Goal: Information Seeking & Learning: Learn about a topic

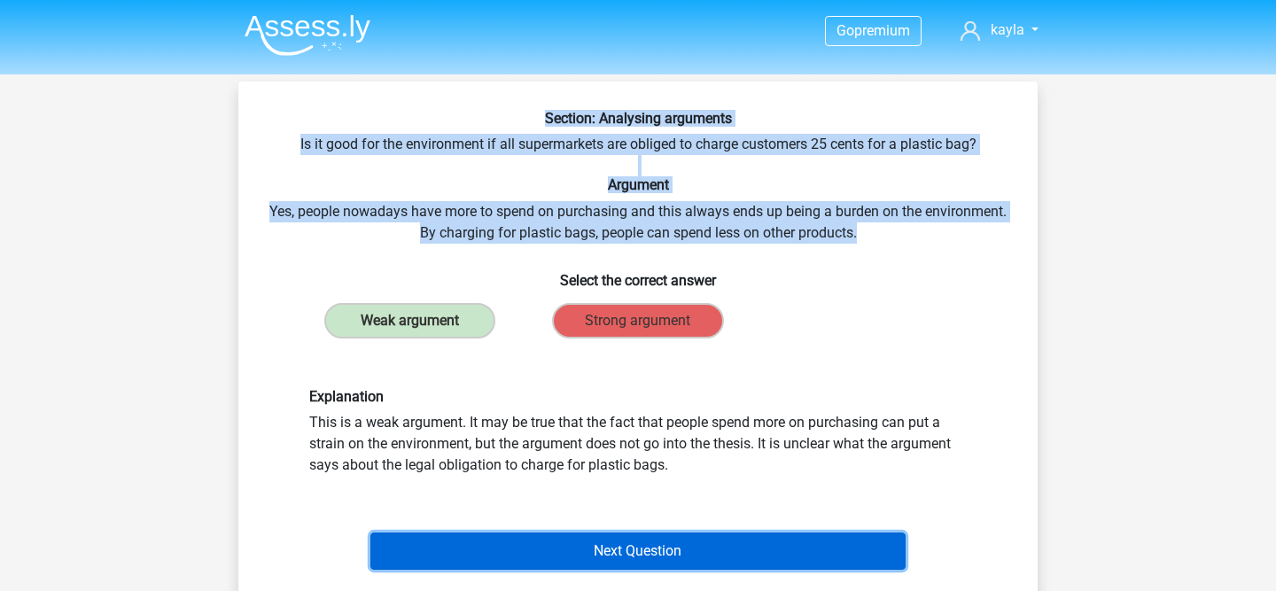
click at [579, 563] on button "Next Question" at bounding box center [638, 550] width 536 height 37
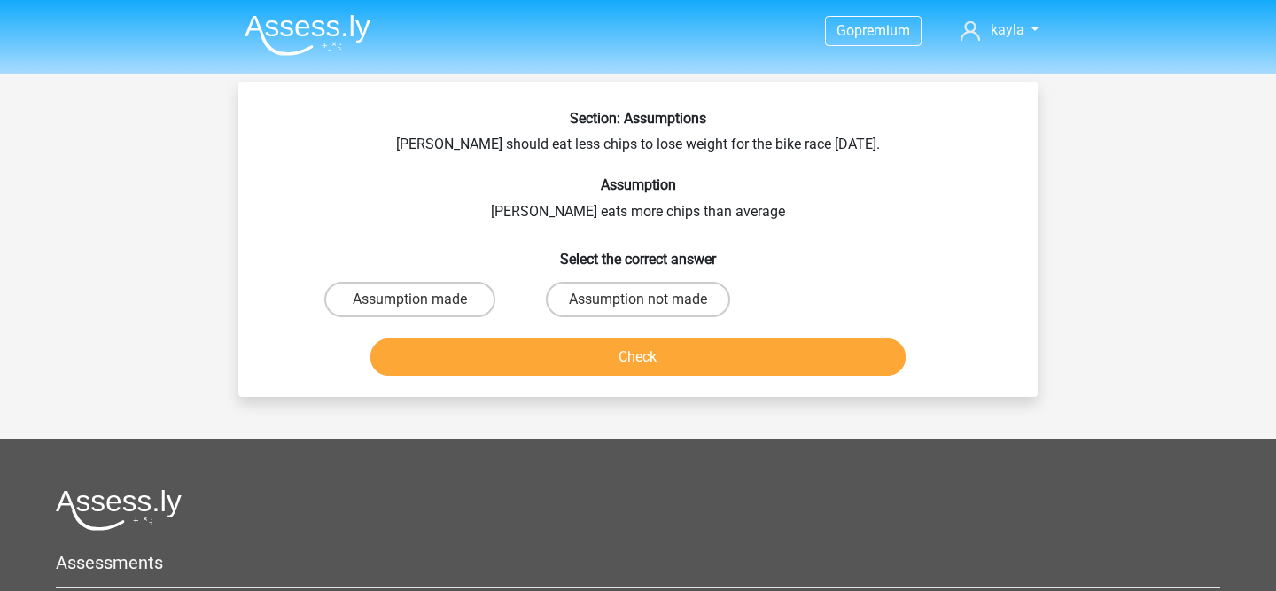
click at [611, 318] on div "Assumption not made" at bounding box center [638, 300] width 228 height 50
click at [611, 313] on label "Assumption not made" at bounding box center [638, 299] width 184 height 35
click at [638, 311] on input "Assumption not made" at bounding box center [644, 305] width 12 height 12
radio input "true"
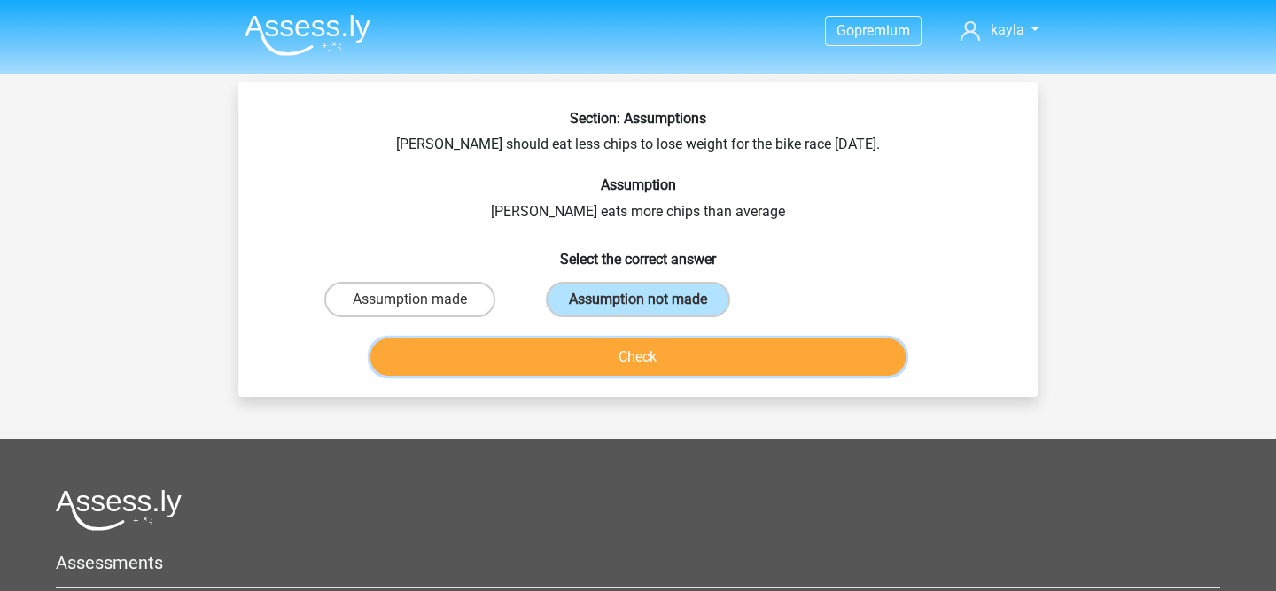
click at [596, 339] on button "Check" at bounding box center [638, 356] width 536 height 37
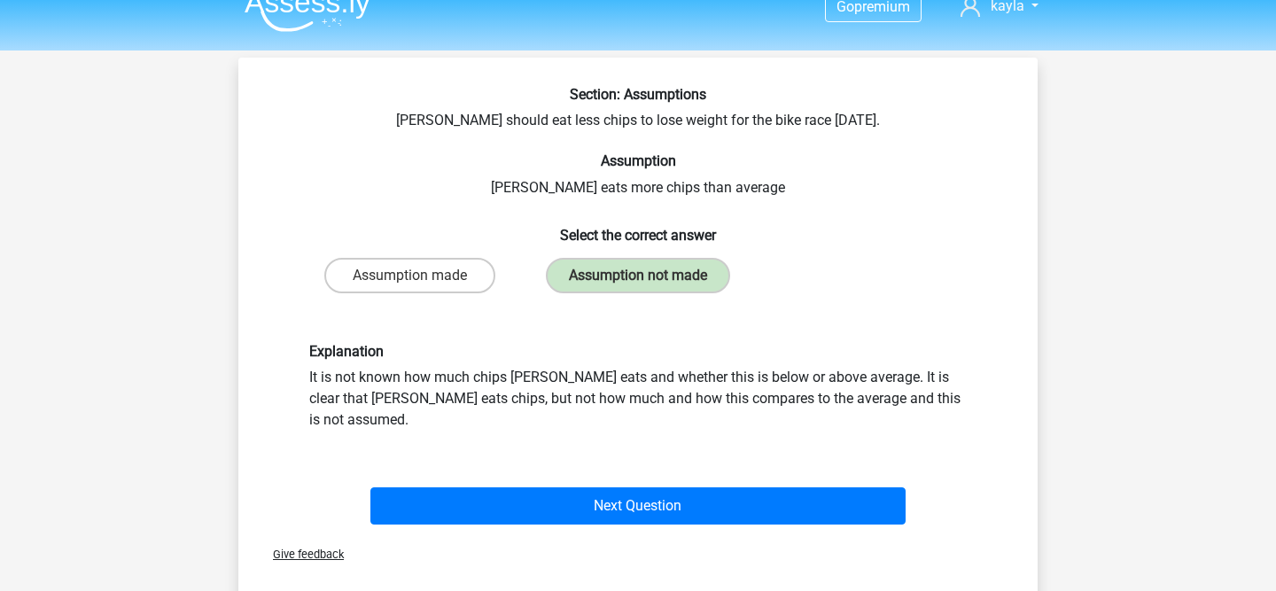
scroll to position [33, 0]
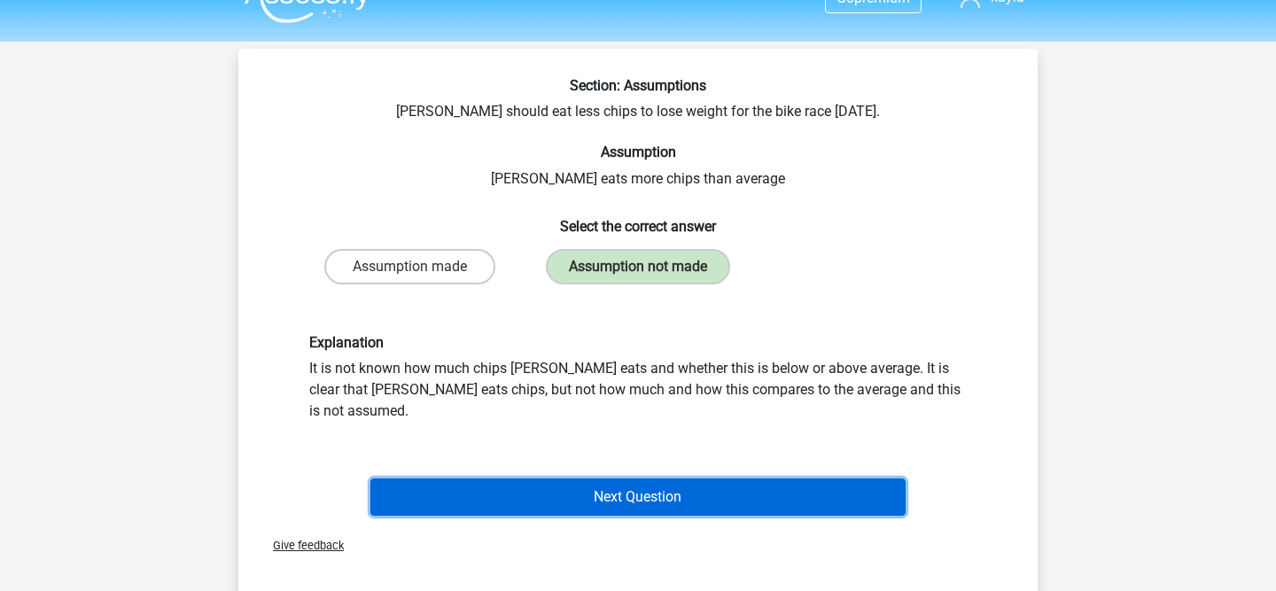
click at [623, 478] on button "Next Question" at bounding box center [638, 496] width 536 height 37
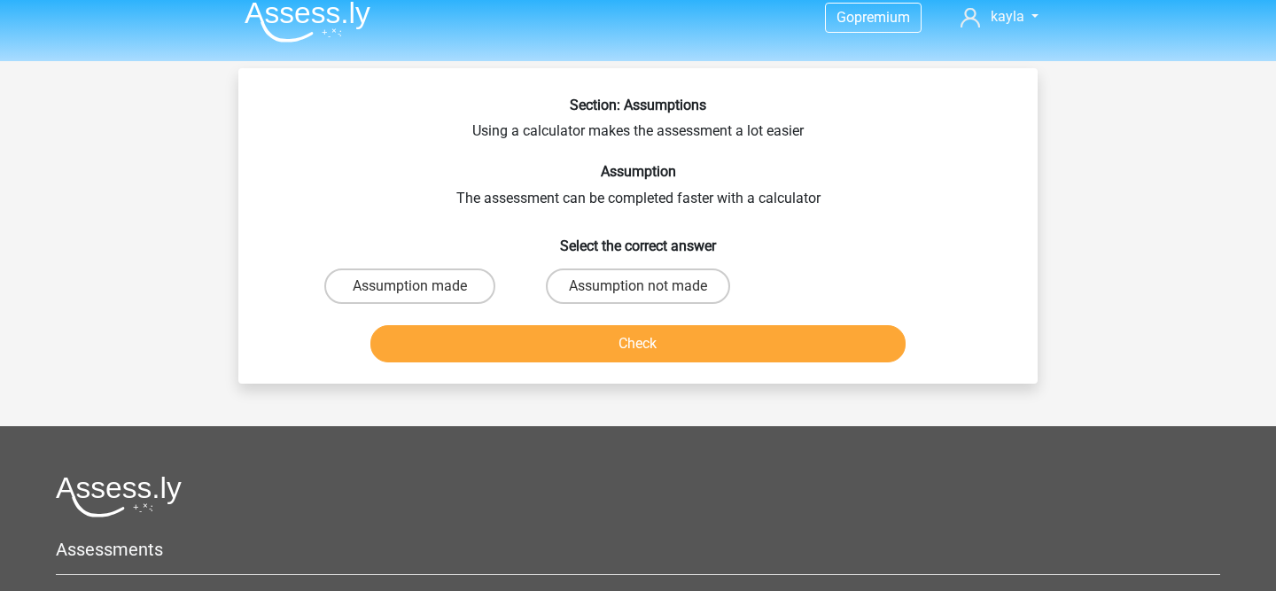
scroll to position [4, 0]
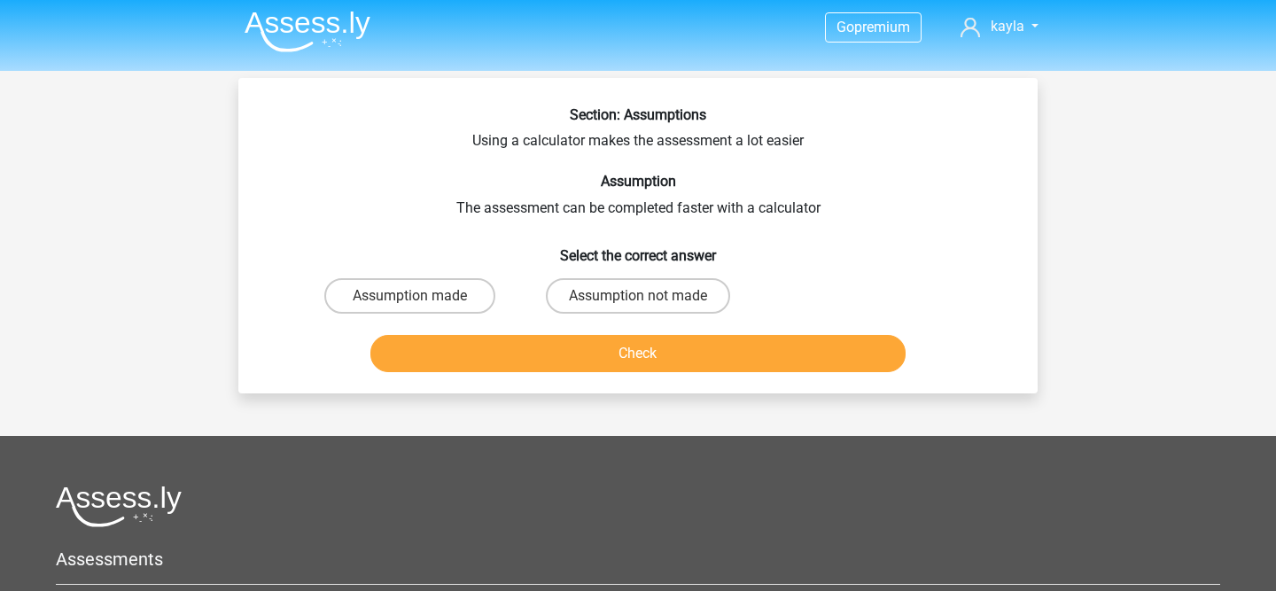
click at [386, 263] on h6 "Select the correct answer" at bounding box center [638, 248] width 742 height 31
click at [390, 297] on label "Assumption made" at bounding box center [409, 295] width 171 height 35
click at [410, 297] on input "Assumption made" at bounding box center [416, 302] width 12 height 12
radio input "true"
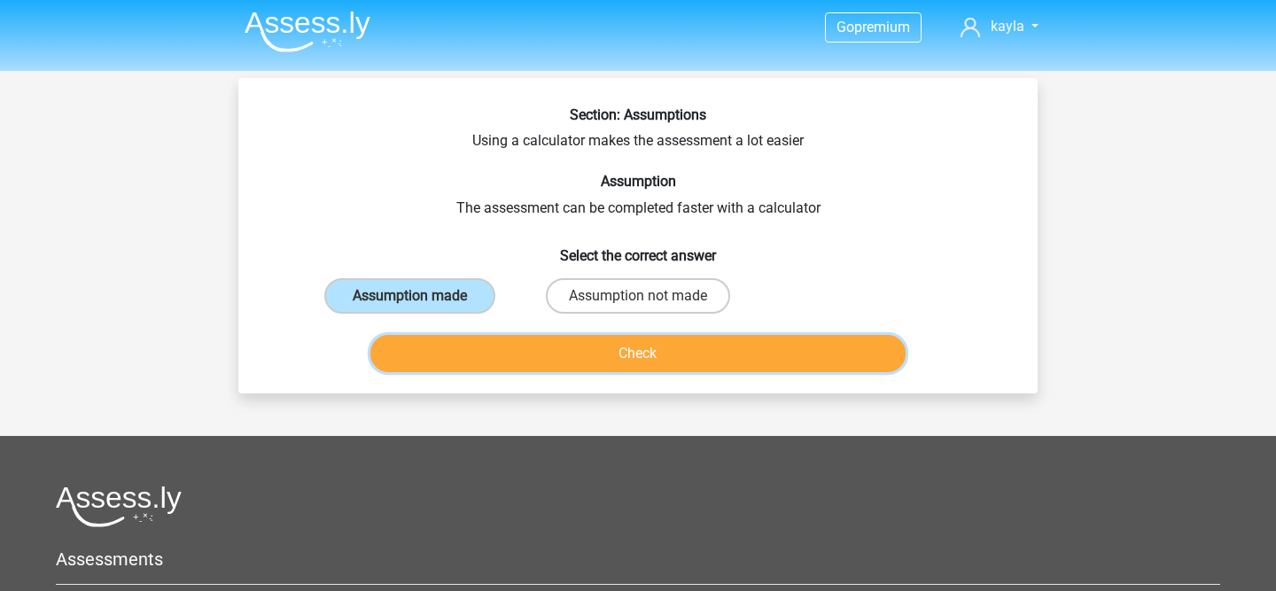
click at [456, 351] on button "Check" at bounding box center [638, 353] width 536 height 37
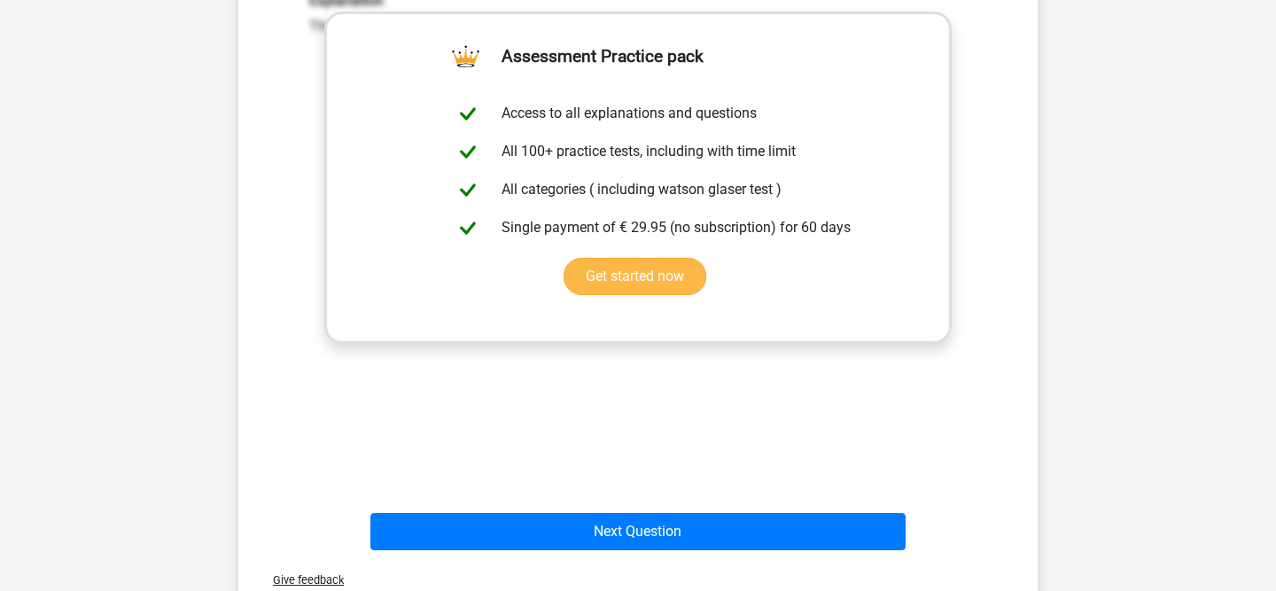
scroll to position [631, 0]
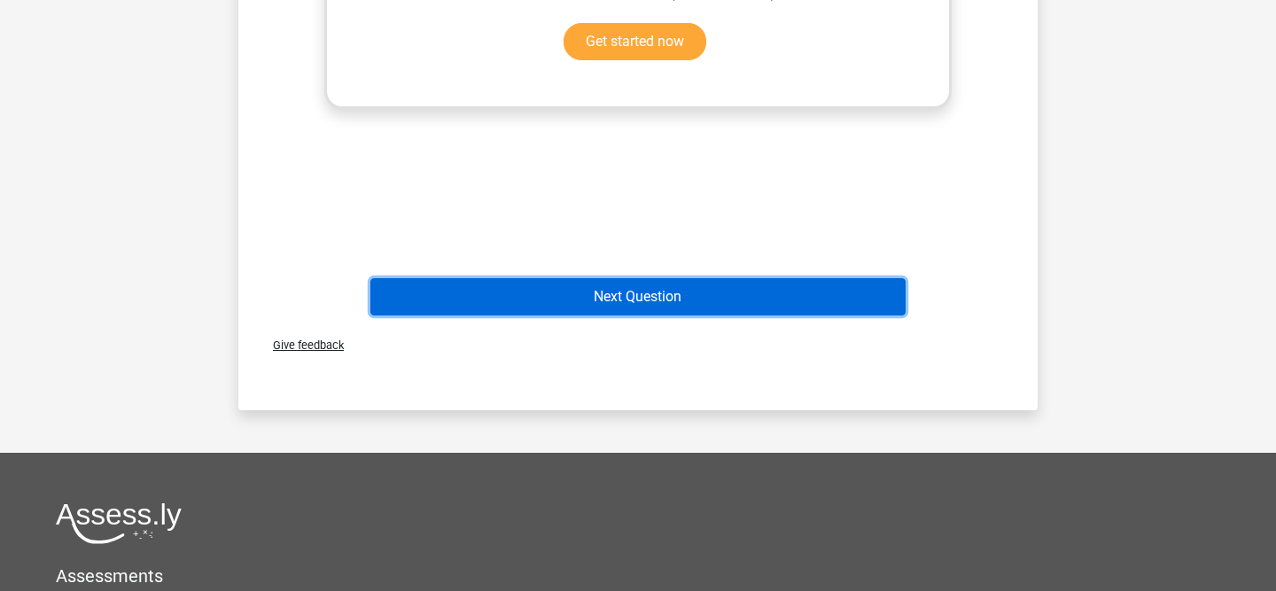
click at [485, 299] on button "Next Question" at bounding box center [638, 296] width 536 height 37
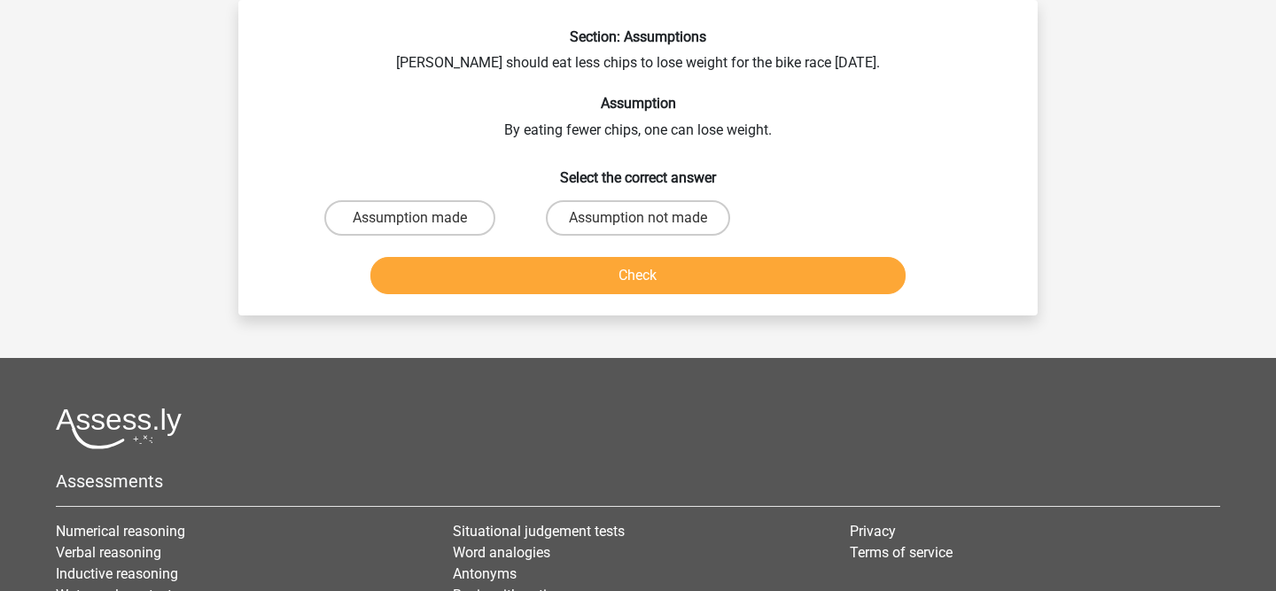
scroll to position [0, 0]
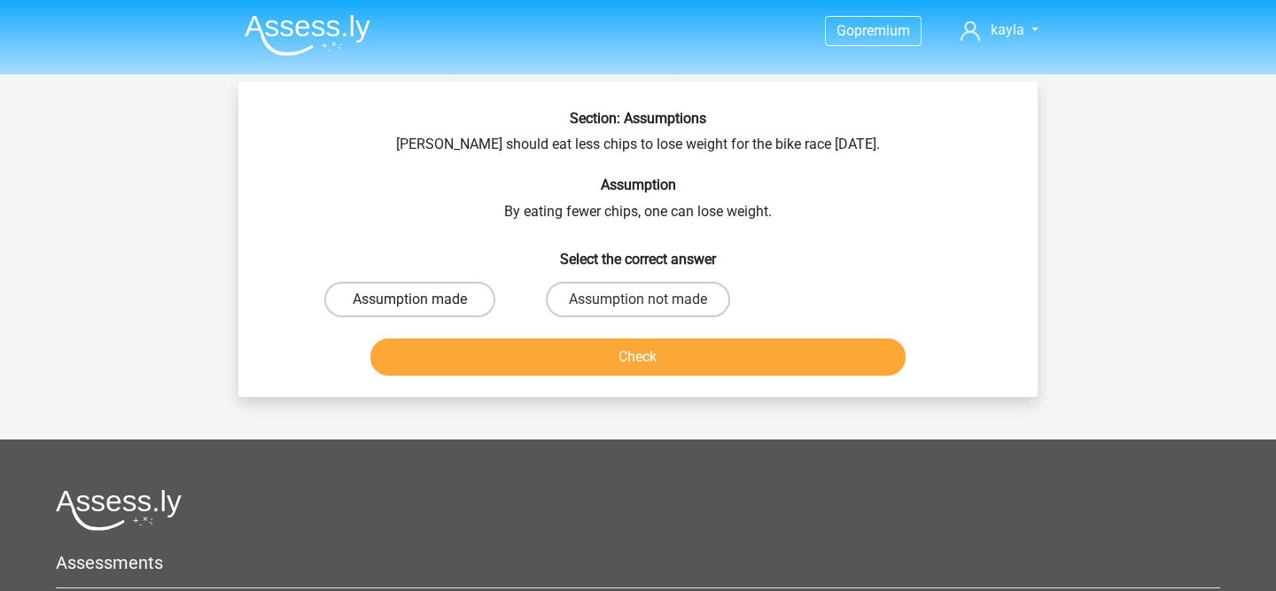
click at [448, 304] on label "Assumption made" at bounding box center [409, 299] width 171 height 35
click at [422, 304] on input "Assumption made" at bounding box center [416, 305] width 12 height 12
radio input "true"
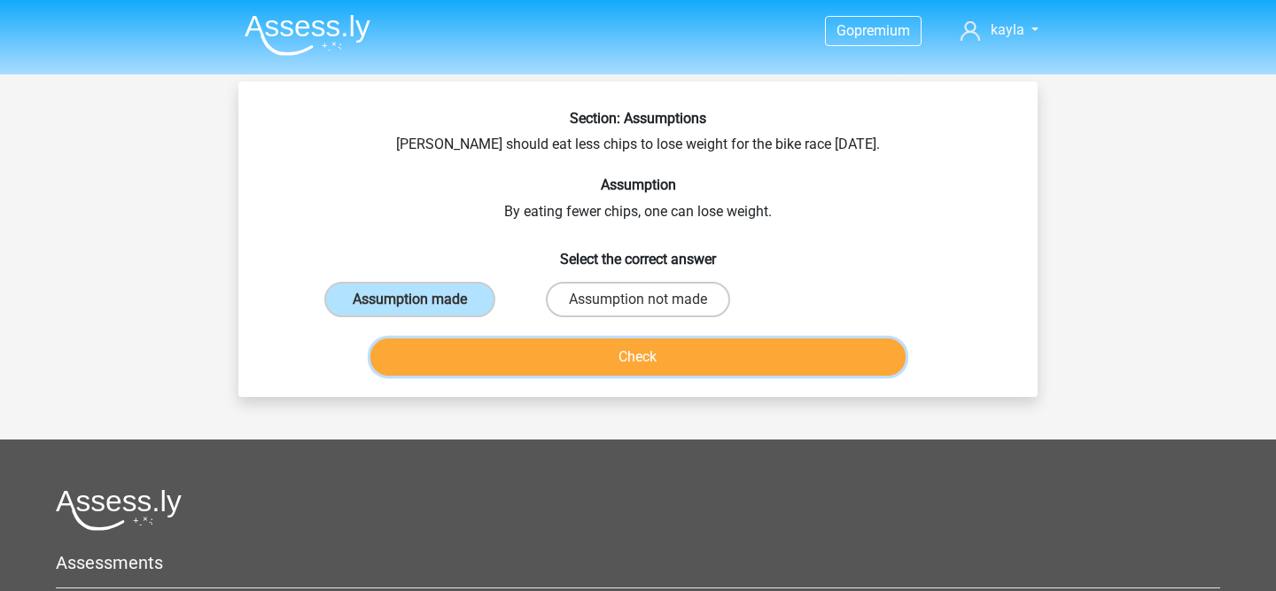
click at [486, 365] on button "Check" at bounding box center [638, 356] width 536 height 37
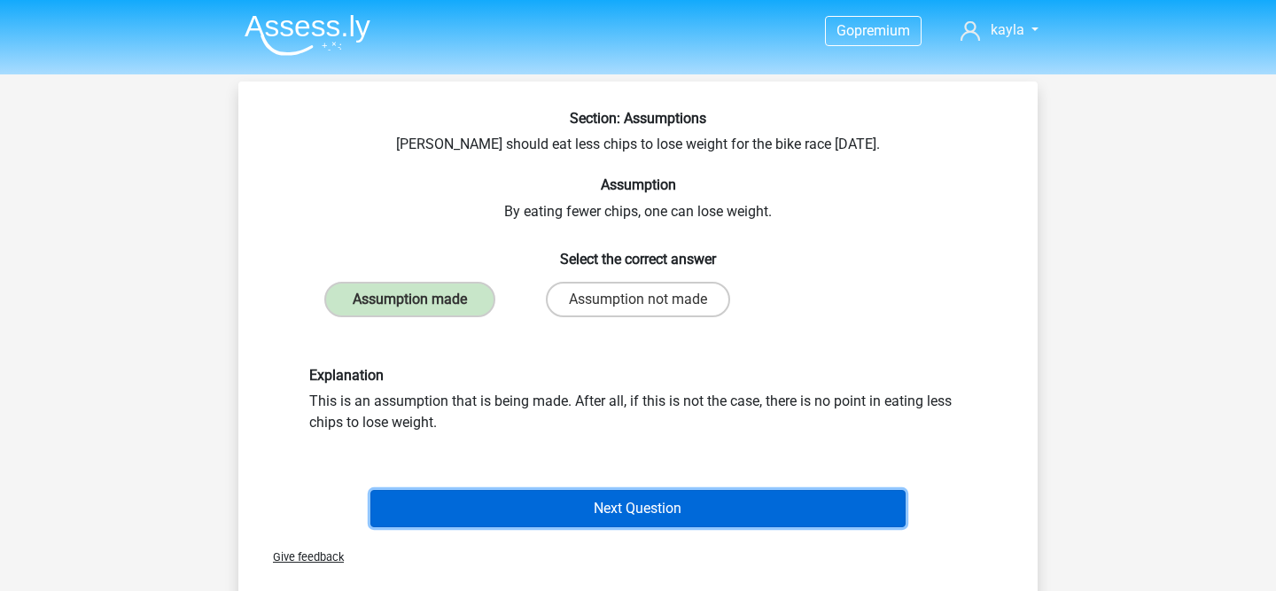
click at [545, 520] on button "Next Question" at bounding box center [638, 508] width 536 height 37
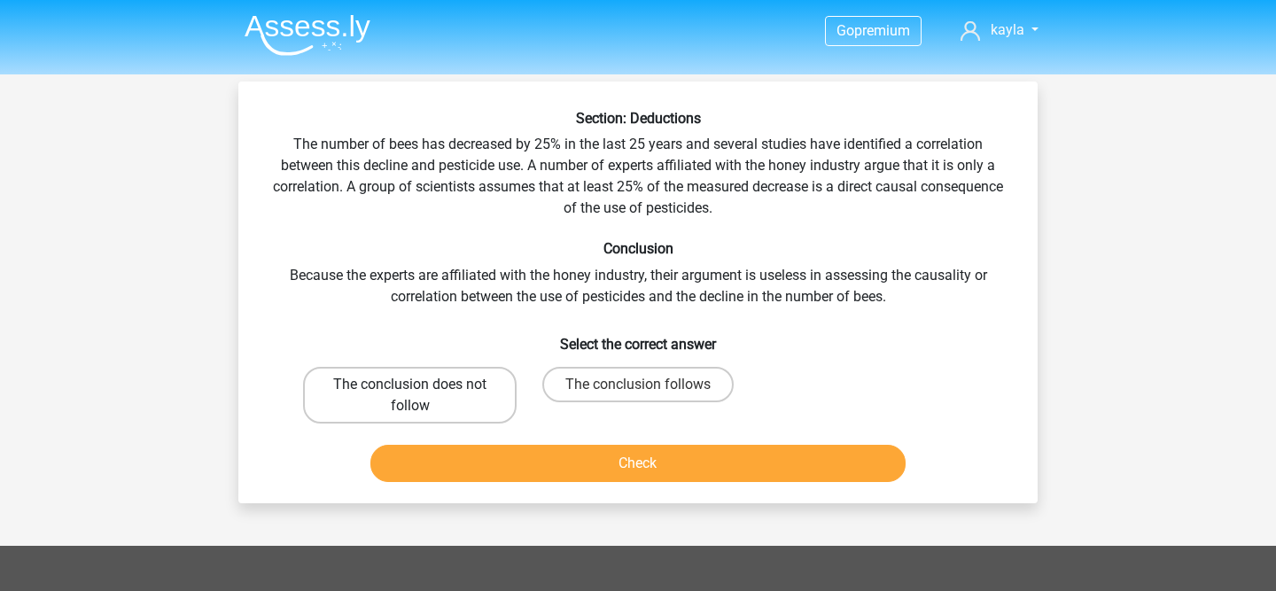
click at [464, 416] on label "The conclusion does not follow" at bounding box center [410, 395] width 214 height 57
click at [422, 396] on input "The conclusion does not follow" at bounding box center [416, 390] width 12 height 12
radio input "true"
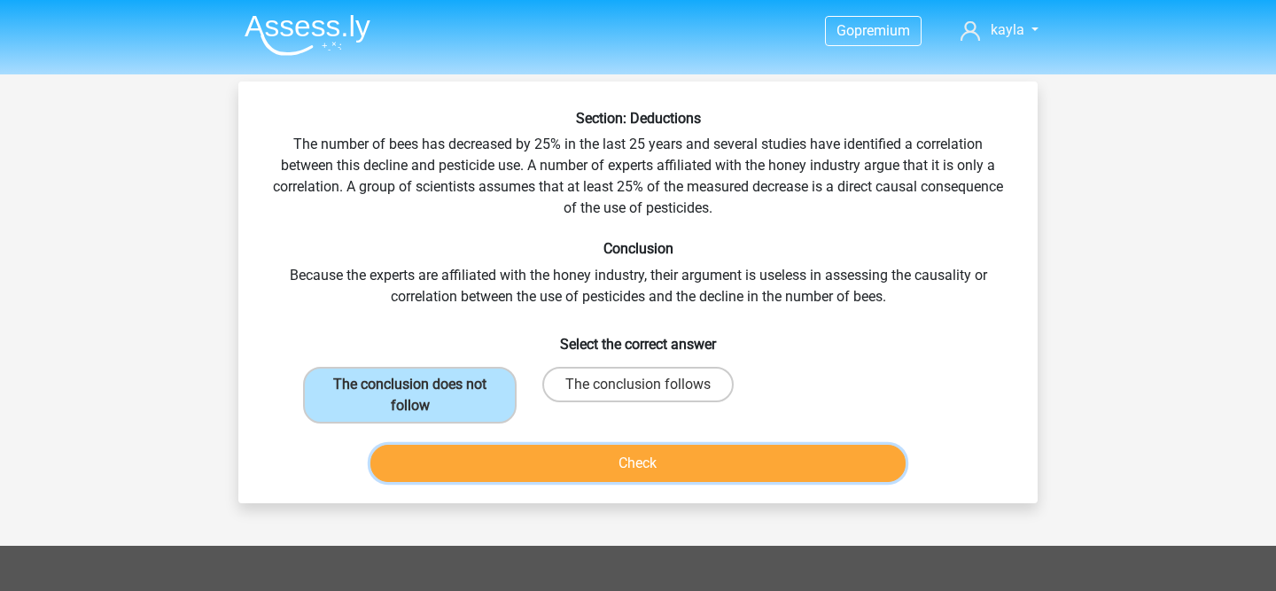
click at [503, 469] on button "Check" at bounding box center [638, 463] width 536 height 37
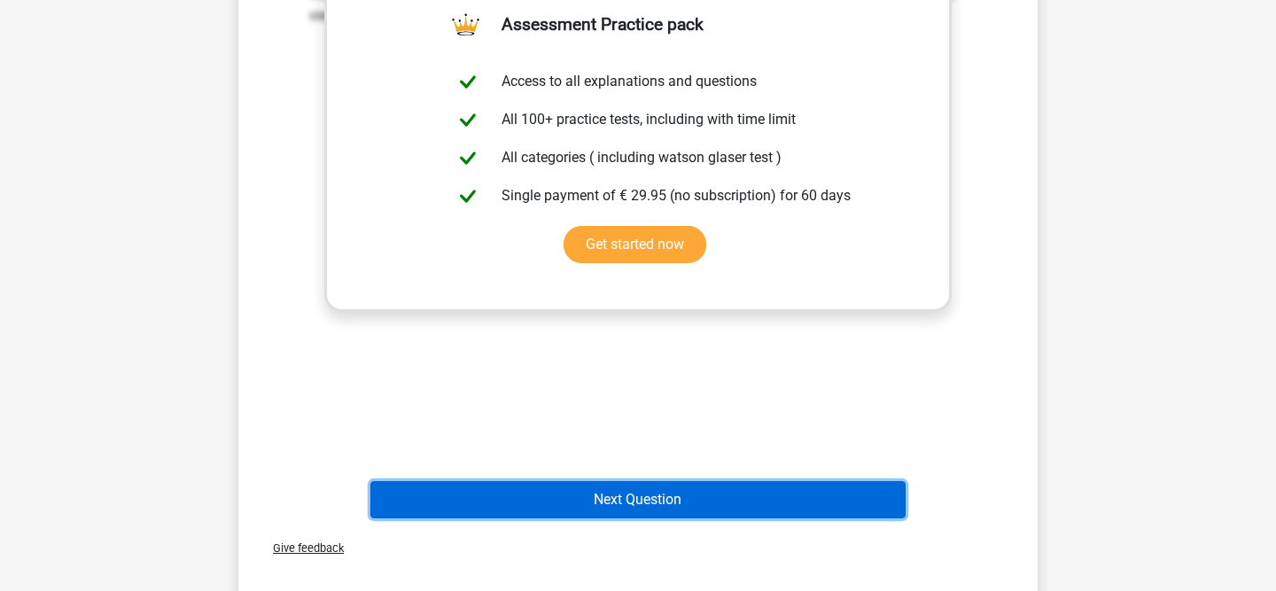
click at [704, 500] on button "Next Question" at bounding box center [638, 499] width 536 height 37
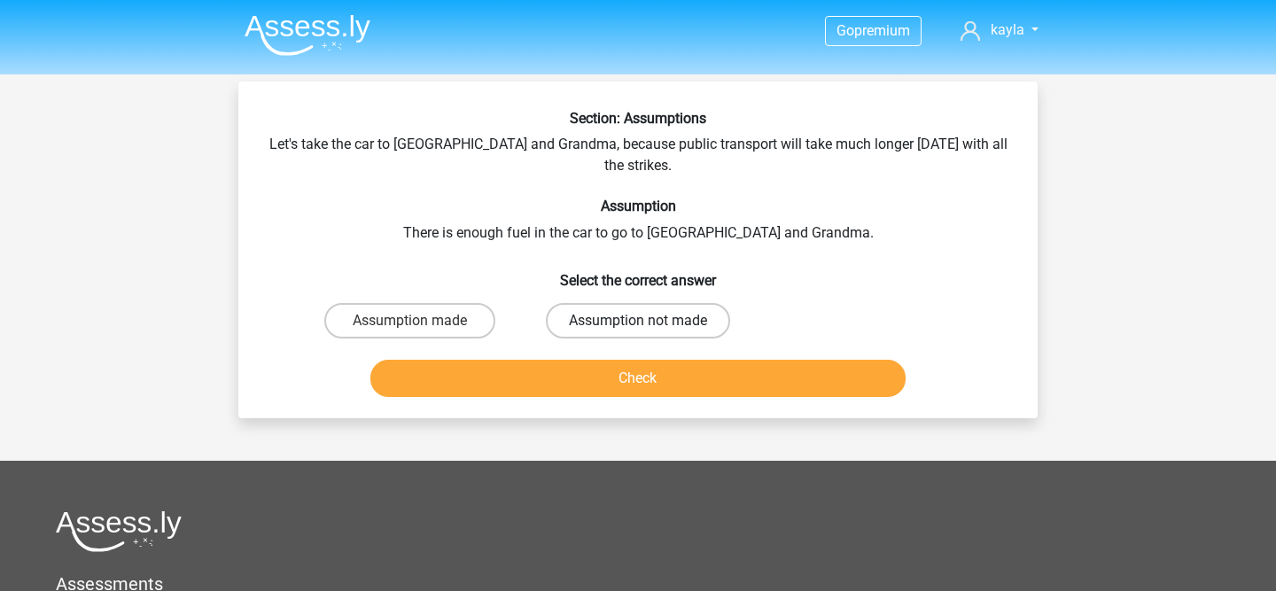
click at [607, 303] on label "Assumption not made" at bounding box center [638, 320] width 184 height 35
click at [638, 321] on input "Assumption not made" at bounding box center [644, 327] width 12 height 12
radio input "true"
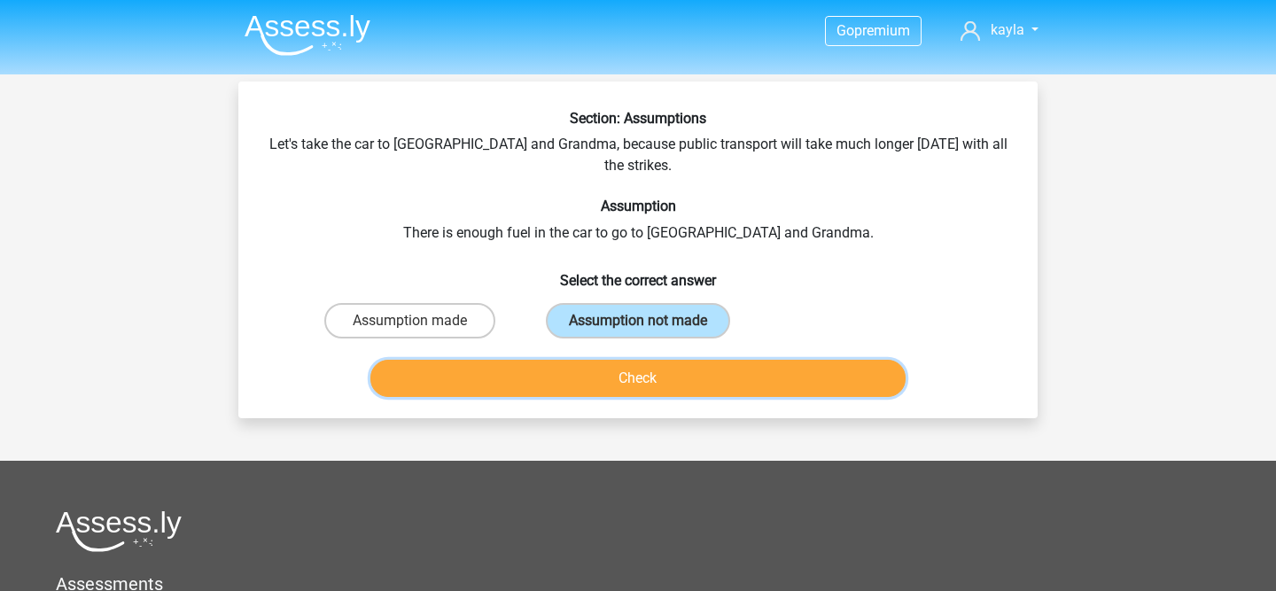
click at [603, 363] on button "Check" at bounding box center [638, 378] width 536 height 37
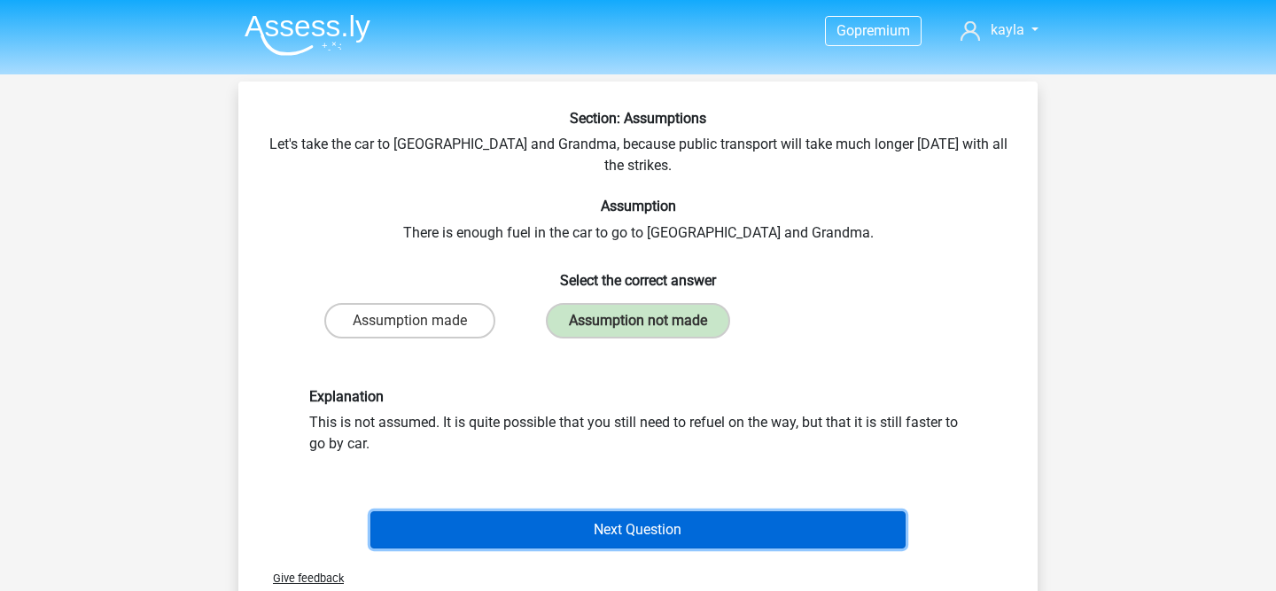
click at [600, 511] on button "Next Question" at bounding box center [638, 529] width 536 height 37
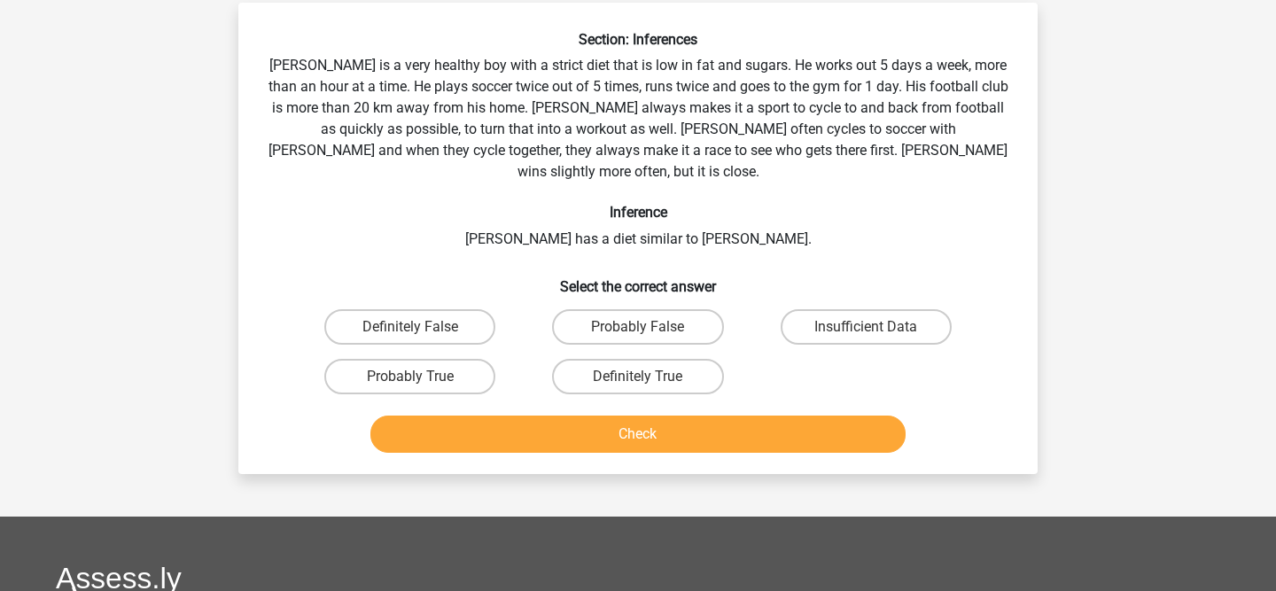
scroll to position [82, 0]
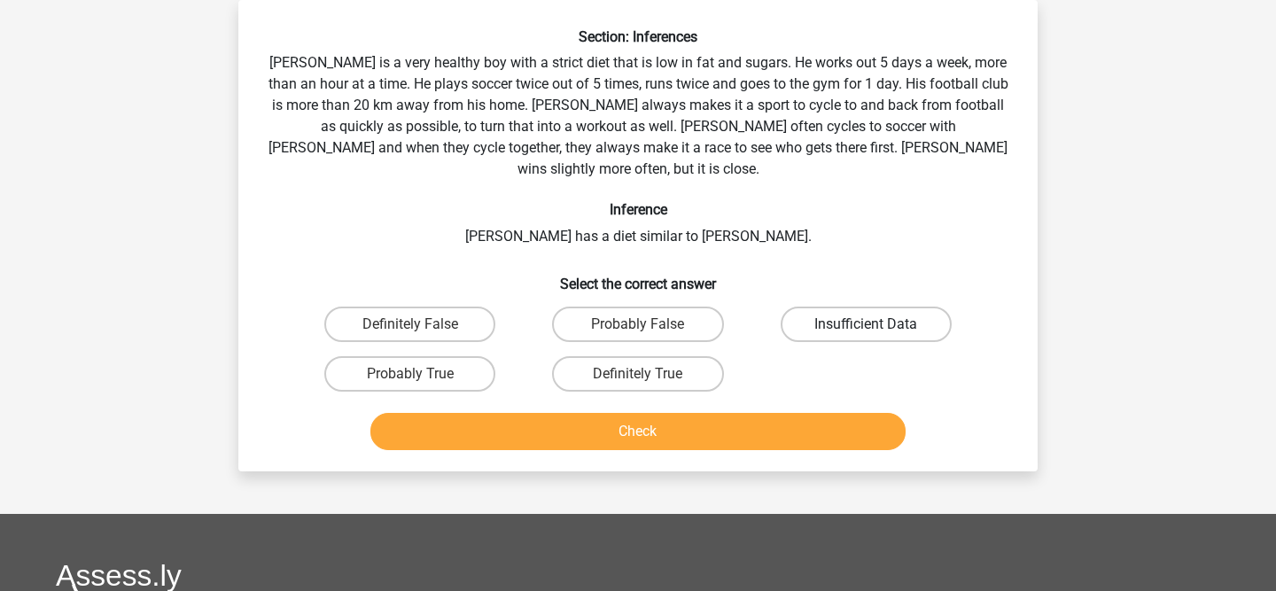
click at [897, 307] on label "Insufficient Data" at bounding box center [866, 324] width 171 height 35
click at [877, 324] on input "Insufficient Data" at bounding box center [872, 330] width 12 height 12
radio input "true"
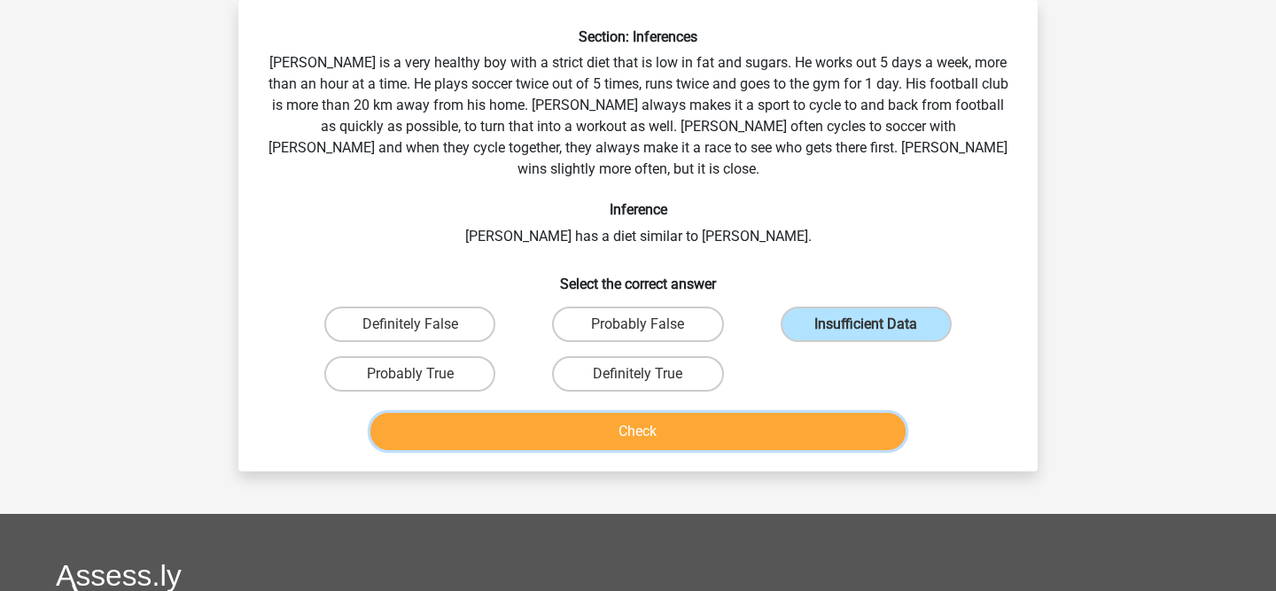
click at [787, 413] on button "Check" at bounding box center [638, 431] width 536 height 37
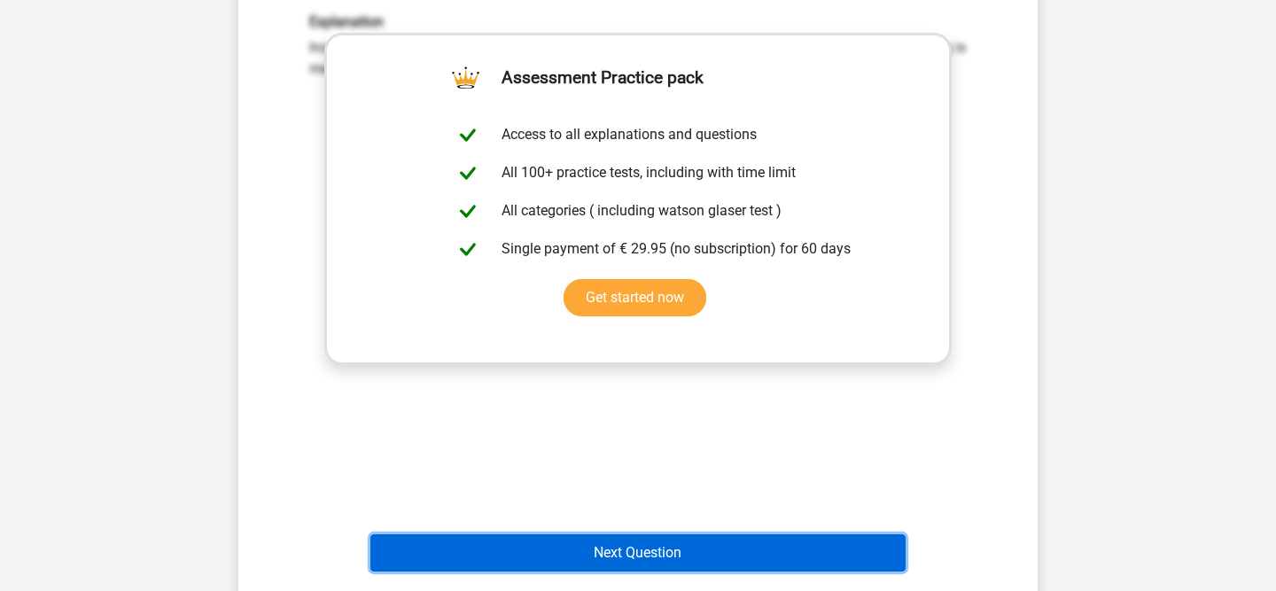
click at [723, 534] on button "Next Question" at bounding box center [638, 552] width 536 height 37
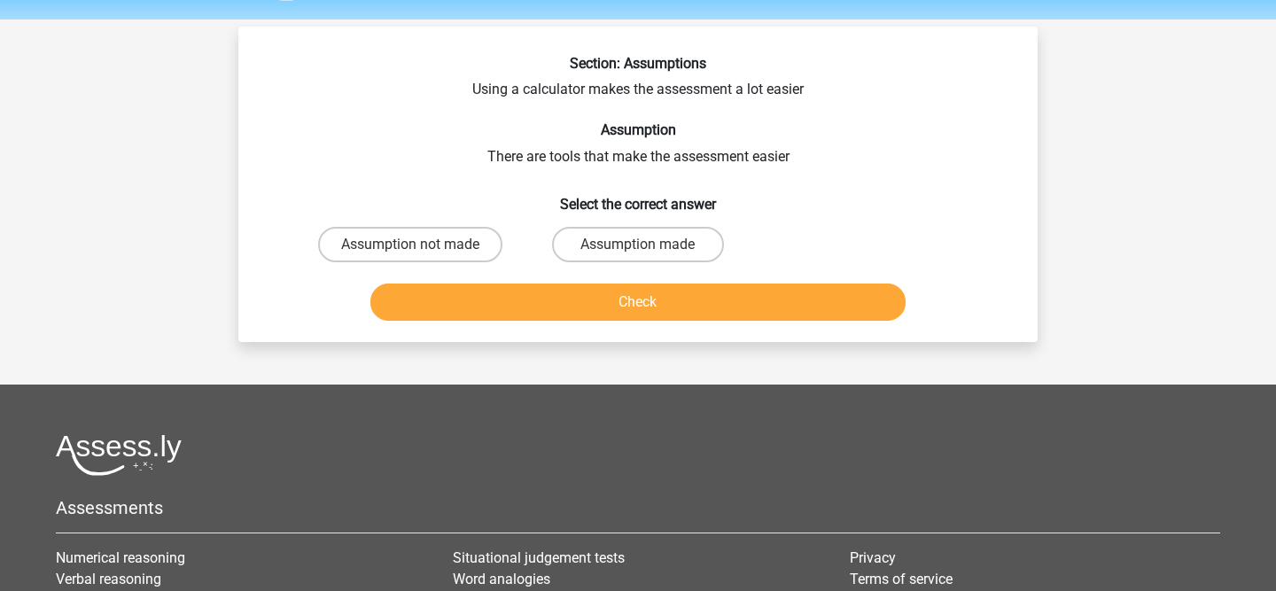
scroll to position [45, 0]
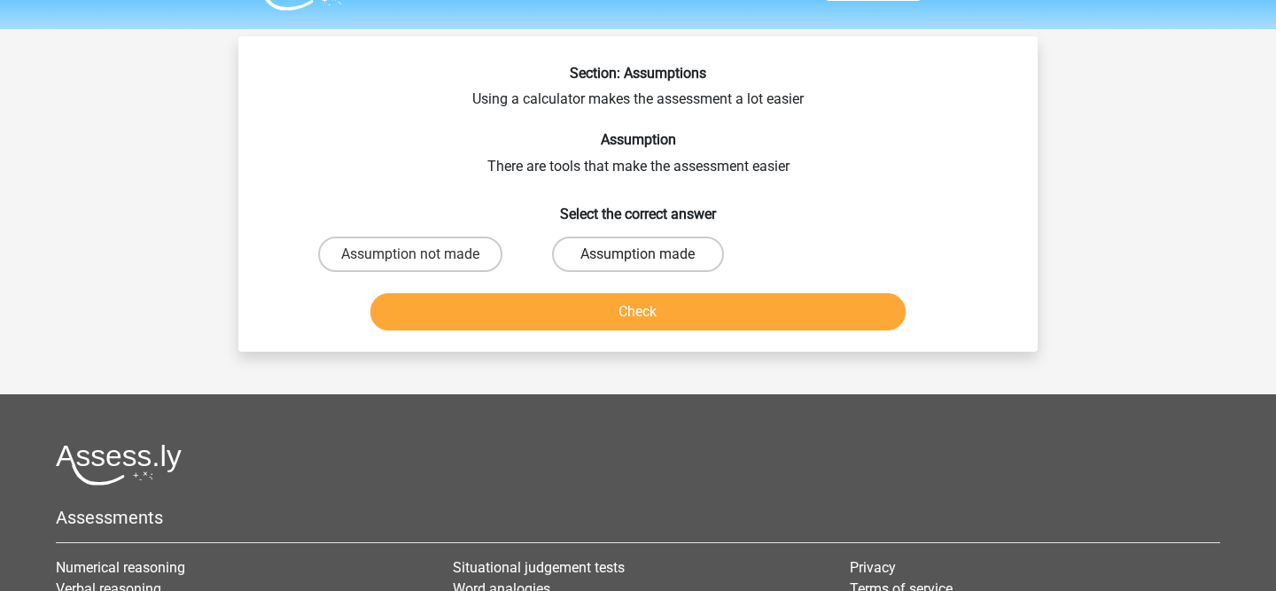
click at [658, 269] on label "Assumption made" at bounding box center [637, 254] width 171 height 35
click at [649, 266] on input "Assumption made" at bounding box center [644, 260] width 12 height 12
radio input "true"
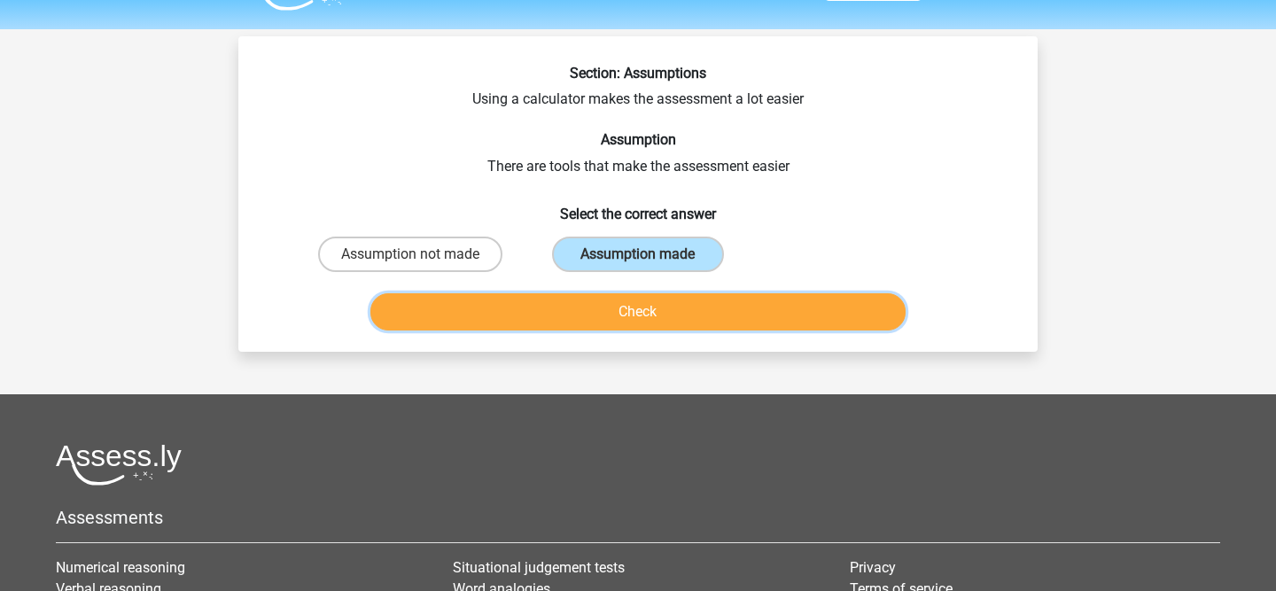
click at [660, 305] on button "Check" at bounding box center [638, 311] width 536 height 37
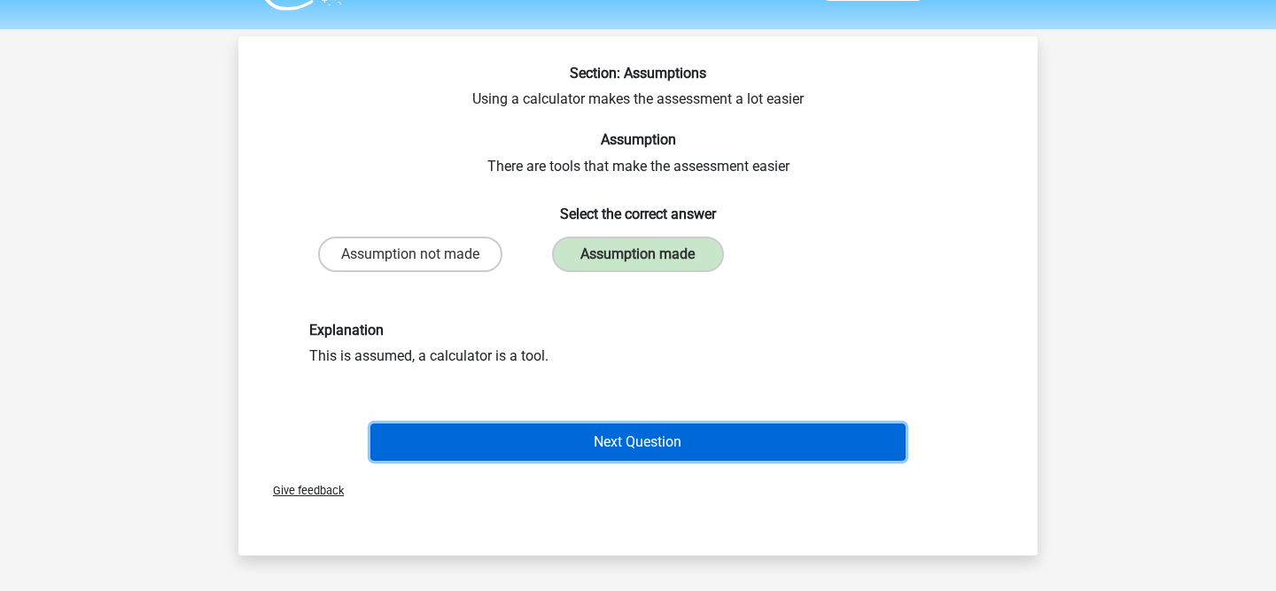
click at [645, 432] on button "Next Question" at bounding box center [638, 441] width 536 height 37
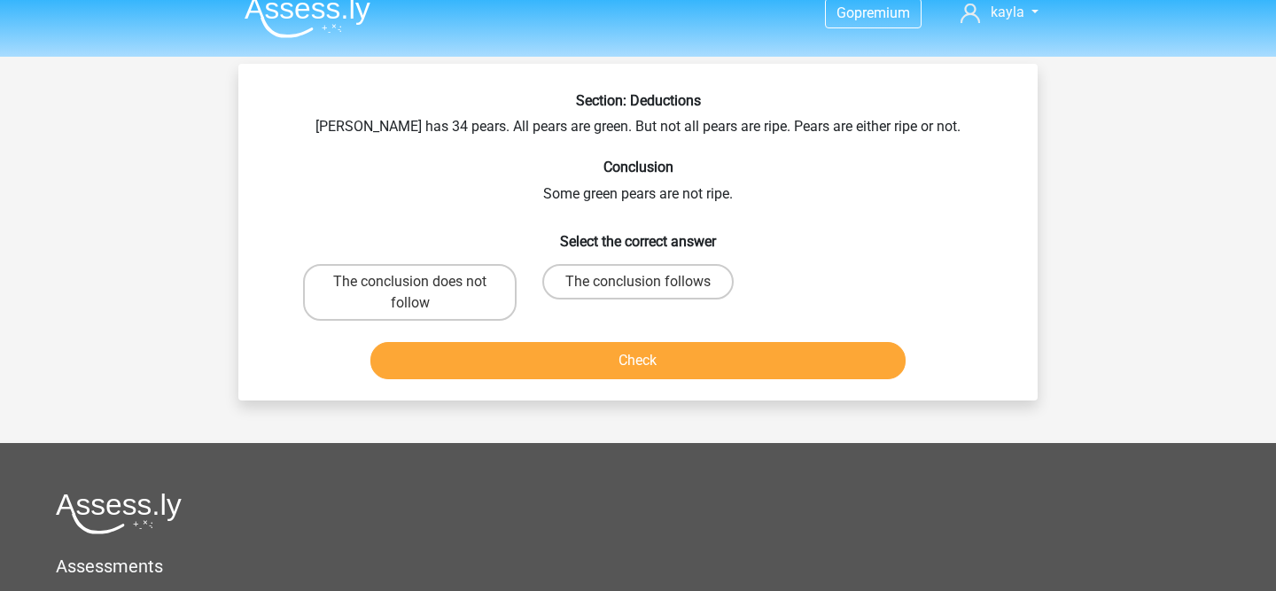
scroll to position [0, 0]
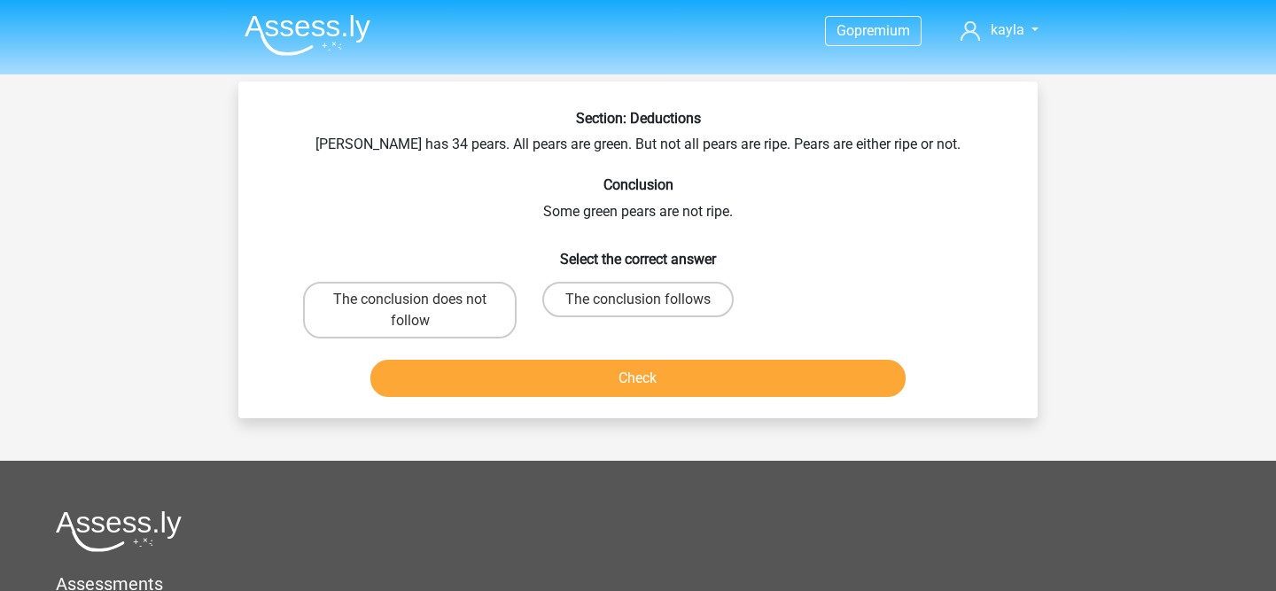
click at [637, 319] on div "The conclusion follows" at bounding box center [638, 310] width 214 height 57
click at [637, 305] on label "The conclusion follows" at bounding box center [637, 299] width 191 height 35
click at [638, 305] on input "The conclusion follows" at bounding box center [644, 305] width 12 height 12
radio input "true"
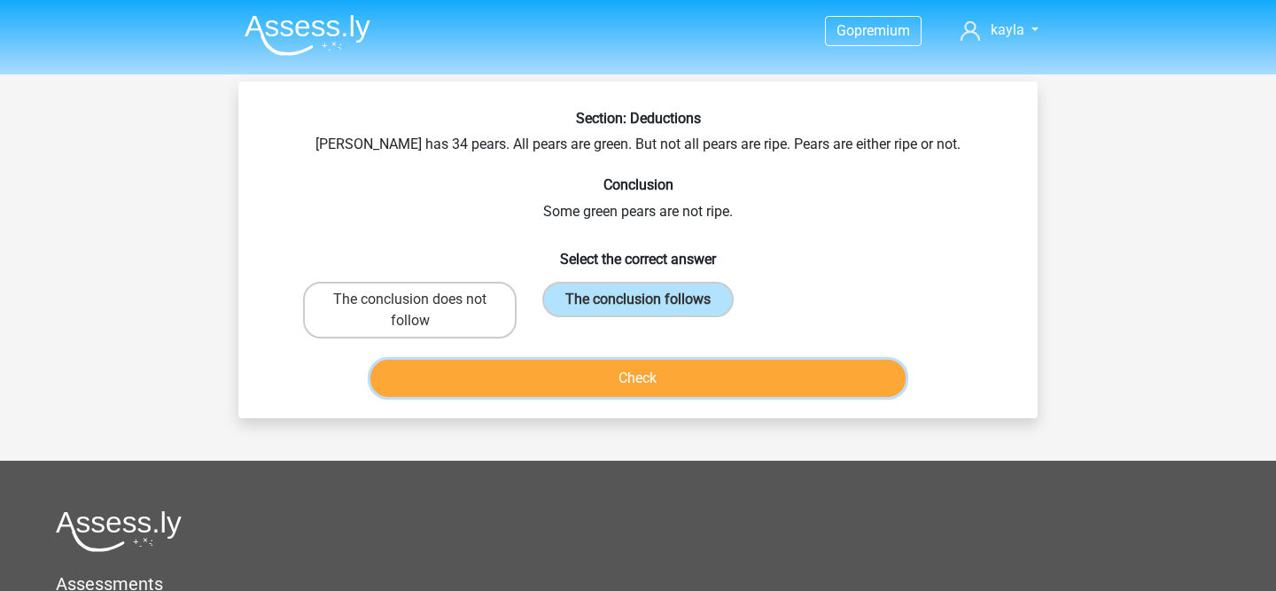
click at [639, 392] on button "Check" at bounding box center [638, 378] width 536 height 37
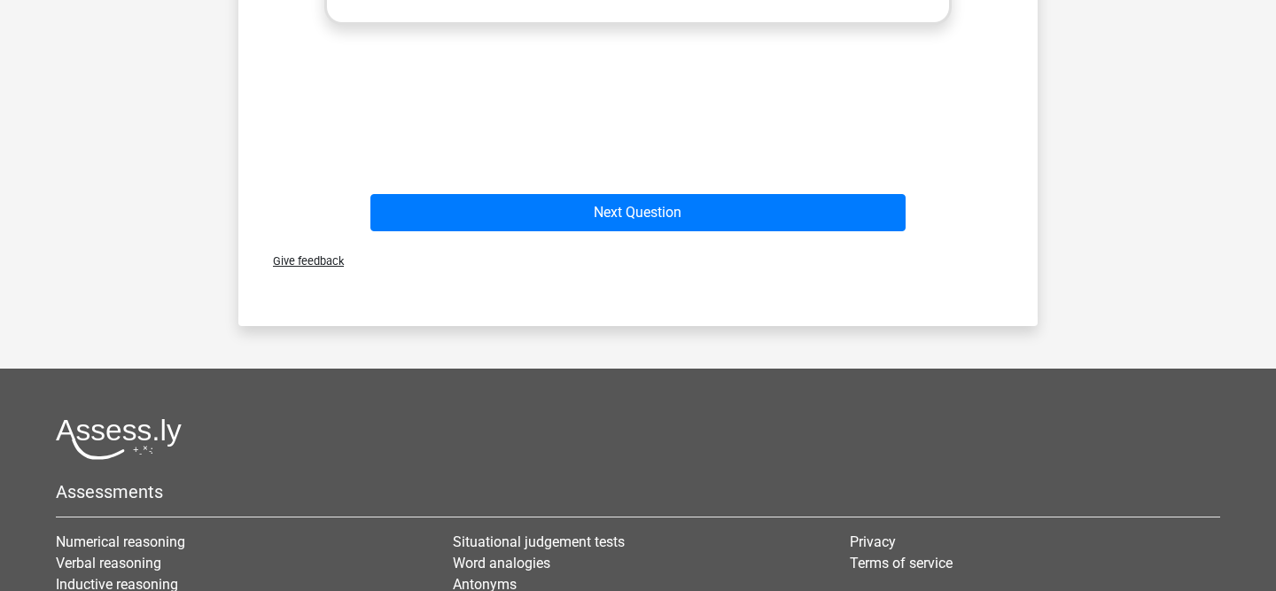
scroll to position [757, 0]
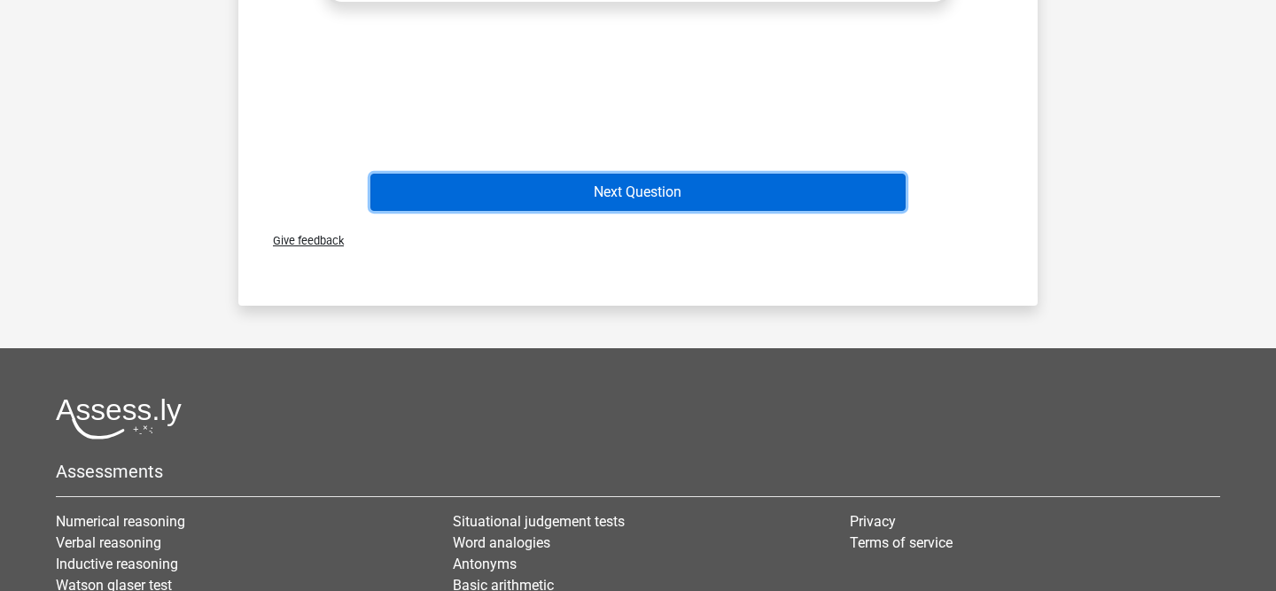
click at [646, 187] on button "Next Question" at bounding box center [638, 192] width 536 height 37
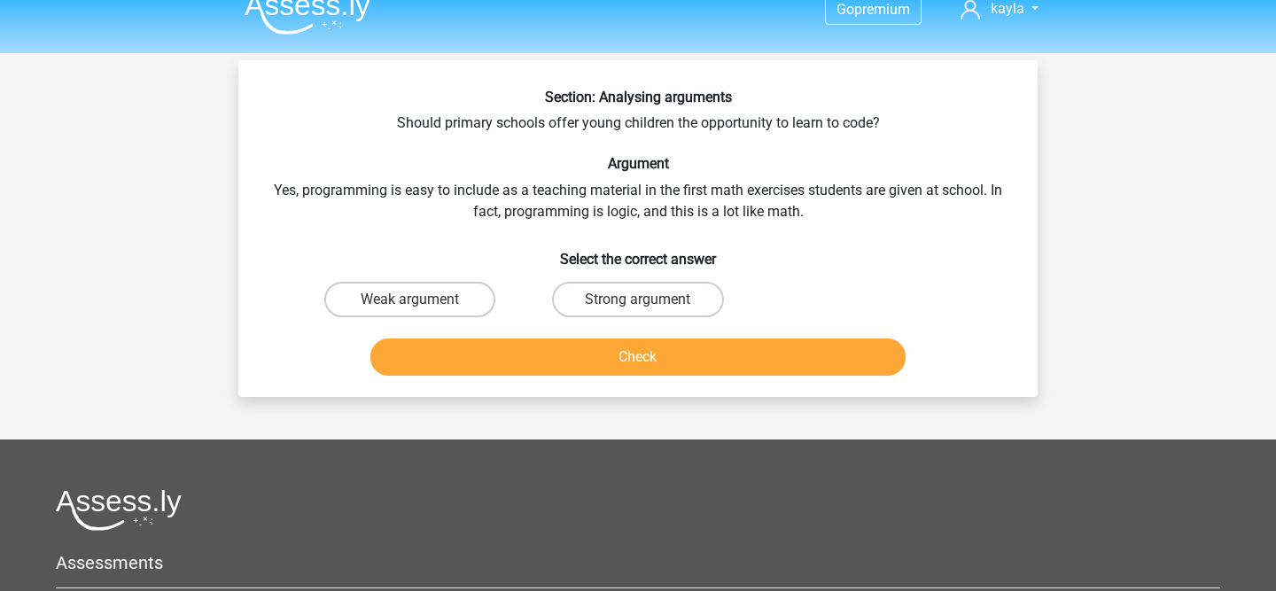
scroll to position [17, 0]
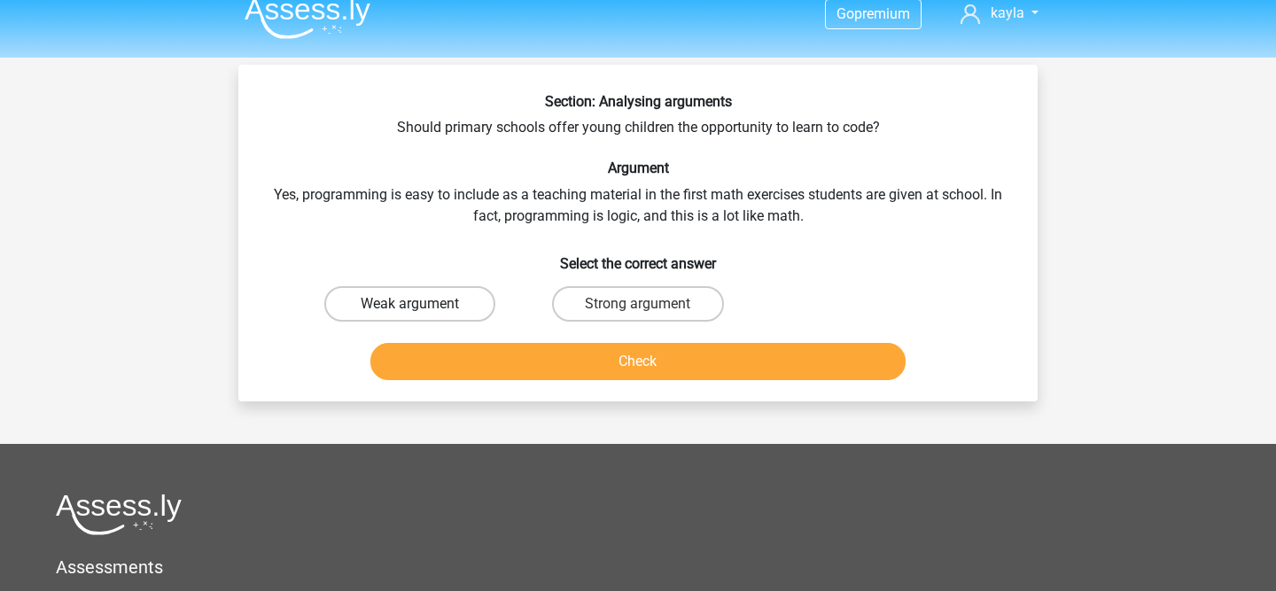
click at [414, 317] on label "Weak argument" at bounding box center [409, 303] width 171 height 35
click at [414, 315] on input "Weak argument" at bounding box center [416, 310] width 12 height 12
radio input "true"
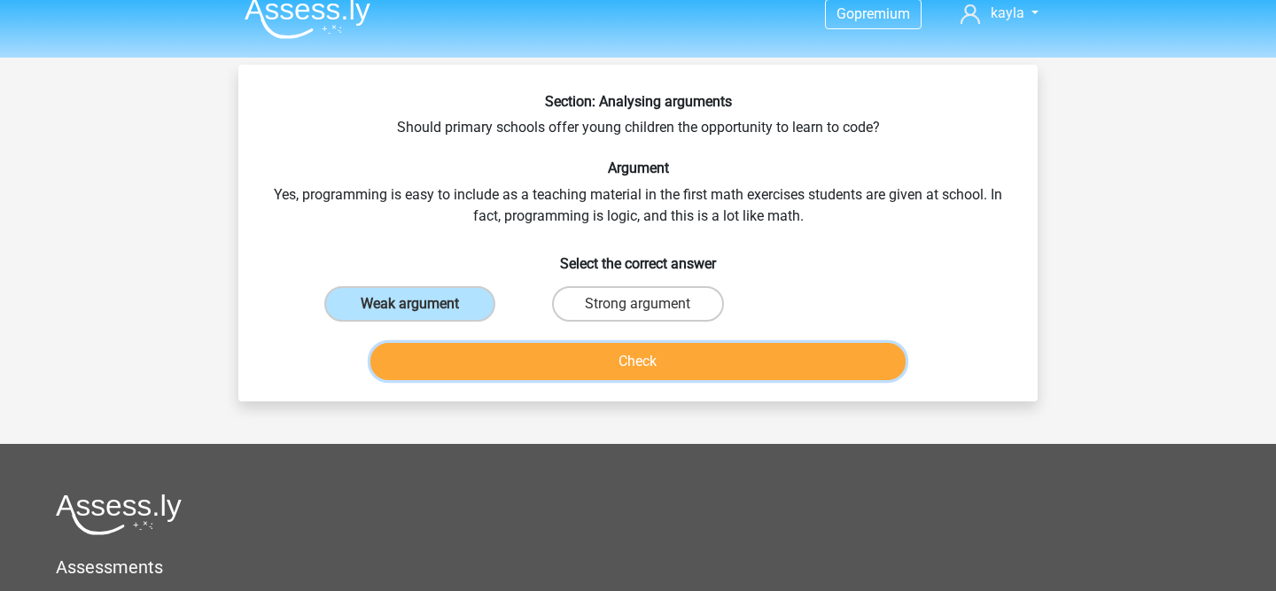
click at [485, 359] on button "Check" at bounding box center [638, 361] width 536 height 37
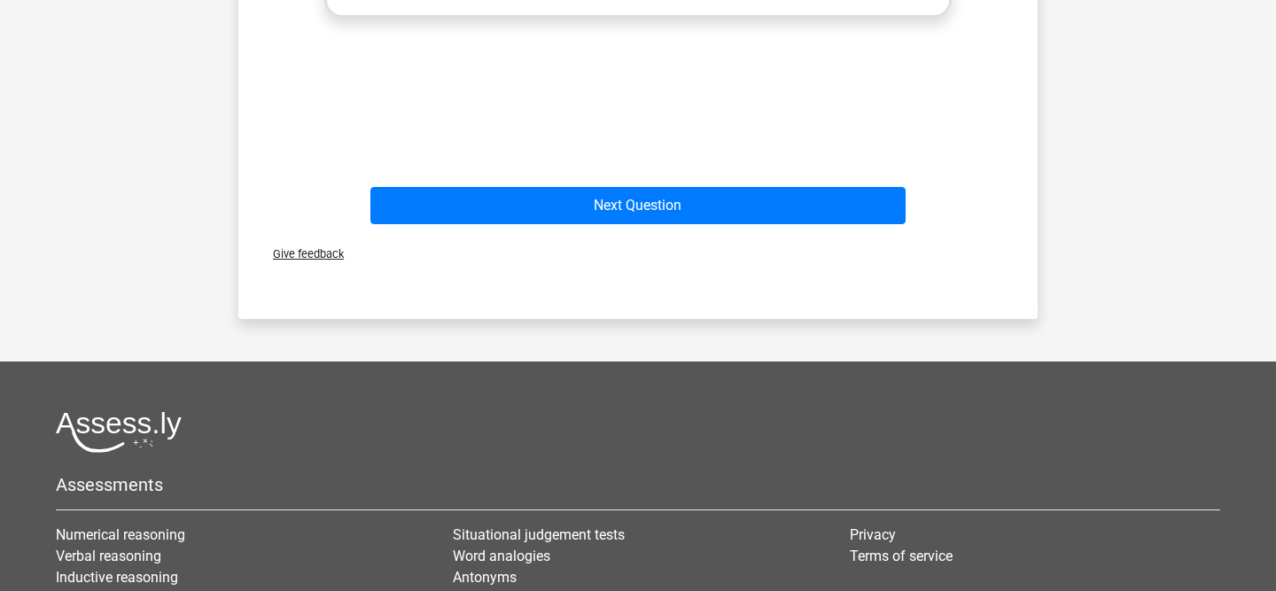
scroll to position [766, 0]
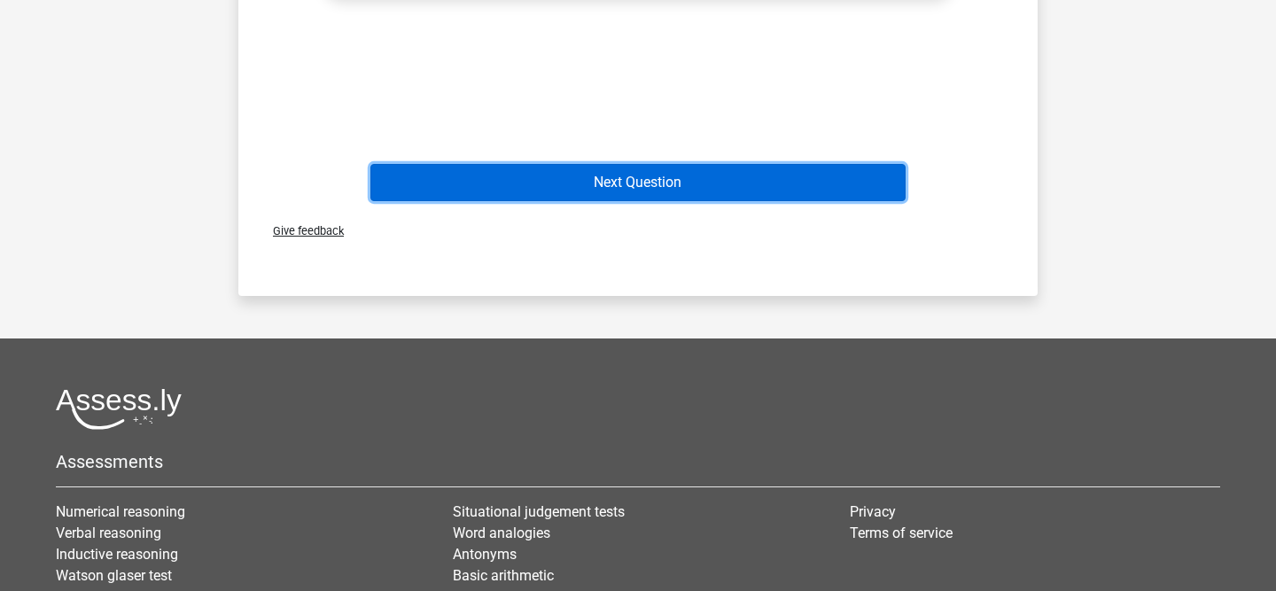
click at [574, 171] on button "Next Question" at bounding box center [638, 182] width 536 height 37
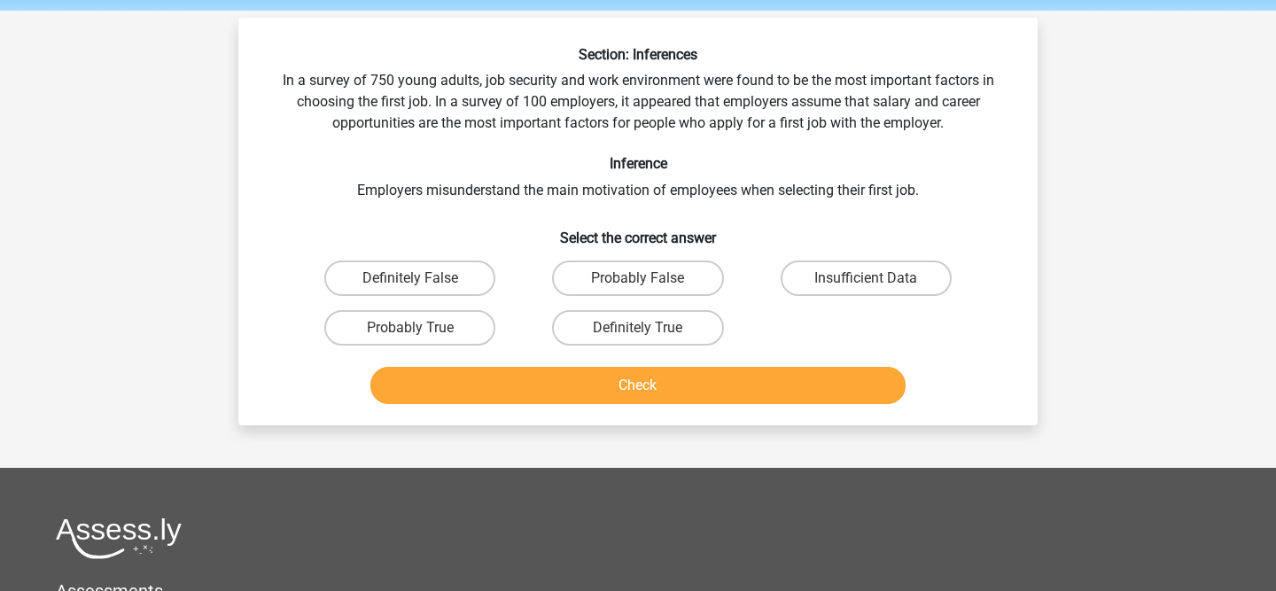
scroll to position [56, 0]
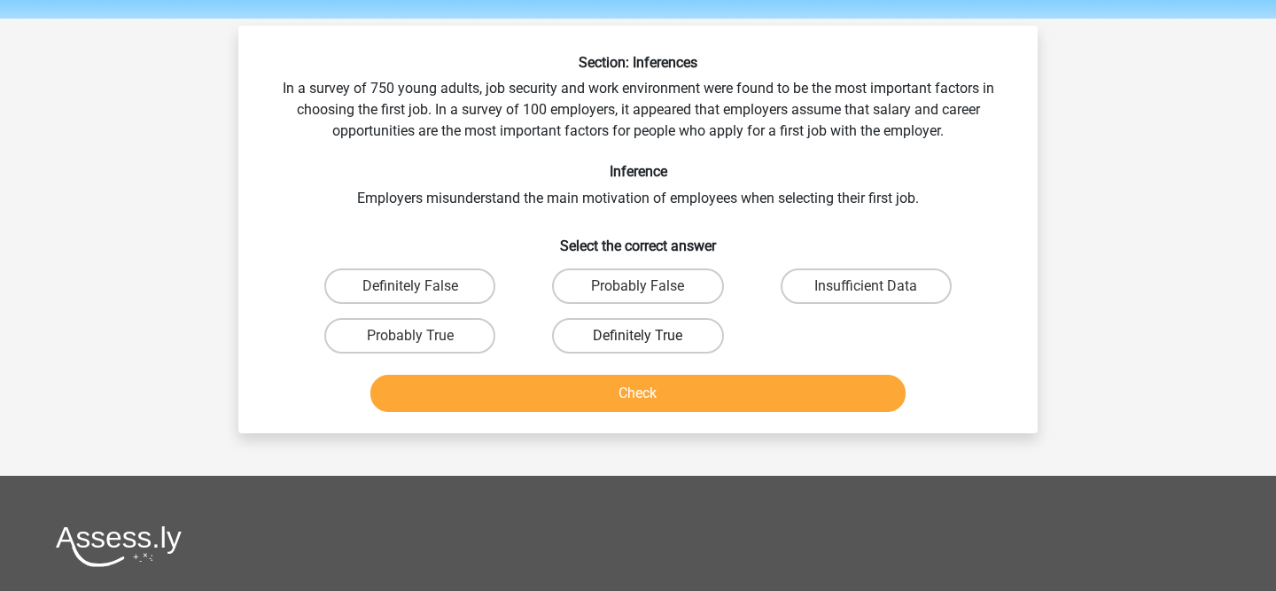
click at [608, 325] on label "Definitely True" at bounding box center [637, 335] width 171 height 35
click at [638, 336] on input "Definitely True" at bounding box center [644, 342] width 12 height 12
radio input "true"
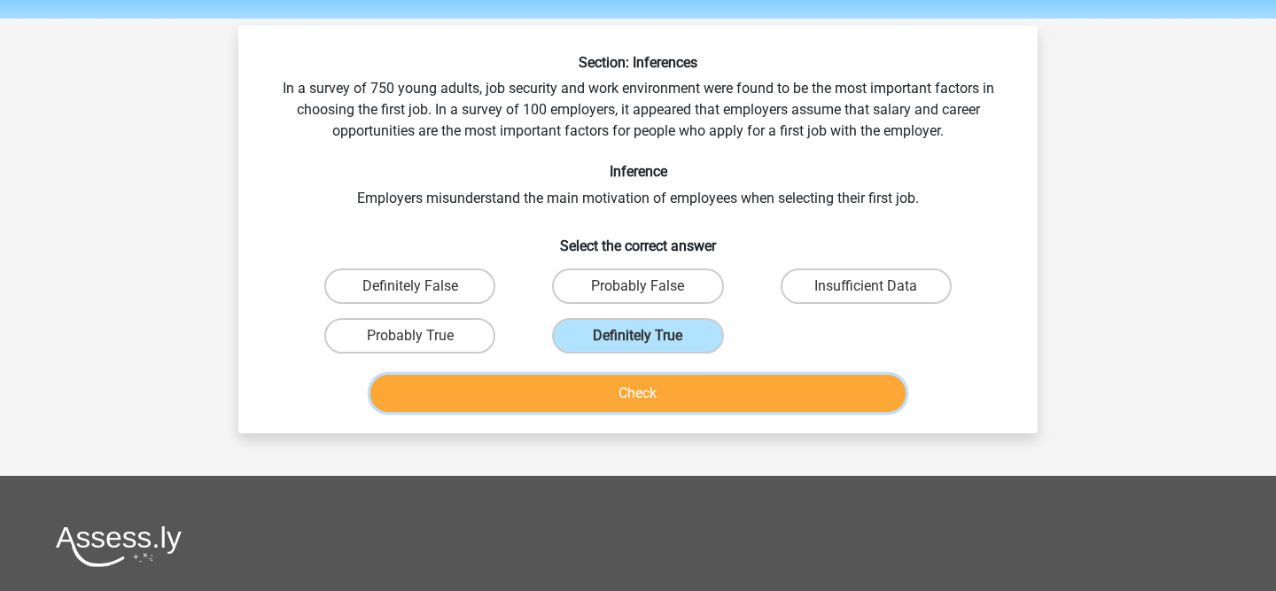
click at [598, 392] on button "Check" at bounding box center [638, 393] width 536 height 37
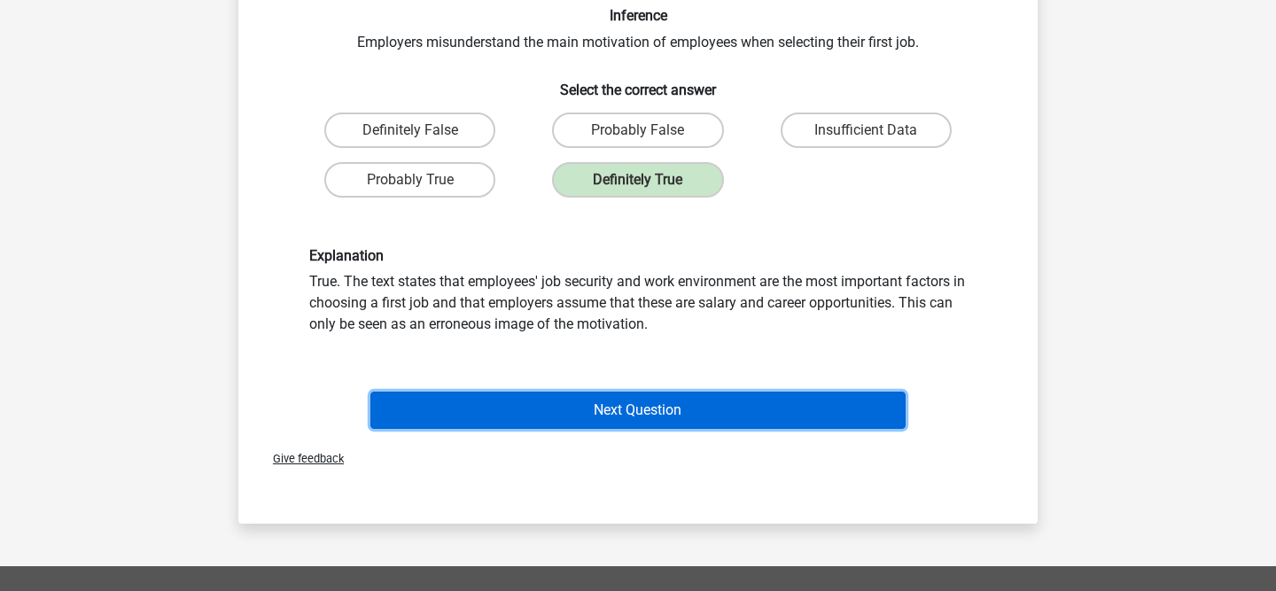
click at [587, 423] on button "Next Question" at bounding box center [638, 410] width 536 height 37
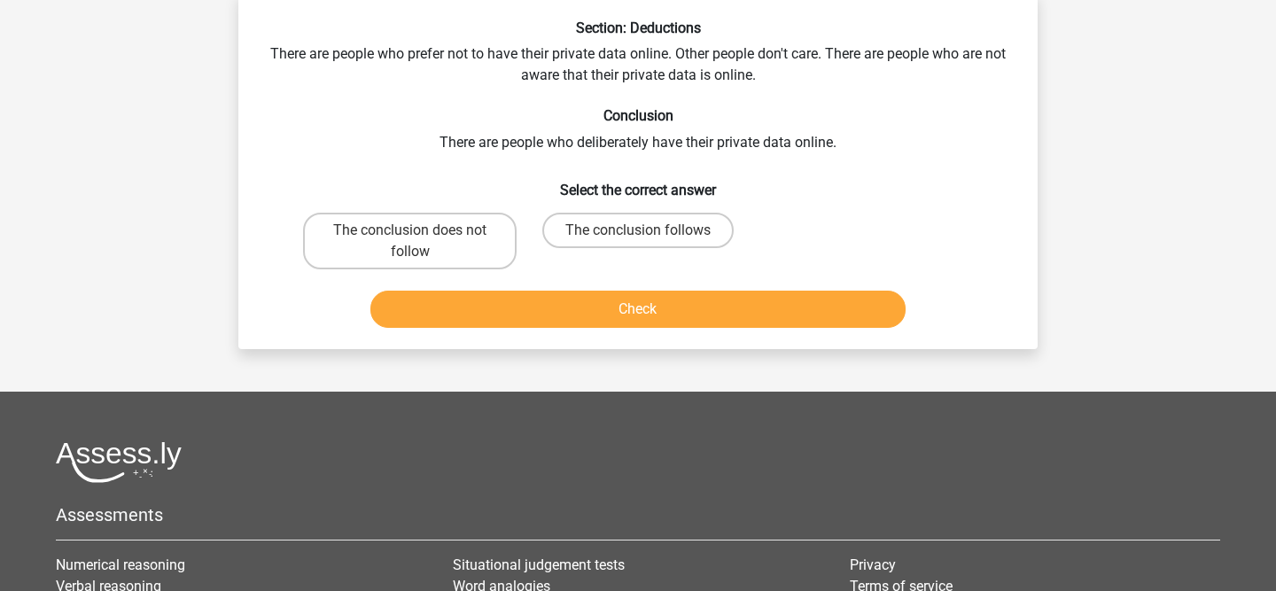
scroll to position [82, 0]
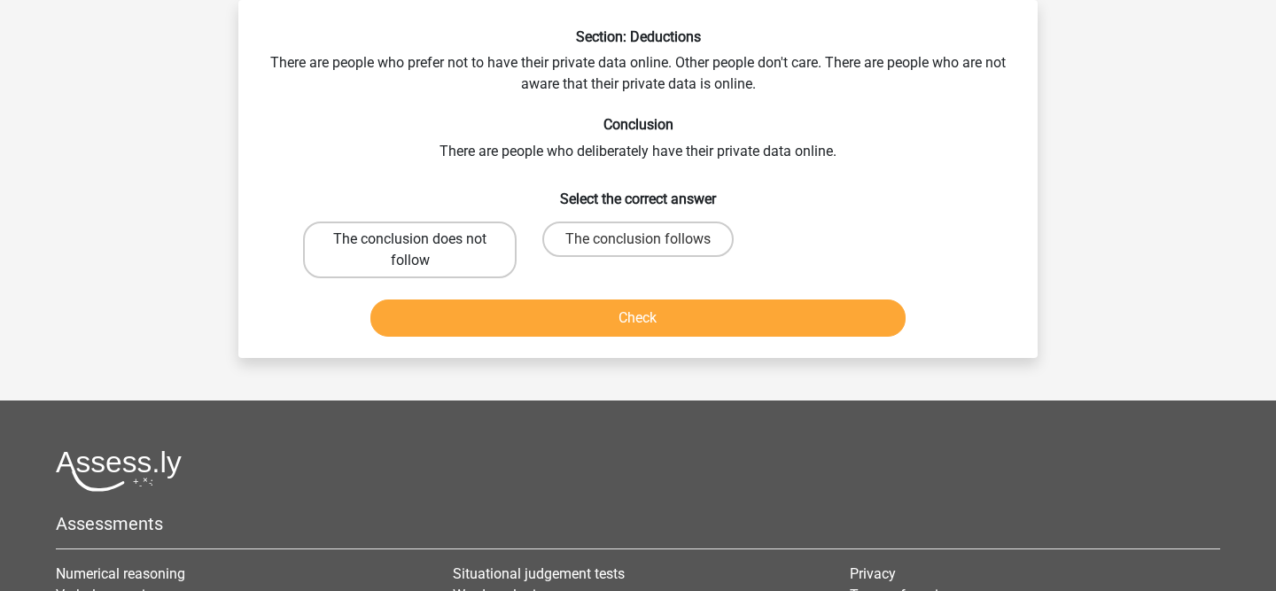
click at [441, 249] on label "The conclusion does not follow" at bounding box center [410, 249] width 214 height 57
click at [422, 249] on input "The conclusion does not follow" at bounding box center [416, 245] width 12 height 12
radio input "true"
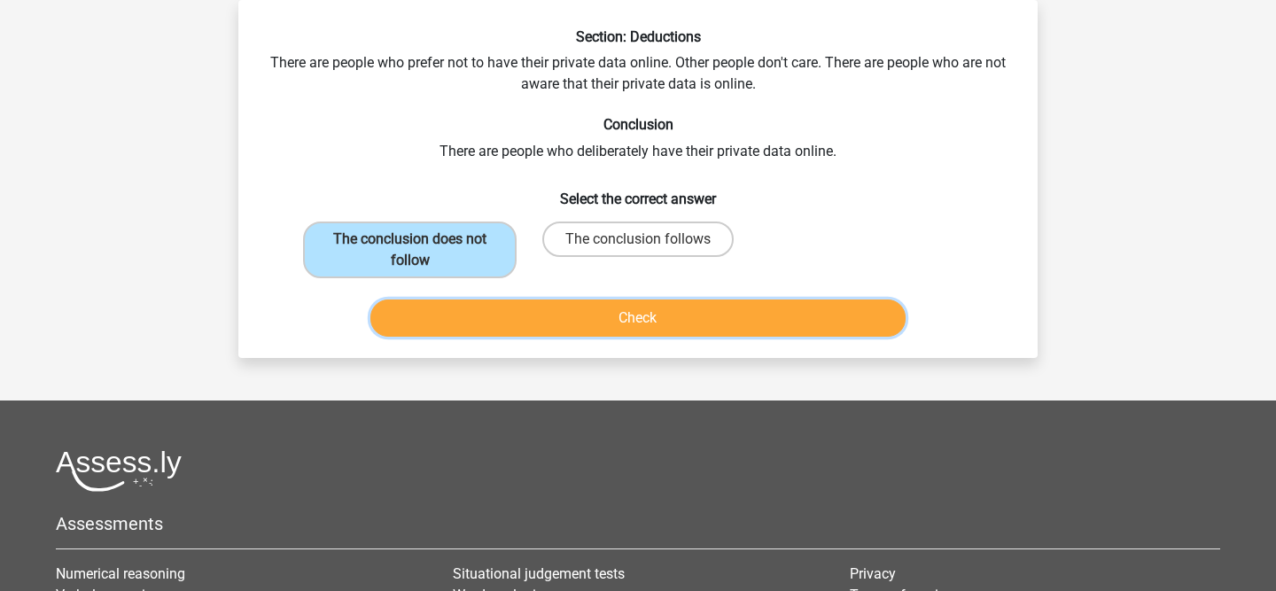
click at [481, 313] on button "Check" at bounding box center [638, 317] width 536 height 37
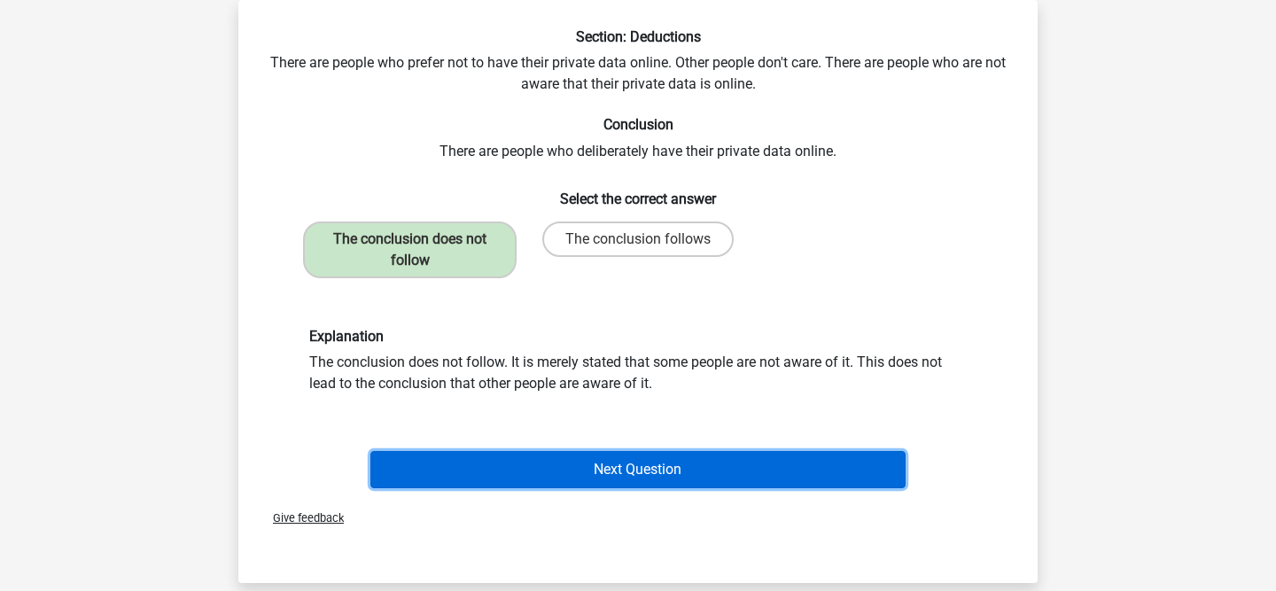
click at [557, 461] on button "Next Question" at bounding box center [638, 469] width 536 height 37
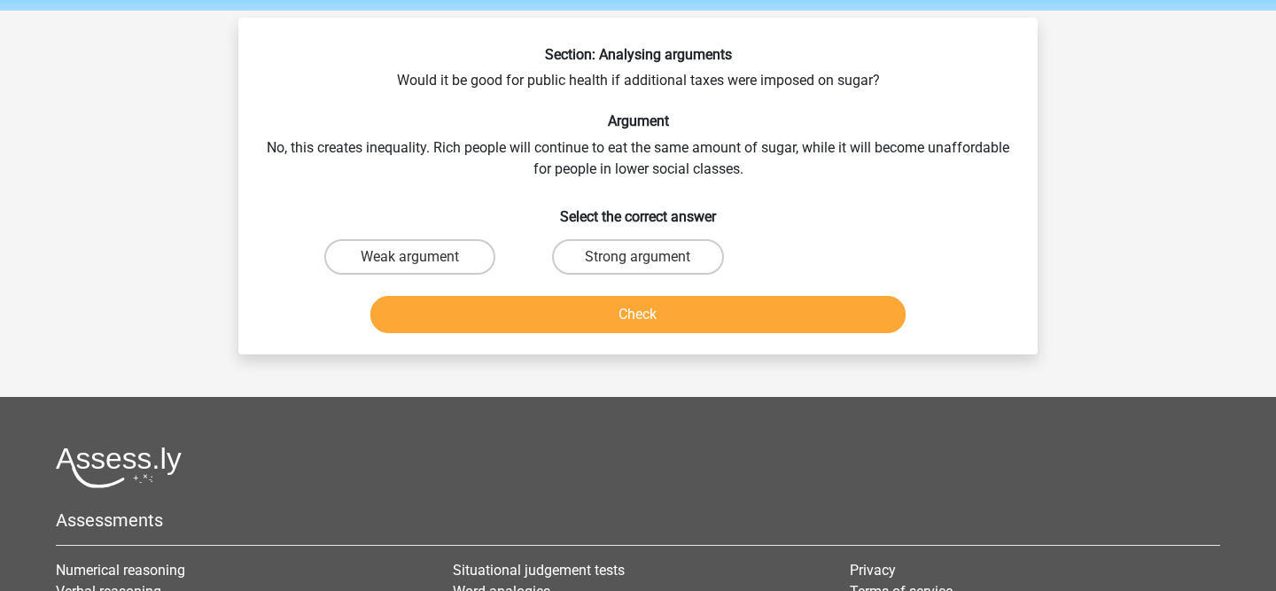
scroll to position [47, 0]
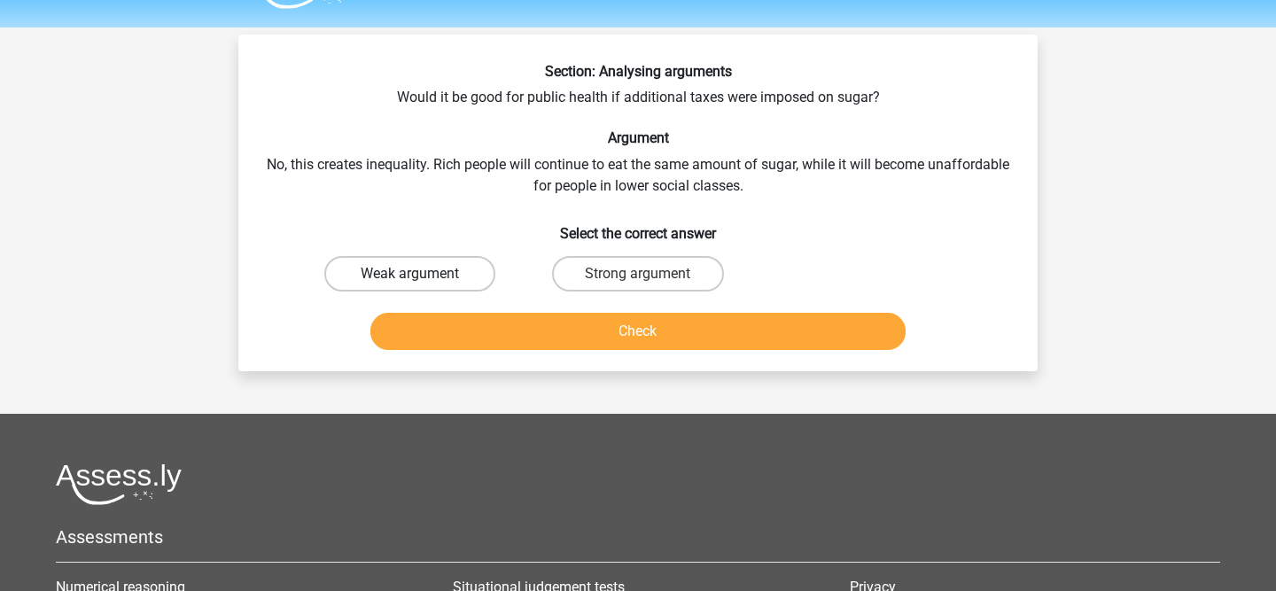
click at [466, 277] on label "Weak argument" at bounding box center [409, 273] width 171 height 35
click at [422, 277] on input "Weak argument" at bounding box center [416, 280] width 12 height 12
radio input "true"
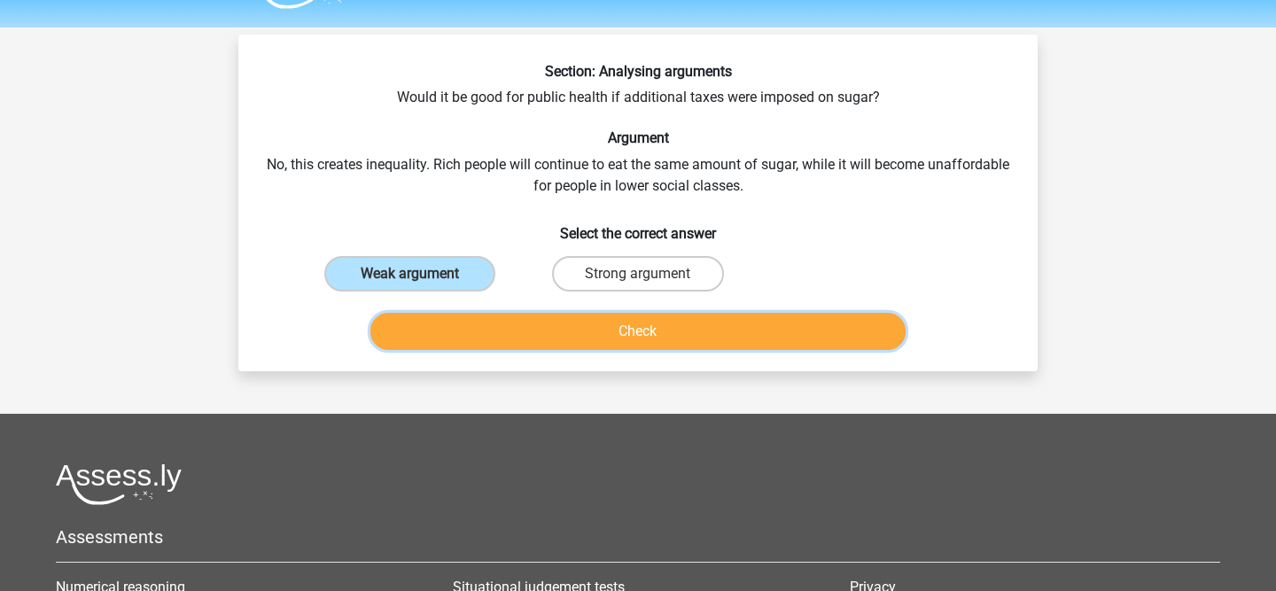
click at [496, 320] on button "Check" at bounding box center [638, 331] width 536 height 37
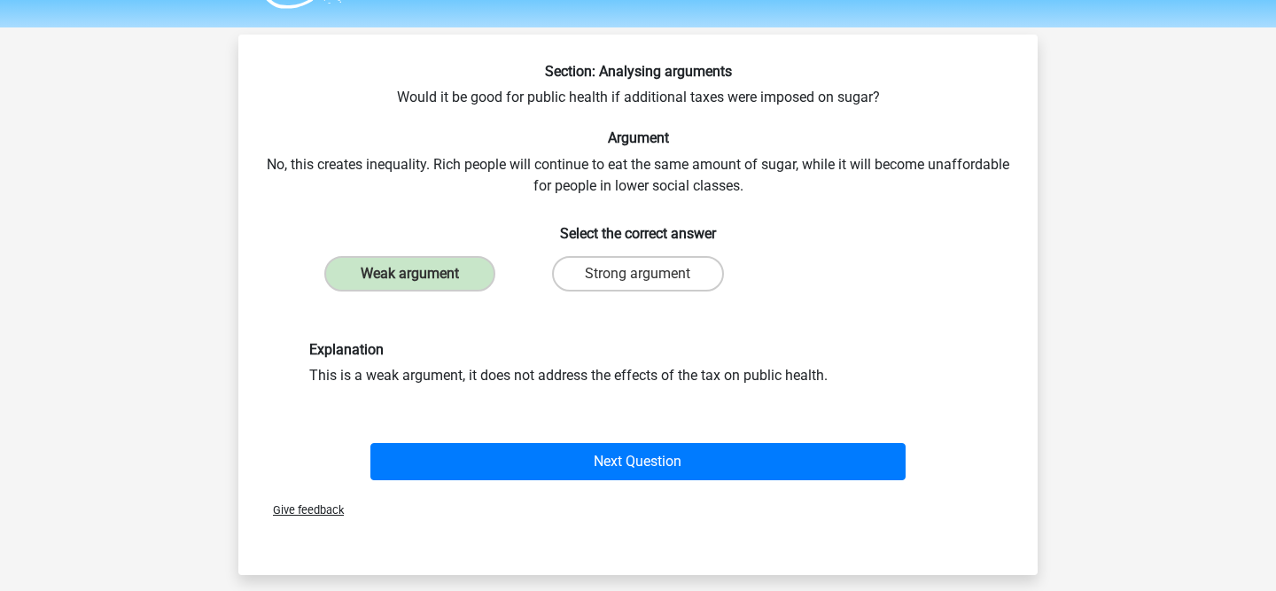
click at [551, 435] on div "Next Question" at bounding box center [638, 458] width 742 height 58
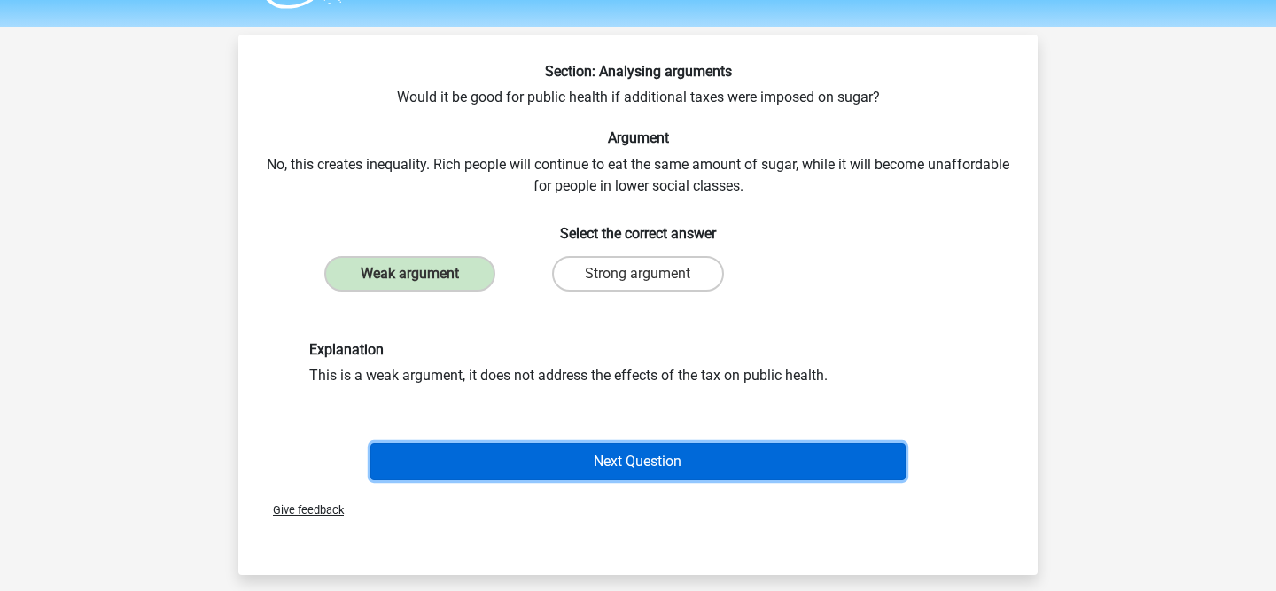
click at [550, 443] on button "Next Question" at bounding box center [638, 461] width 536 height 37
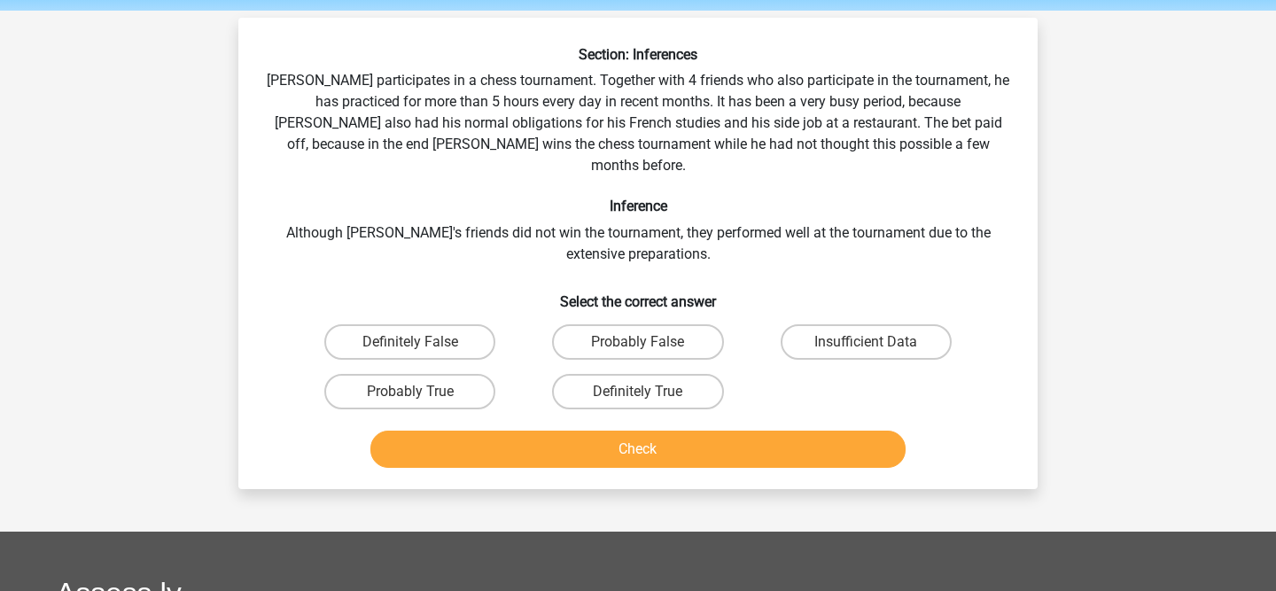
scroll to position [62, 0]
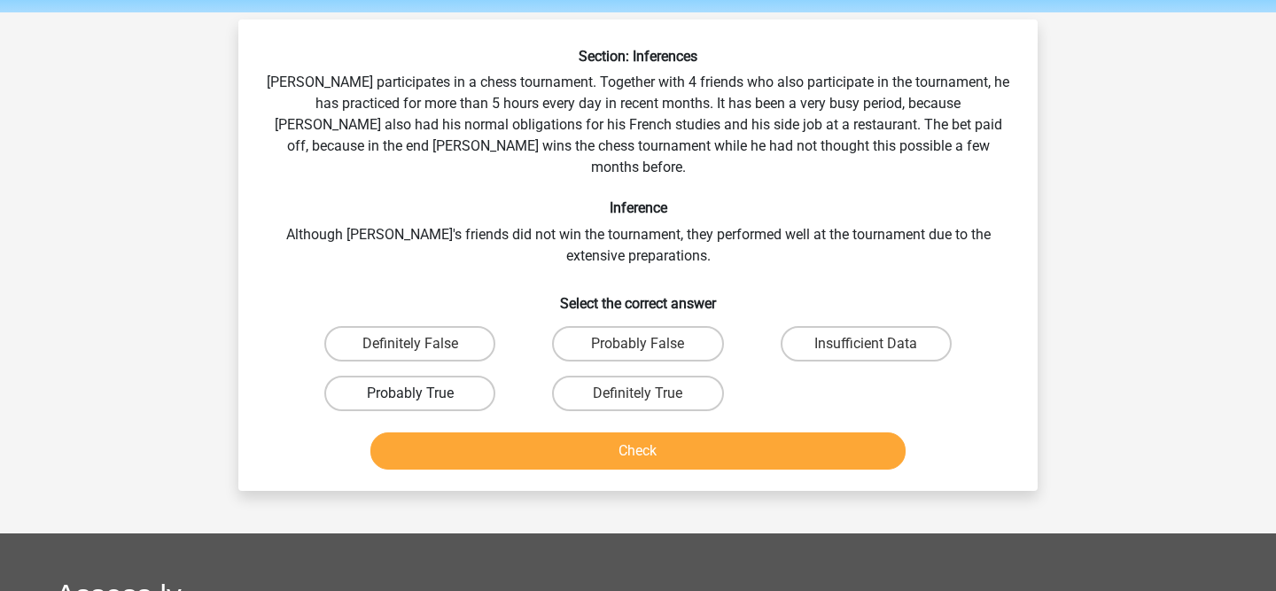
click at [454, 376] on label "Probably True" at bounding box center [409, 393] width 171 height 35
click at [422, 393] on input "Probably True" at bounding box center [416, 399] width 12 height 12
radio input "true"
click at [463, 418] on div "Check" at bounding box center [638, 447] width 742 height 58
click at [464, 432] on button "Check" at bounding box center [638, 450] width 536 height 37
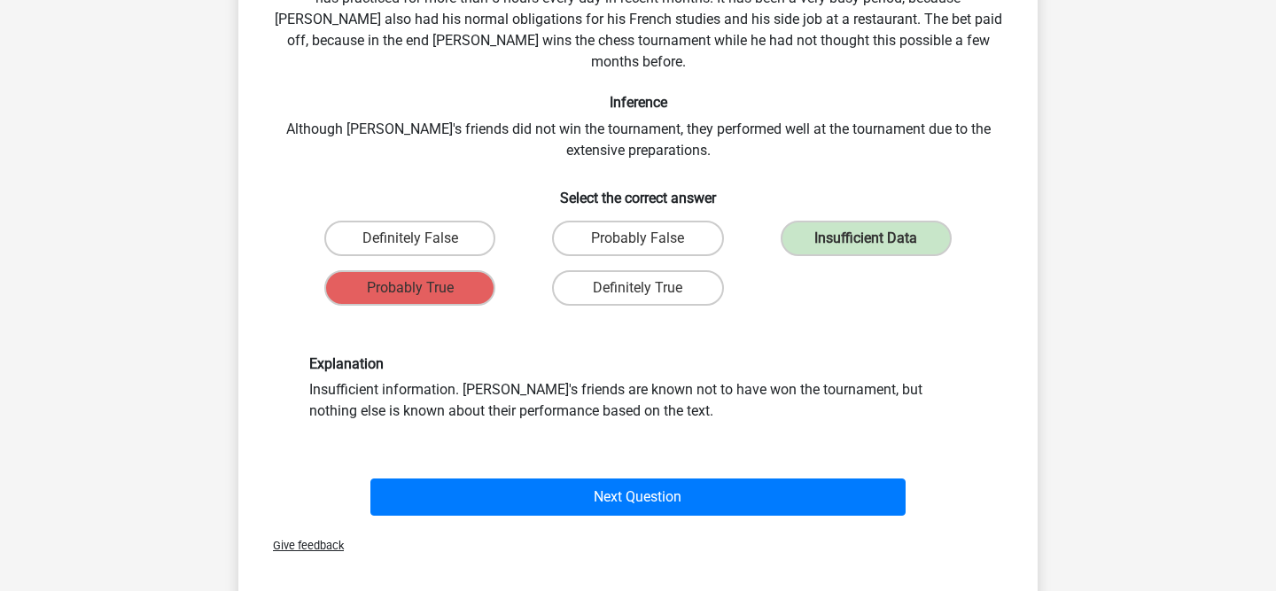
scroll to position [252, 0]
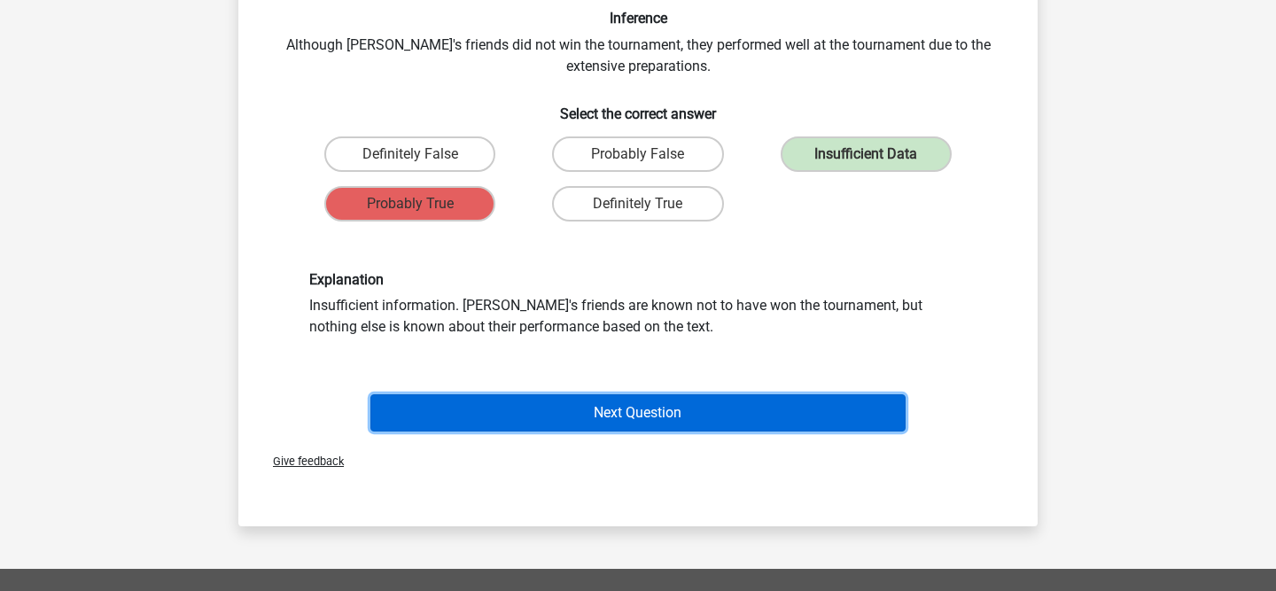
click at [490, 402] on button "Next Question" at bounding box center [638, 412] width 536 height 37
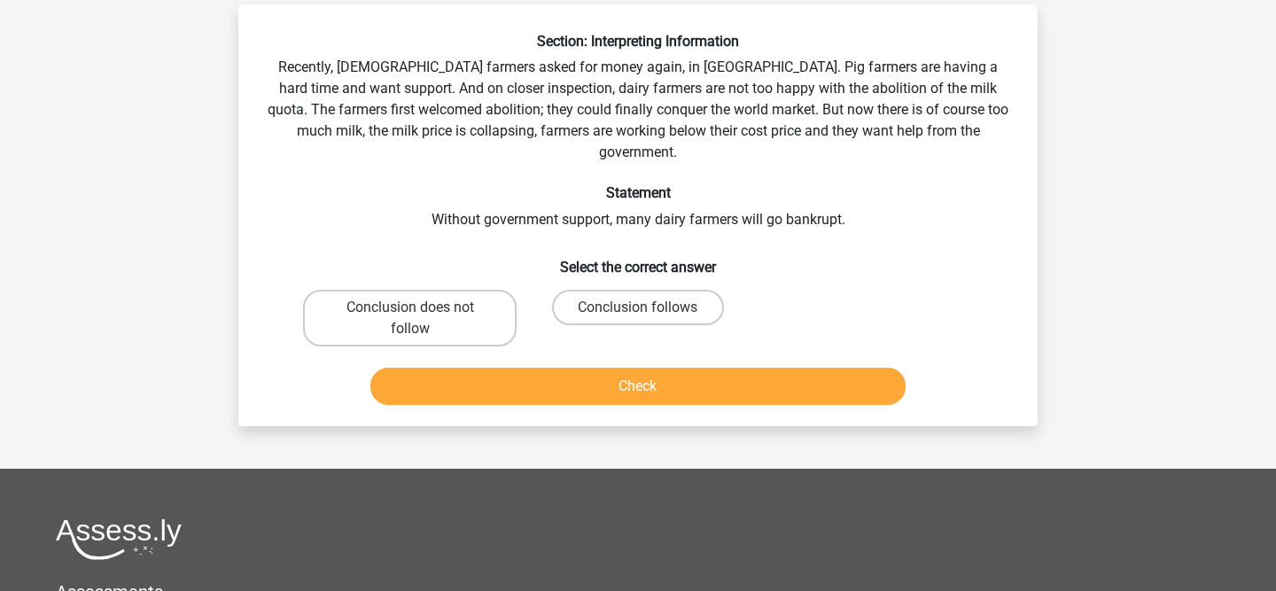
scroll to position [0, 0]
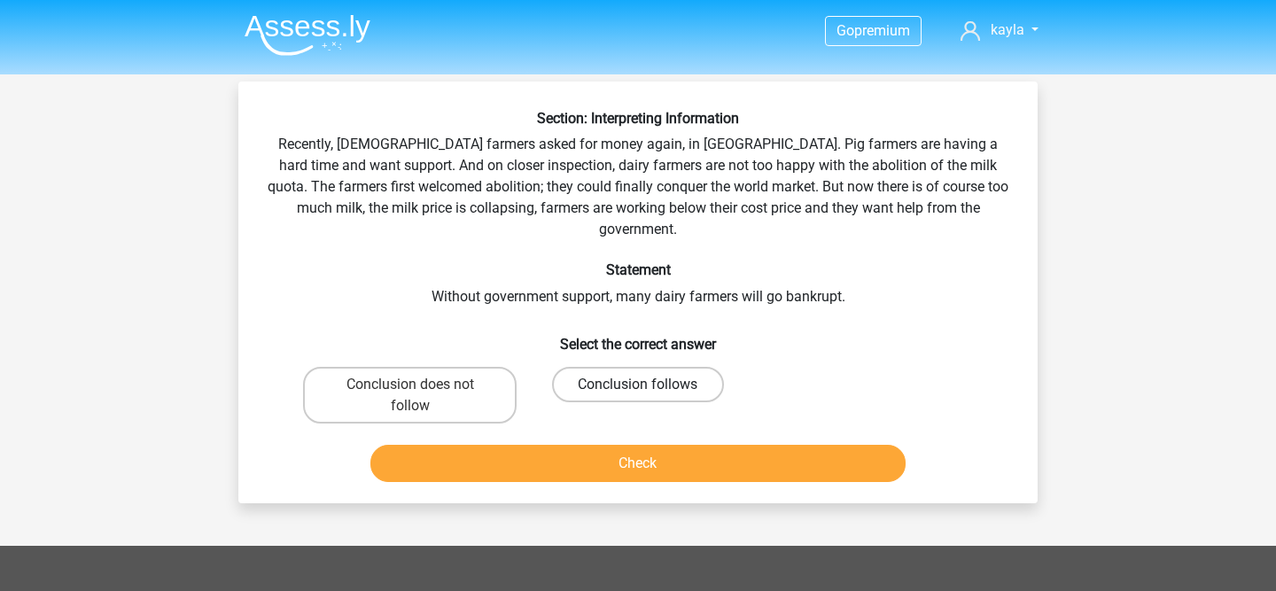
click at [704, 367] on label "Conclusion follows" at bounding box center [637, 384] width 171 height 35
click at [649, 384] on input "Conclusion follows" at bounding box center [644, 390] width 12 height 12
radio input "true"
click at [683, 445] on button "Check" at bounding box center [638, 463] width 536 height 37
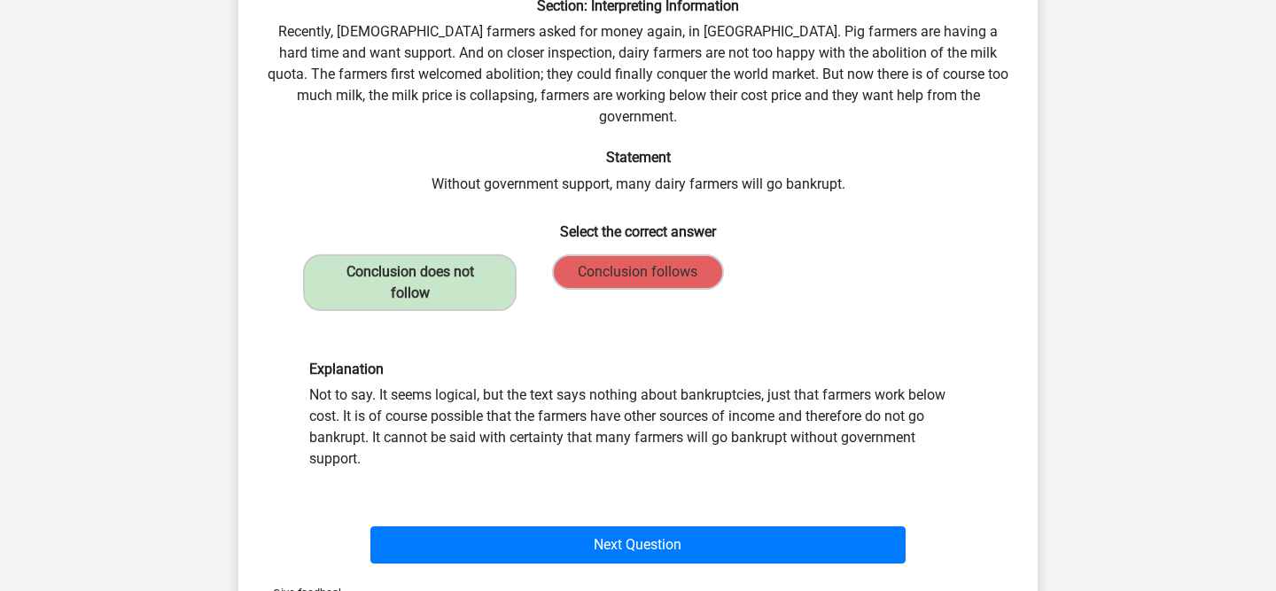
scroll to position [217, 0]
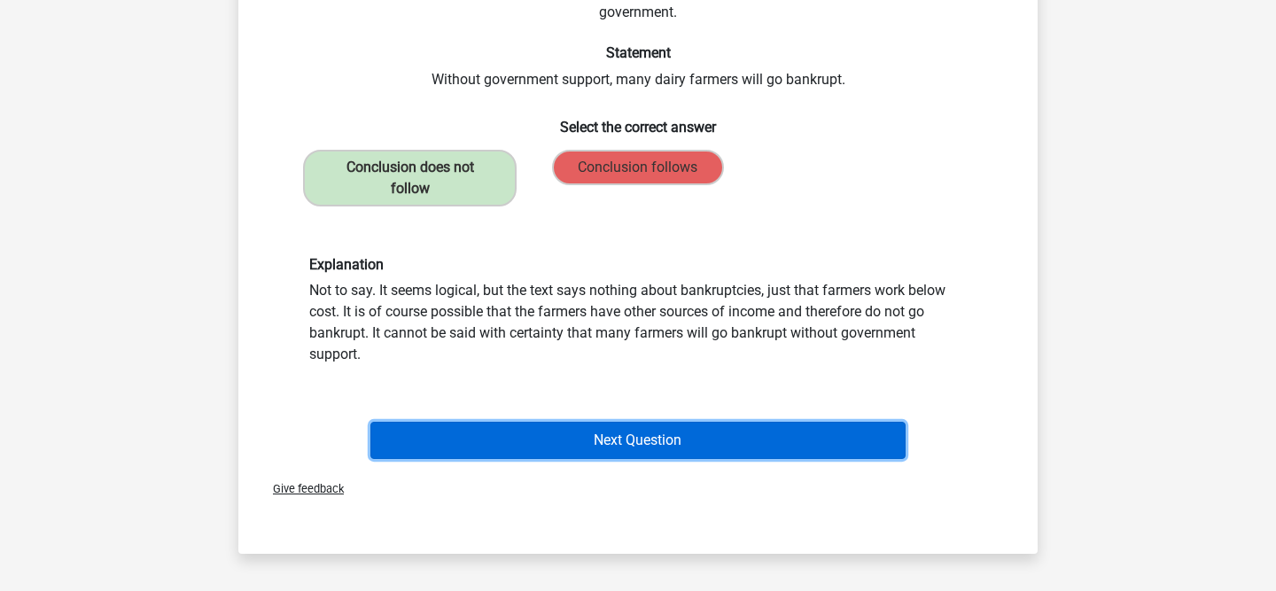
click at [684, 423] on button "Next Question" at bounding box center [638, 440] width 536 height 37
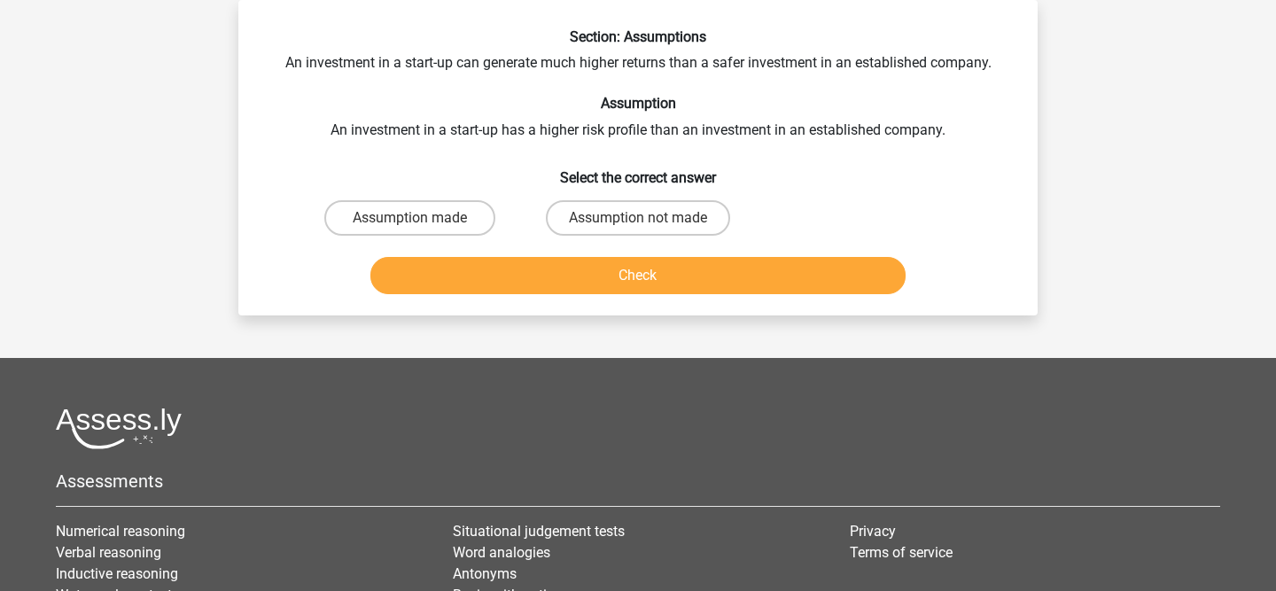
scroll to position [0, 0]
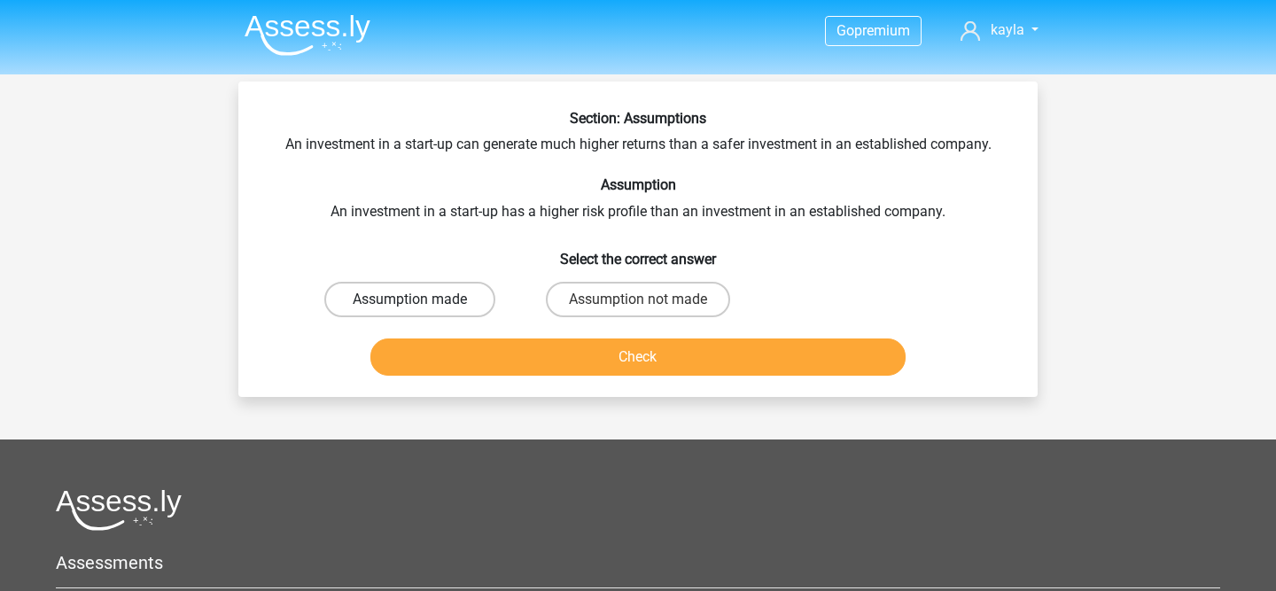
click at [487, 307] on label "Assumption made" at bounding box center [409, 299] width 171 height 35
click at [422, 307] on input "Assumption made" at bounding box center [416, 305] width 12 height 12
radio input "true"
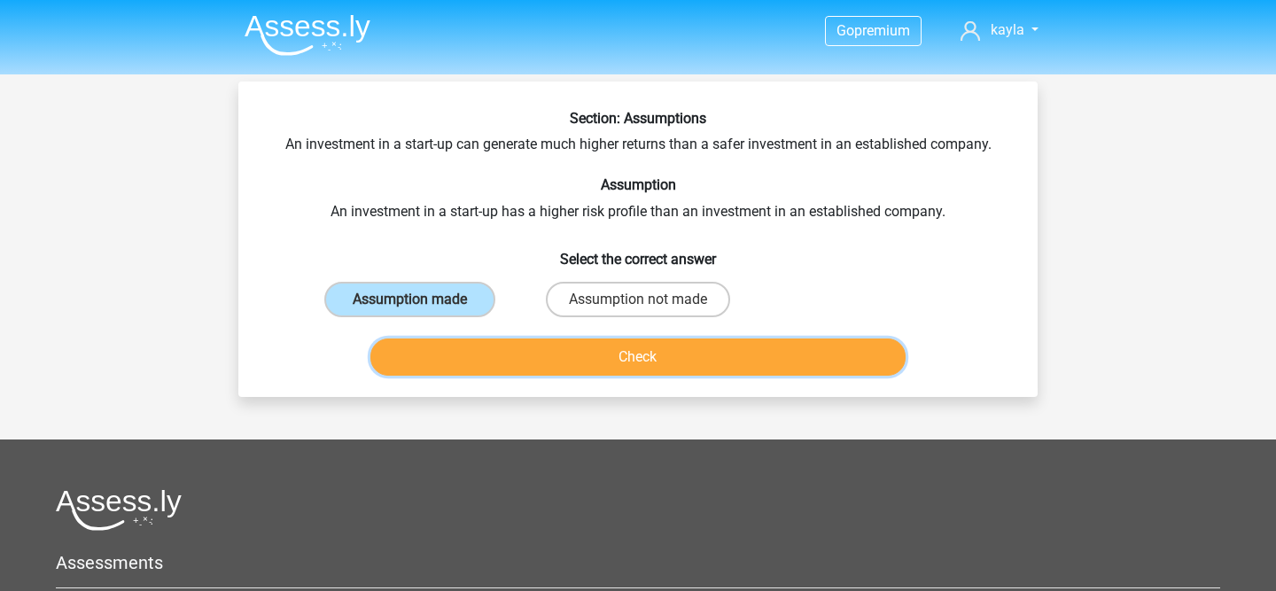
click at [511, 355] on button "Check" at bounding box center [638, 356] width 536 height 37
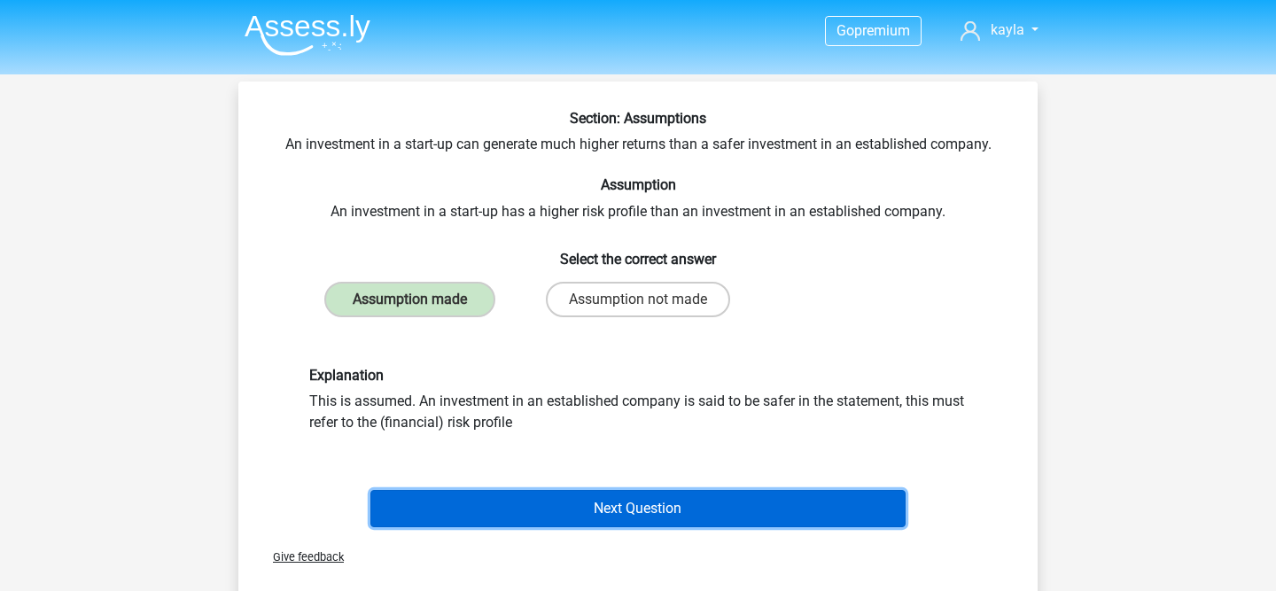
click at [600, 510] on button "Next Question" at bounding box center [638, 508] width 536 height 37
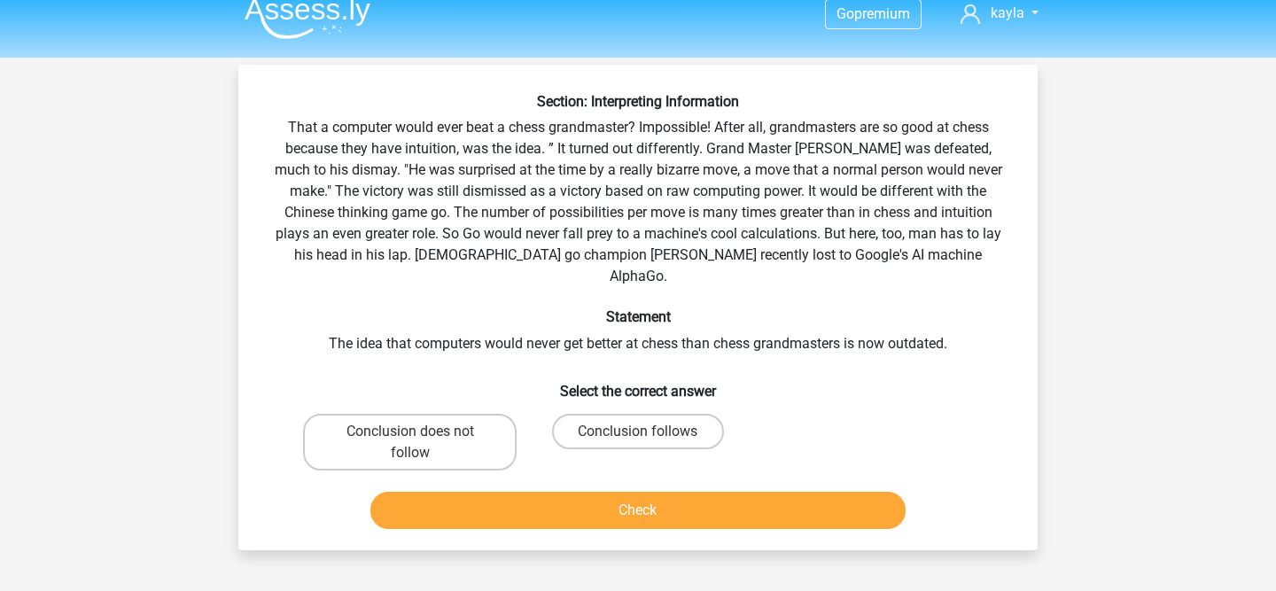
scroll to position [21, 0]
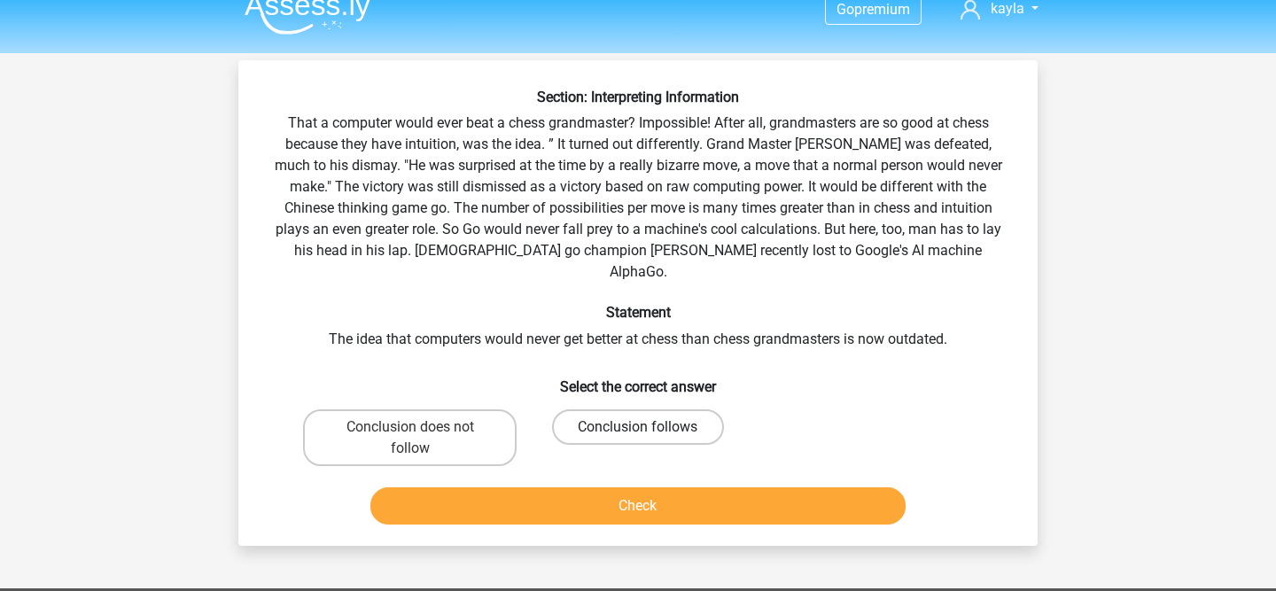
click at [618, 409] on label "Conclusion follows" at bounding box center [637, 426] width 171 height 35
click at [638, 427] on input "Conclusion follows" at bounding box center [644, 433] width 12 height 12
radio input "true"
click at [593, 522] on div "Section: Interpreting Information That a computer would ever beat a chess grand…" at bounding box center [637, 302] width 799 height 485
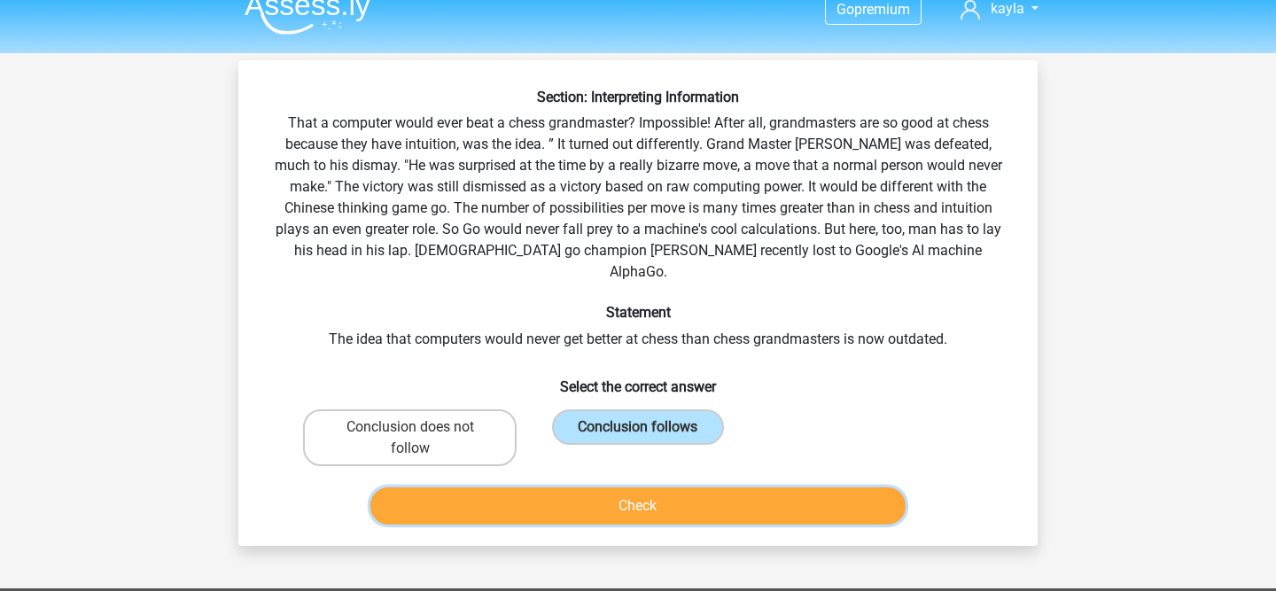
click at [600, 492] on button "Check" at bounding box center [638, 505] width 536 height 37
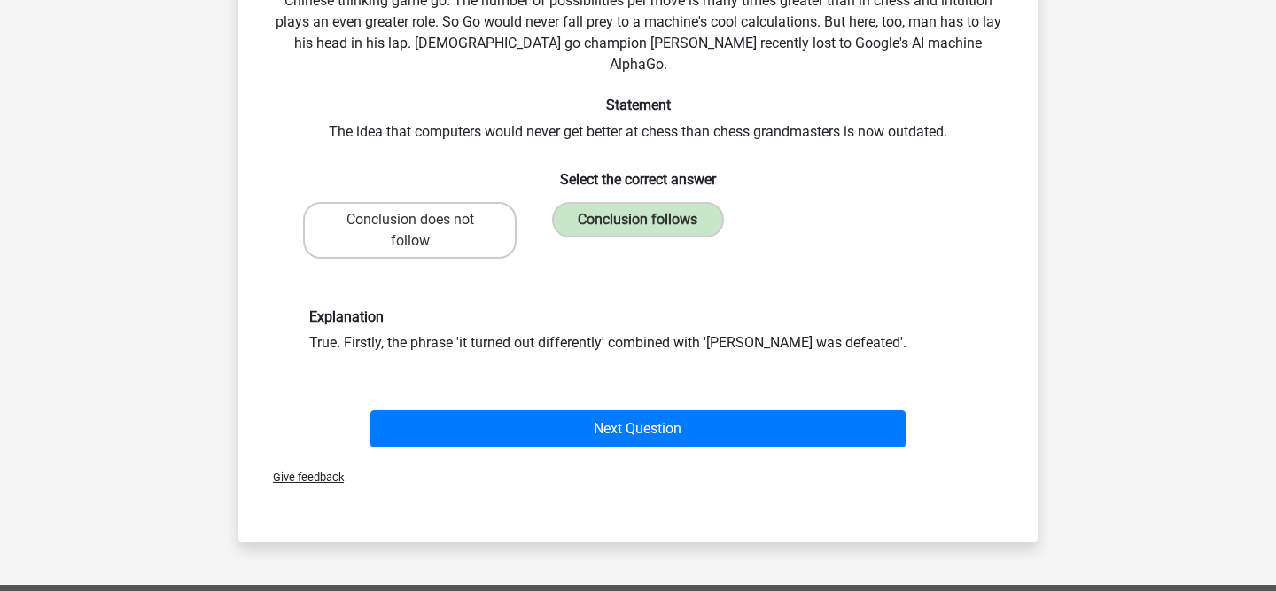
scroll to position [232, 0]
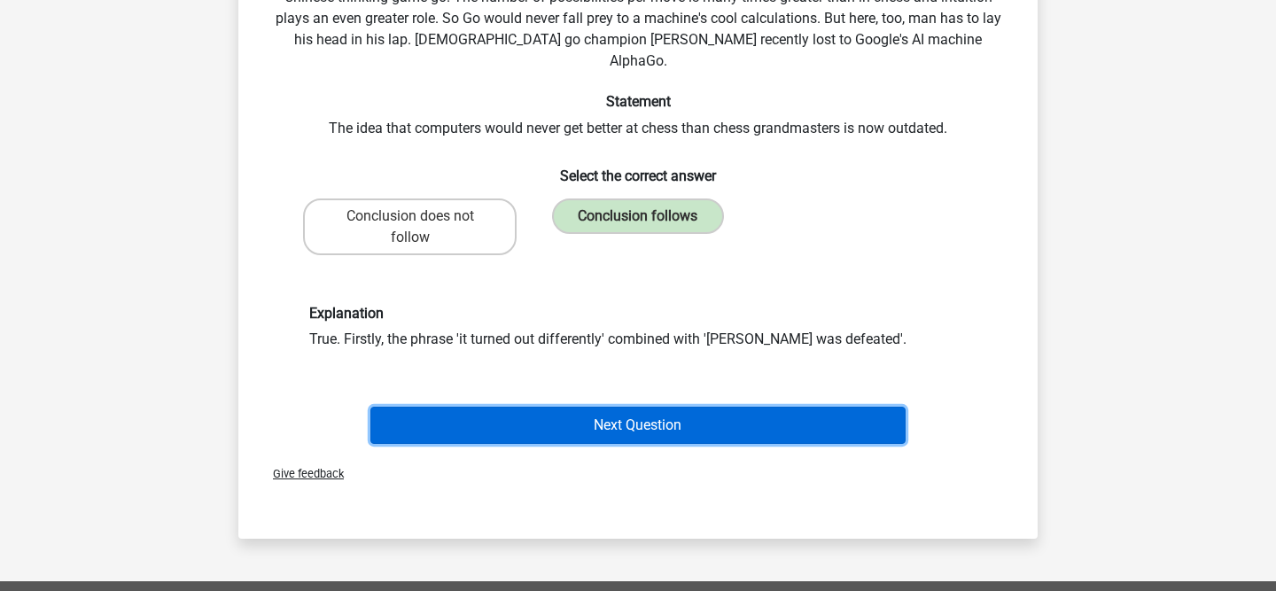
click at [567, 407] on button "Next Question" at bounding box center [638, 425] width 536 height 37
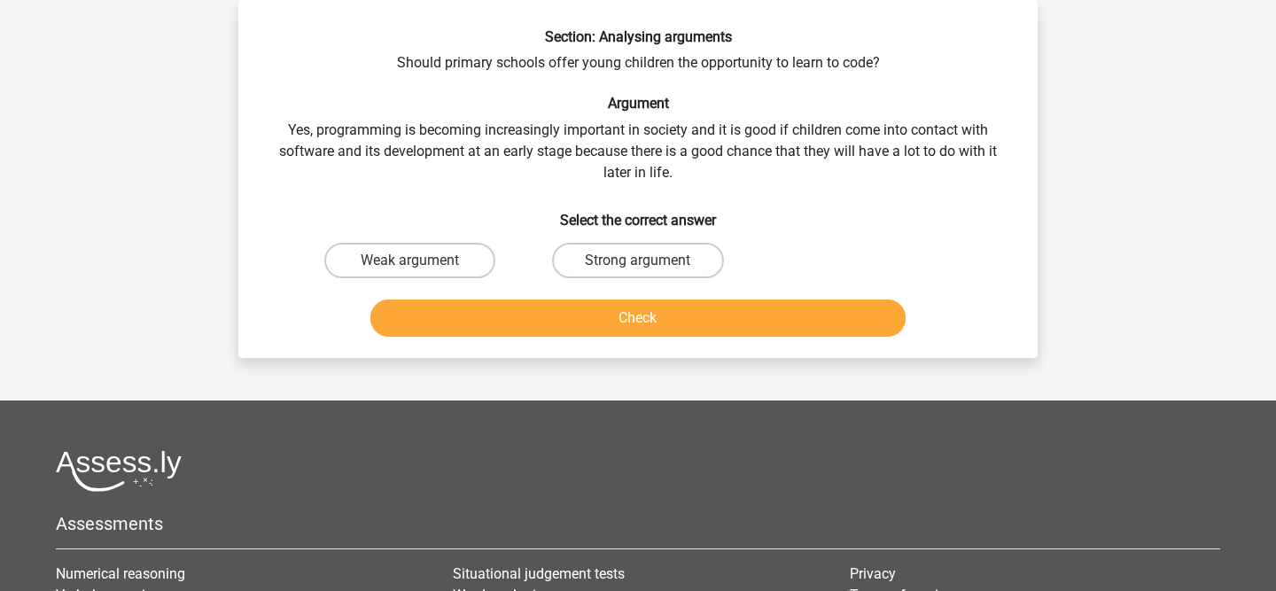
scroll to position [0, 0]
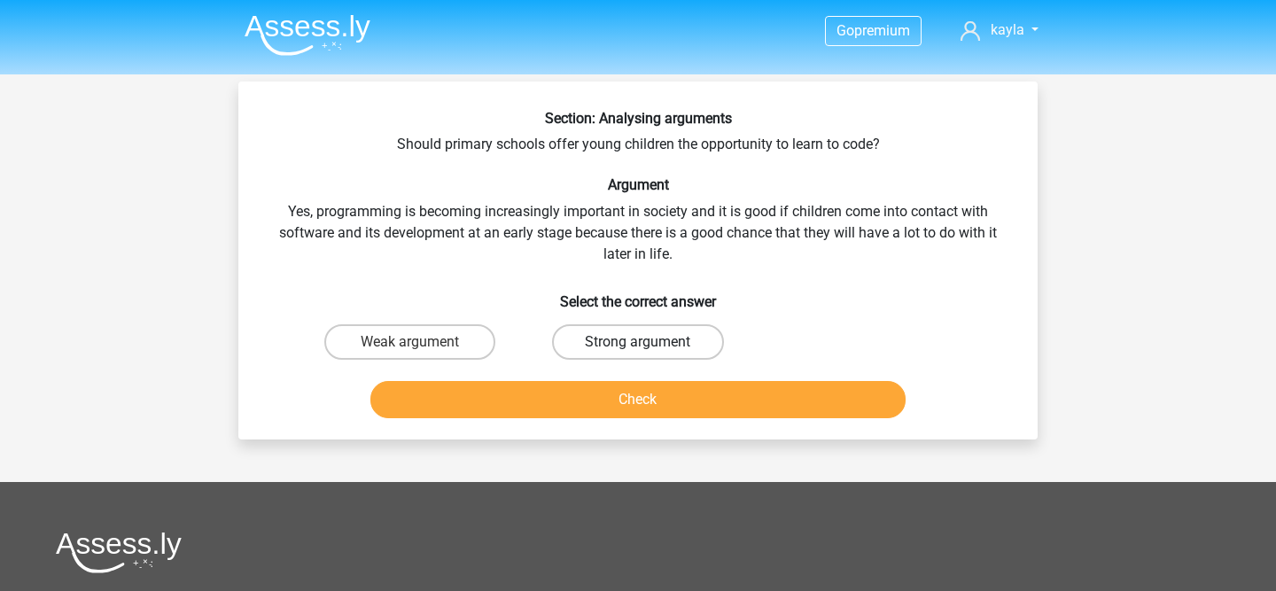
click at [597, 338] on label "Strong argument" at bounding box center [637, 341] width 171 height 35
click at [638, 342] on input "Strong argument" at bounding box center [644, 348] width 12 height 12
radio input "true"
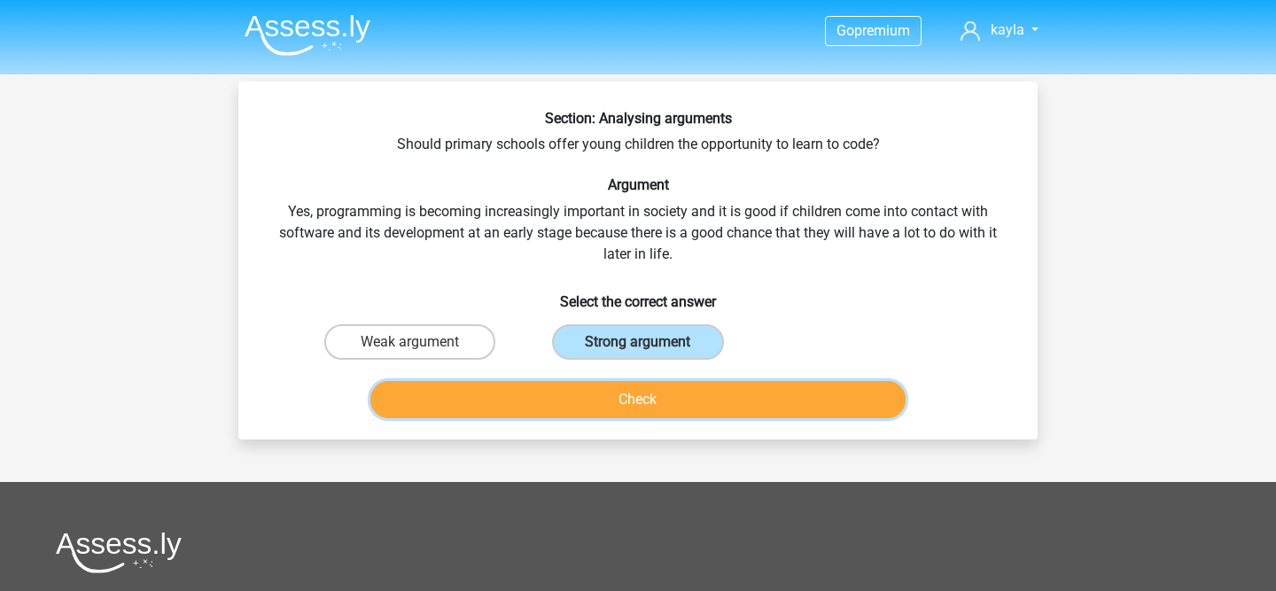
click at [591, 392] on button "Check" at bounding box center [638, 399] width 536 height 37
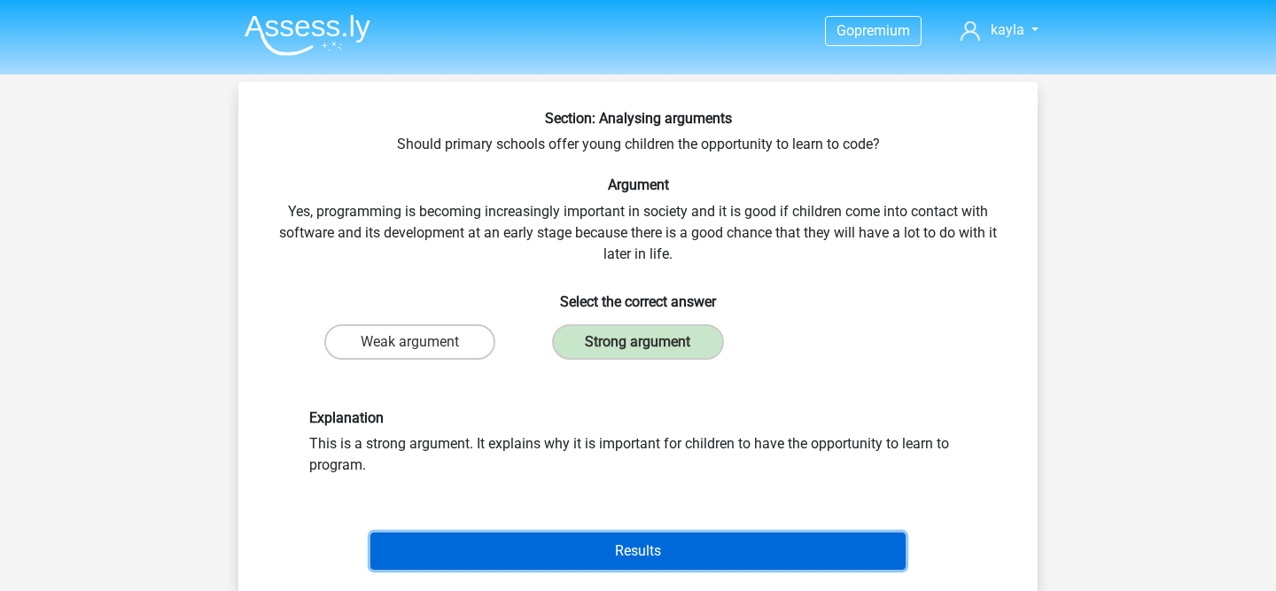
click at [571, 536] on button "Results" at bounding box center [638, 550] width 536 height 37
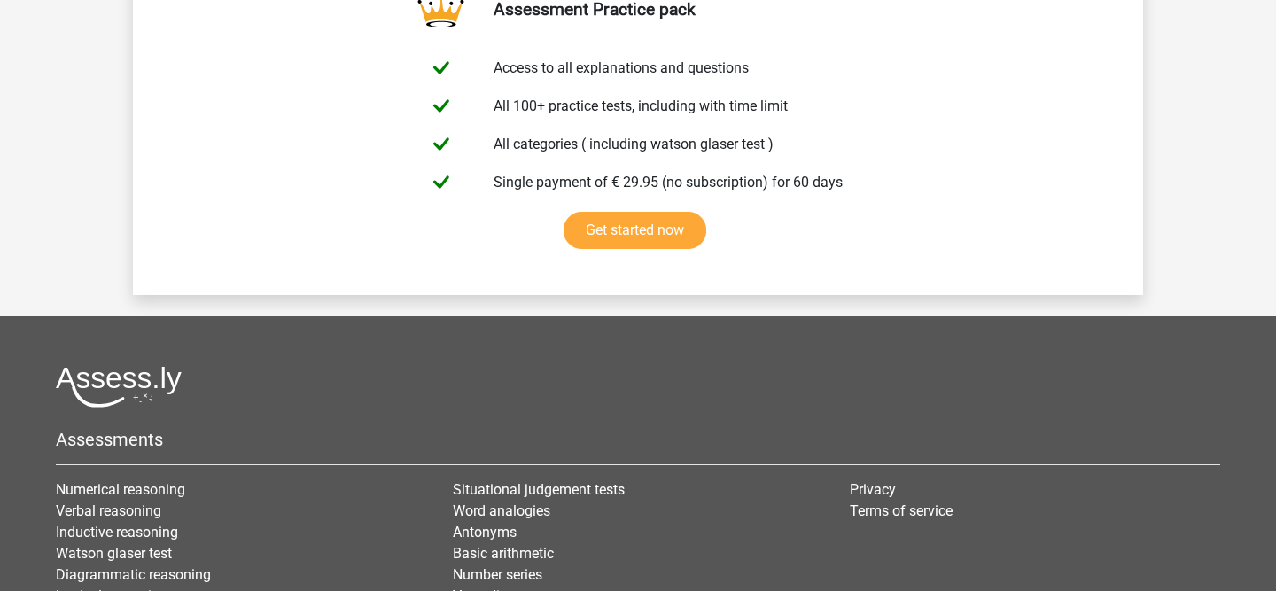
scroll to position [3037, 0]
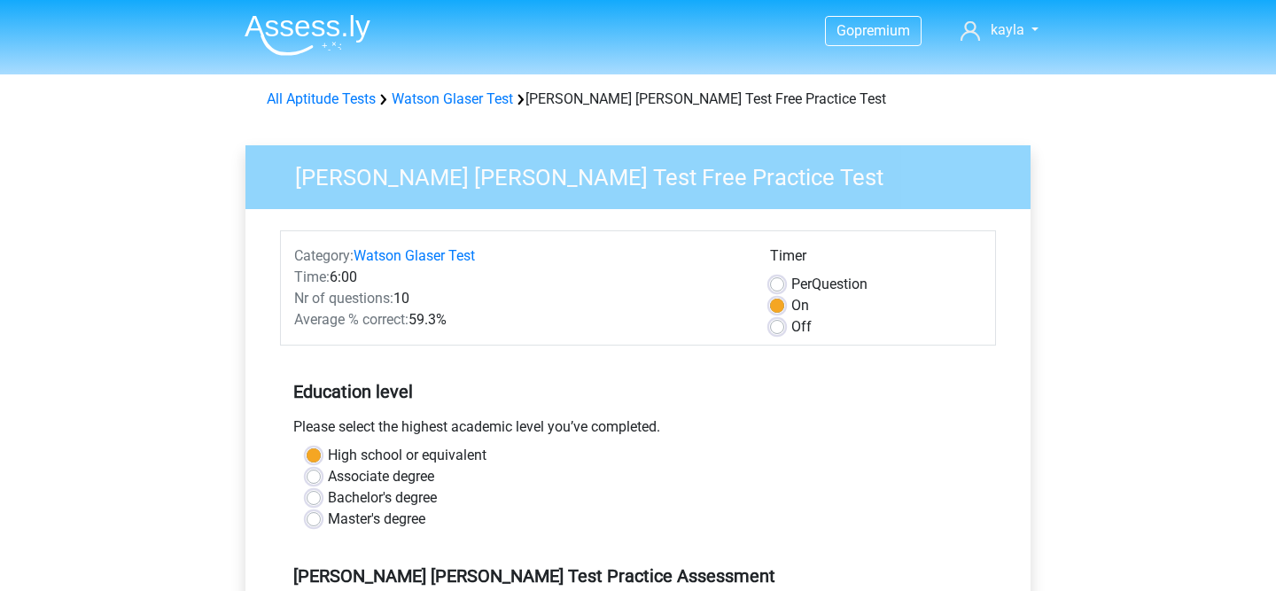
scroll to position [313, 0]
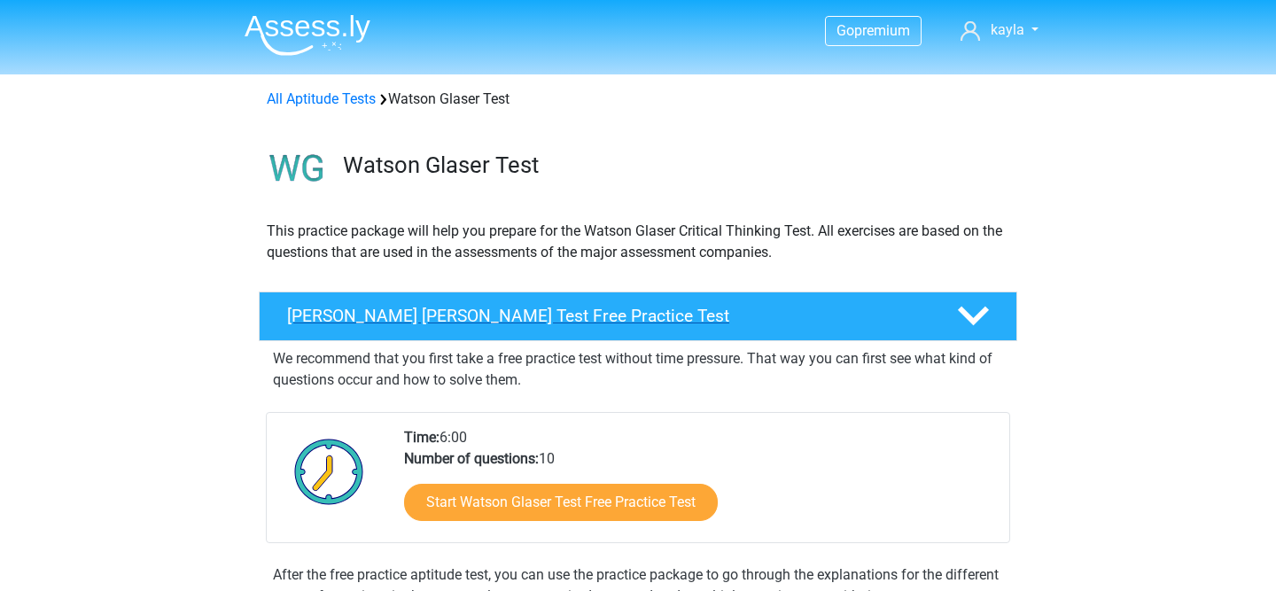
click at [558, 338] on div "Watson Glaser Test Free Practice Test" at bounding box center [638, 316] width 758 height 50
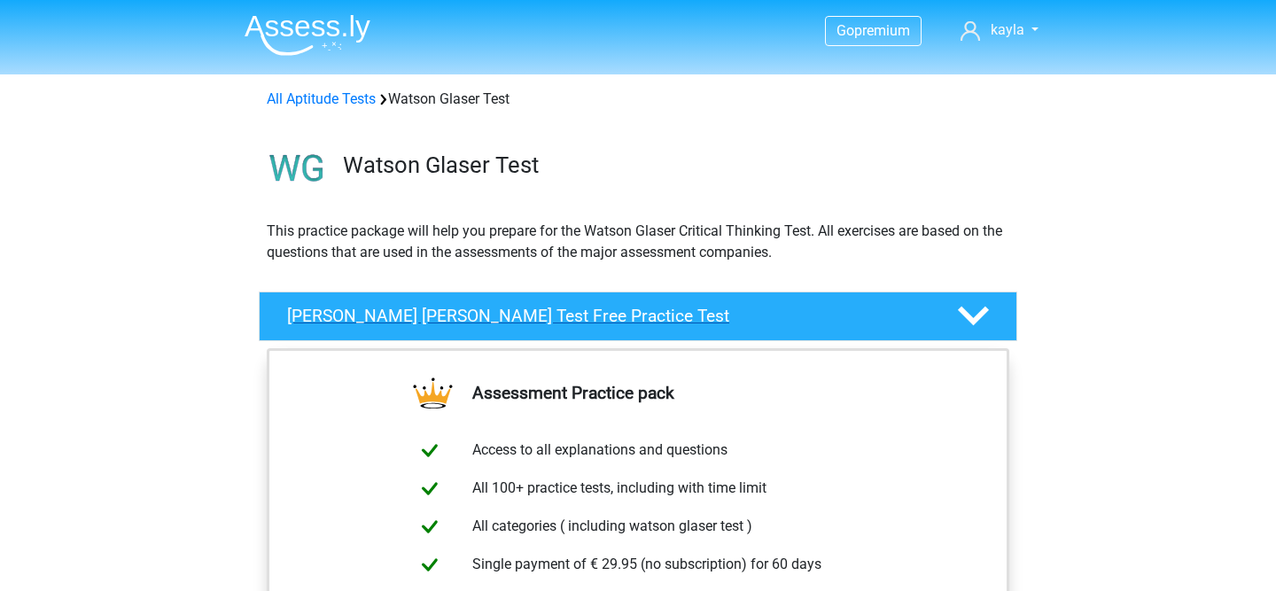
click at [580, 339] on div "Watson Glaser Test Free Practice Test" at bounding box center [638, 316] width 758 height 50
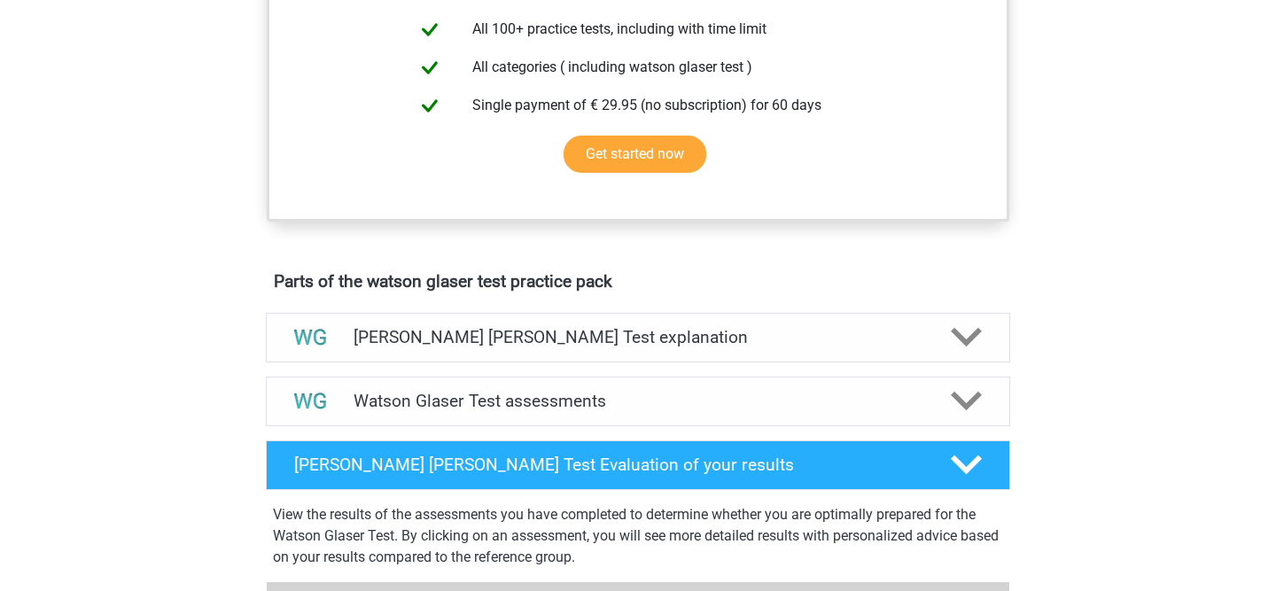
scroll to position [871, 0]
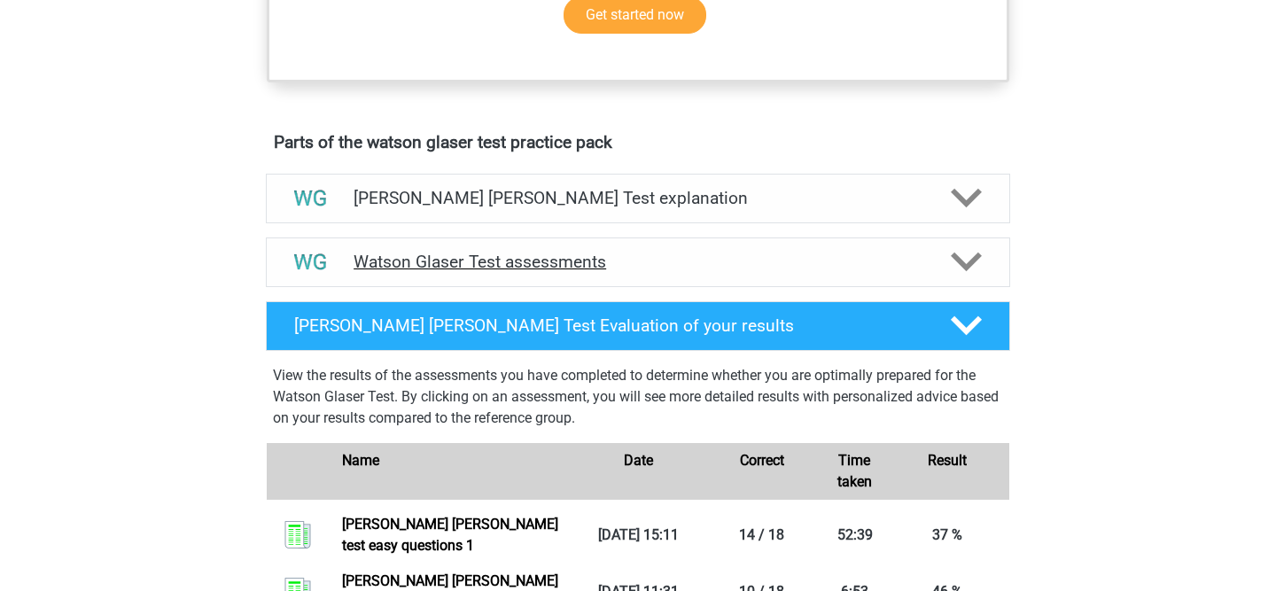
click at [562, 287] on div "Watson Glaser Test assessments" at bounding box center [638, 262] width 744 height 50
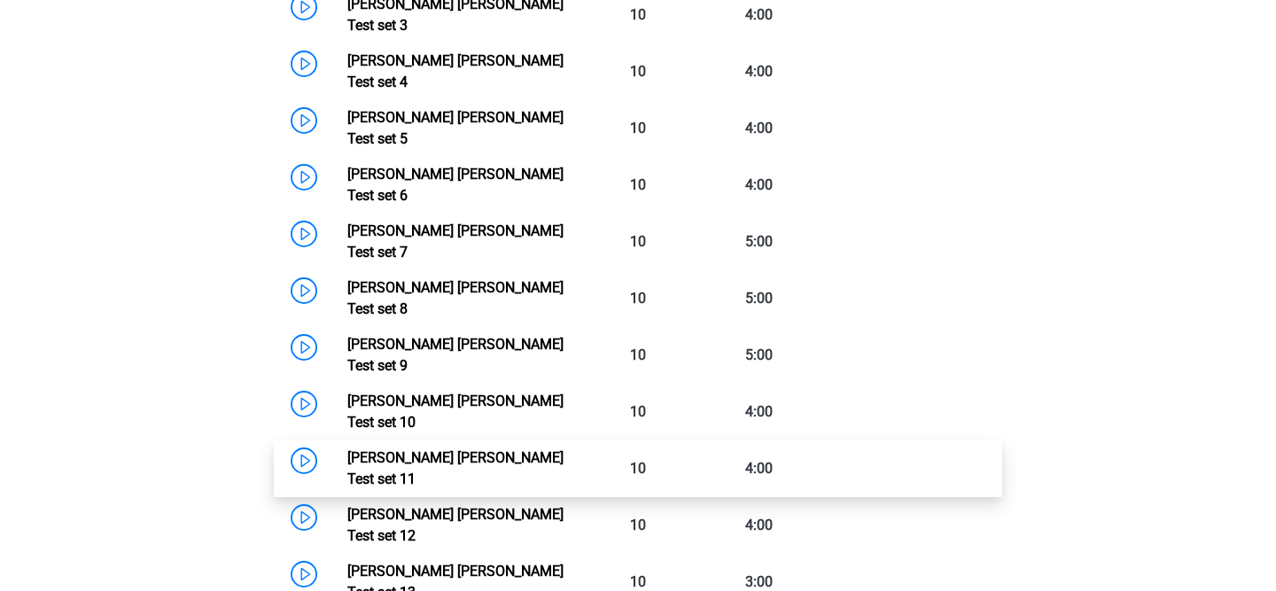
scroll to position [1146, 0]
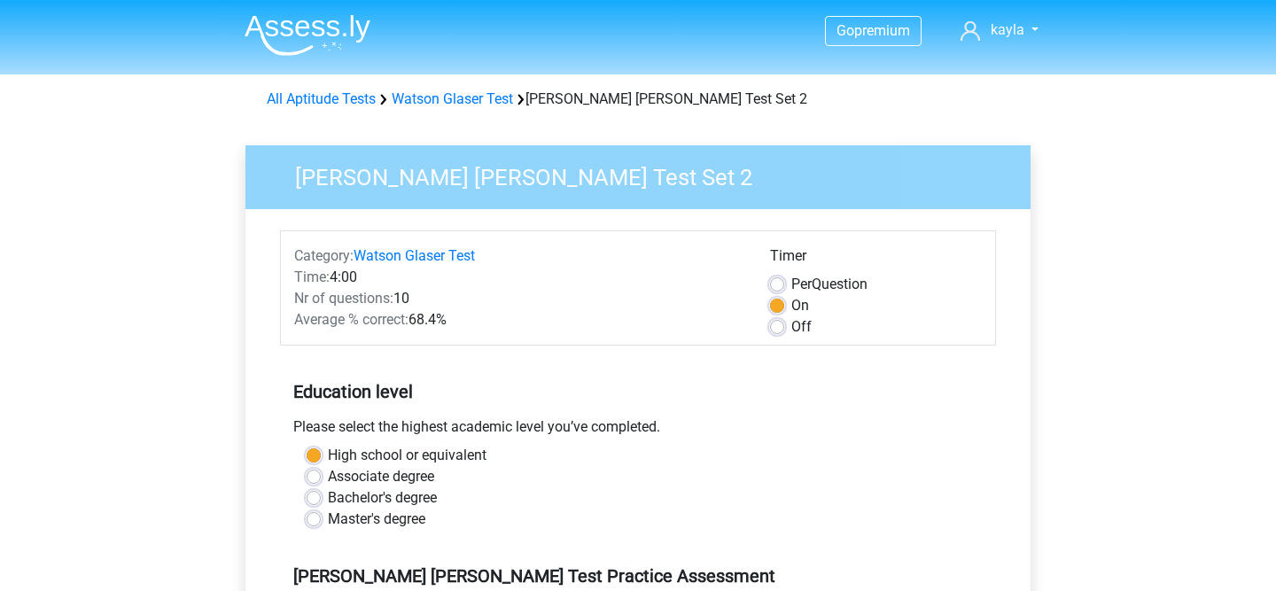
click at [785, 323] on div "Off" at bounding box center [876, 326] width 212 height 21
click at [791, 325] on label "Off" at bounding box center [801, 326] width 20 height 21
click at [775, 325] on input "Off" at bounding box center [777, 325] width 14 height 18
radio input "true"
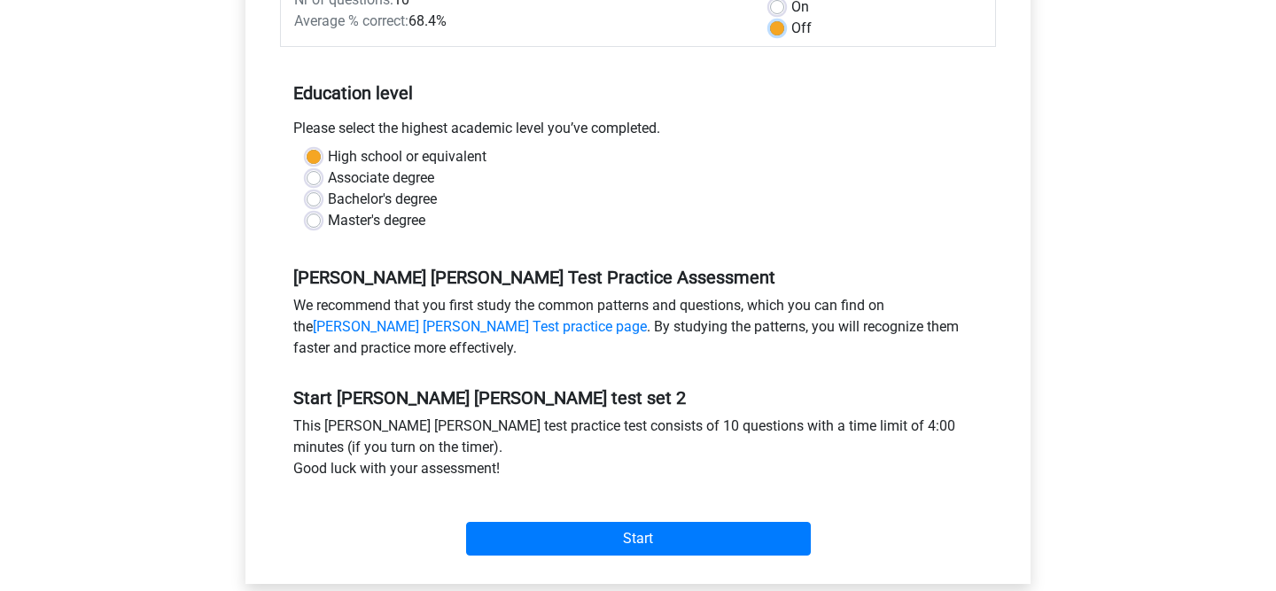
scroll to position [631, 0]
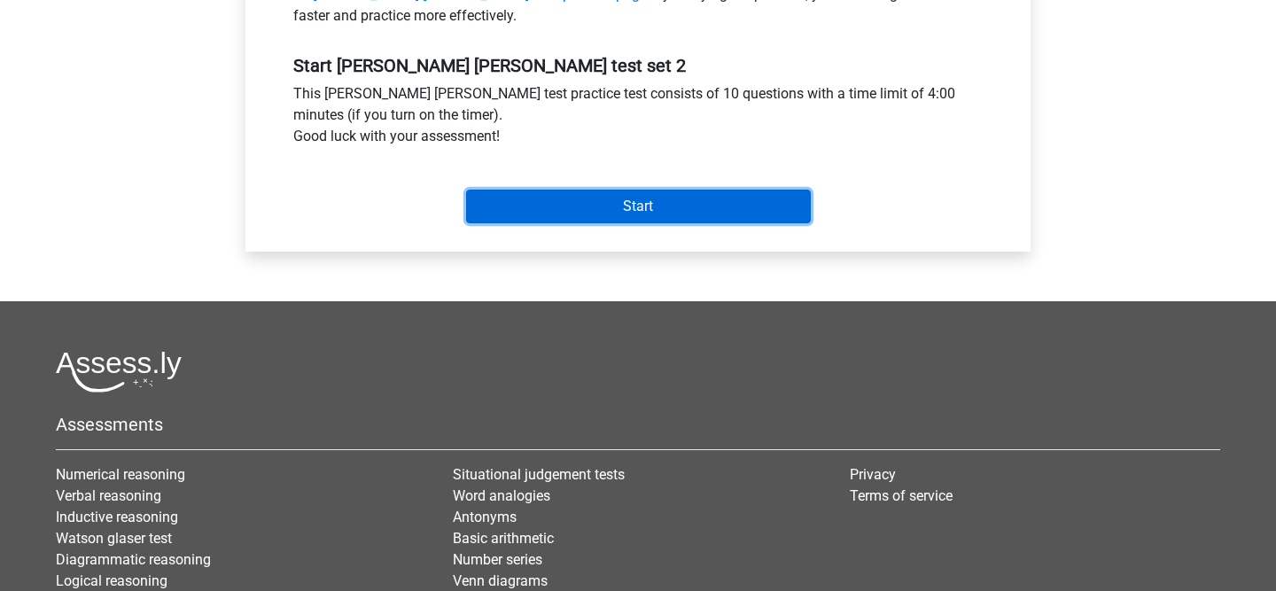
click at [667, 221] on input "Start" at bounding box center [638, 207] width 345 height 34
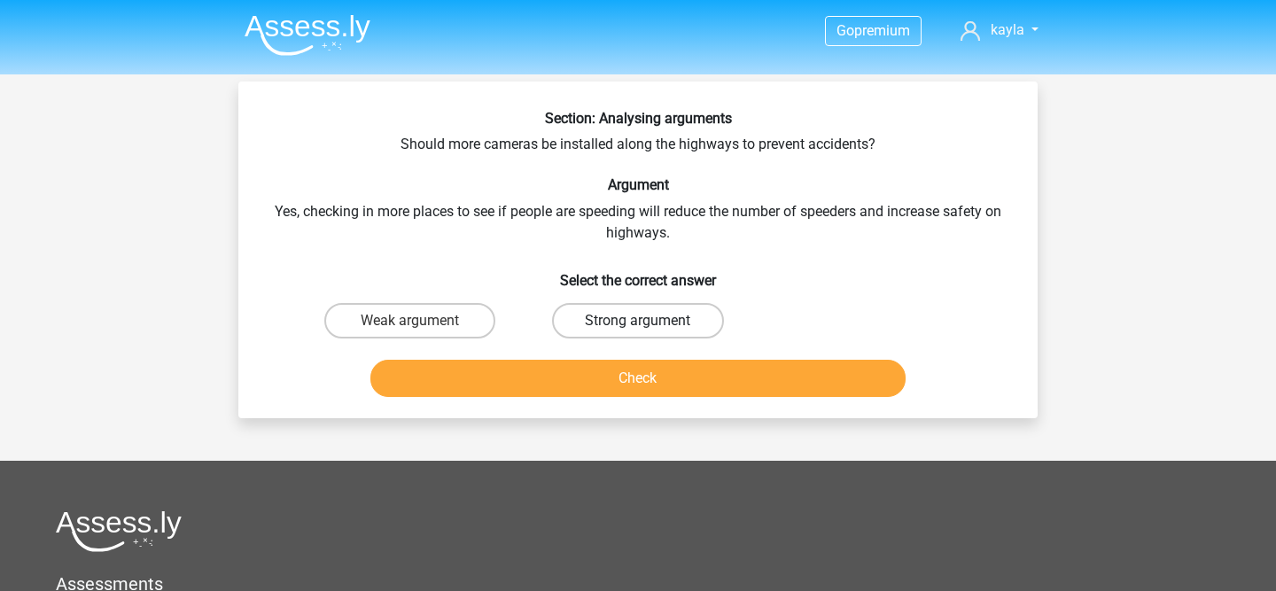
click at [586, 314] on label "Strong argument" at bounding box center [637, 320] width 171 height 35
click at [638, 321] on input "Strong argument" at bounding box center [644, 327] width 12 height 12
radio input "true"
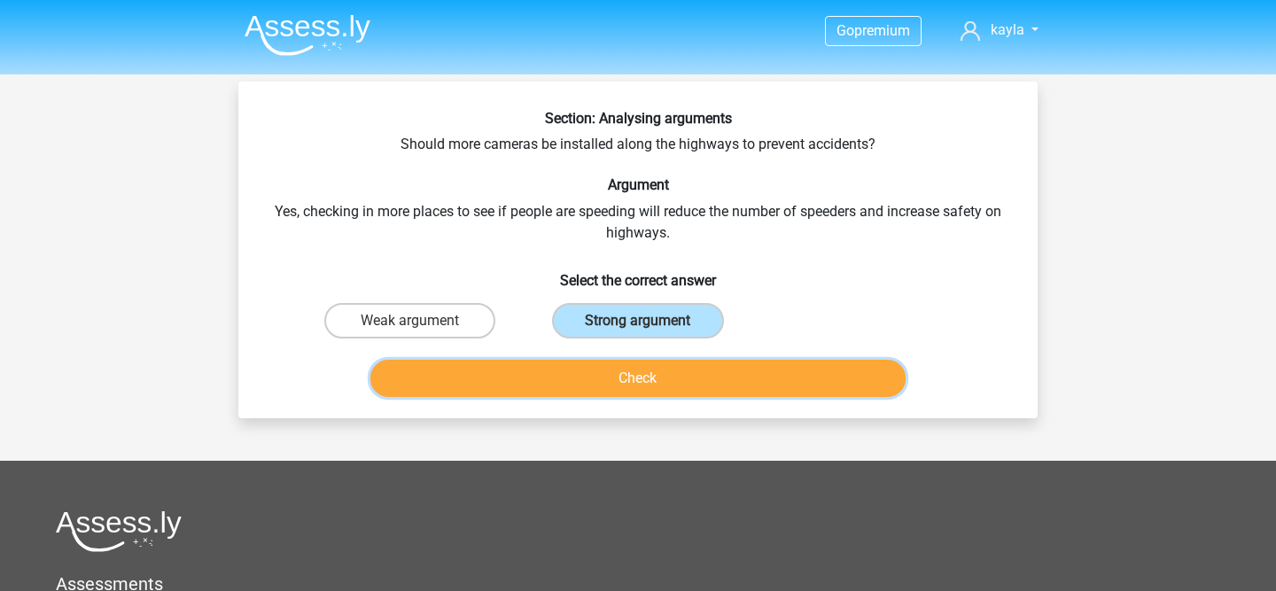
click at [594, 376] on button "Check" at bounding box center [638, 378] width 536 height 37
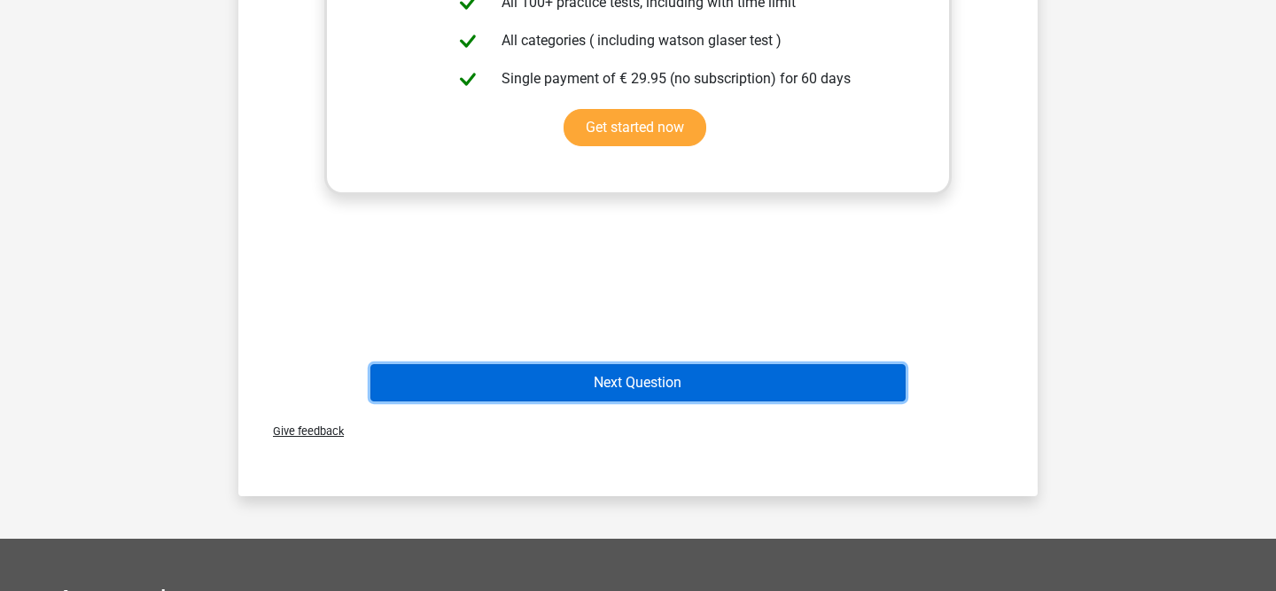
click at [637, 389] on button "Next Question" at bounding box center [638, 382] width 536 height 37
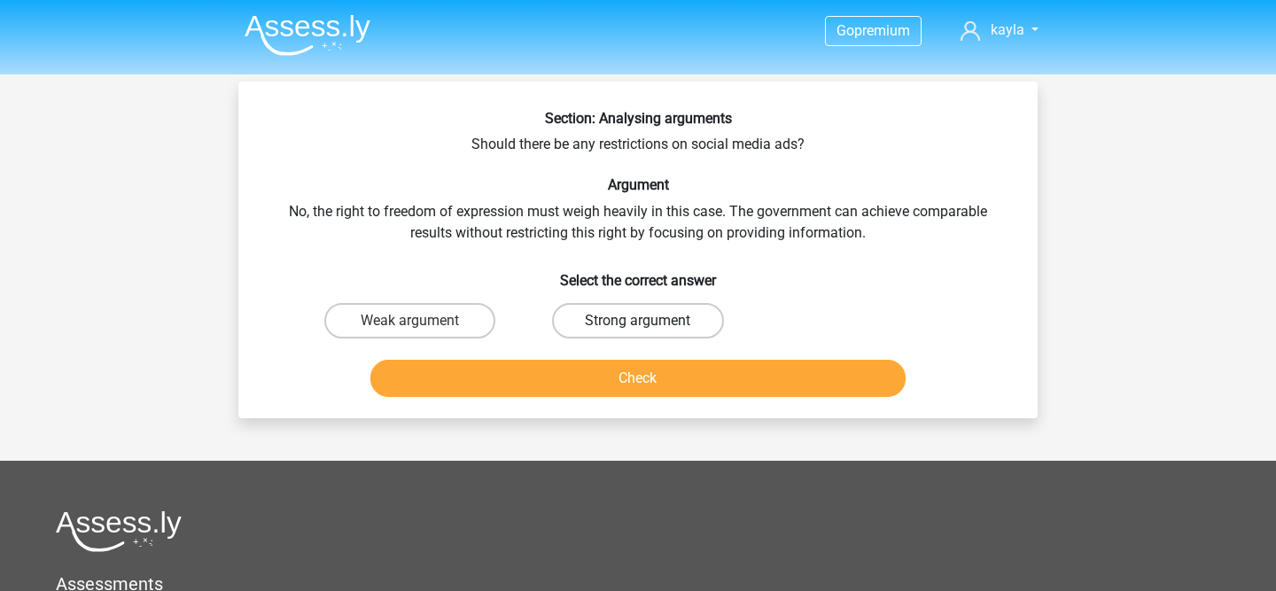
click at [605, 332] on label "Strong argument" at bounding box center [637, 320] width 171 height 35
click at [638, 332] on input "Strong argument" at bounding box center [644, 327] width 12 height 12
radio input "true"
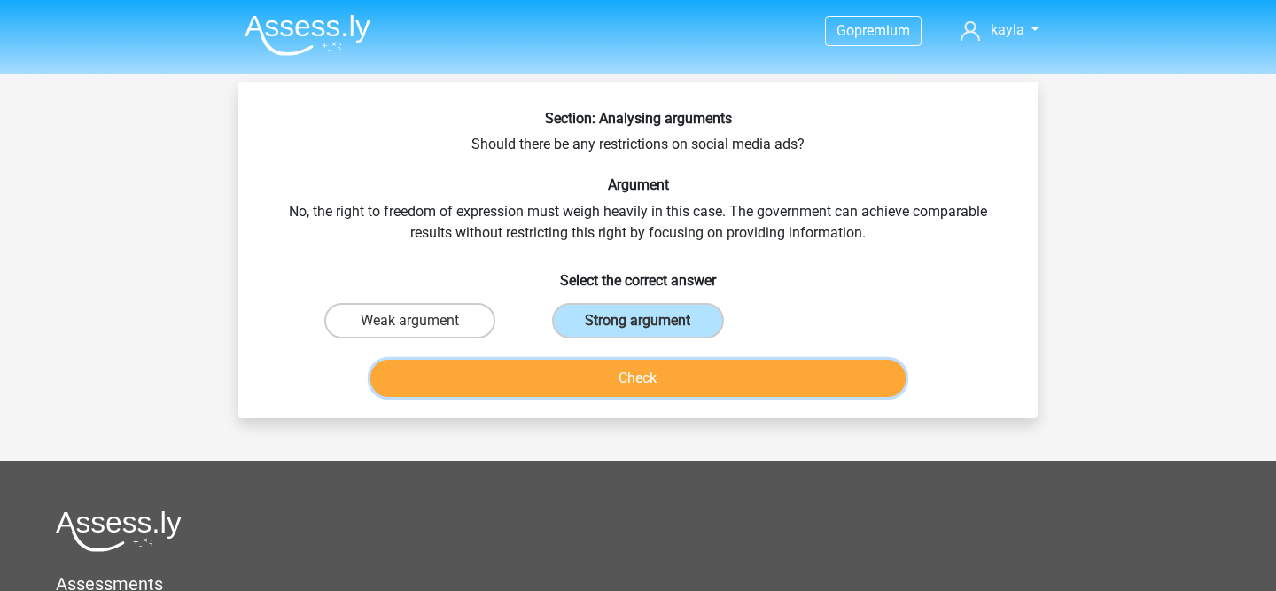
click at [603, 370] on button "Check" at bounding box center [638, 378] width 536 height 37
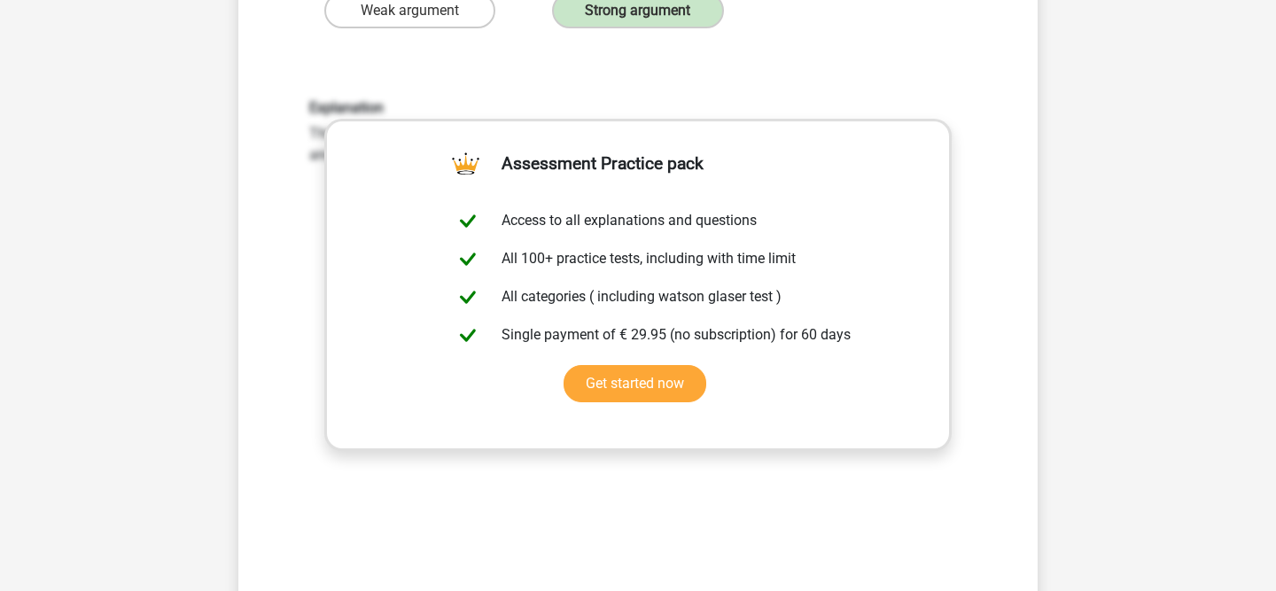
scroll to position [579, 0]
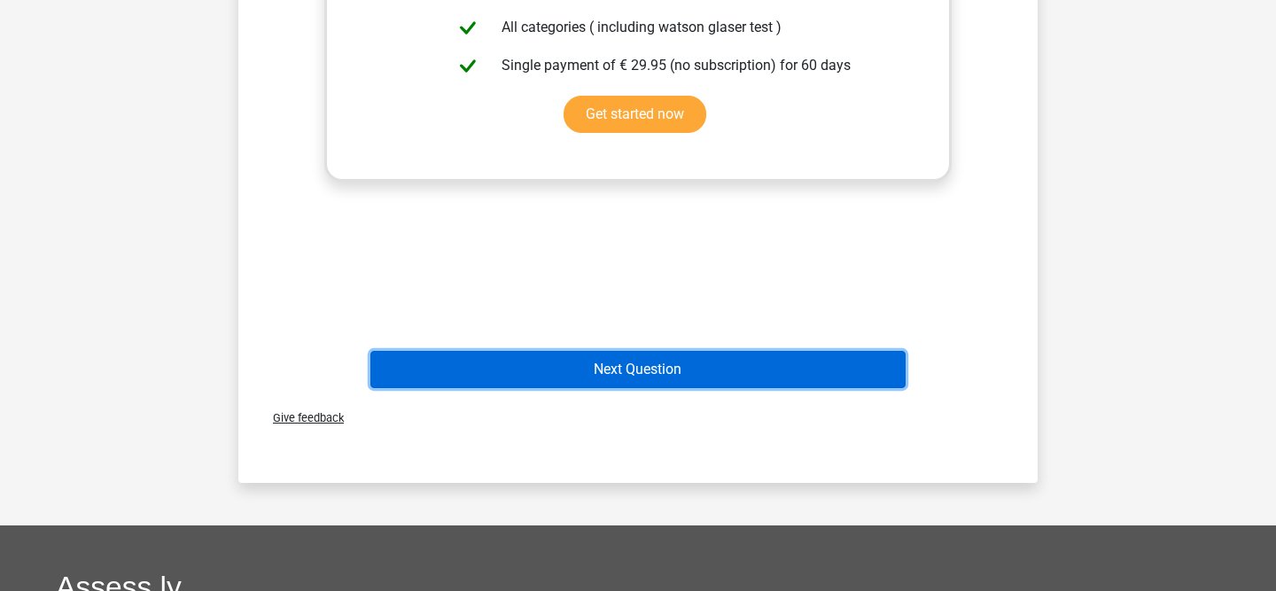
click at [605, 366] on button "Next Question" at bounding box center [638, 369] width 536 height 37
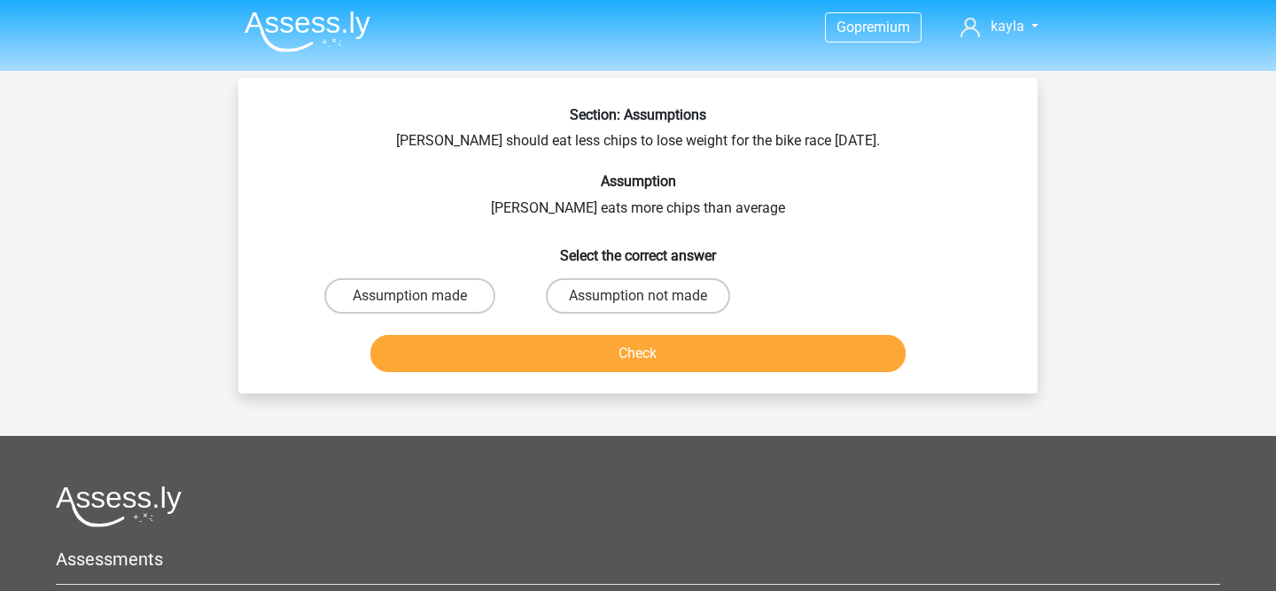
scroll to position [5, 0]
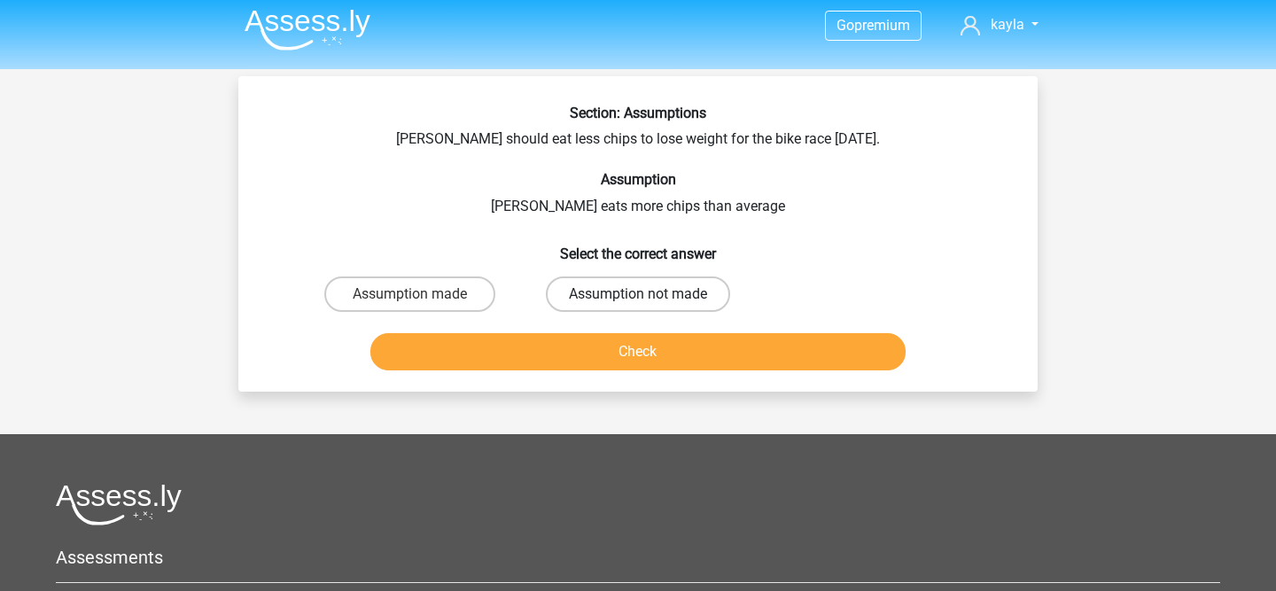
click at [602, 303] on label "Assumption not made" at bounding box center [638, 293] width 184 height 35
click at [638, 303] on input "Assumption not made" at bounding box center [644, 300] width 12 height 12
radio input "true"
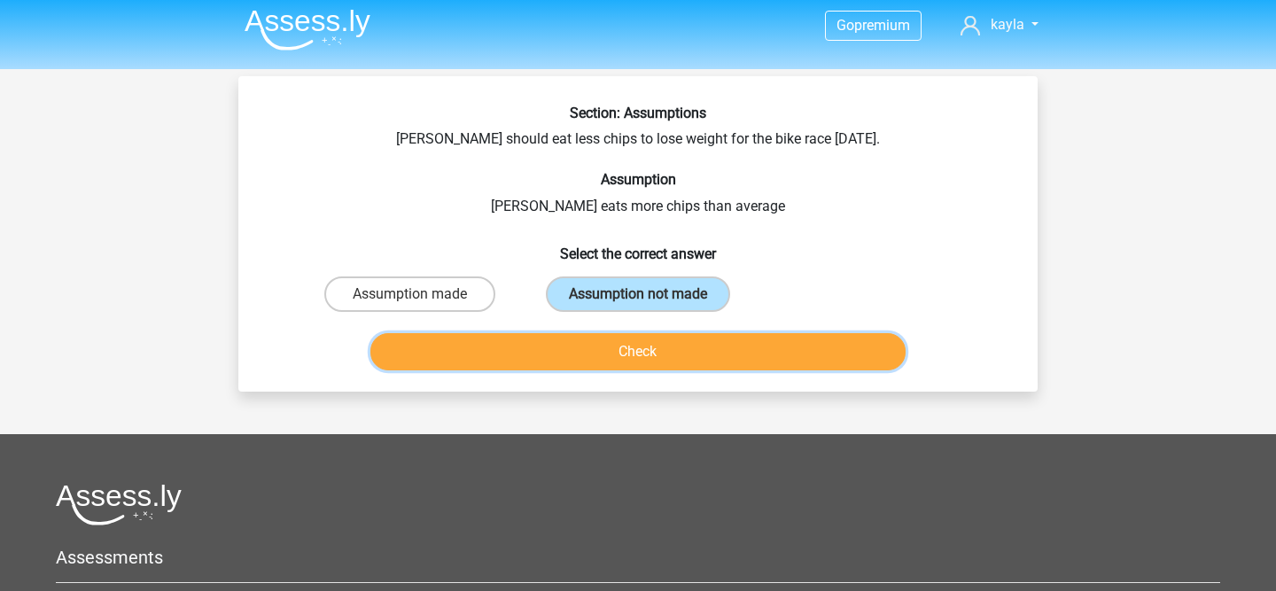
click at [600, 360] on button "Check" at bounding box center [638, 351] width 536 height 37
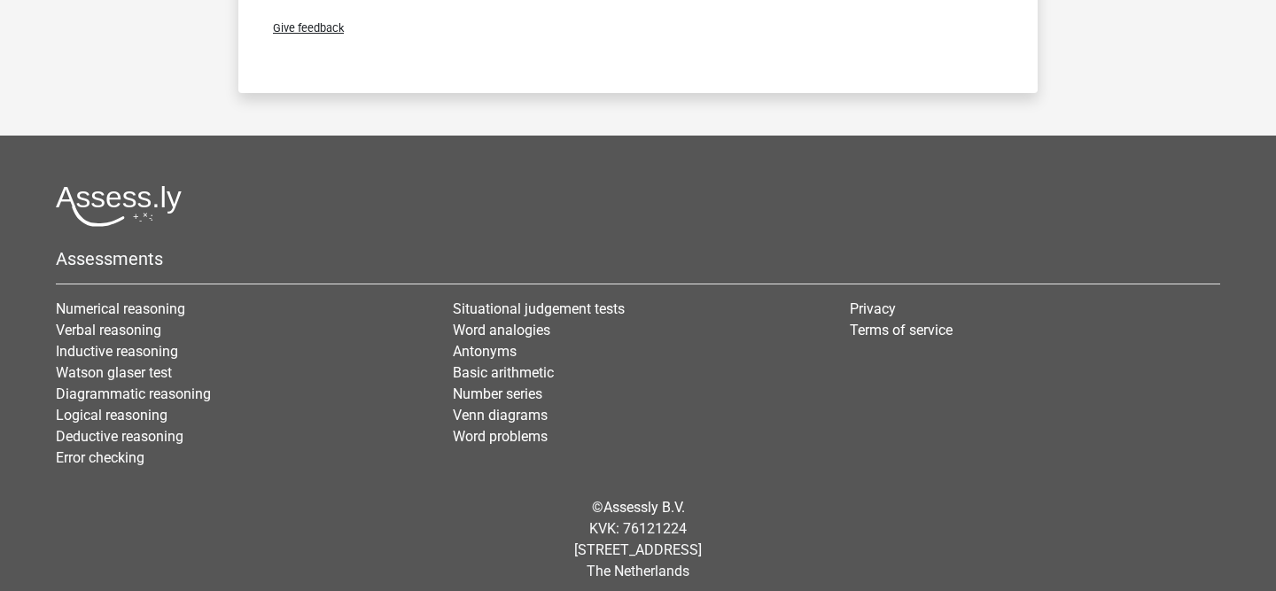
scroll to position [579, 0]
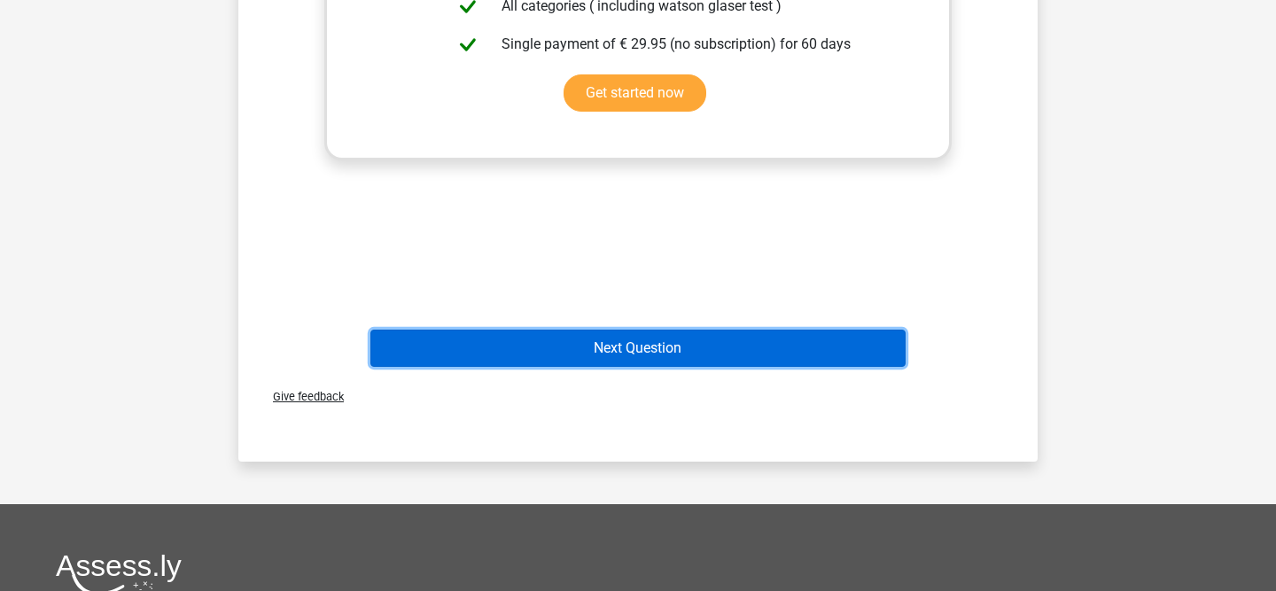
click at [601, 339] on button "Next Question" at bounding box center [638, 348] width 536 height 37
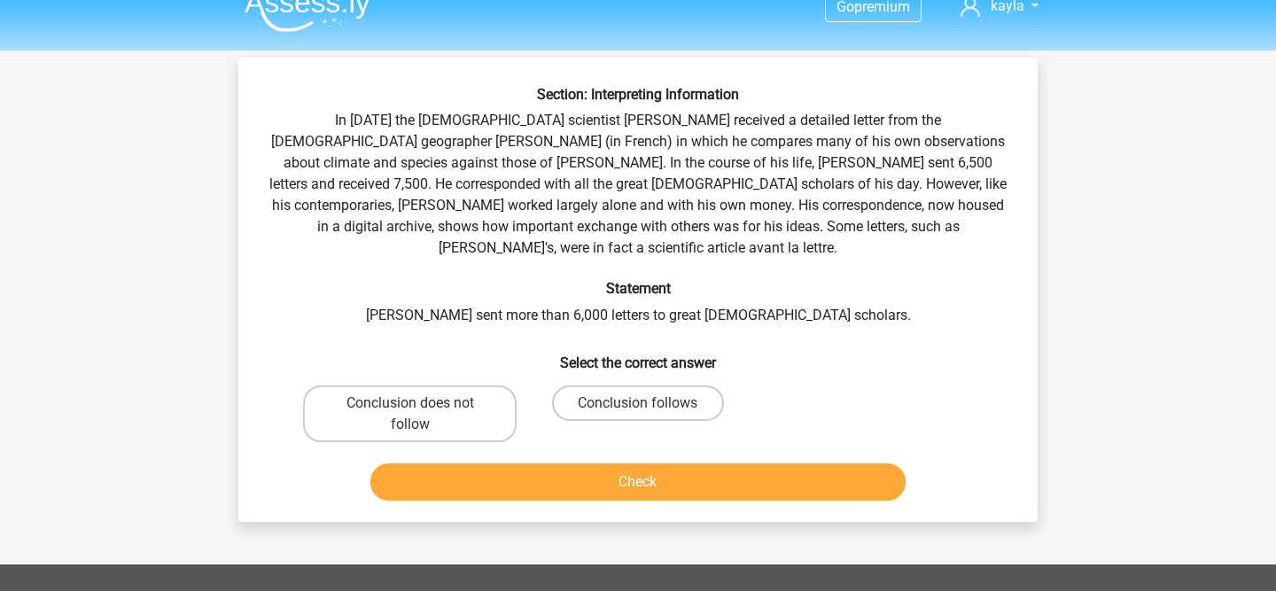
scroll to position [19, 0]
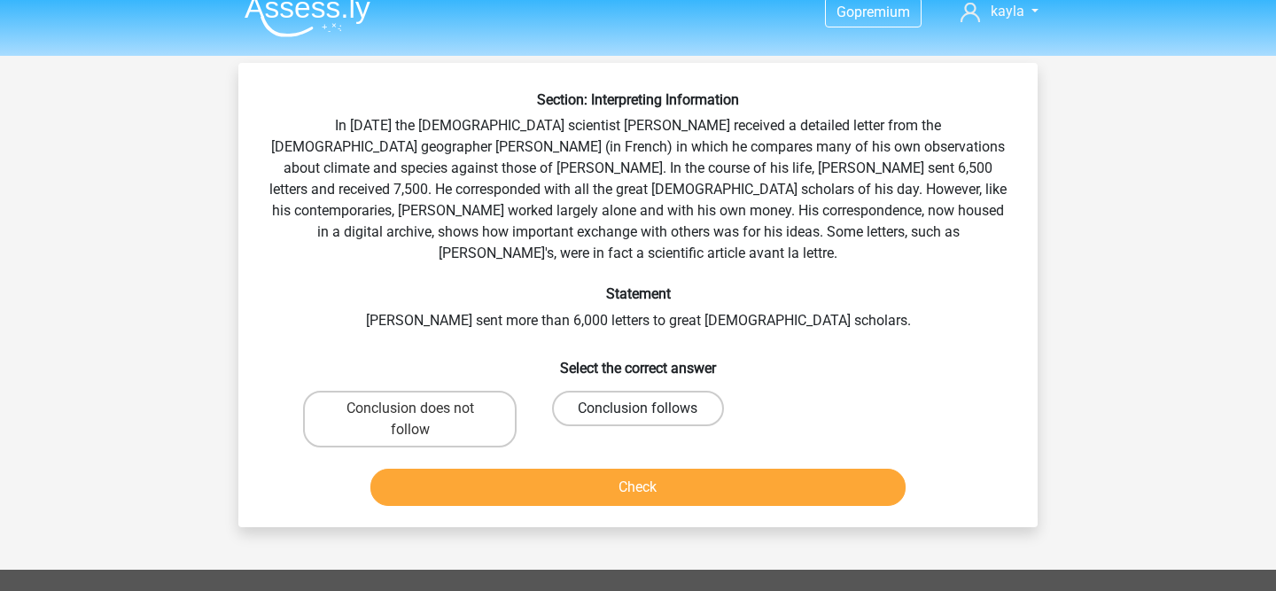
click at [649, 391] on label "Conclusion follows" at bounding box center [637, 408] width 171 height 35
click at [649, 408] on input "Conclusion follows" at bounding box center [644, 414] width 12 height 12
radio input "true"
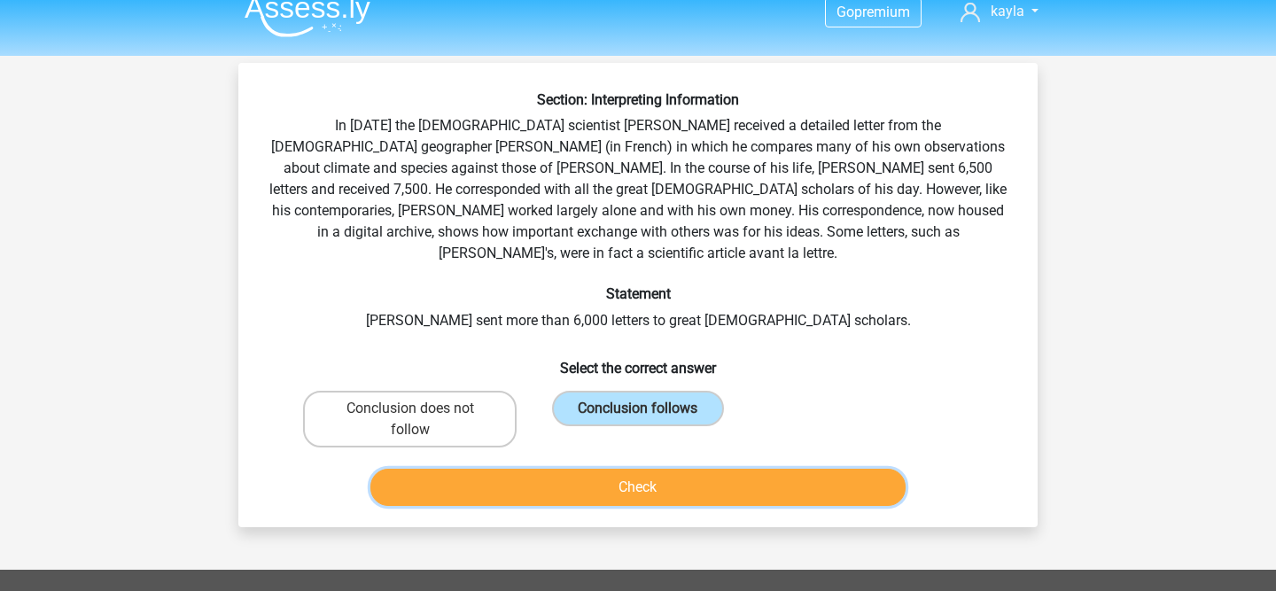
click at [626, 469] on button "Check" at bounding box center [638, 487] width 536 height 37
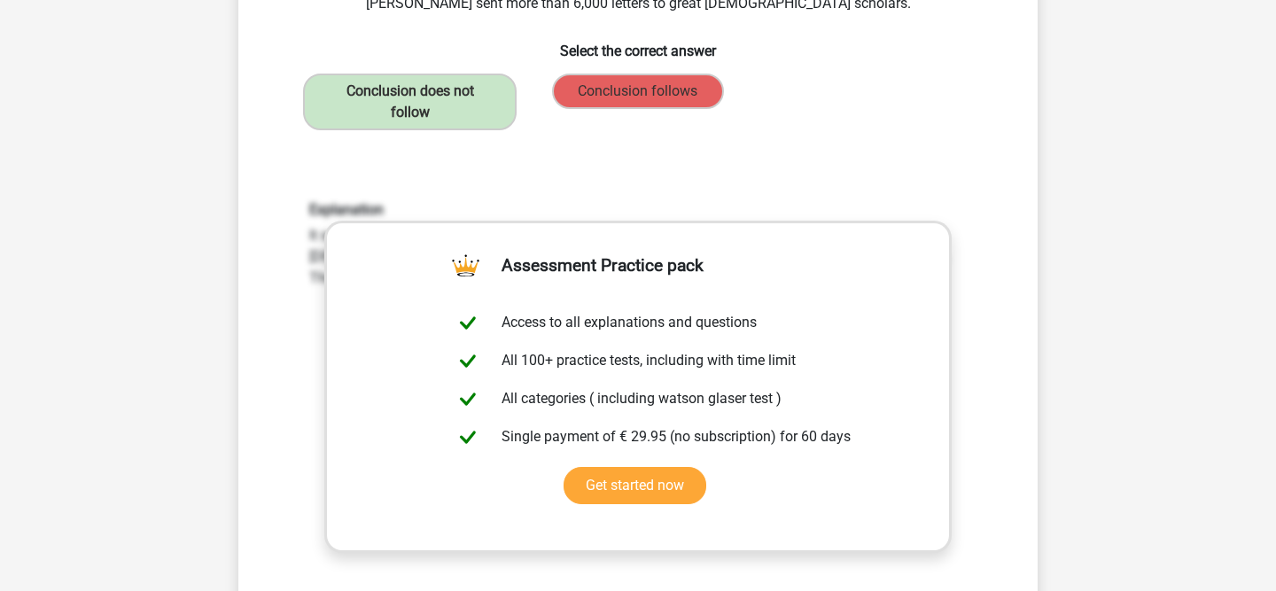
scroll to position [0, 0]
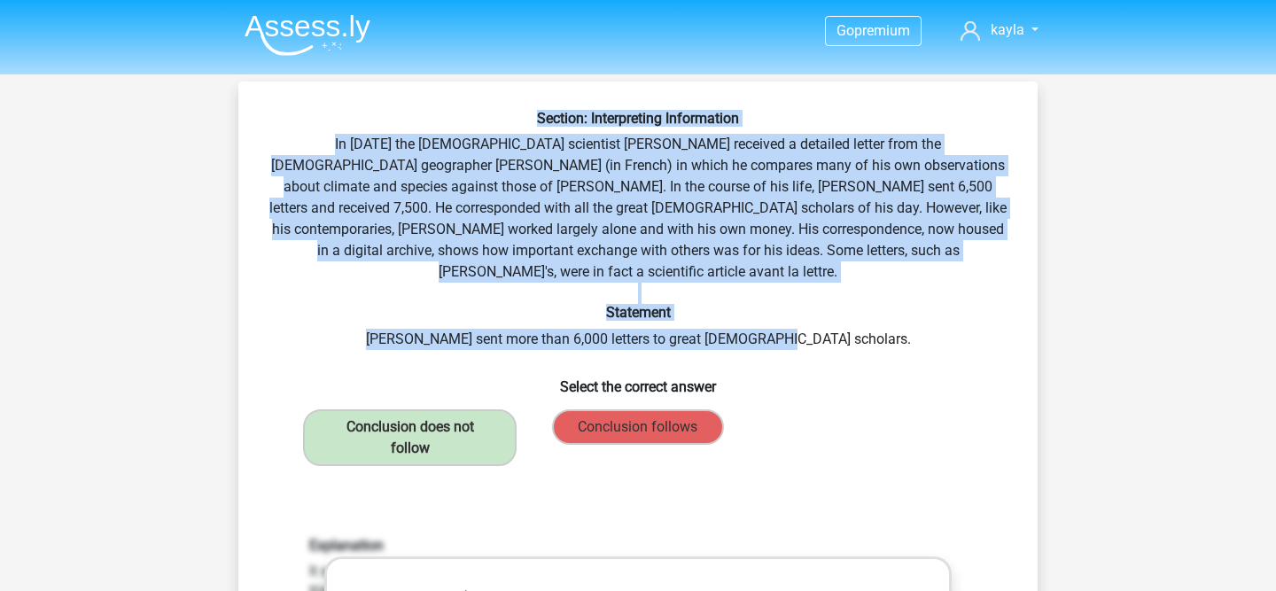
drag, startPoint x: 851, startPoint y: 315, endPoint x: 330, endPoint y: 104, distance: 562.0
copy div "Section: Interpreting Information In 1839 the English scientist Charles Darwin …"
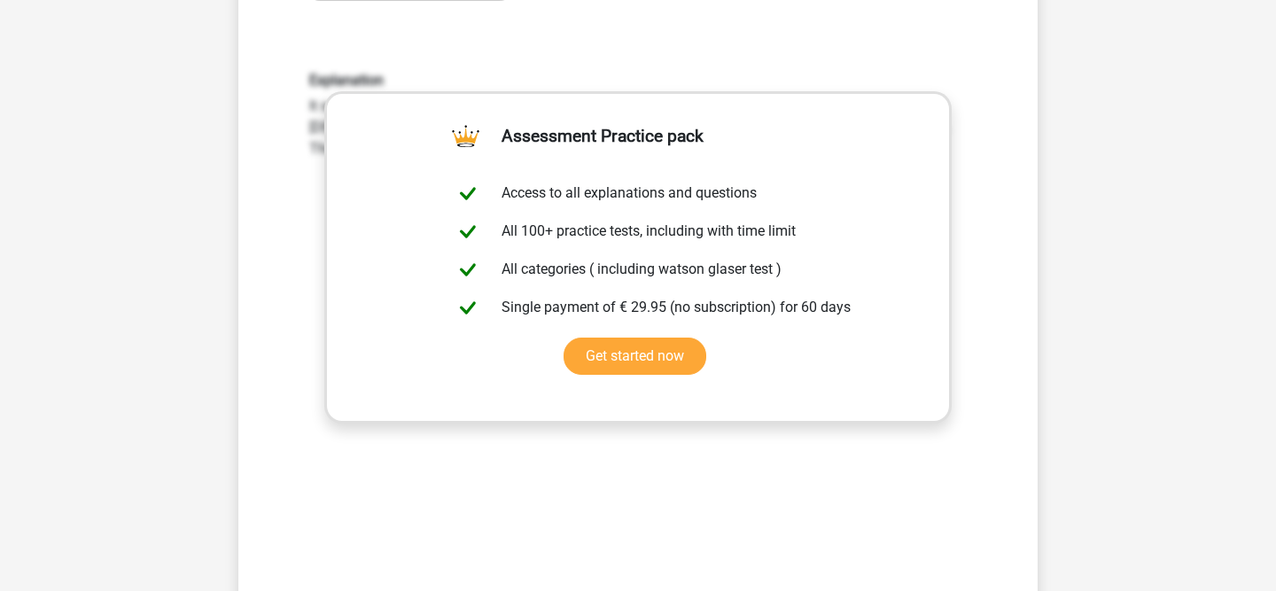
scroll to position [531, 0]
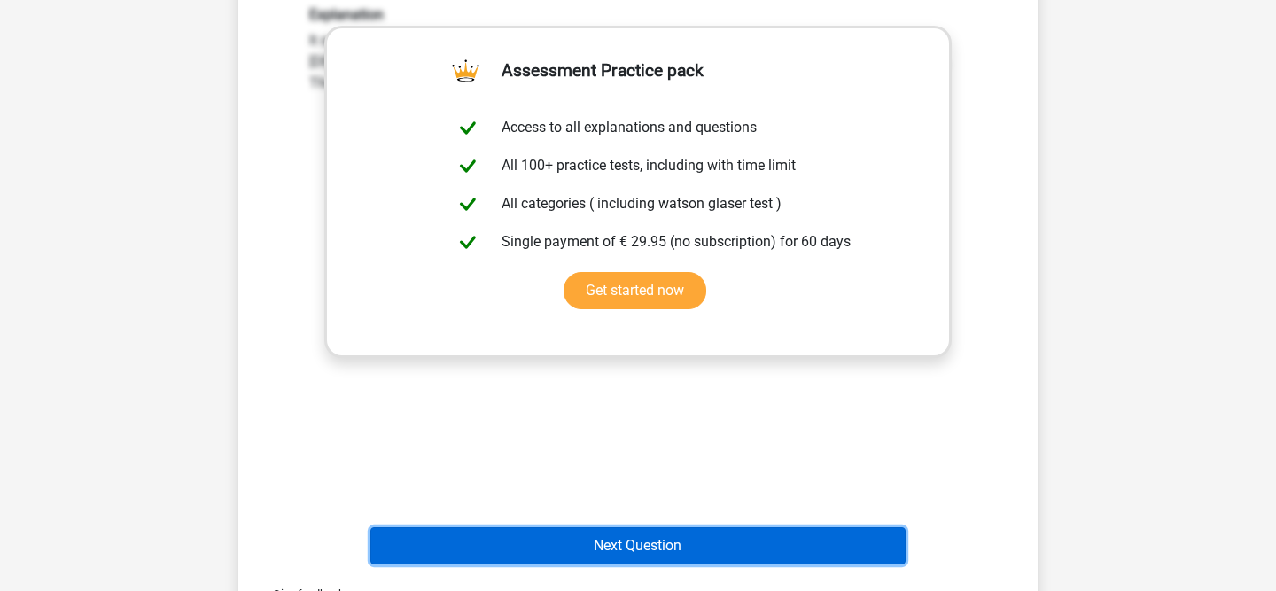
click at [595, 527] on button "Next Question" at bounding box center [638, 545] width 536 height 37
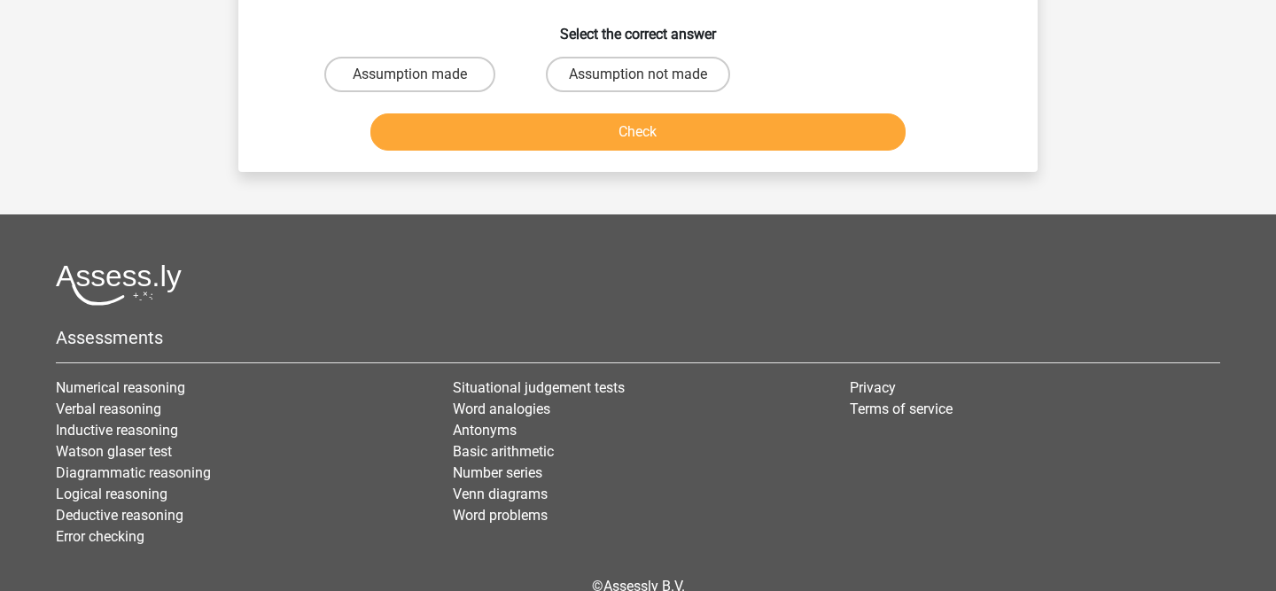
scroll to position [82, 0]
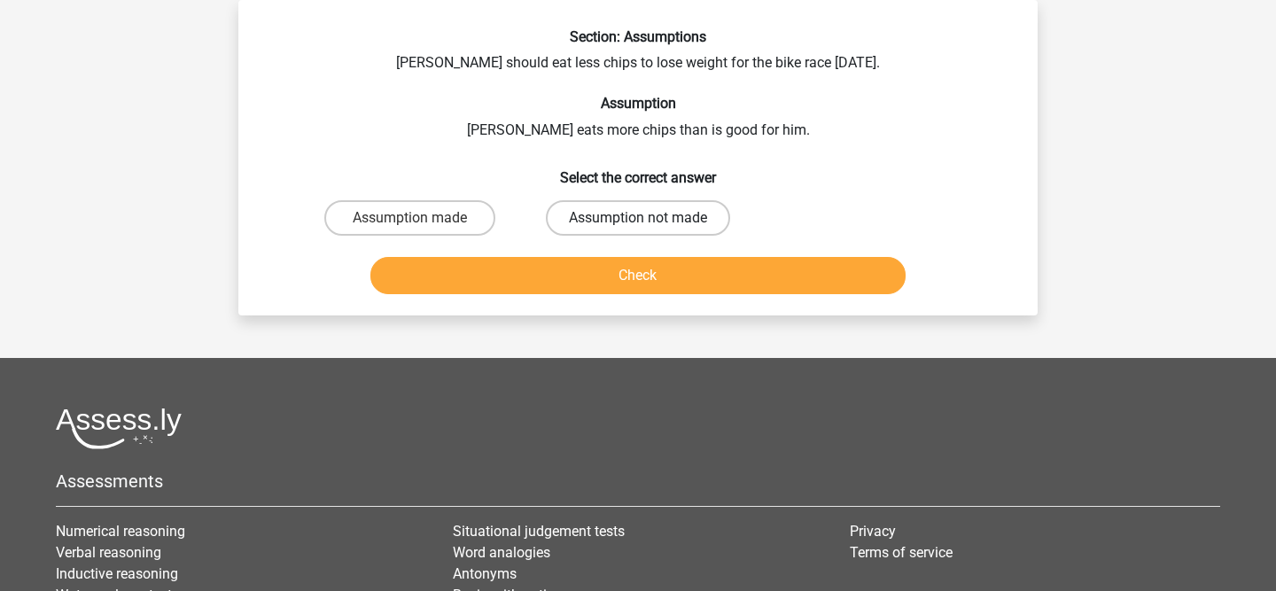
click at [654, 213] on label "Assumption not made" at bounding box center [638, 217] width 184 height 35
click at [649, 218] on input "Assumption not made" at bounding box center [644, 224] width 12 height 12
radio input "true"
click at [637, 274] on button "Check" at bounding box center [638, 275] width 536 height 37
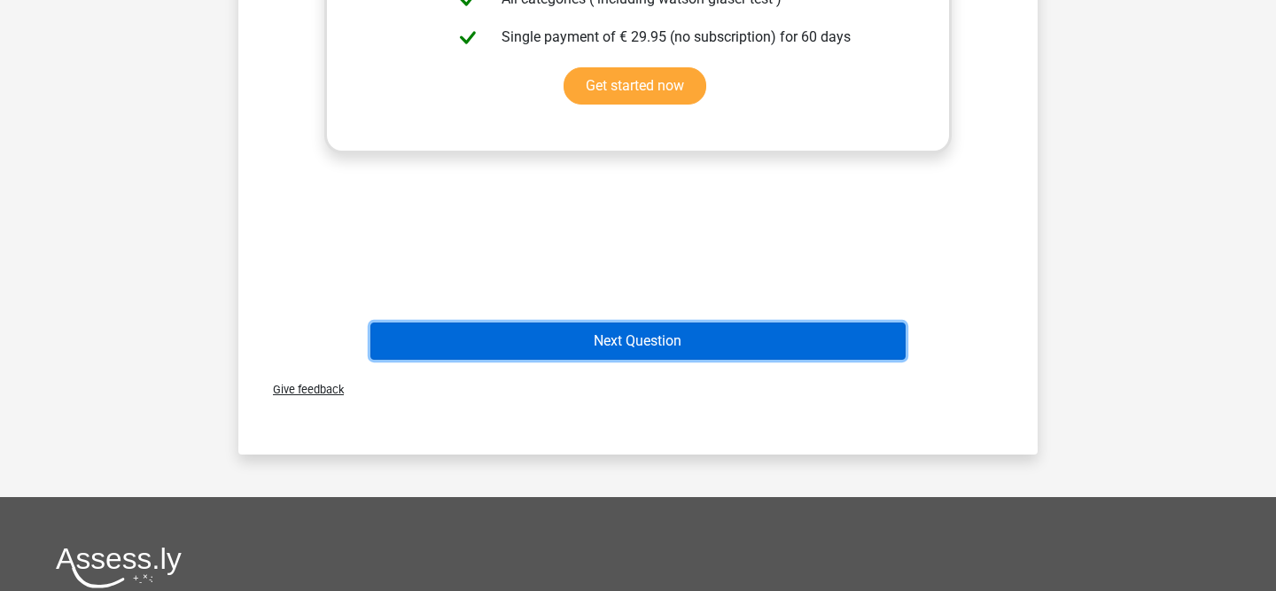
click at [619, 327] on button "Next Question" at bounding box center [638, 340] width 536 height 37
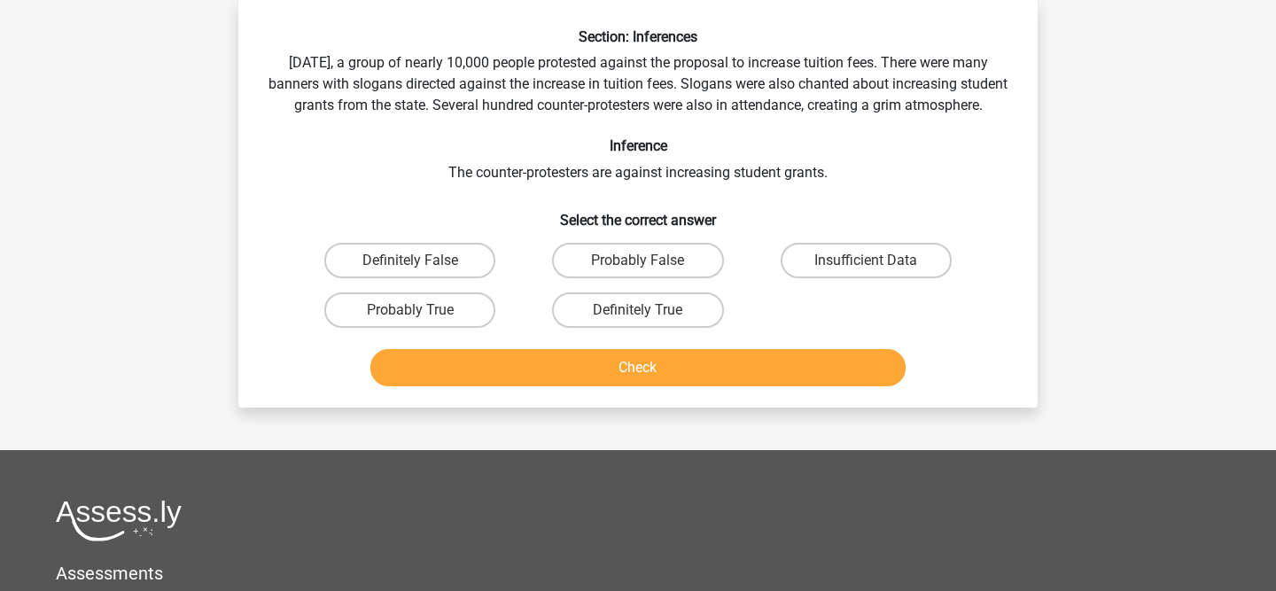
scroll to position [34, 0]
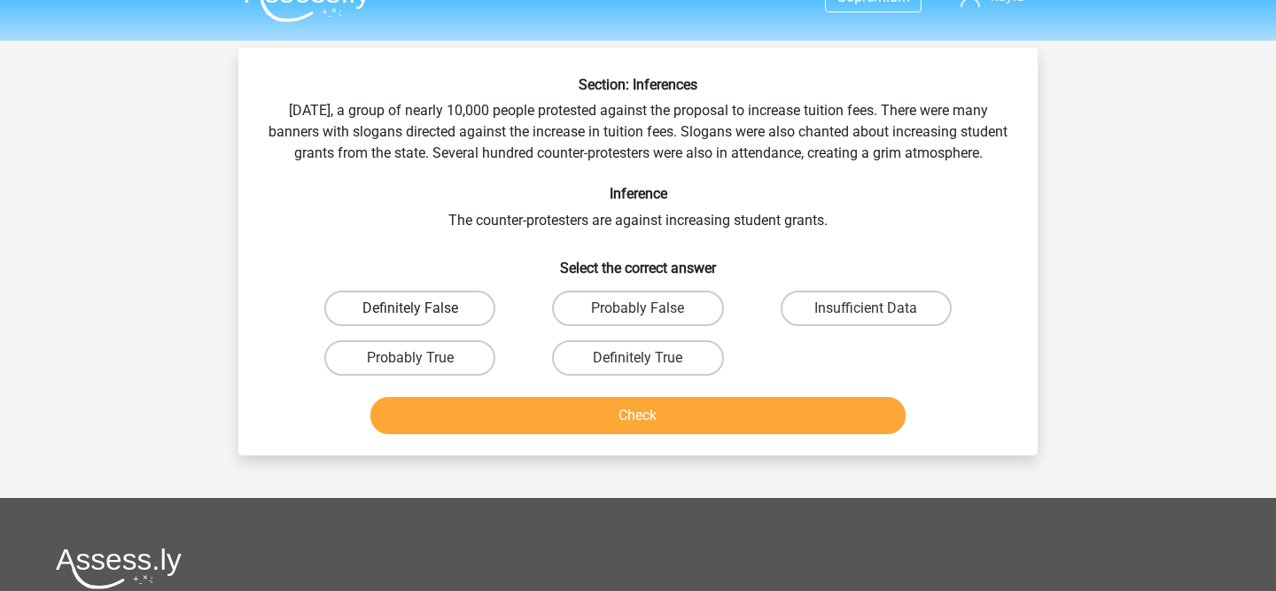
click at [414, 315] on label "Definitely False" at bounding box center [409, 308] width 171 height 35
click at [414, 315] on input "Definitely False" at bounding box center [416, 314] width 12 height 12
radio input "true"
click at [485, 486] on div "Go premium kayla kaylawikan@gmail.com" at bounding box center [638, 465] width 1276 height 999
click at [528, 416] on div "Check" at bounding box center [638, 412] width 742 height 58
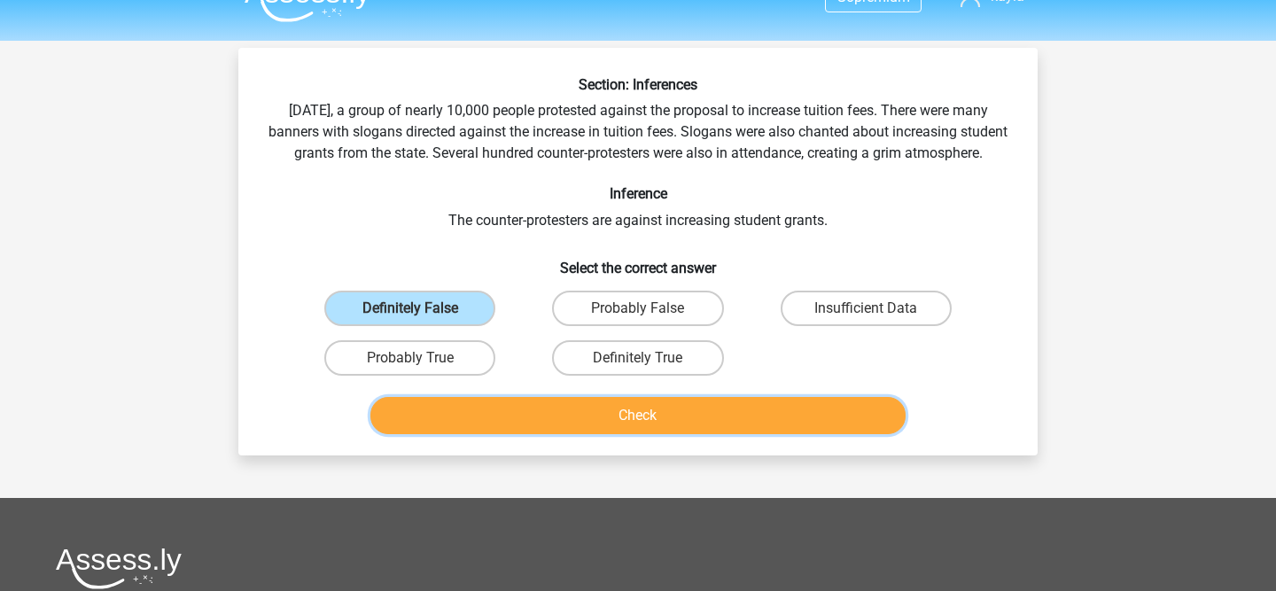
click at [502, 434] on button "Check" at bounding box center [638, 415] width 536 height 37
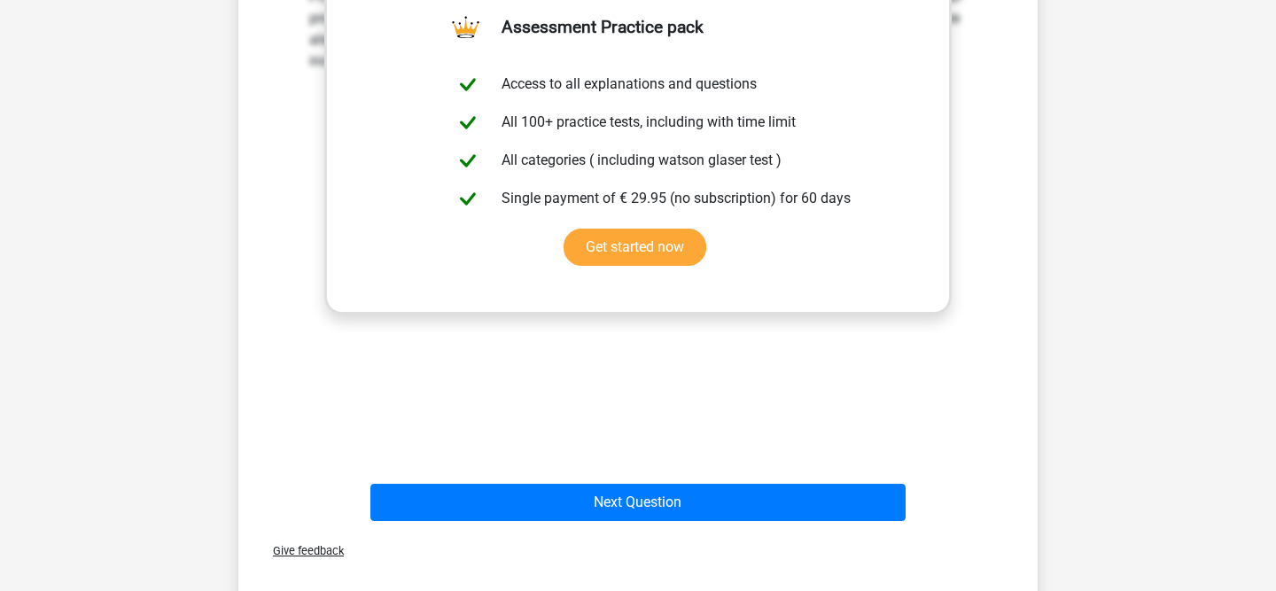
scroll to position [557, 0]
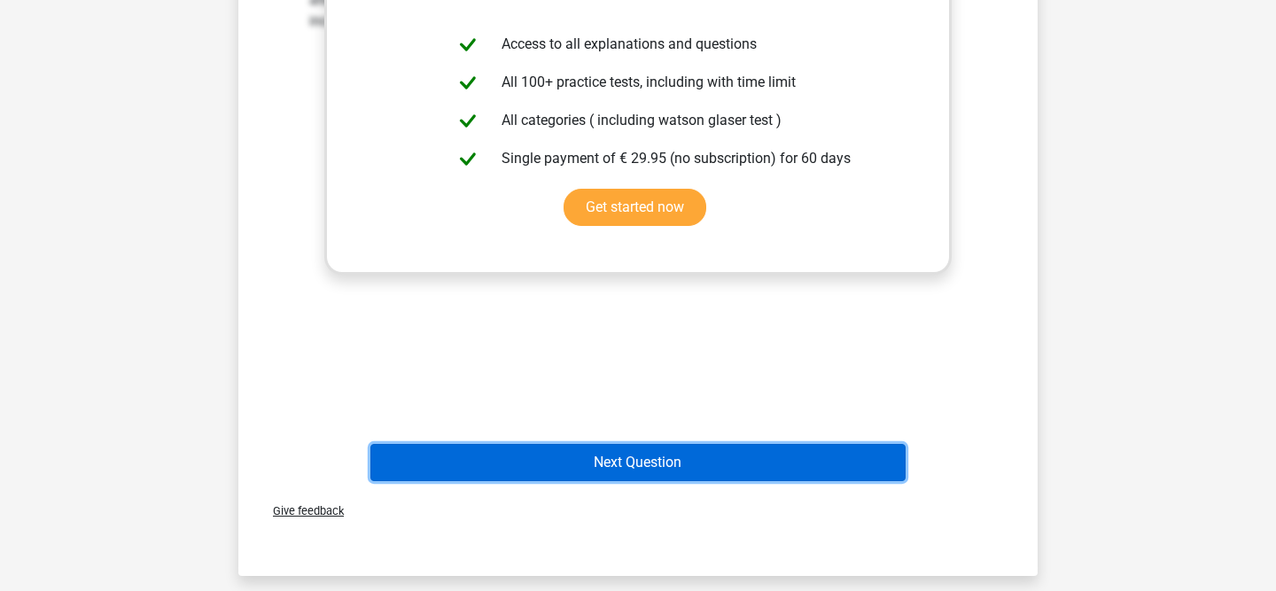
click at [612, 481] on button "Next Question" at bounding box center [638, 462] width 536 height 37
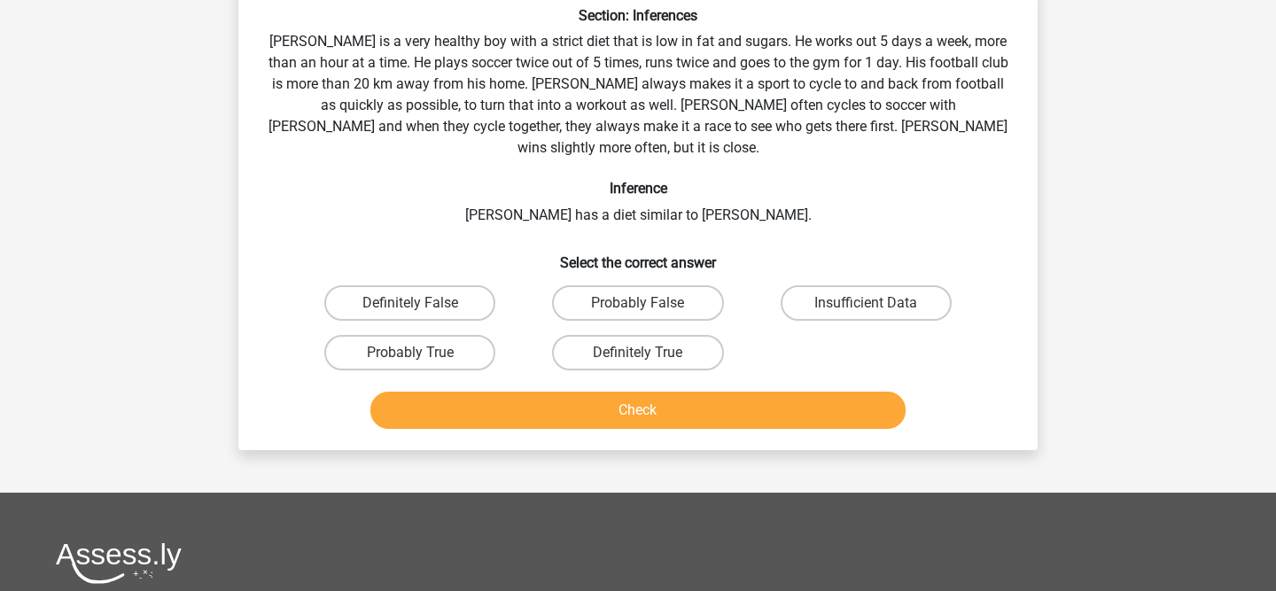
scroll to position [82, 0]
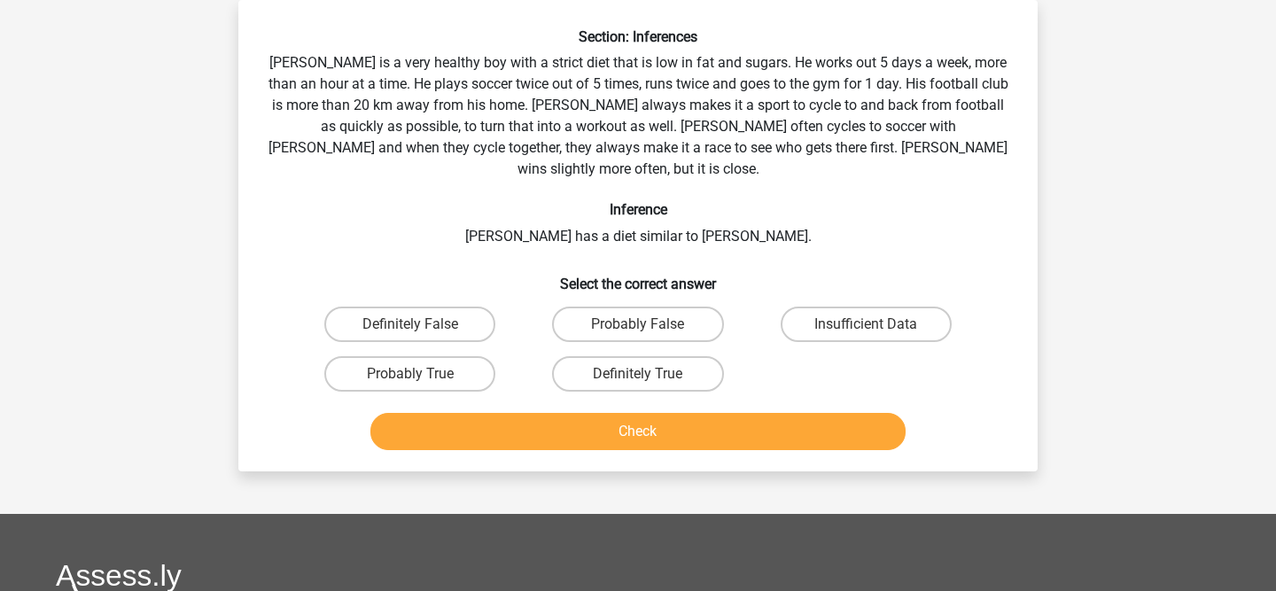
click at [874, 324] on input "Insufficient Data" at bounding box center [872, 330] width 12 height 12
radio input "true"
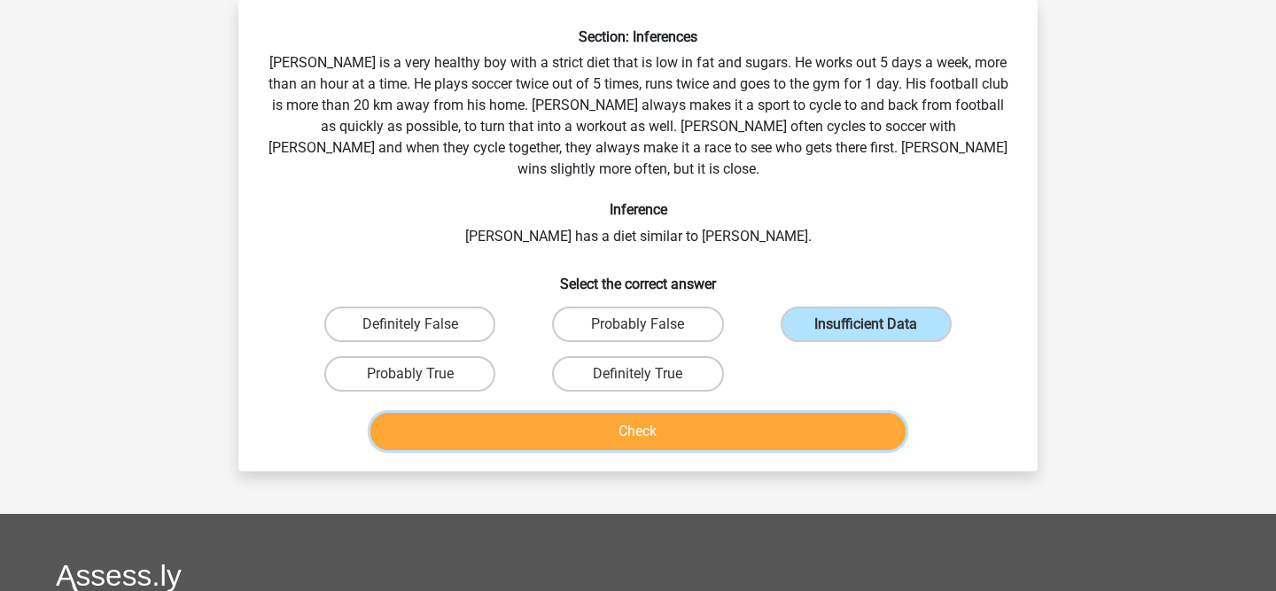
click at [769, 426] on button "Check" at bounding box center [638, 431] width 536 height 37
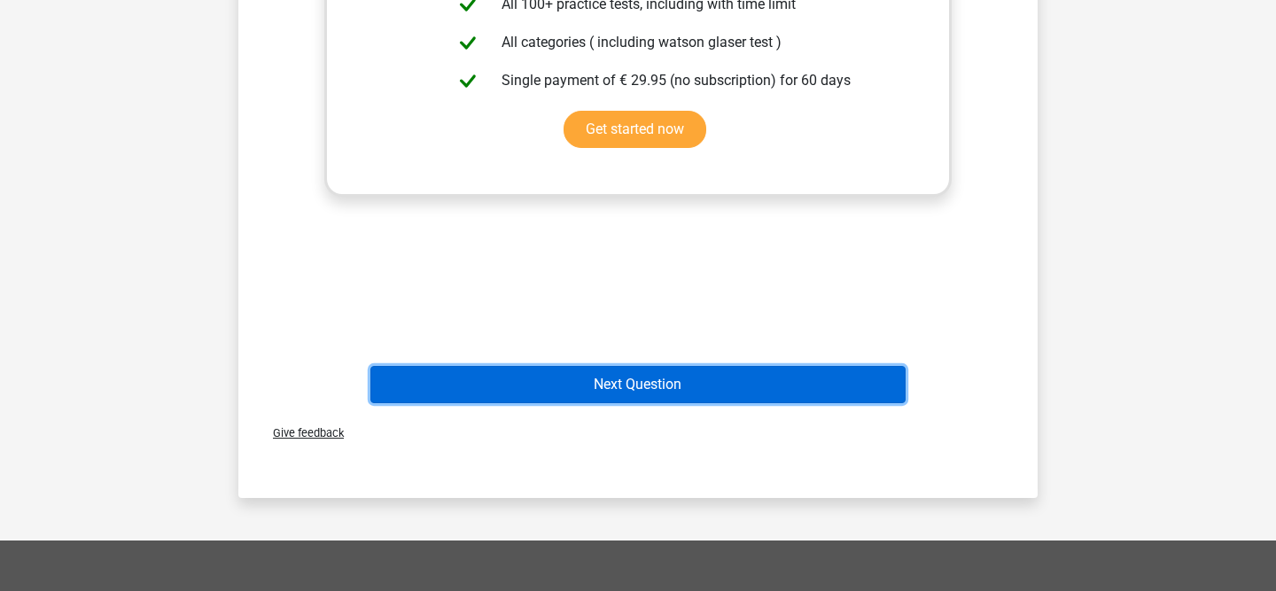
click at [682, 372] on button "Next Question" at bounding box center [638, 384] width 536 height 37
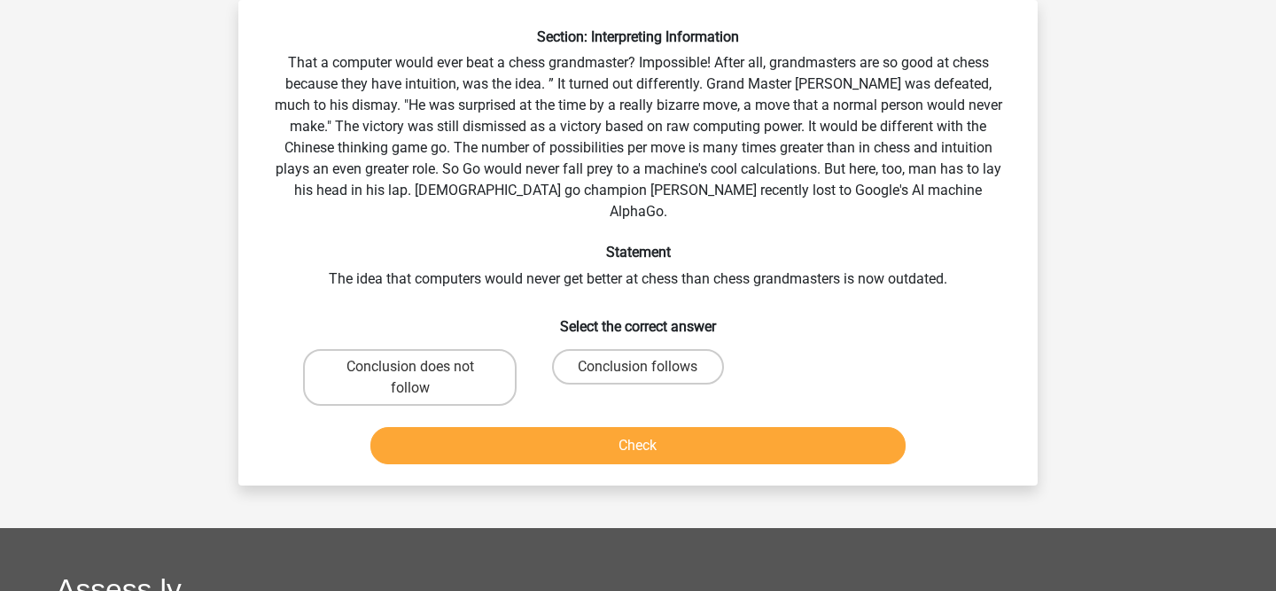
scroll to position [27, 0]
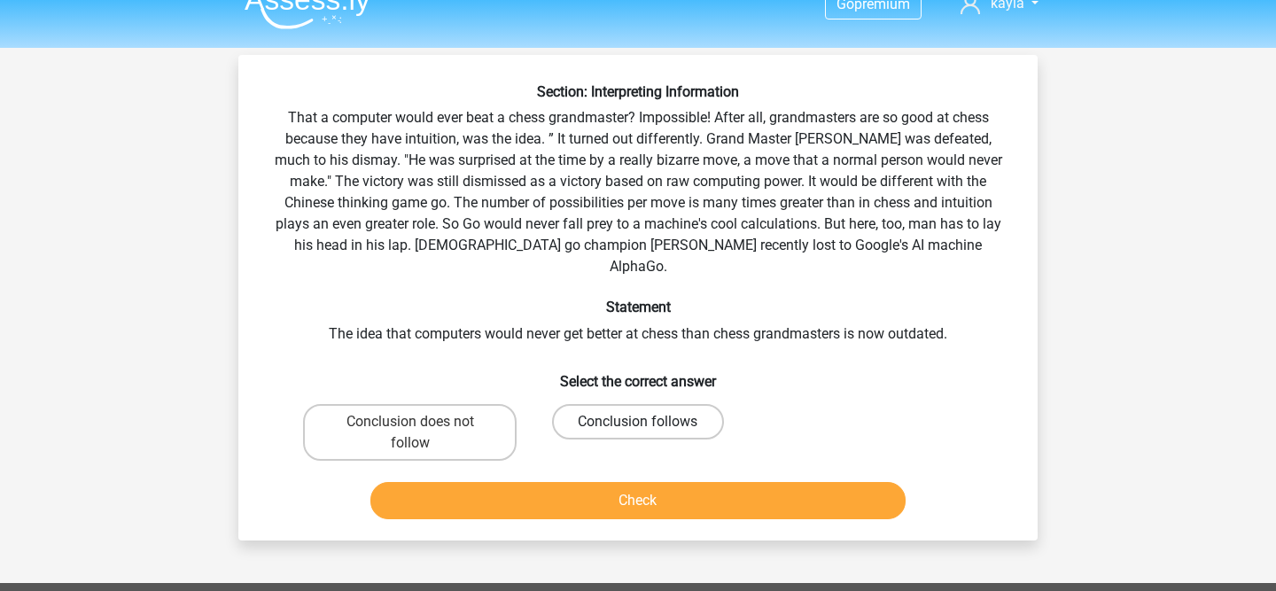
click at [649, 404] on label "Conclusion follows" at bounding box center [637, 421] width 171 height 35
click at [649, 422] on input "Conclusion follows" at bounding box center [644, 428] width 12 height 12
radio input "true"
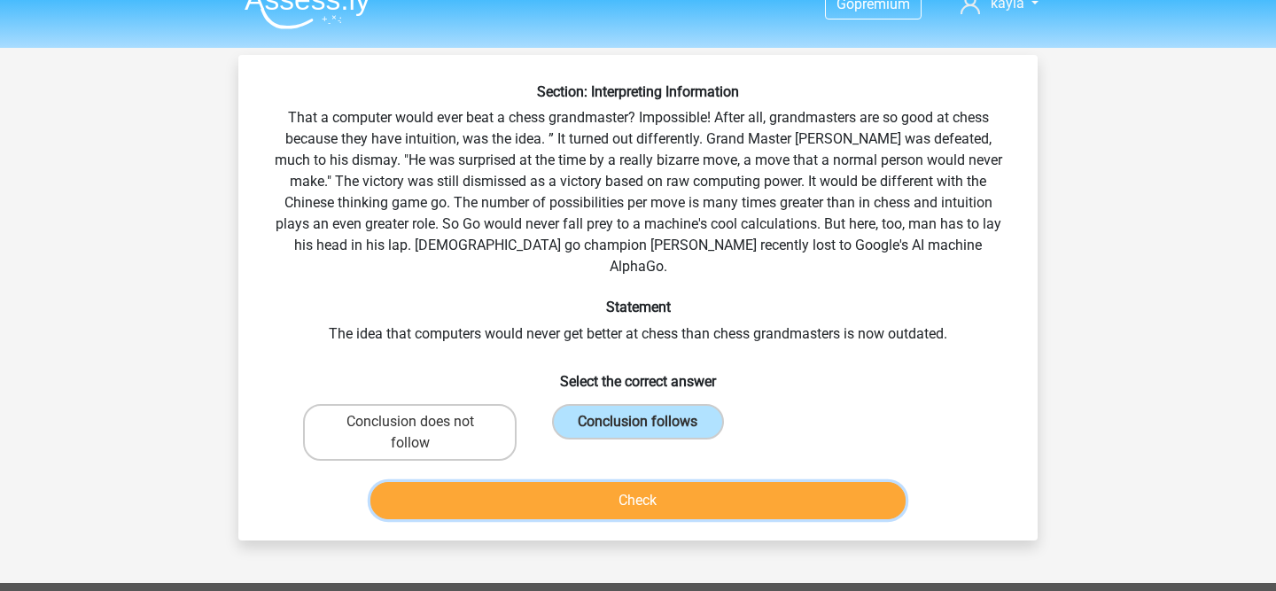
click at [610, 482] on button "Check" at bounding box center [638, 500] width 536 height 37
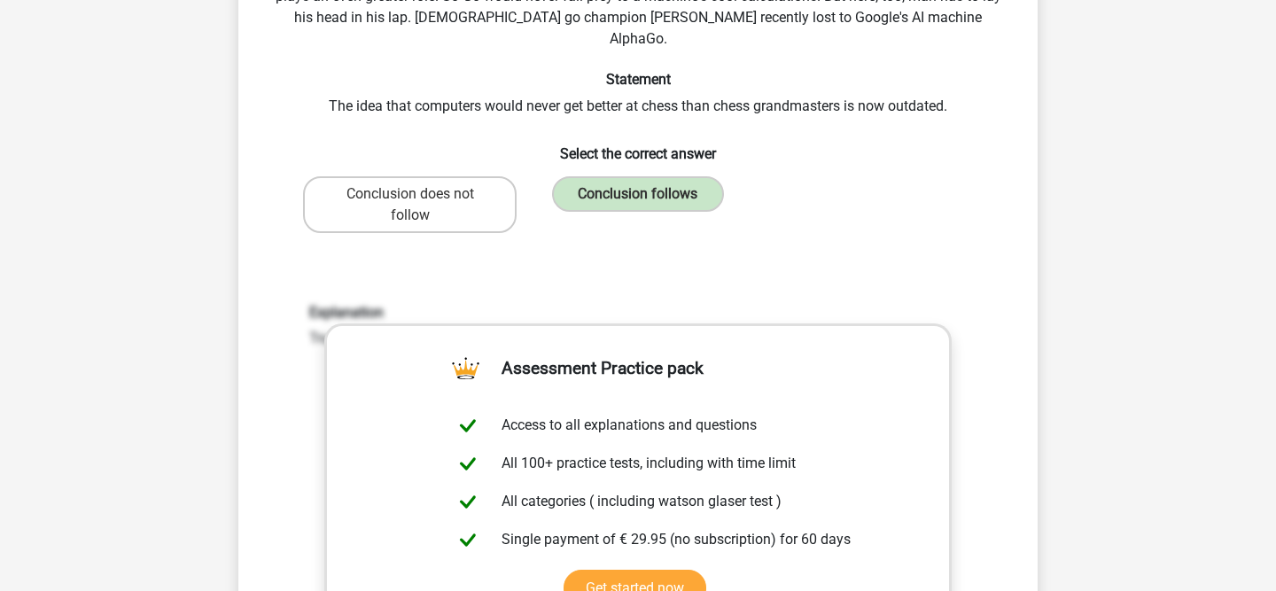
scroll to position [739, 0]
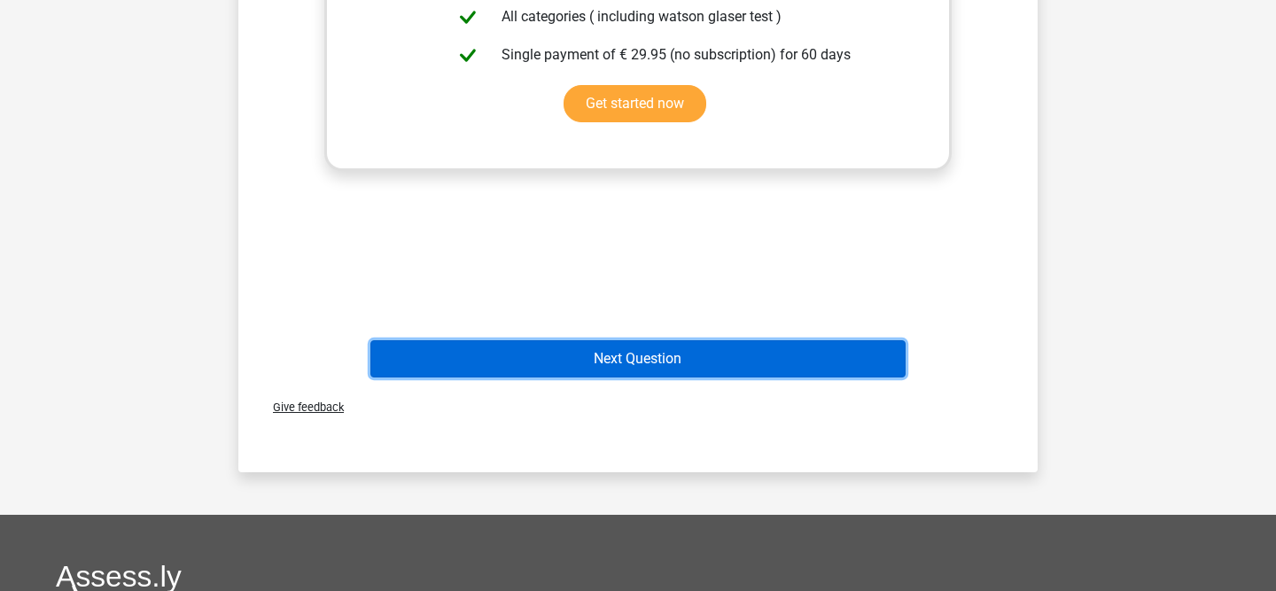
click at [580, 350] on button "Next Question" at bounding box center [638, 358] width 536 height 37
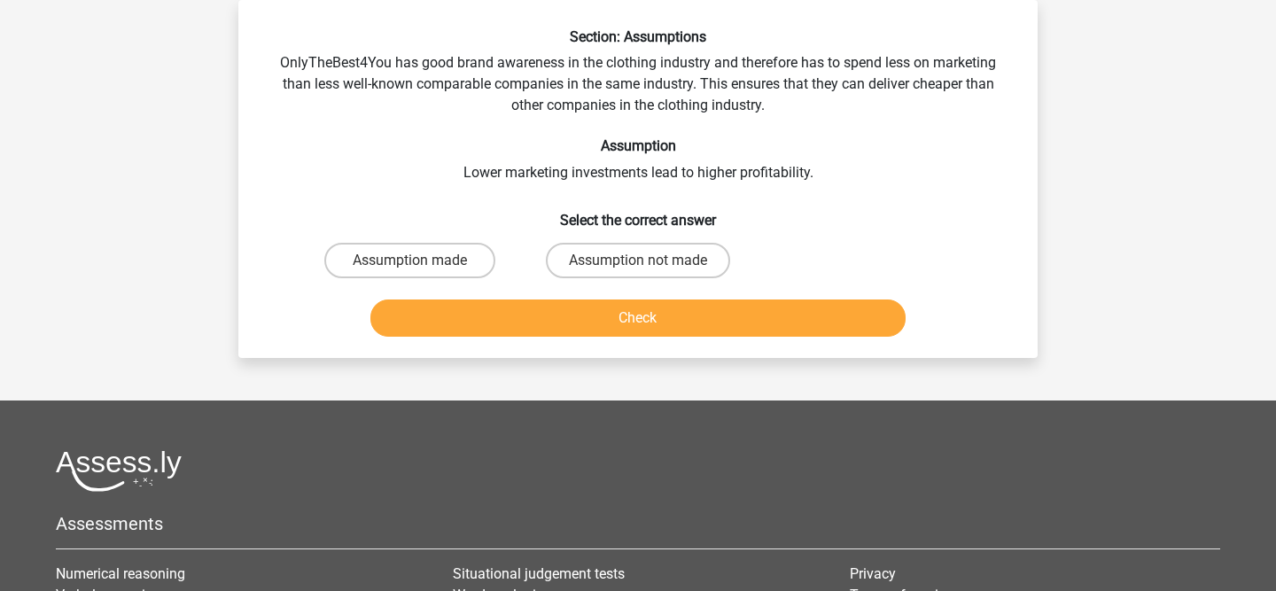
scroll to position [0, 0]
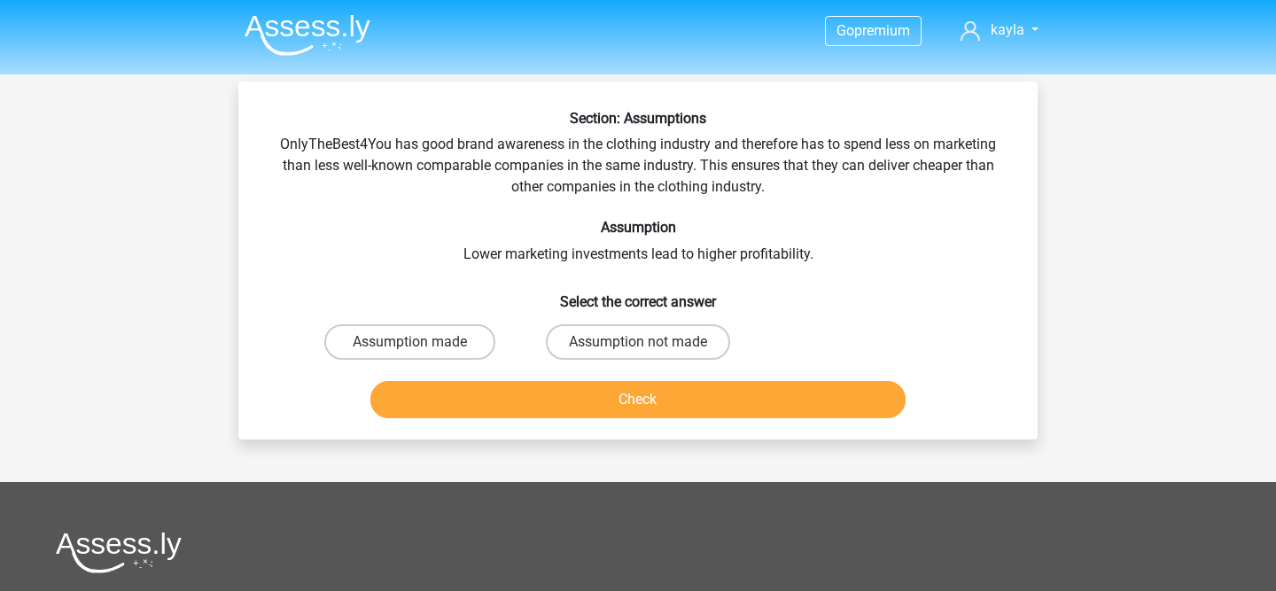
click at [580, 350] on label "Assumption not made" at bounding box center [638, 341] width 184 height 35
click at [638, 350] on input "Assumption not made" at bounding box center [644, 348] width 12 height 12
radio input "true"
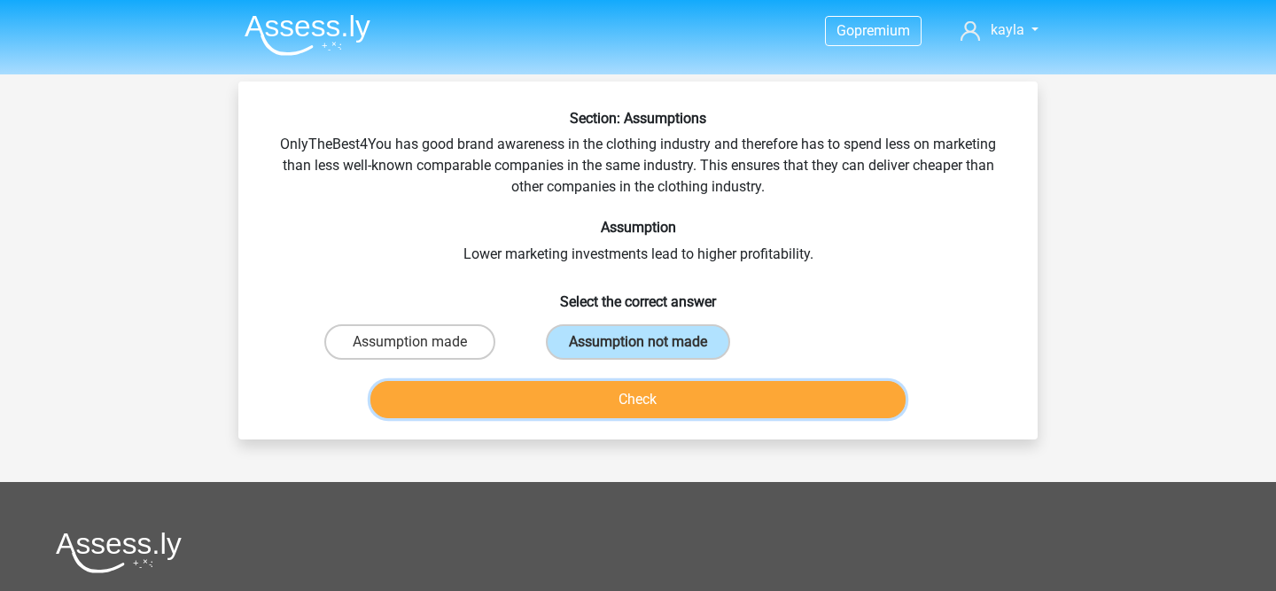
click at [591, 414] on button "Check" at bounding box center [638, 399] width 536 height 37
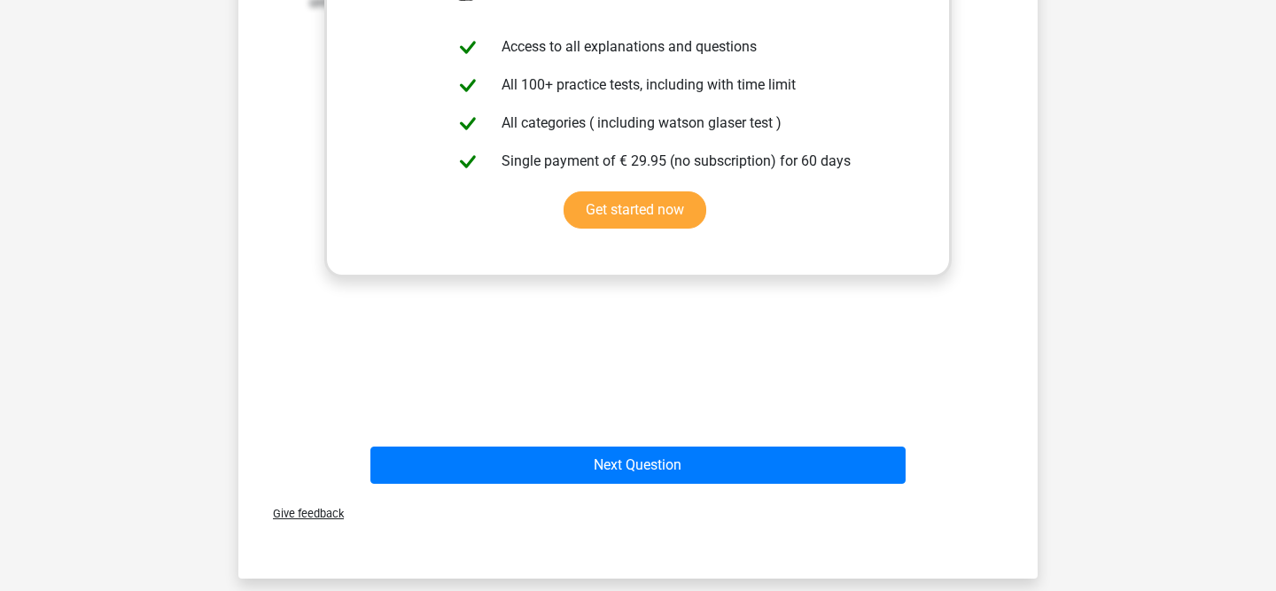
scroll to position [522, 0]
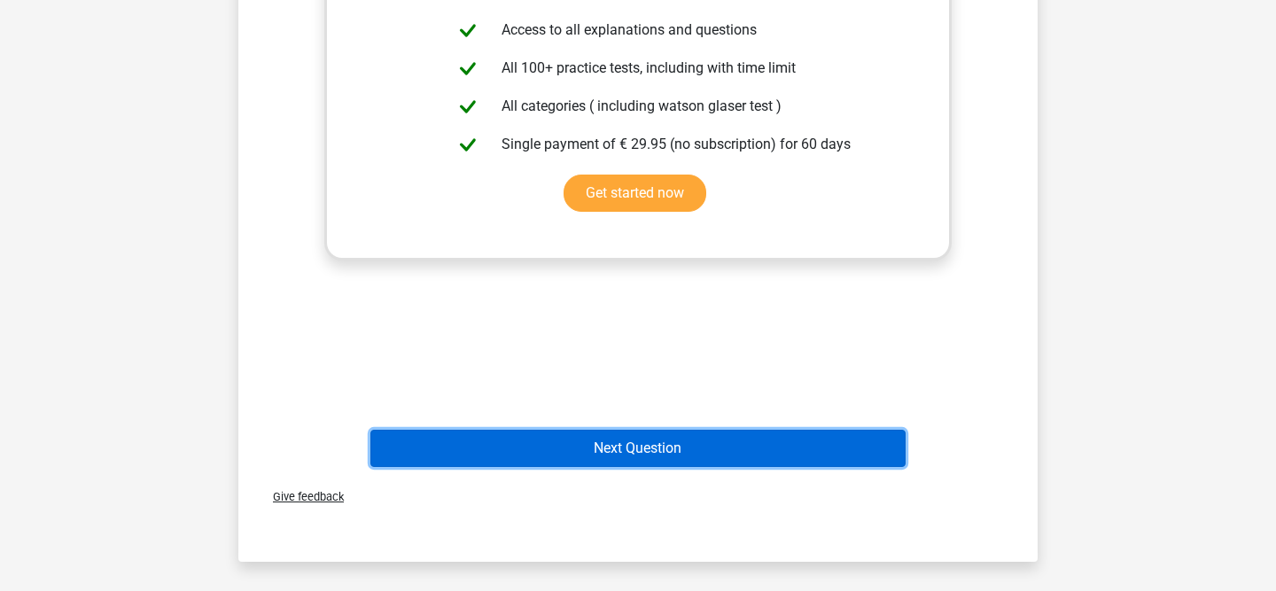
click at [588, 437] on button "Next Question" at bounding box center [638, 448] width 536 height 37
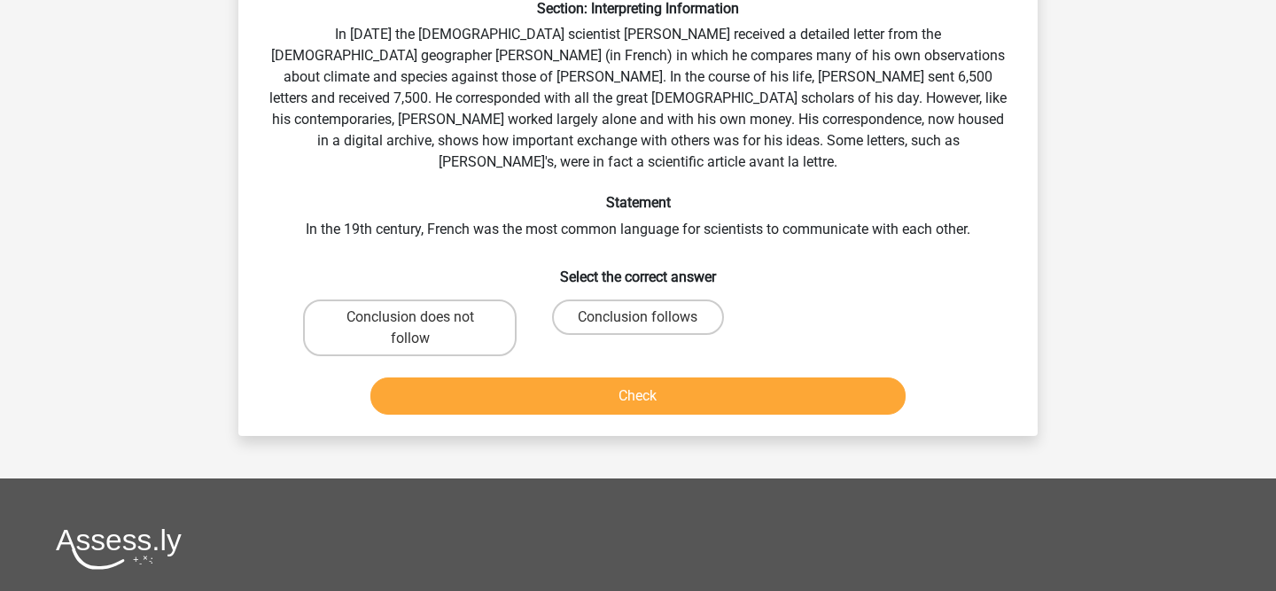
scroll to position [82, 0]
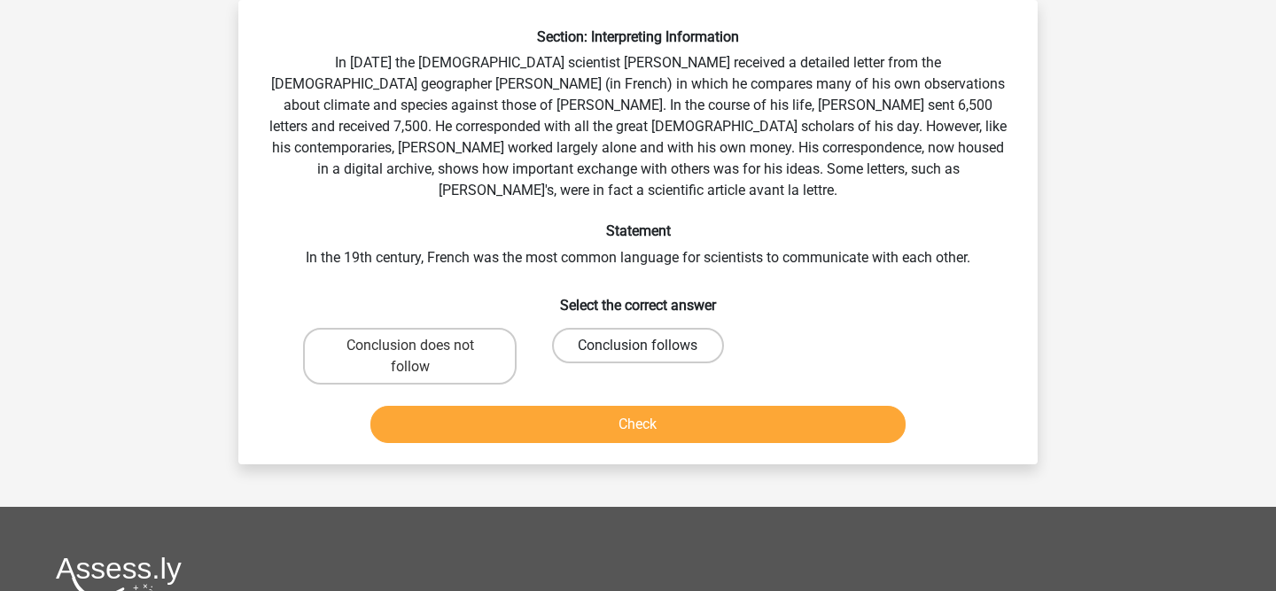
click at [609, 328] on label "Conclusion follows" at bounding box center [637, 345] width 171 height 35
click at [638, 346] on input "Conclusion follows" at bounding box center [644, 352] width 12 height 12
radio input "true"
click at [381, 329] on label "Conclusion does not follow" at bounding box center [410, 356] width 214 height 57
click at [410, 346] on input "Conclusion does not follow" at bounding box center [416, 352] width 12 height 12
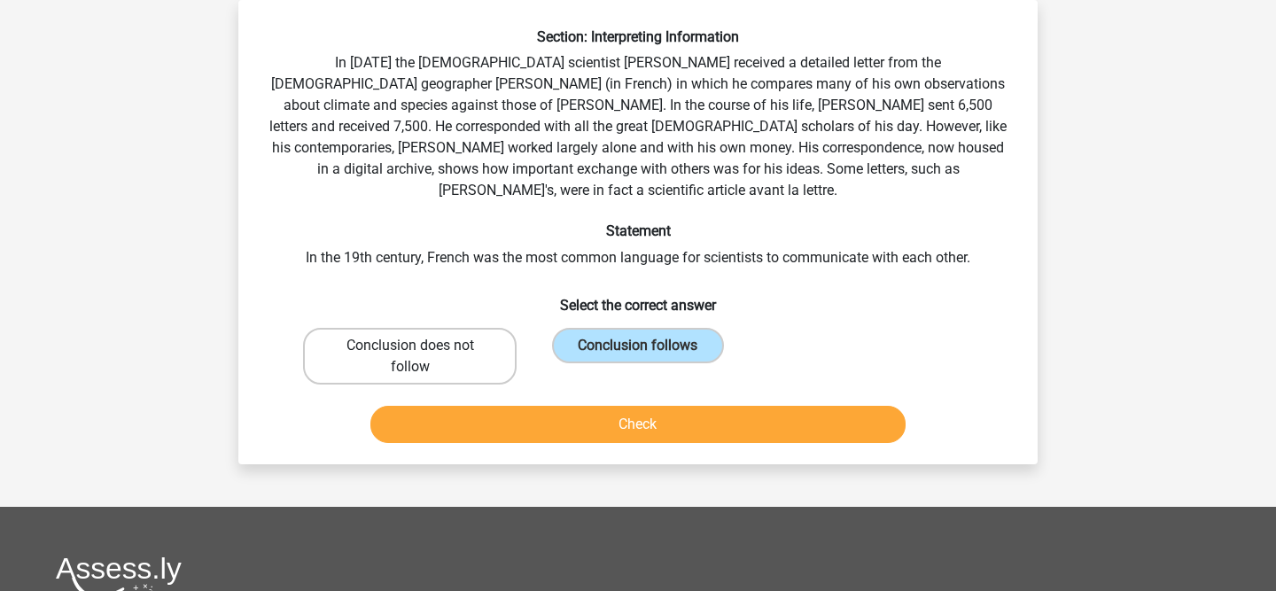
radio input "true"
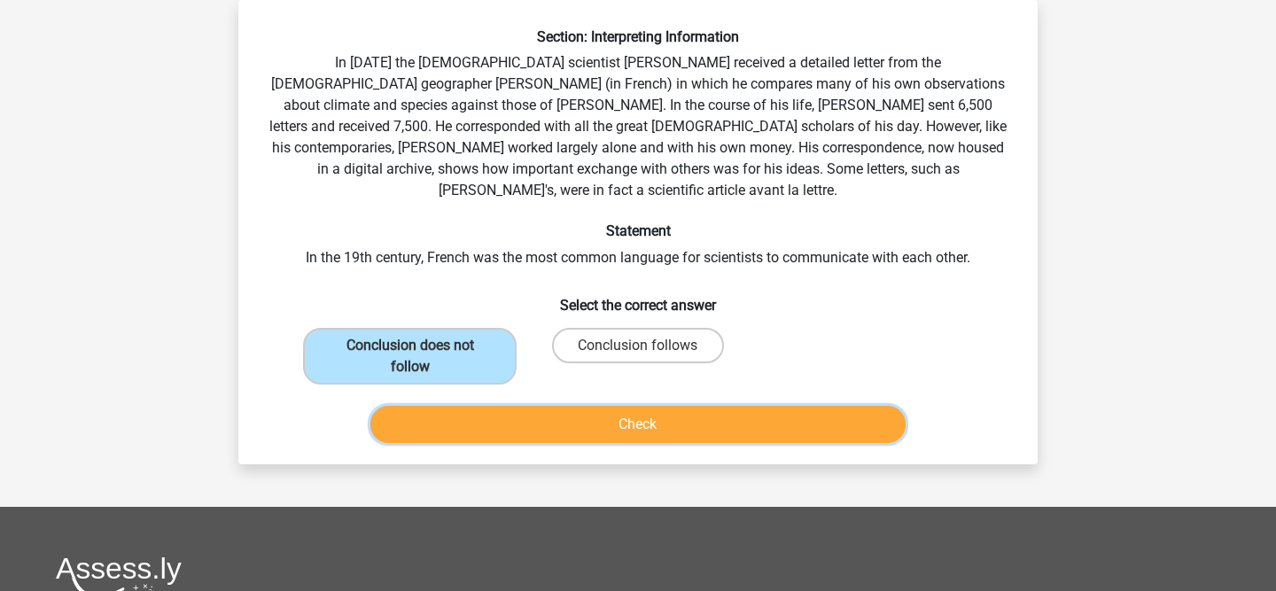
click at [542, 406] on button "Check" at bounding box center [638, 424] width 536 height 37
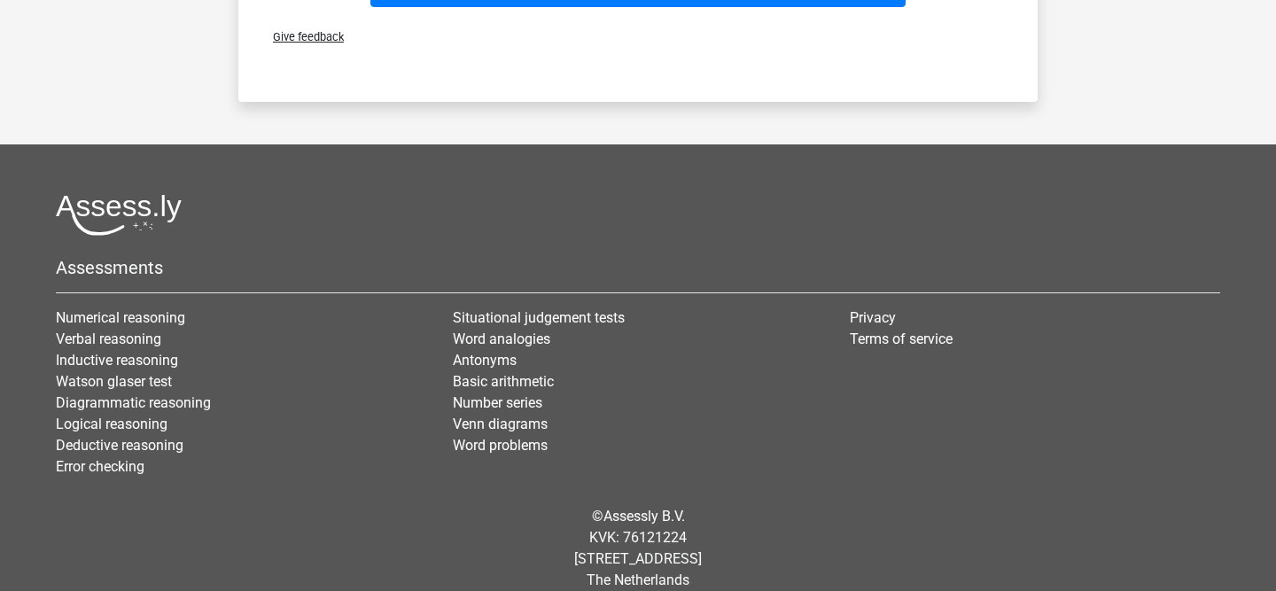
scroll to position [939, 0]
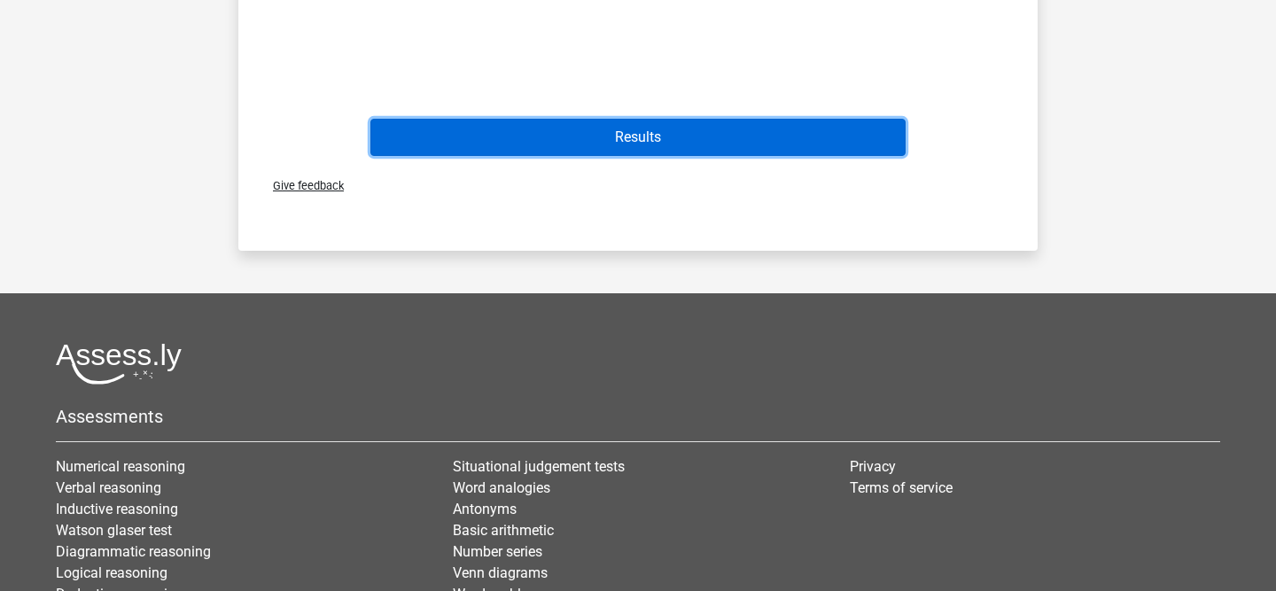
click at [629, 119] on button "Results" at bounding box center [638, 137] width 536 height 37
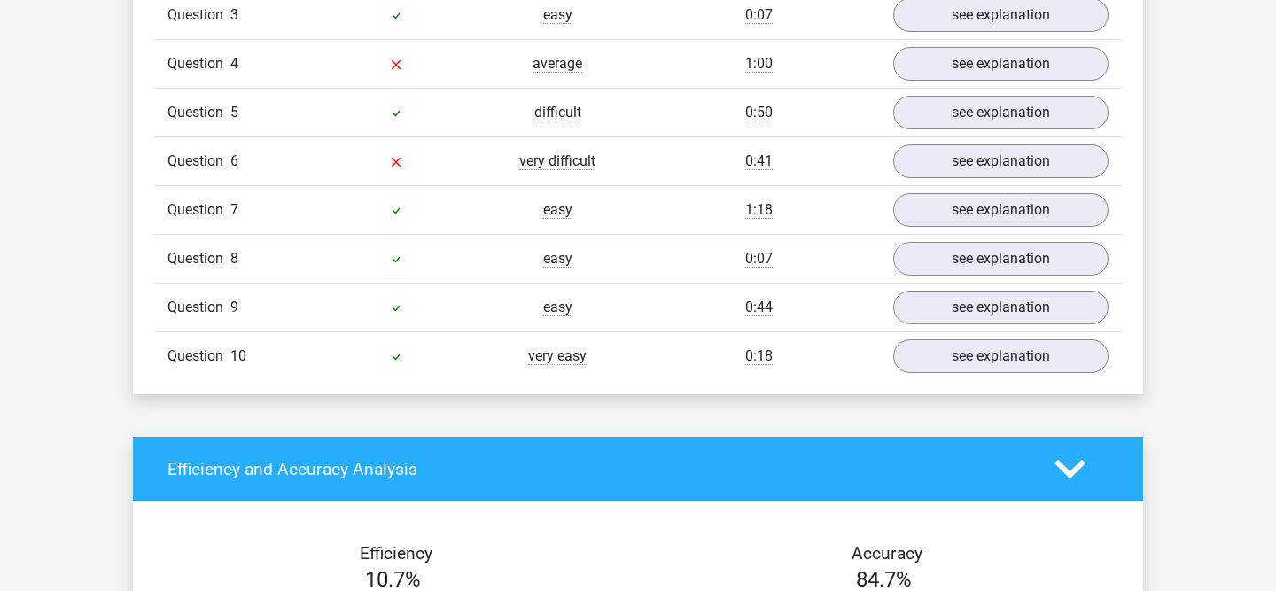
scroll to position [1498, 0]
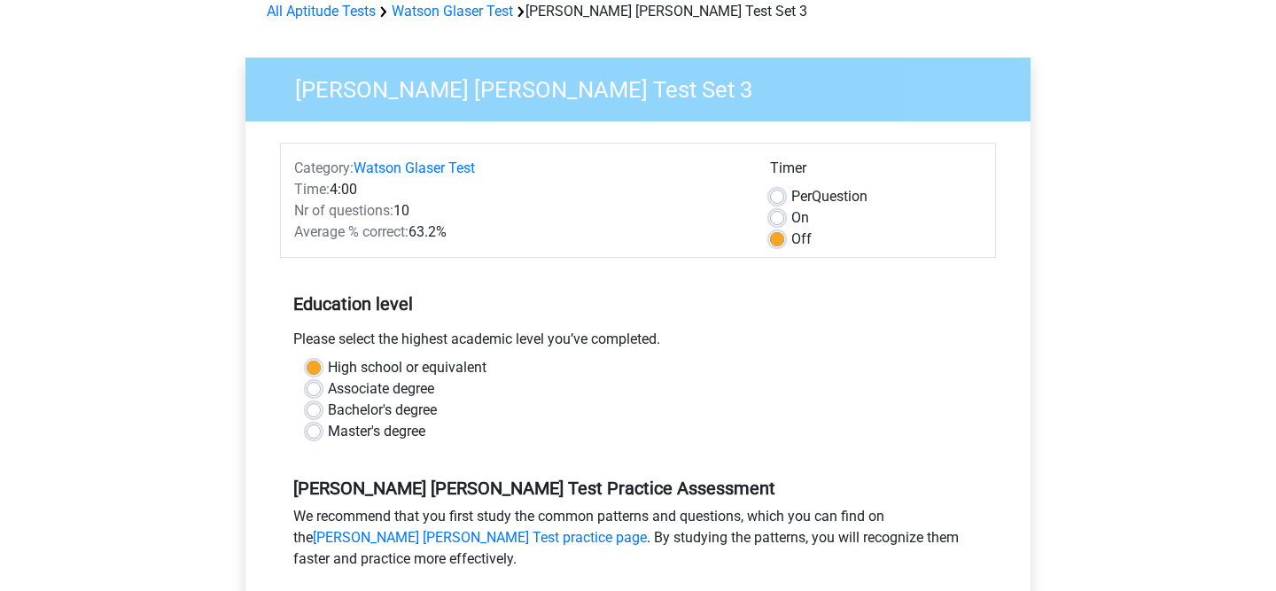
scroll to position [351, 0]
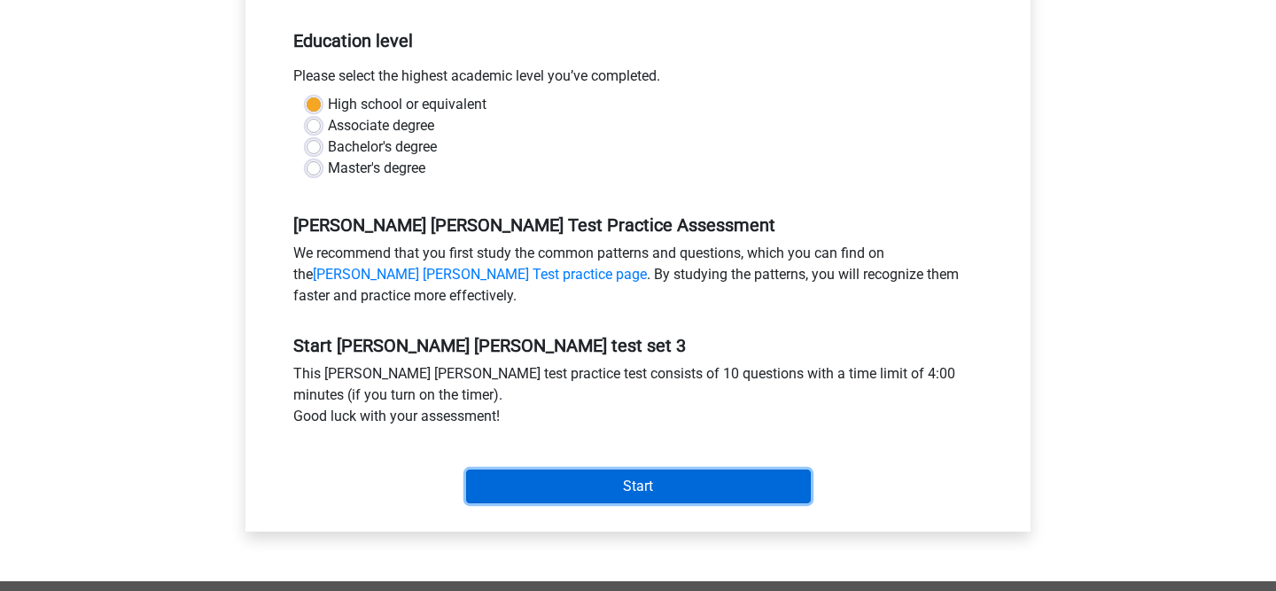
click at [651, 493] on input "Start" at bounding box center [638, 487] width 345 height 34
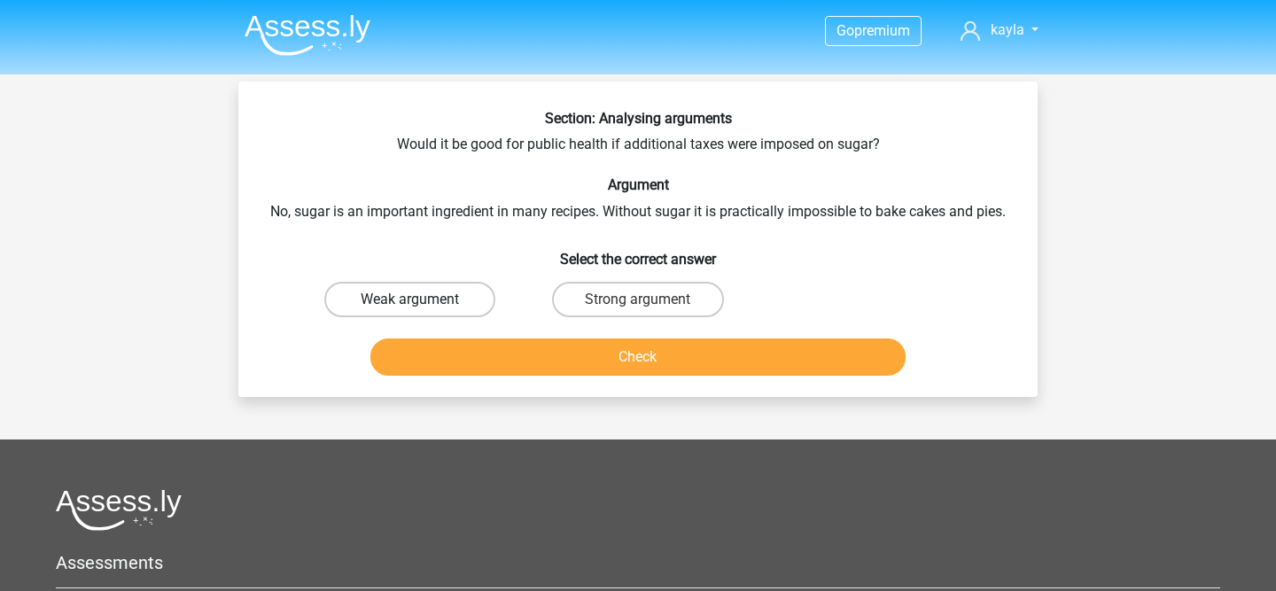
click at [455, 308] on label "Weak argument" at bounding box center [409, 299] width 171 height 35
click at [422, 308] on input "Weak argument" at bounding box center [416, 305] width 12 height 12
radio input "true"
click at [471, 334] on div "Check" at bounding box center [638, 353] width 742 height 58
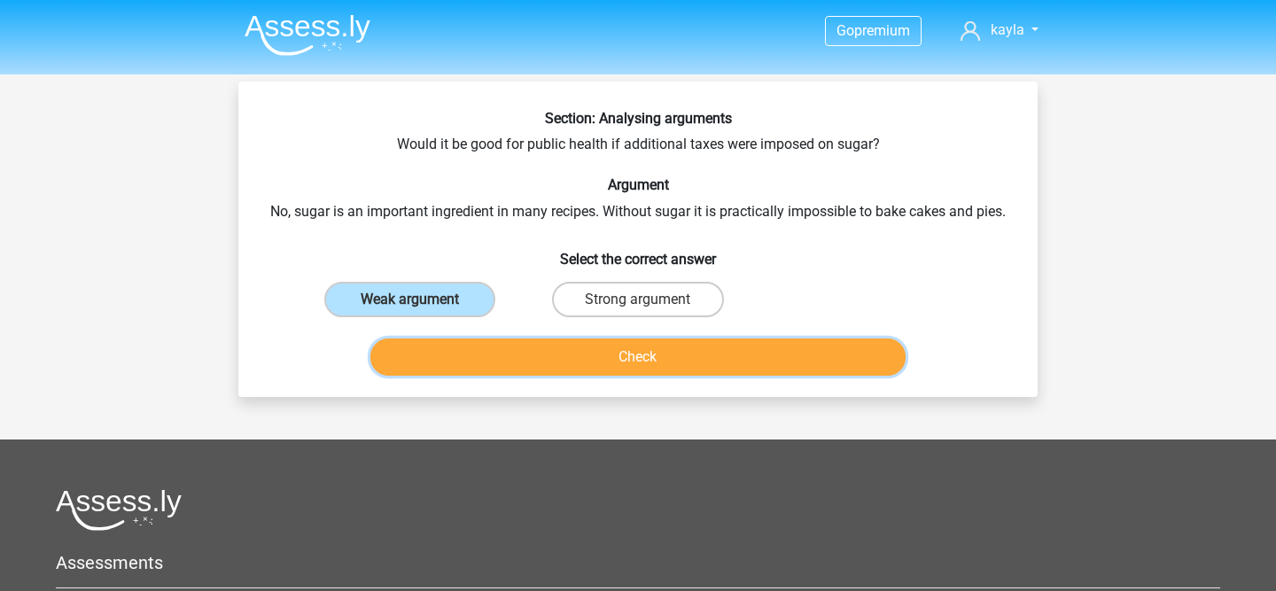
click at [471, 347] on button "Check" at bounding box center [638, 356] width 536 height 37
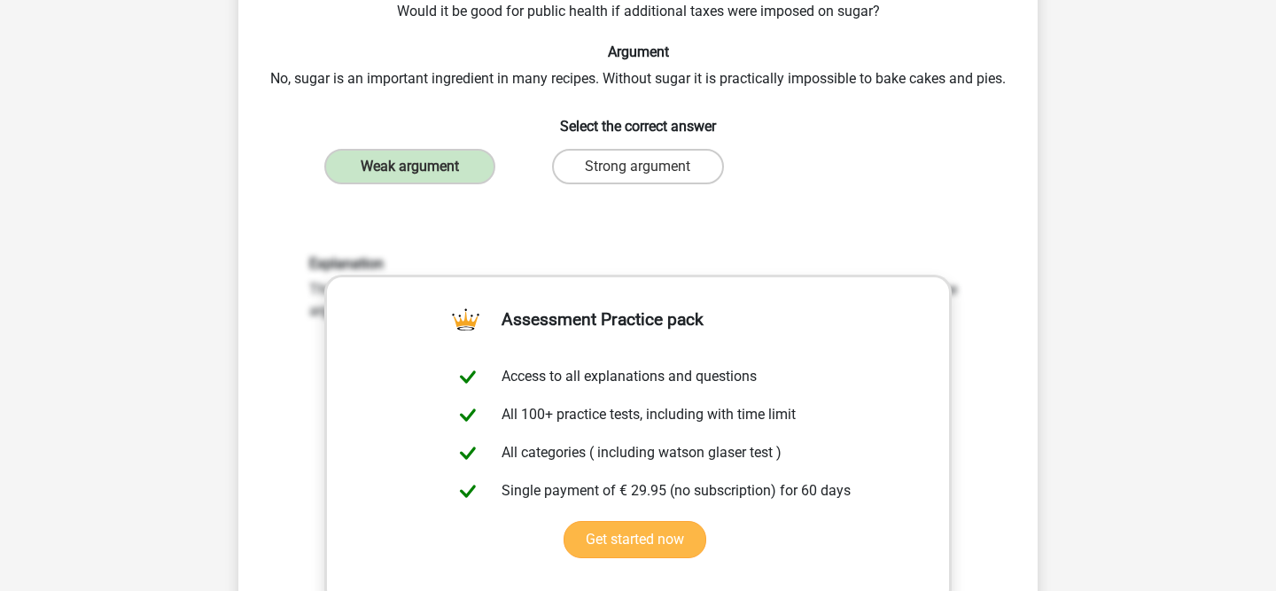
scroll to position [552, 0]
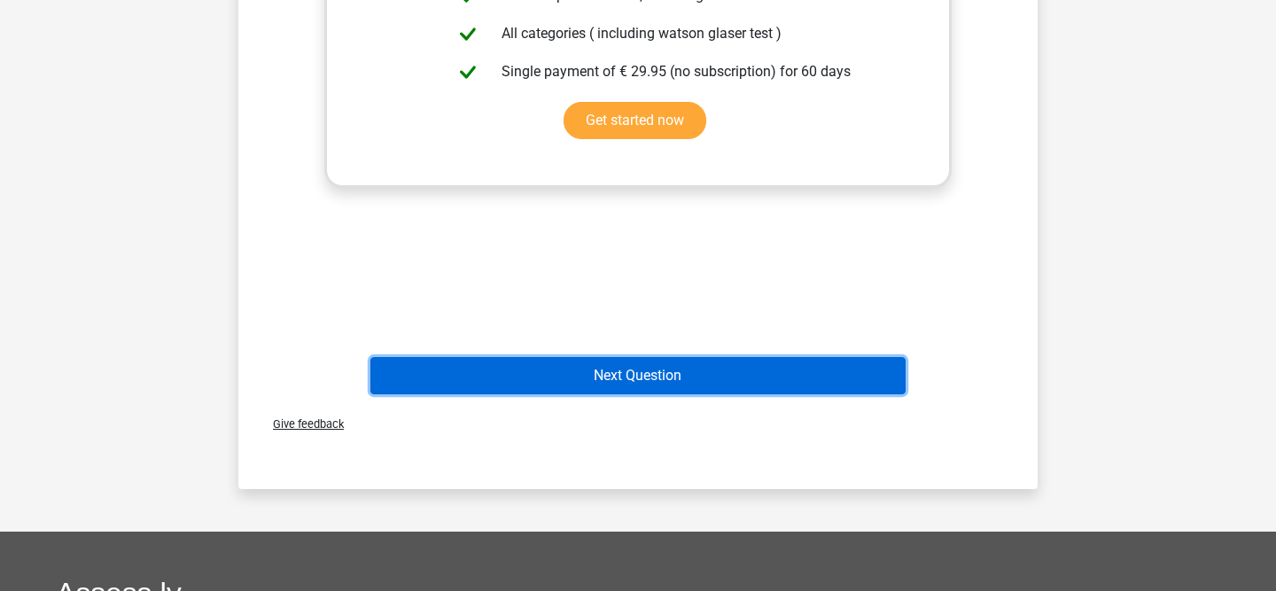
click at [620, 391] on button "Next Question" at bounding box center [638, 375] width 536 height 37
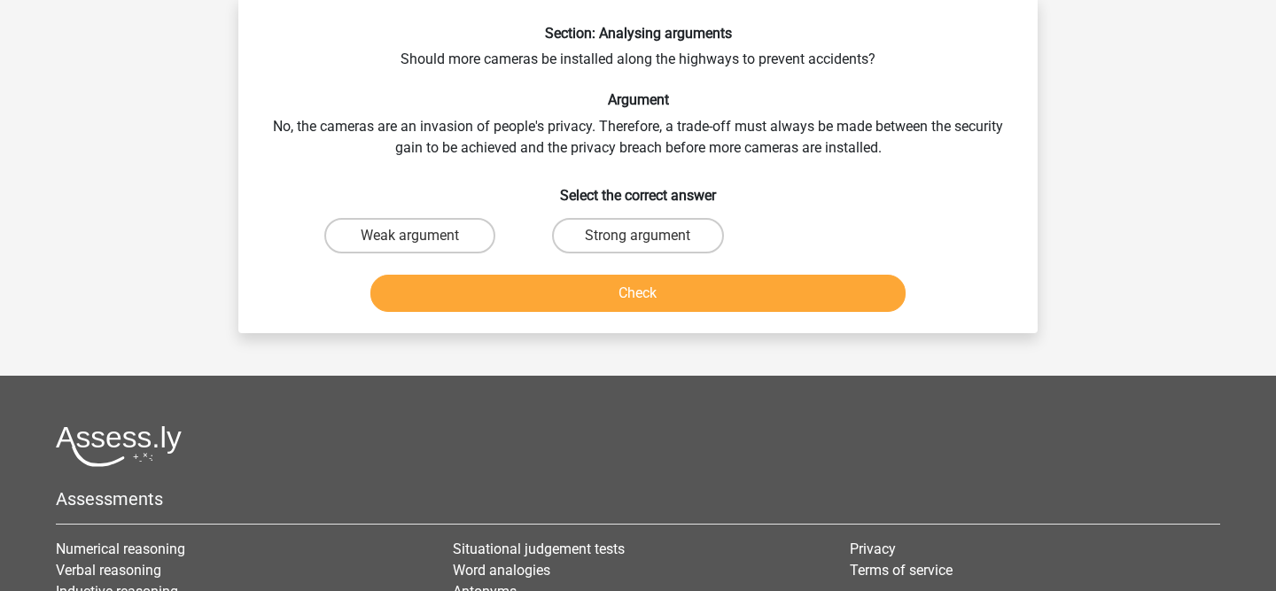
scroll to position [82, 0]
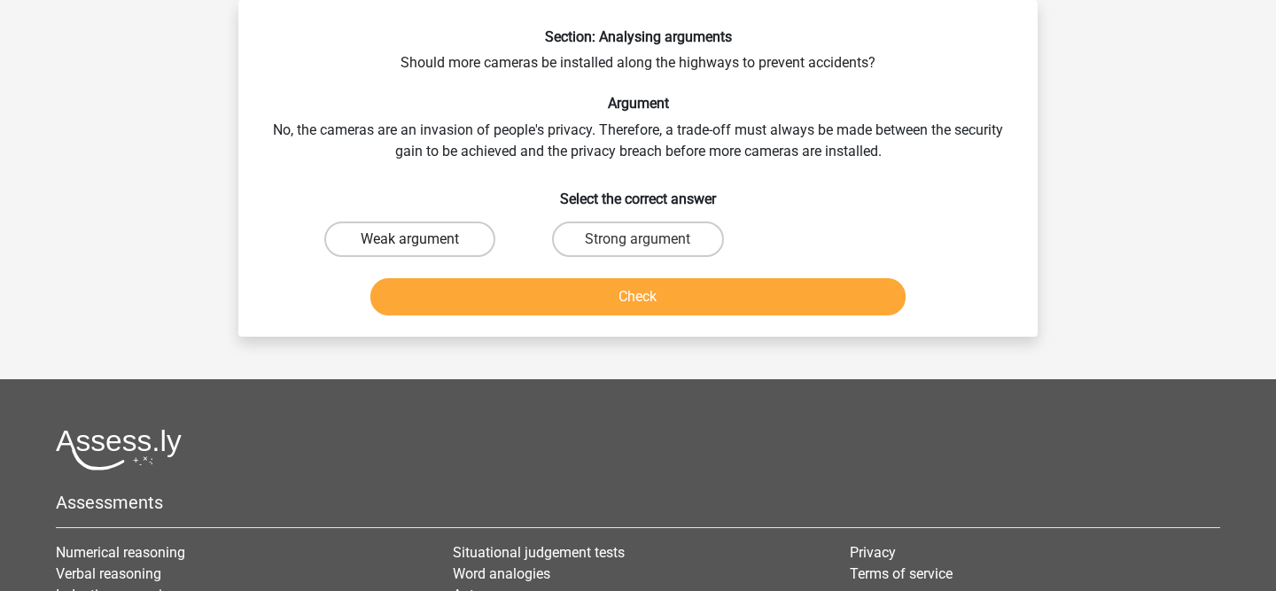
click at [433, 247] on label "Weak argument" at bounding box center [409, 238] width 171 height 35
click at [422, 247] on input "Weak argument" at bounding box center [416, 245] width 12 height 12
radio input "true"
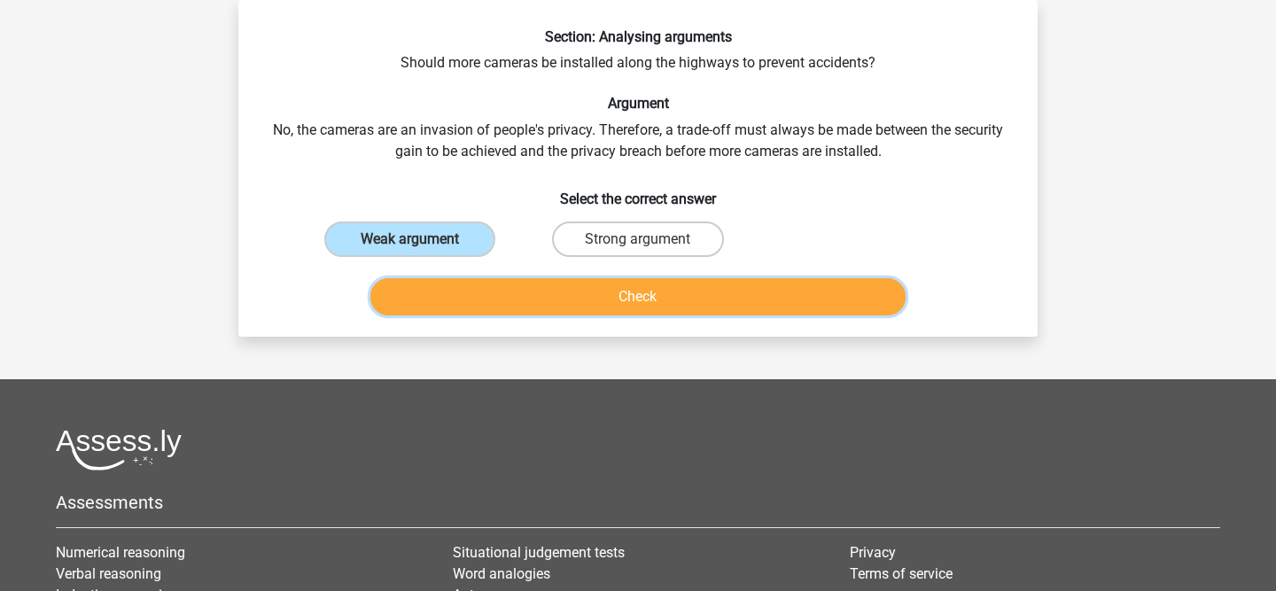
click at [569, 299] on button "Check" at bounding box center [638, 296] width 536 height 37
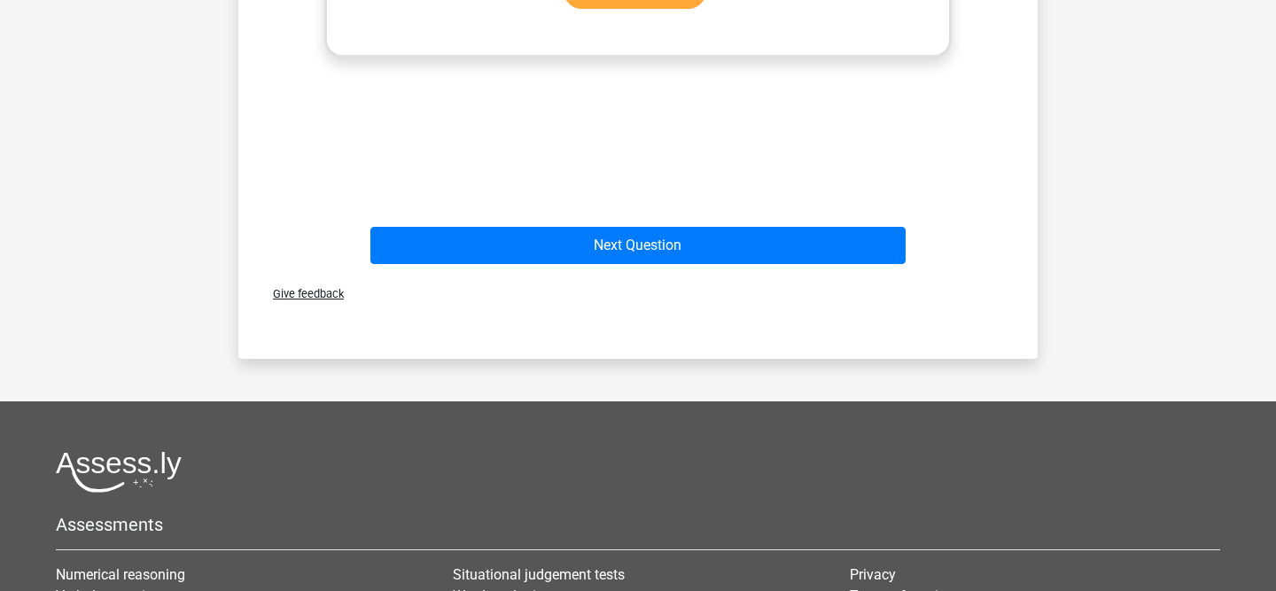
scroll to position [833, 0]
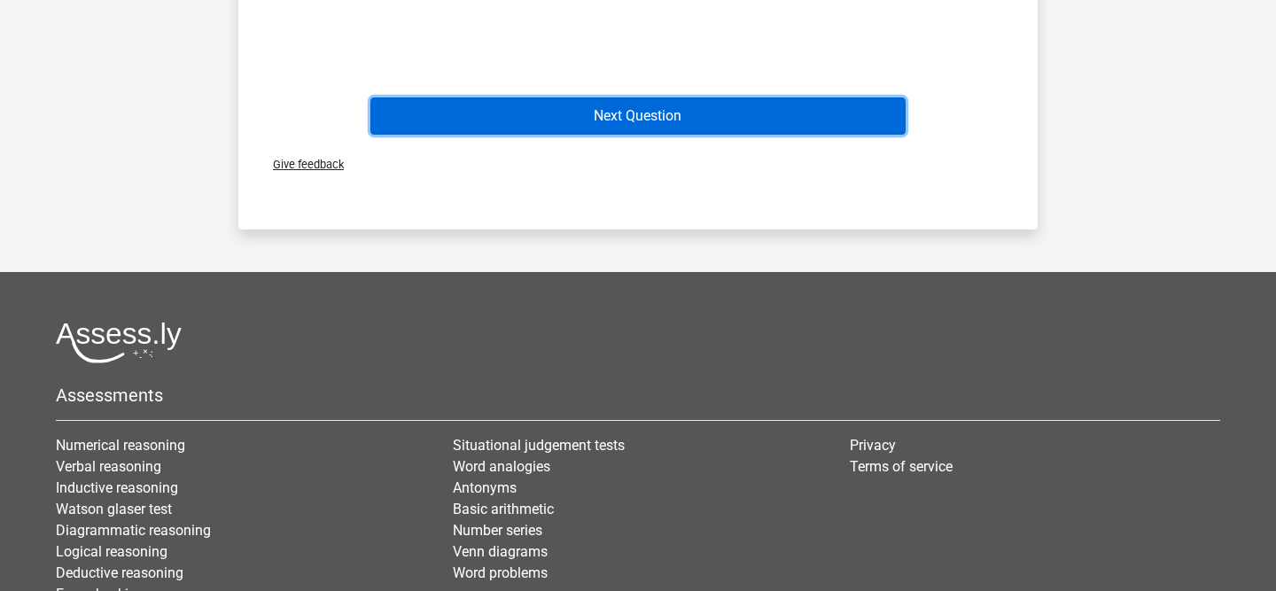
click at [676, 130] on button "Next Question" at bounding box center [638, 115] width 536 height 37
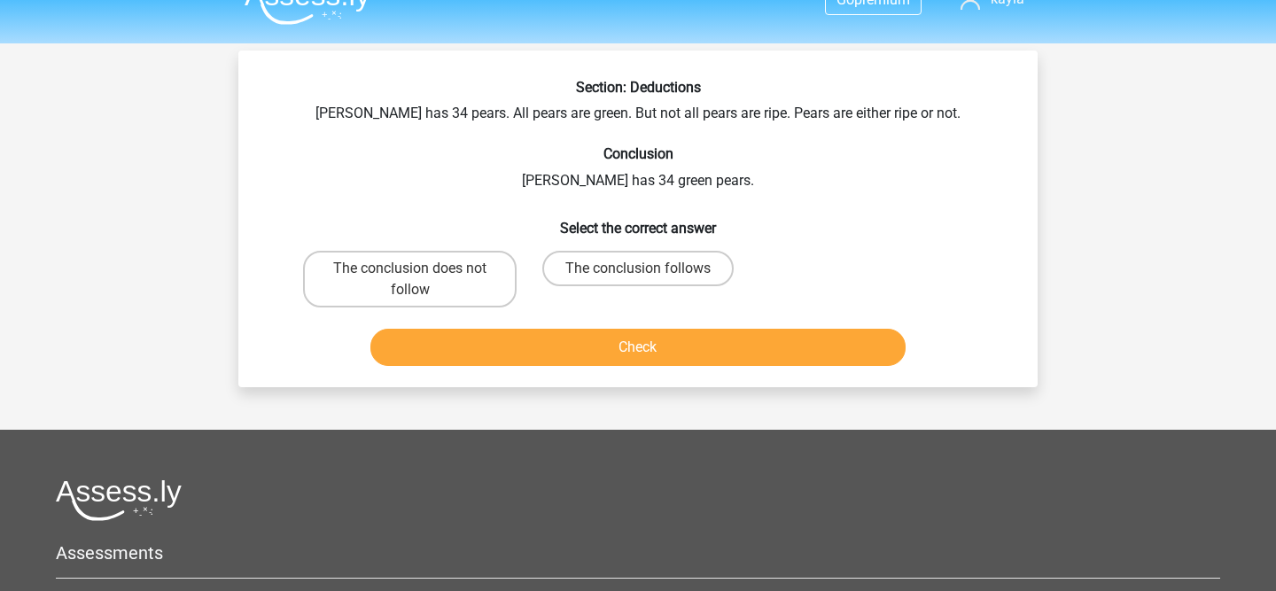
scroll to position [0, 0]
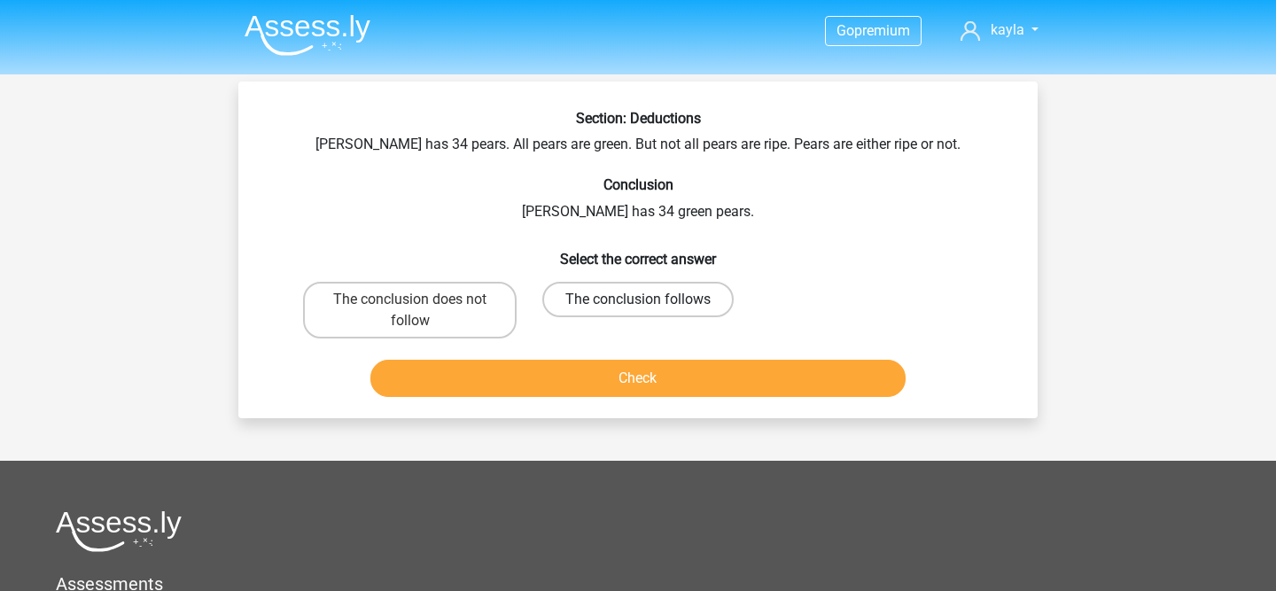
click at [701, 297] on label "The conclusion follows" at bounding box center [637, 299] width 191 height 35
click at [649, 299] on input "The conclusion follows" at bounding box center [644, 305] width 12 height 12
radio input "true"
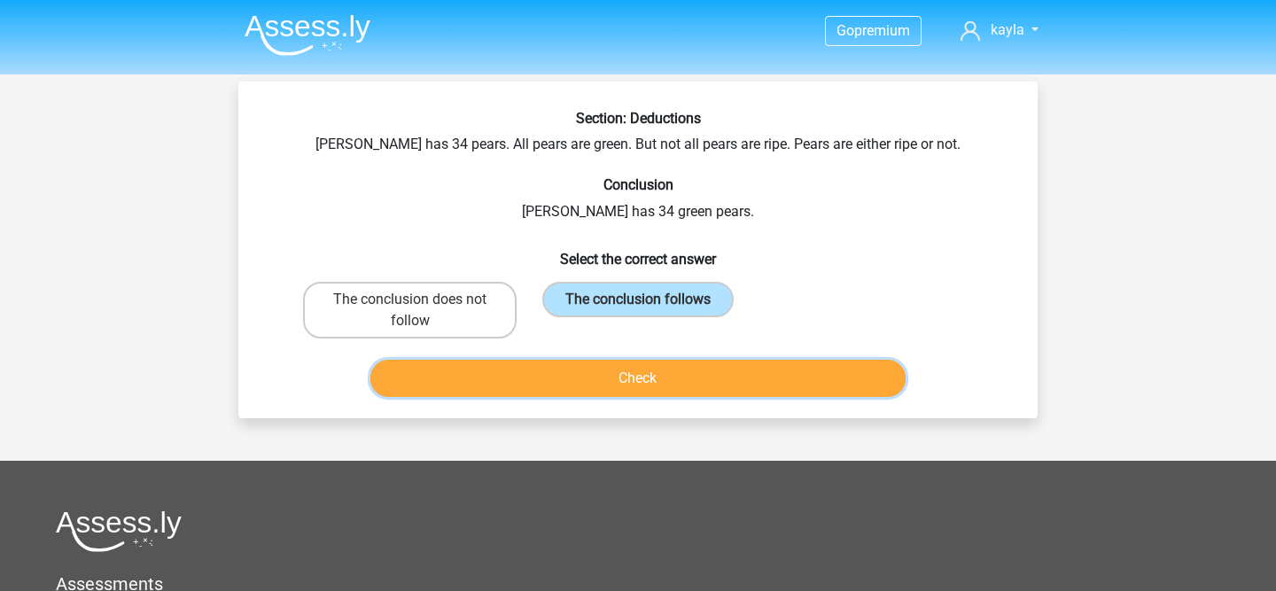
click at [646, 390] on button "Check" at bounding box center [638, 378] width 536 height 37
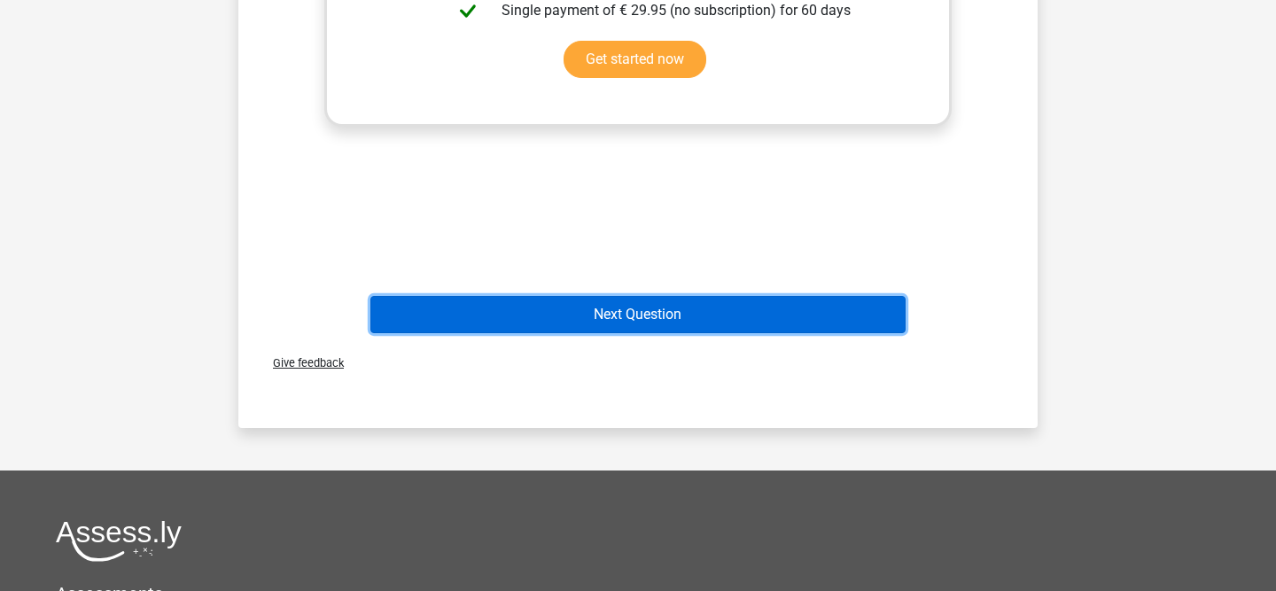
click at [618, 316] on button "Next Question" at bounding box center [638, 314] width 536 height 37
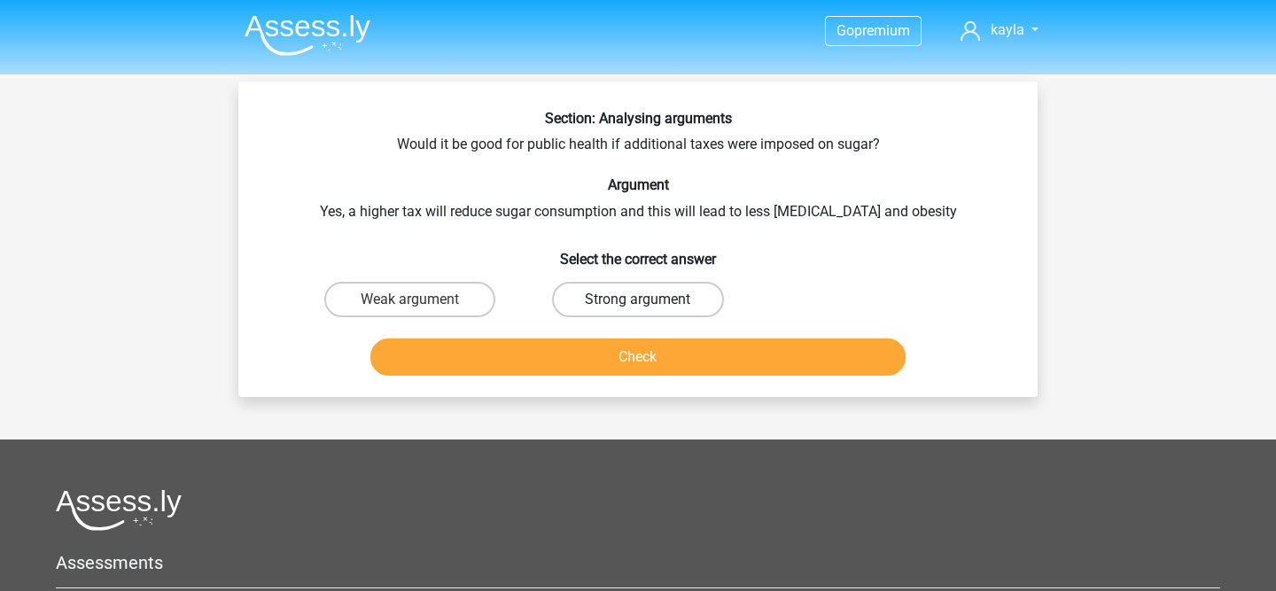
click at [622, 313] on label "Strong argument" at bounding box center [637, 299] width 171 height 35
click at [638, 311] on input "Strong argument" at bounding box center [644, 305] width 12 height 12
radio input "true"
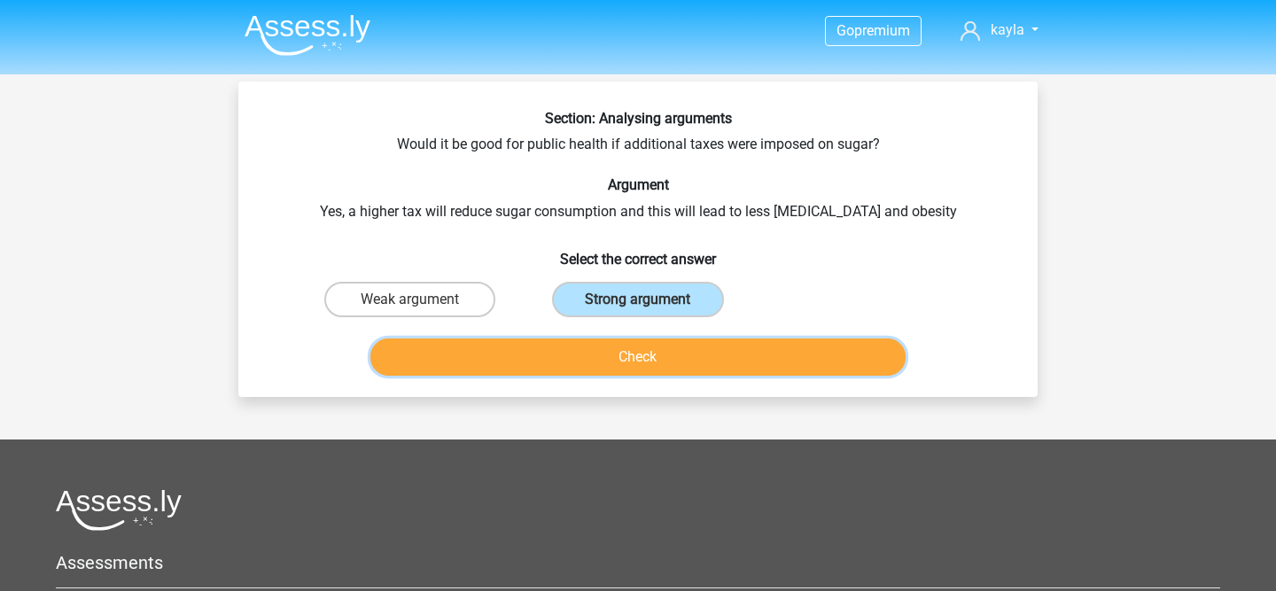
click at [601, 345] on button "Check" at bounding box center [638, 356] width 536 height 37
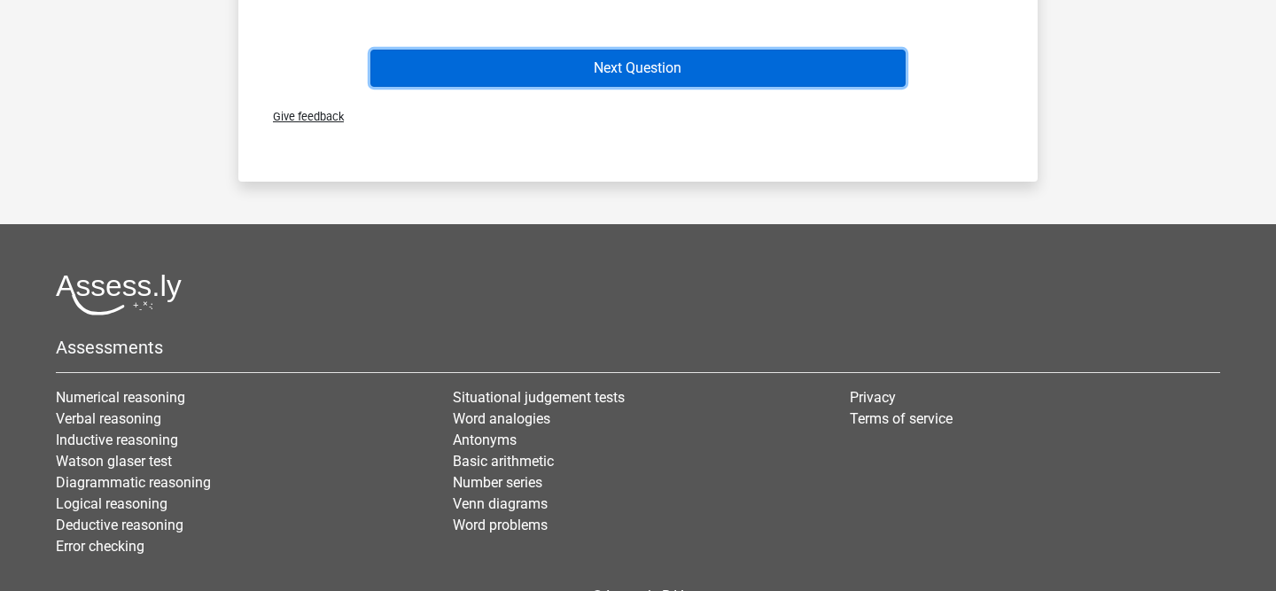
click at [562, 82] on button "Next Question" at bounding box center [638, 68] width 536 height 37
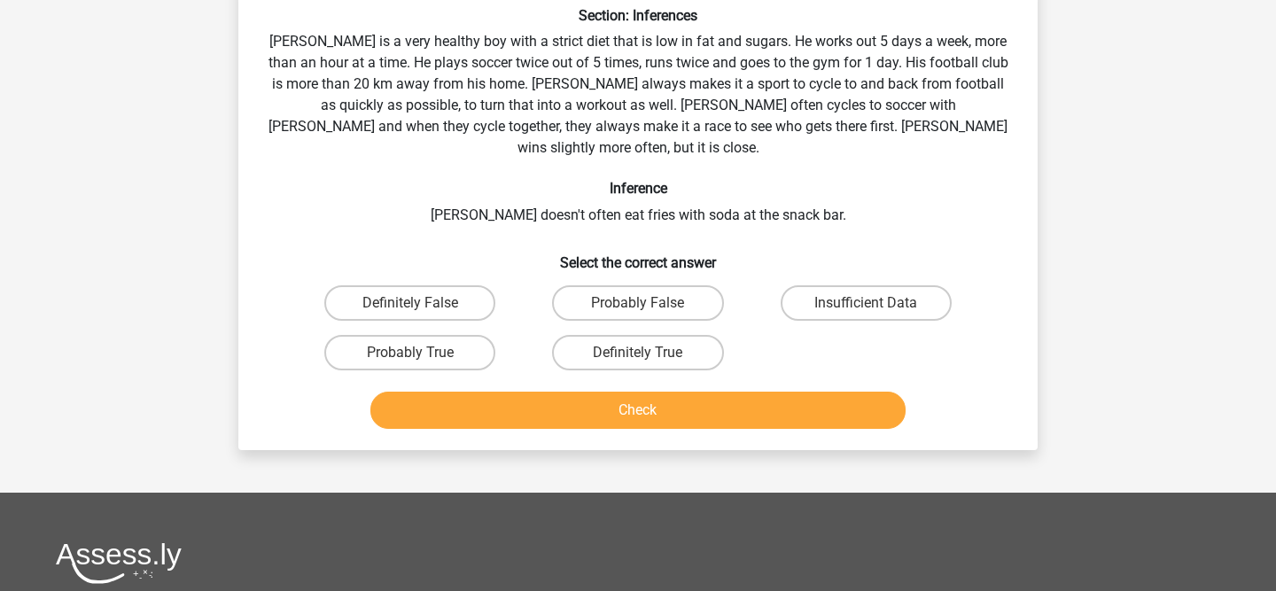
scroll to position [82, 0]
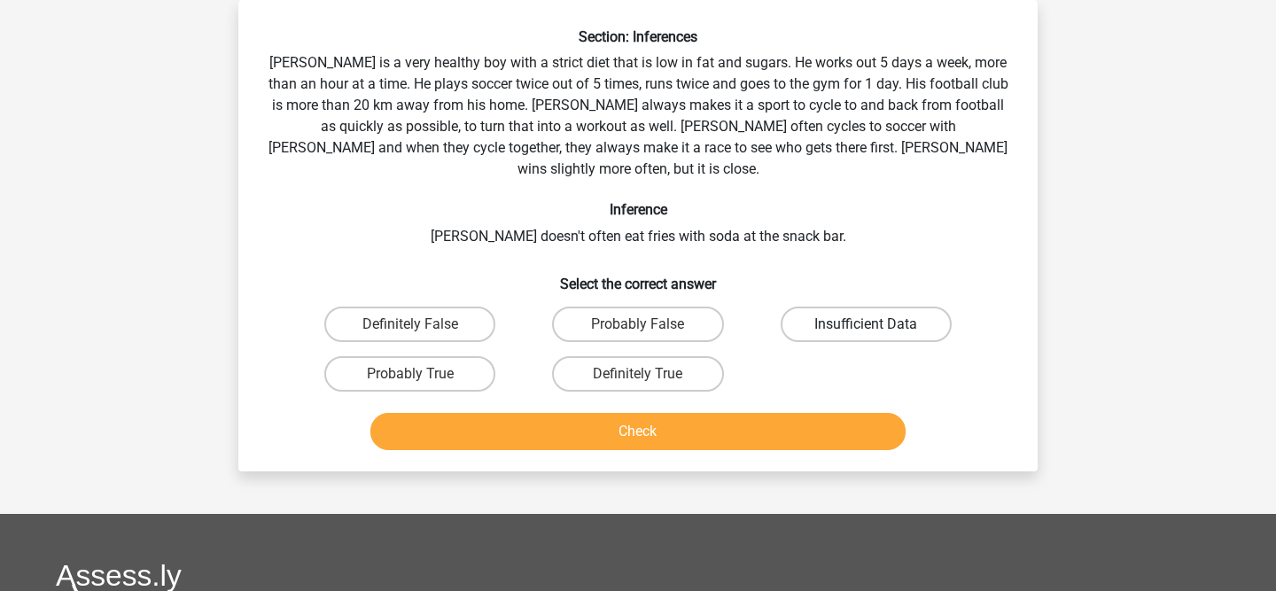
click at [899, 315] on label "Insufficient Data" at bounding box center [866, 324] width 171 height 35
click at [877, 324] on input "Insufficient Data" at bounding box center [872, 330] width 12 height 12
radio input "true"
click at [733, 399] on div "Check" at bounding box center [638, 428] width 742 height 58
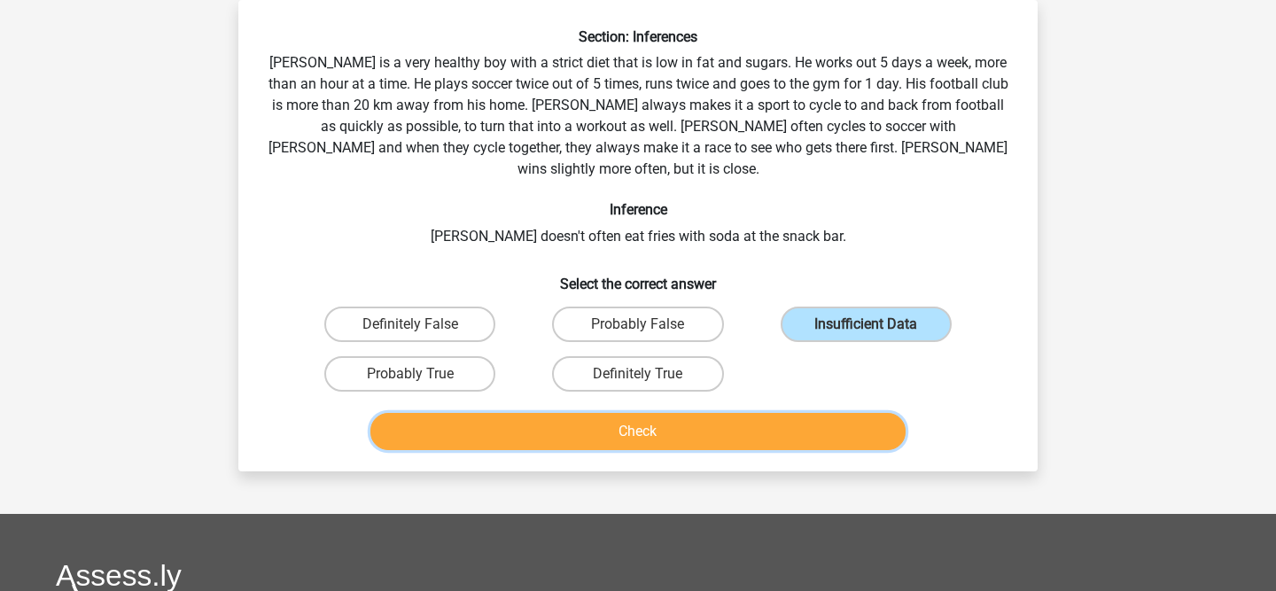
click at [700, 413] on button "Check" at bounding box center [638, 431] width 536 height 37
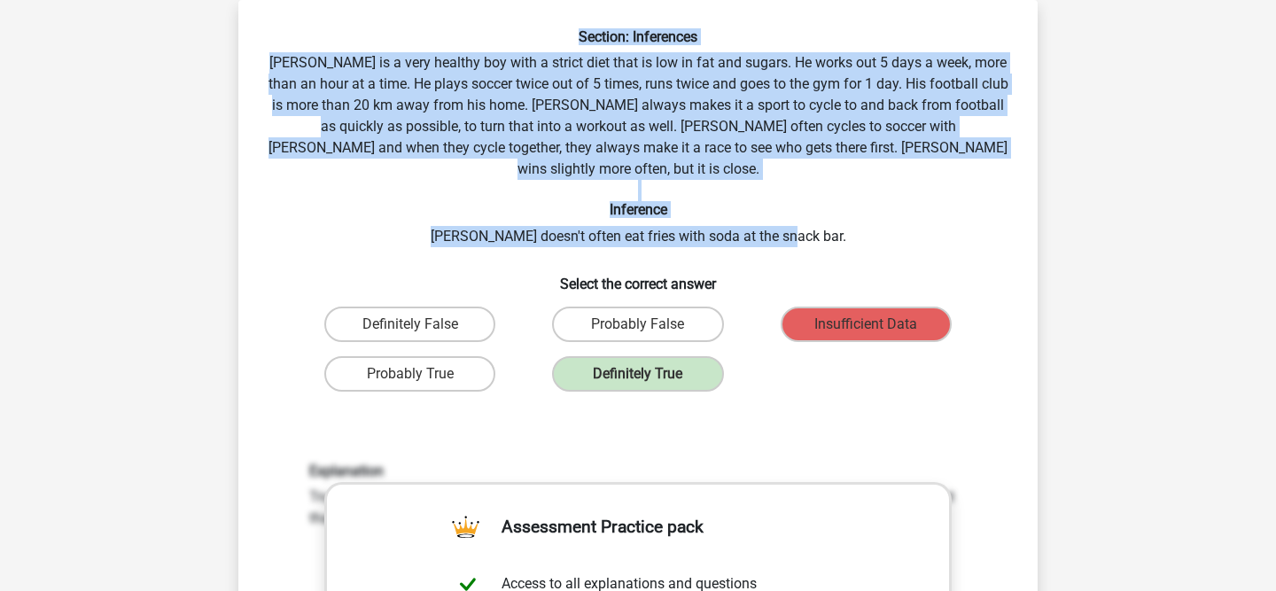
drag, startPoint x: 843, startPoint y: 211, endPoint x: 543, endPoint y: 38, distance: 345.7
click at [543, 38] on div "Section: Inferences Rowan is a very healthy boy with a strict diet that is low …" at bounding box center [637, 527] width 785 height 999
copy div "Section: Inferences Rowan is a very healthy boy with a strict diet that is low …"
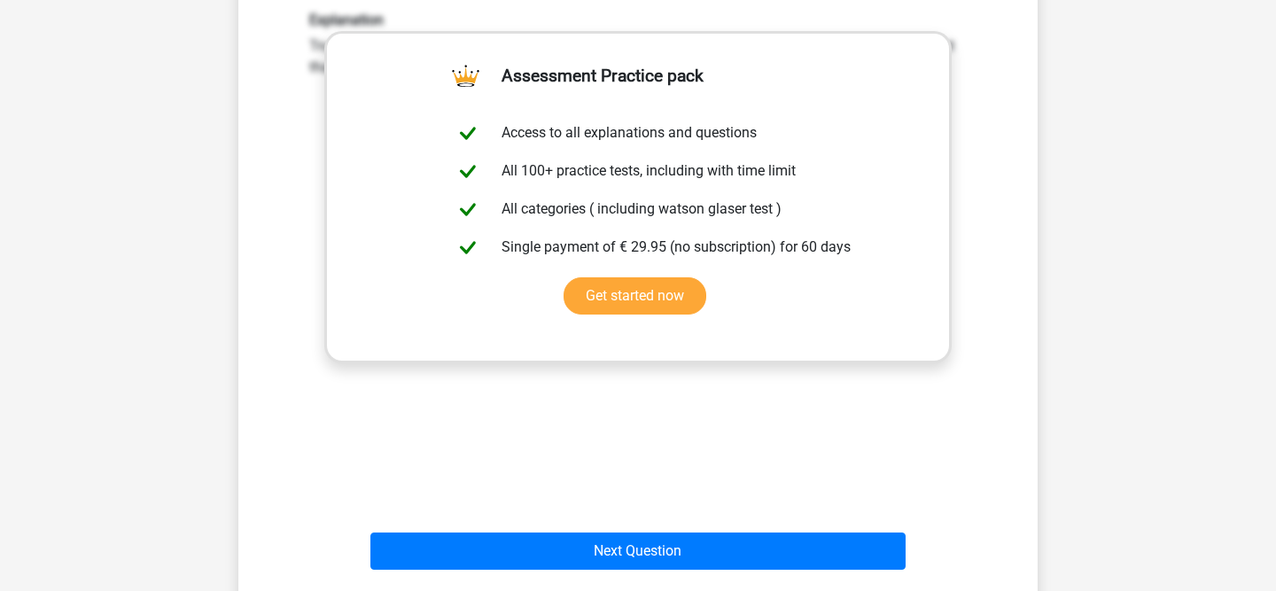
scroll to position [880, 0]
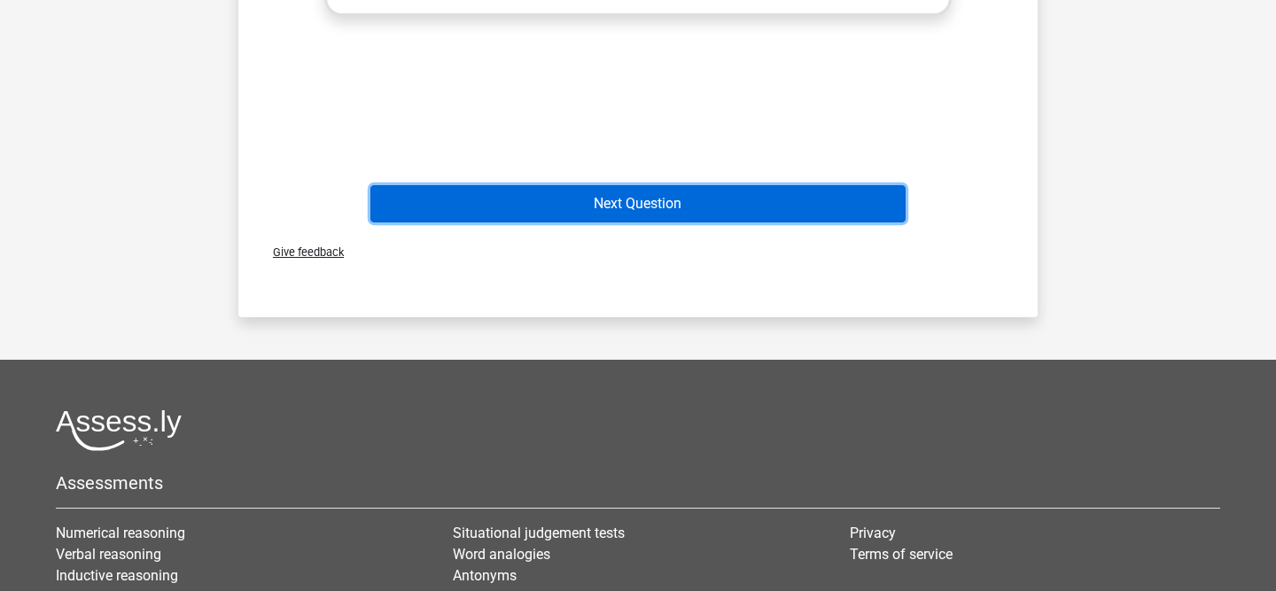
click at [624, 185] on button "Next Question" at bounding box center [638, 203] width 536 height 37
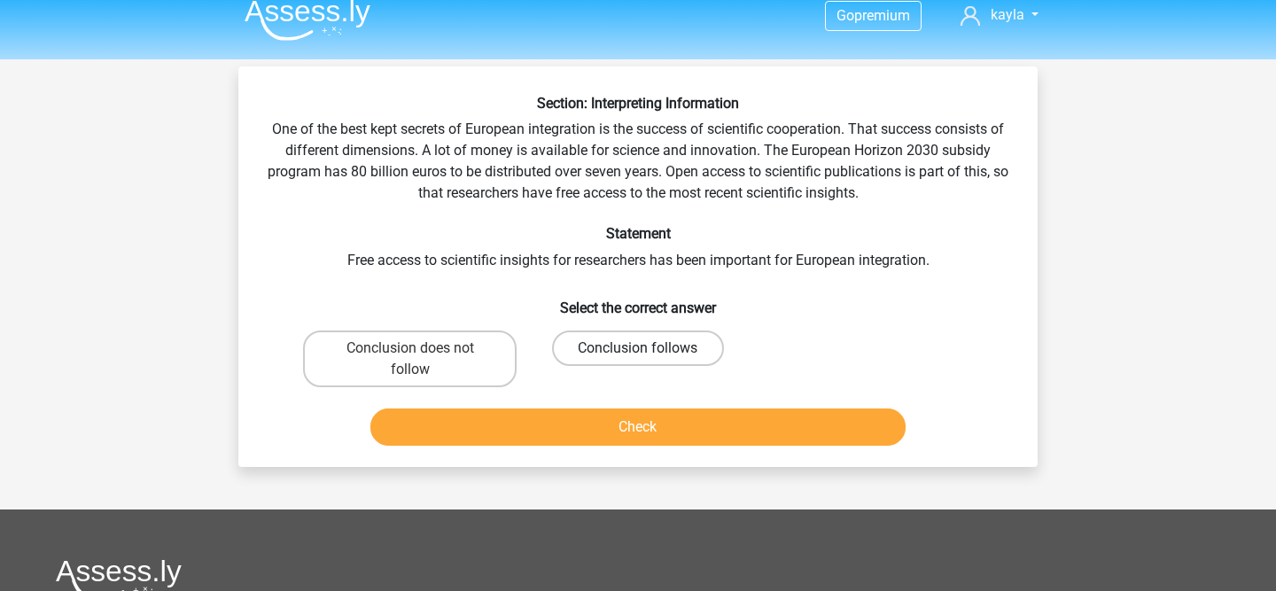
scroll to position [0, 0]
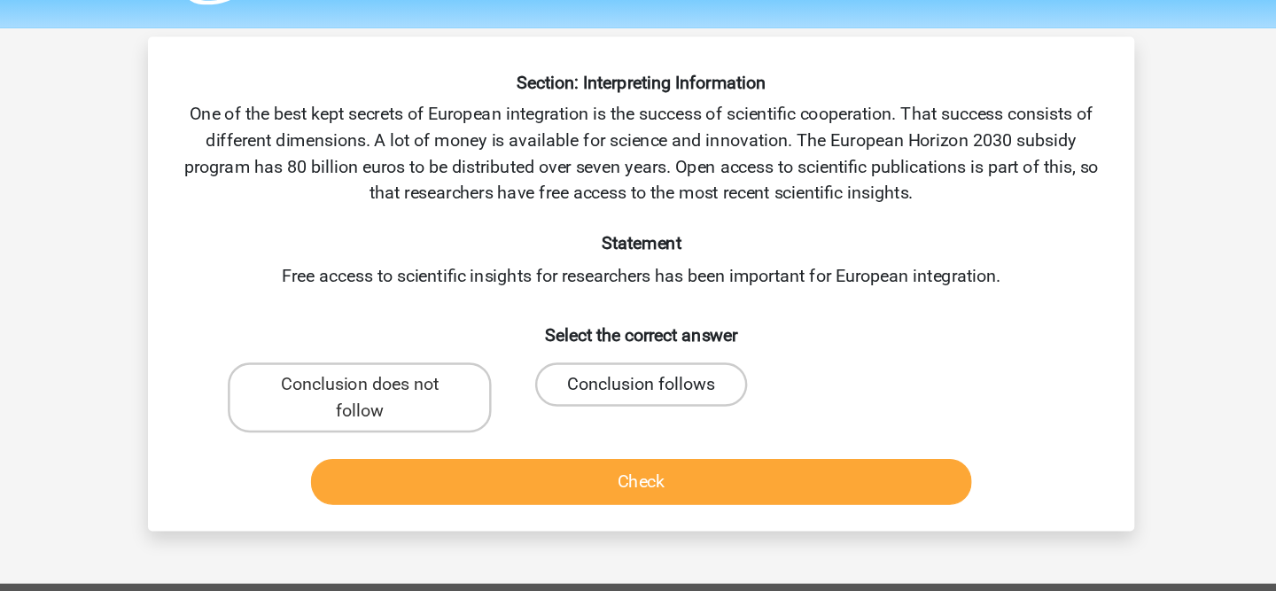
click at [633, 365] on label "Conclusion follows" at bounding box center [637, 363] width 171 height 35
click at [638, 365] on input "Conclusion follows" at bounding box center [644, 369] width 12 height 12
radio input "true"
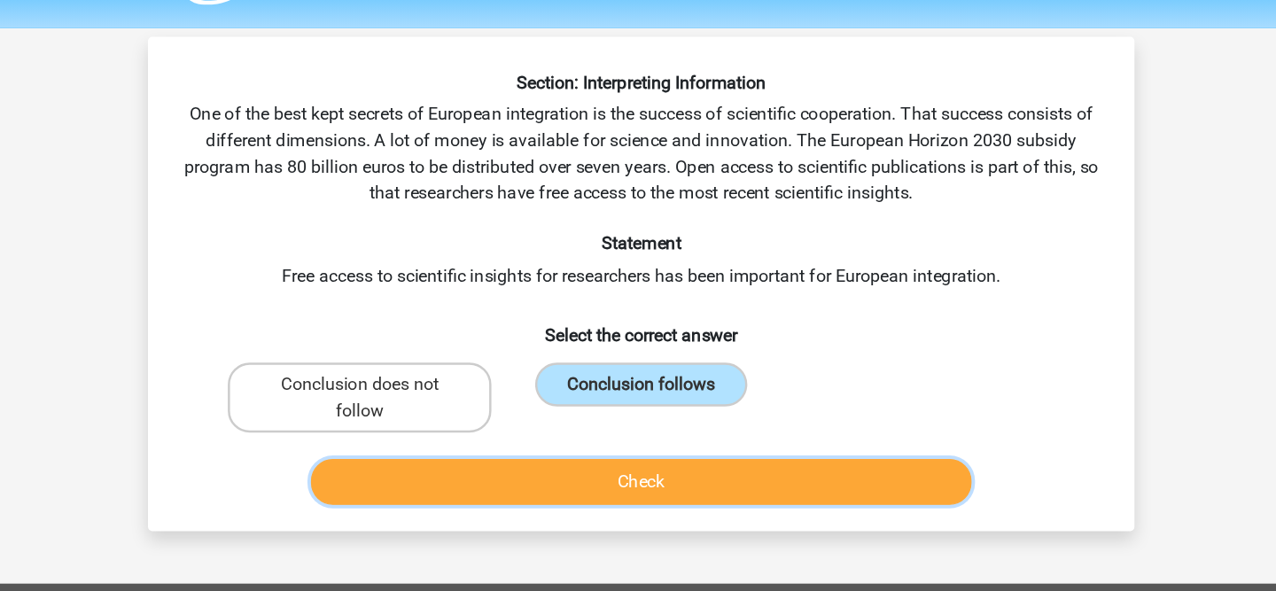
click at [608, 433] on button "Check" at bounding box center [638, 441] width 536 height 37
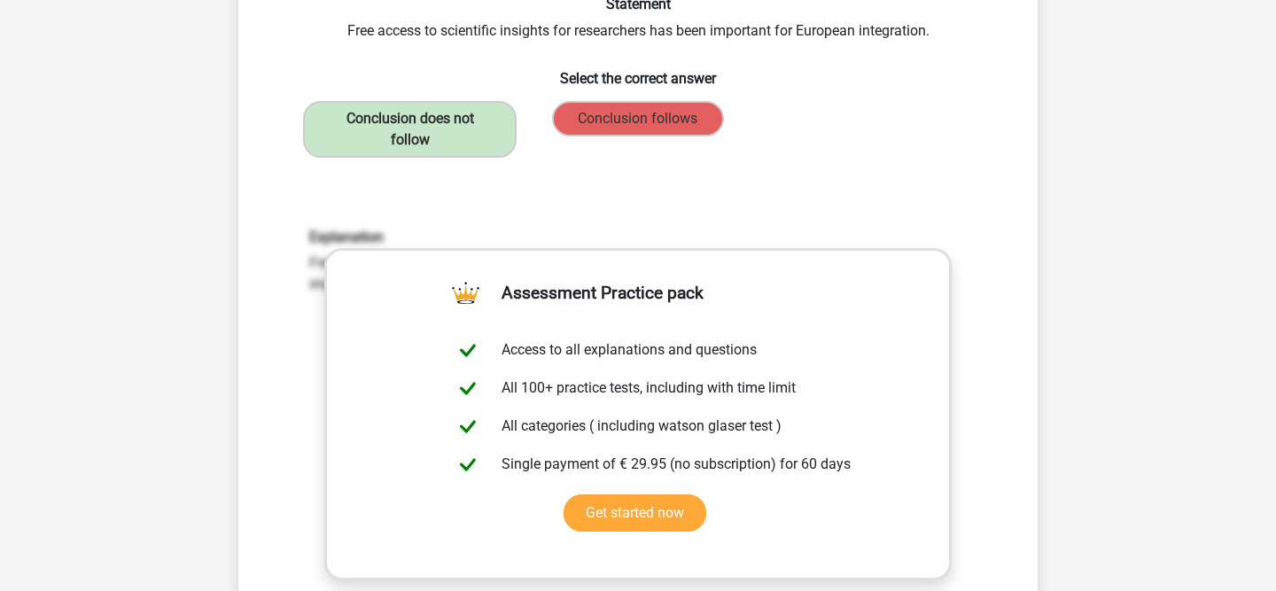
scroll to position [509, 0]
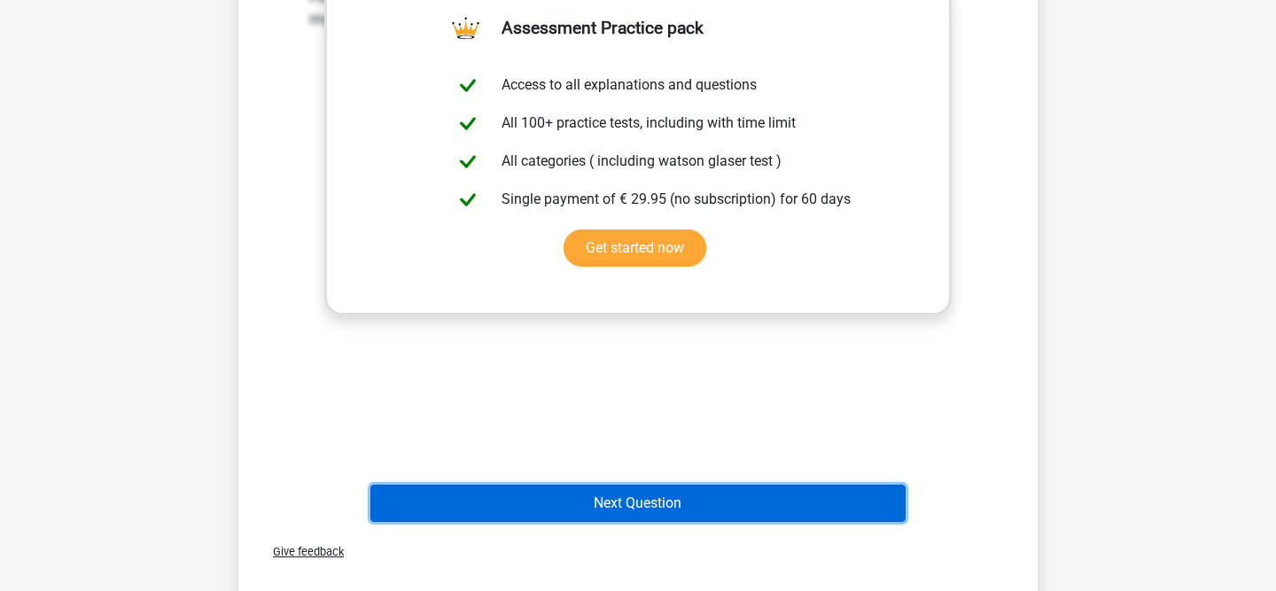
click at [597, 496] on button "Next Question" at bounding box center [638, 503] width 536 height 37
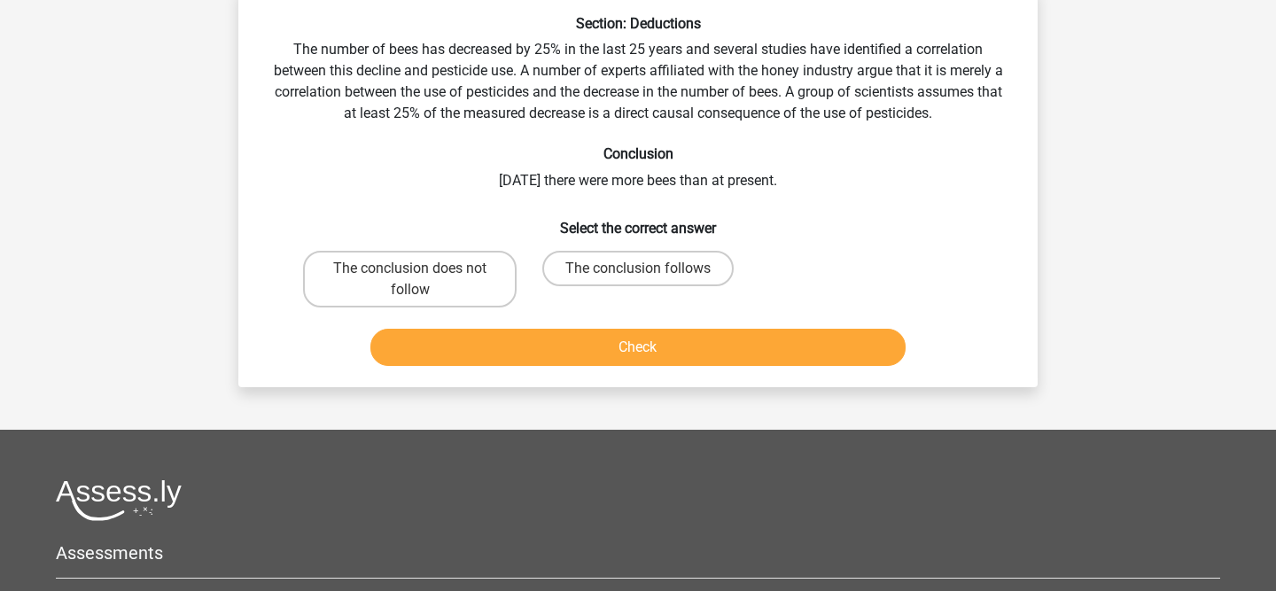
scroll to position [82, 0]
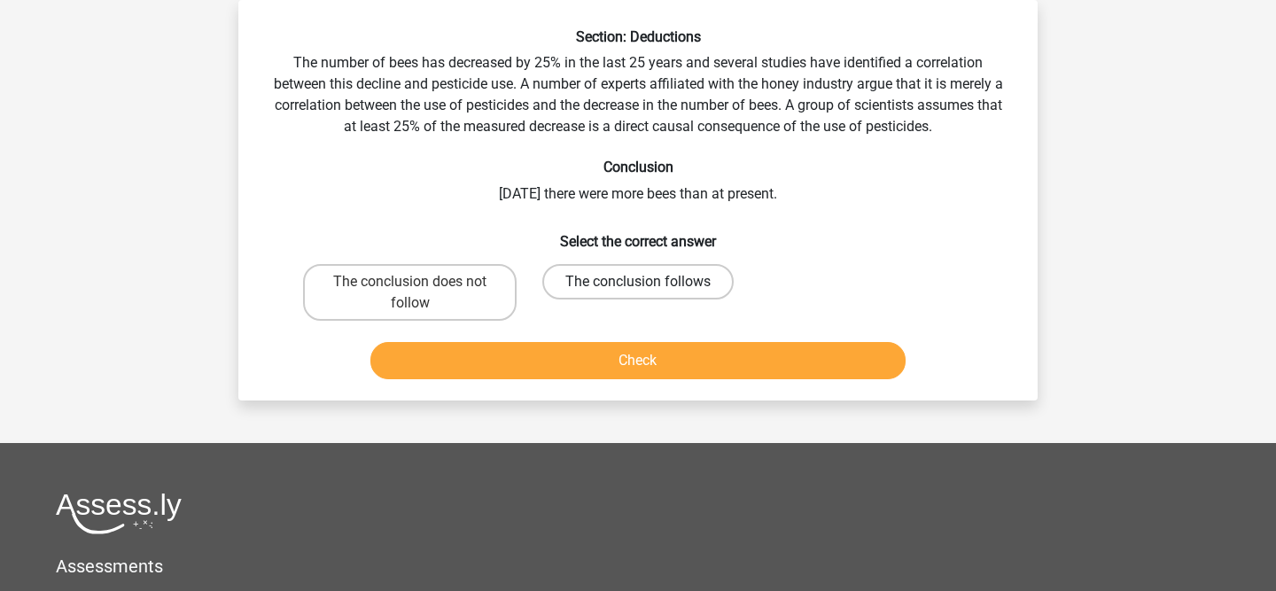
click at [579, 278] on label "The conclusion follows" at bounding box center [637, 281] width 191 height 35
click at [638, 282] on input "The conclusion follows" at bounding box center [644, 288] width 12 height 12
radio input "true"
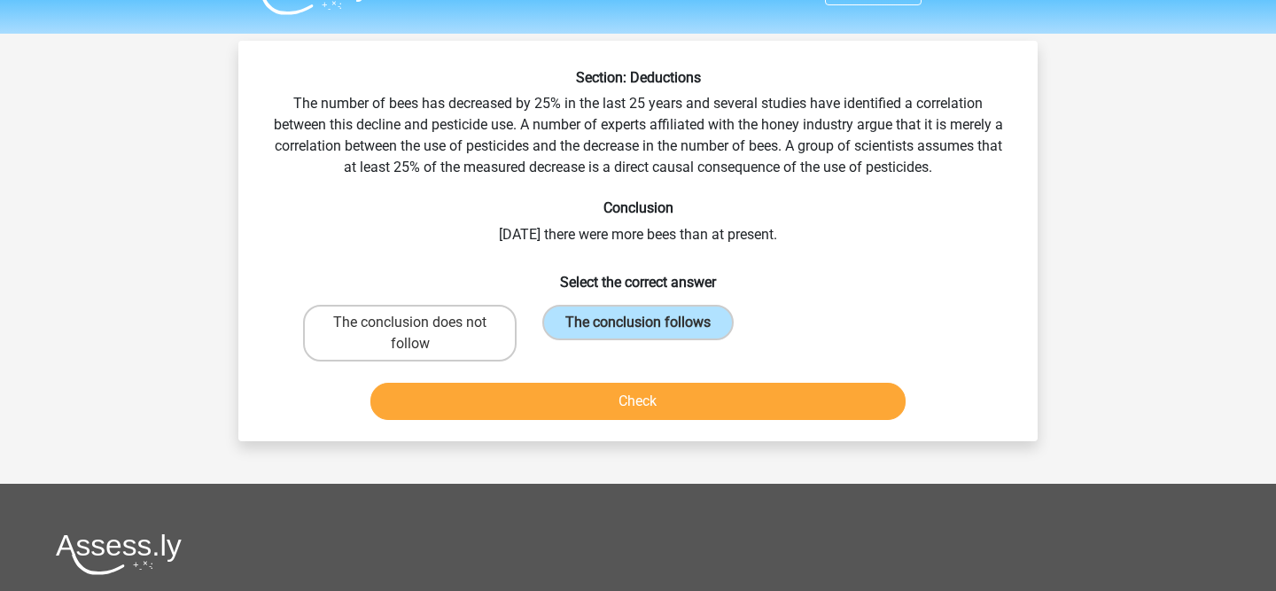
scroll to position [40, 0]
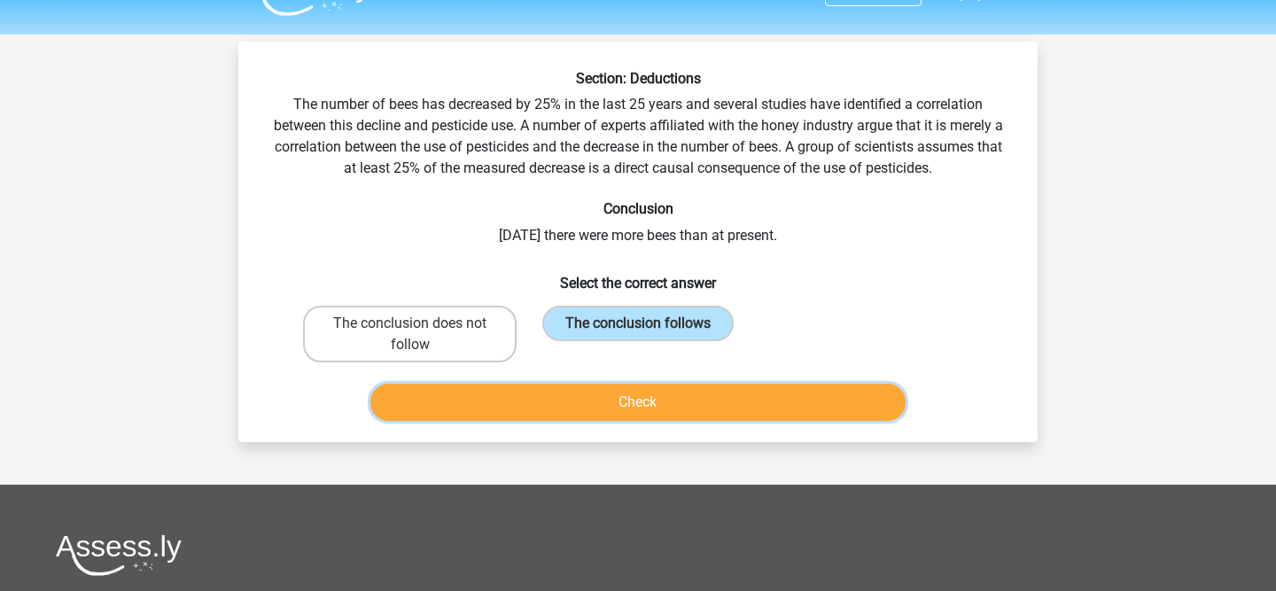
click at [632, 416] on button "Check" at bounding box center [638, 402] width 536 height 37
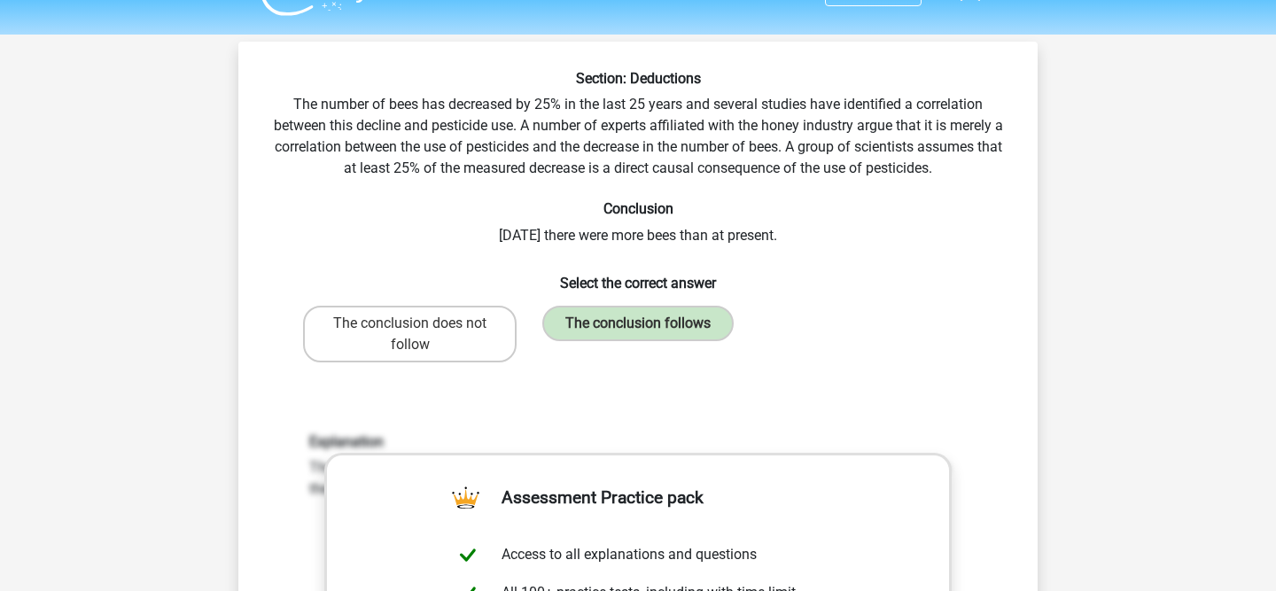
scroll to position [683, 0]
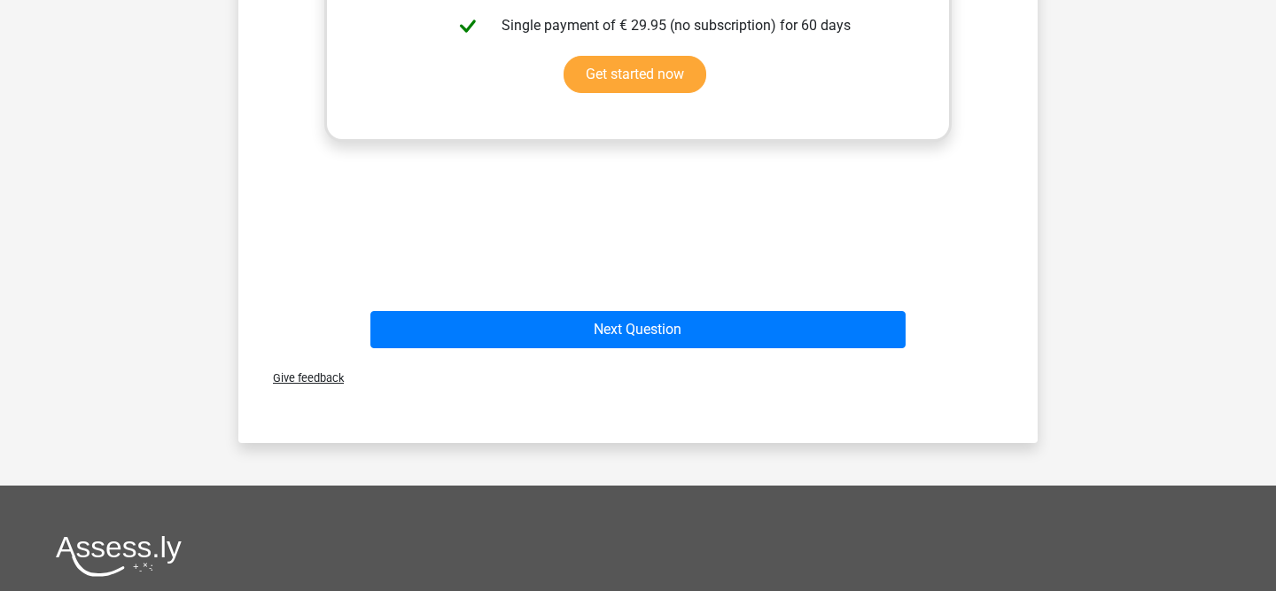
click at [610, 284] on div "Explanation The conclusion follows. The fact is stated that there has been a 25…" at bounding box center [638, 22] width 742 height 549
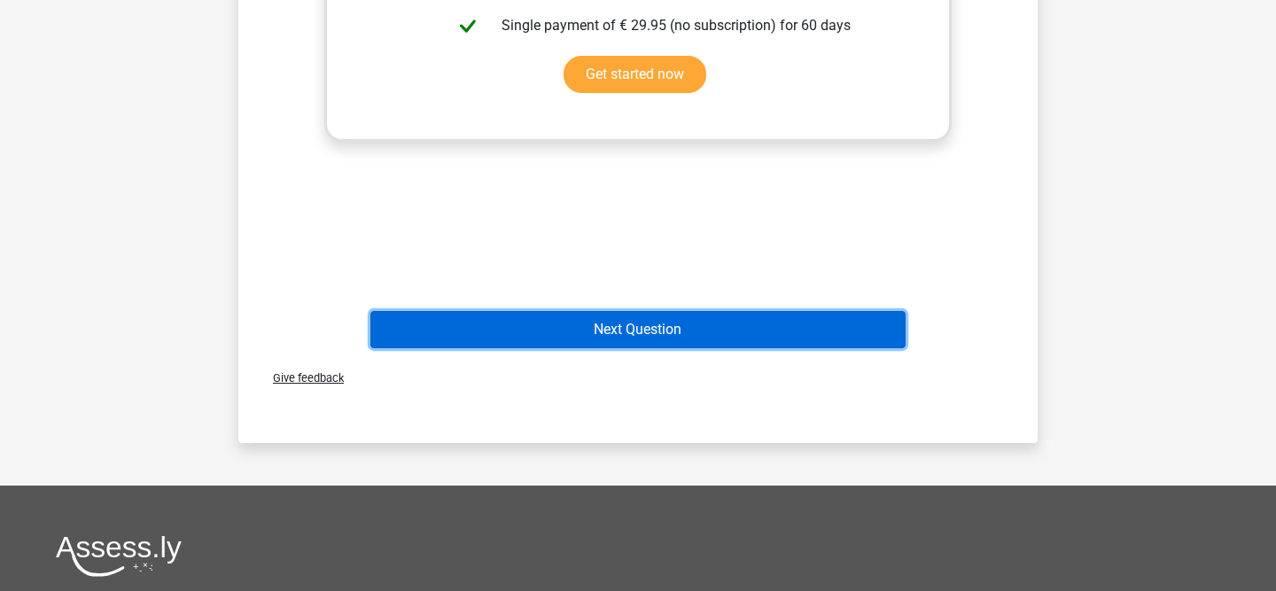
click at [593, 315] on button "Next Question" at bounding box center [638, 329] width 536 height 37
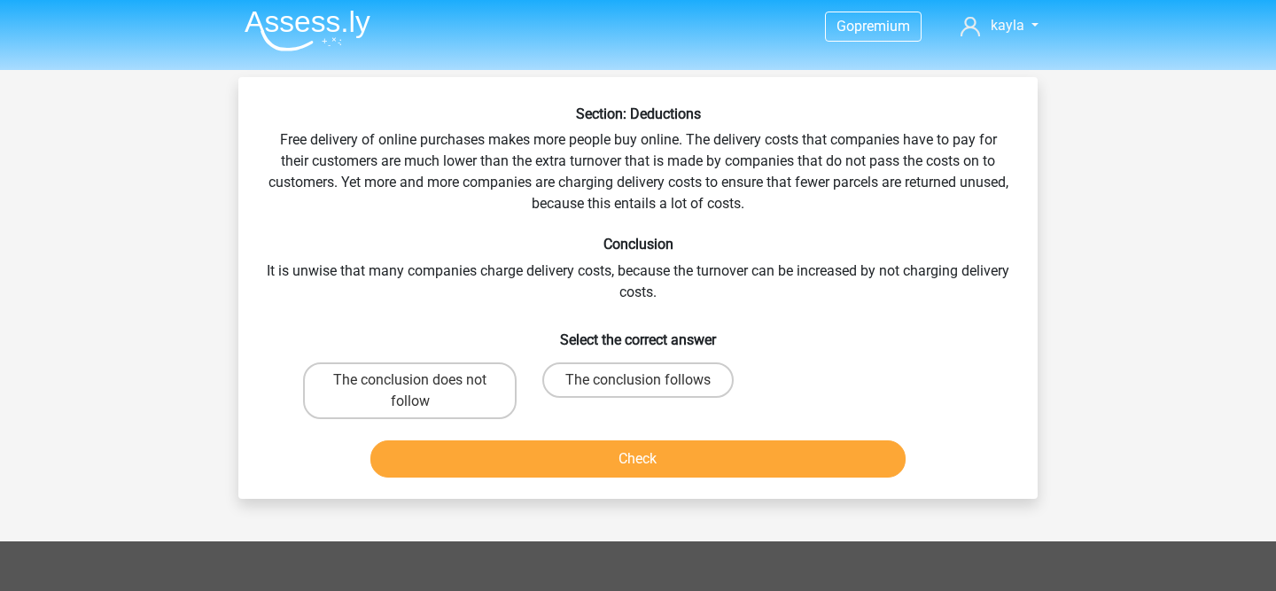
scroll to position [0, 0]
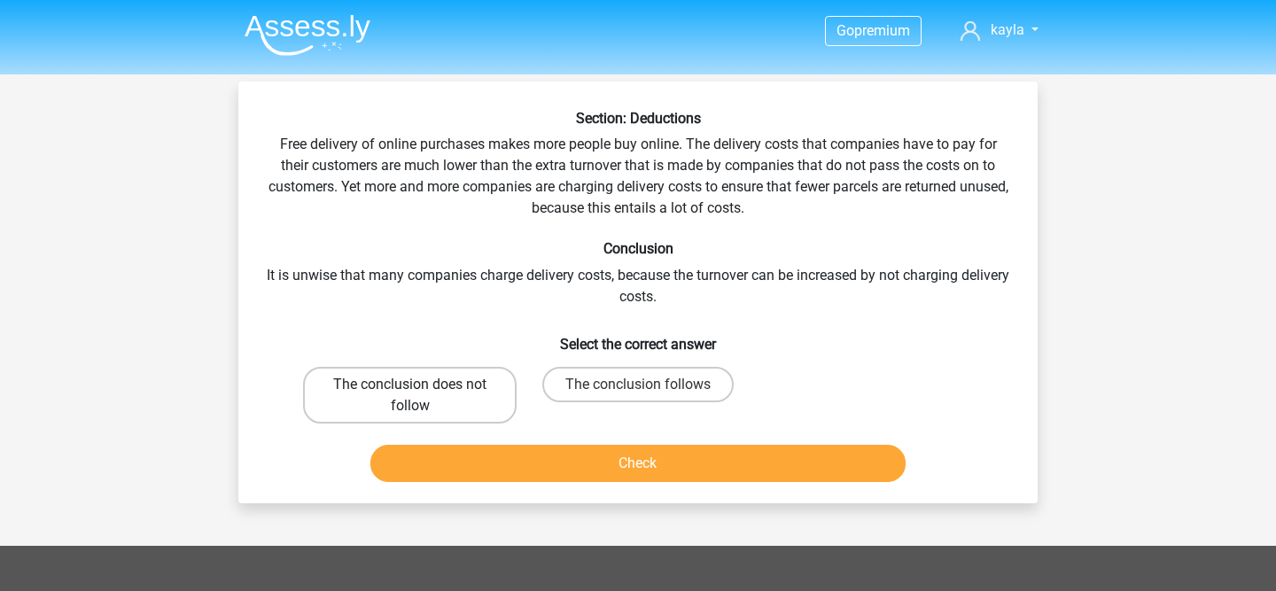
click at [481, 397] on label "The conclusion does not follow" at bounding box center [410, 395] width 214 height 57
click at [422, 396] on input "The conclusion does not follow" at bounding box center [416, 390] width 12 height 12
radio input "true"
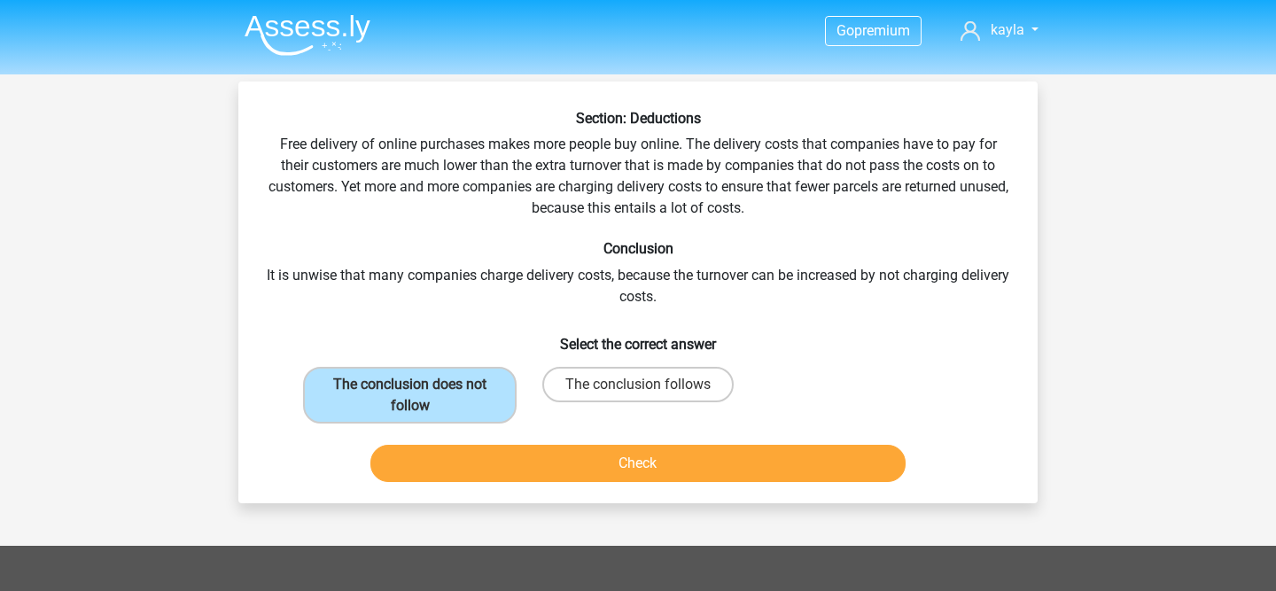
click at [494, 435] on div "Check" at bounding box center [638, 460] width 742 height 58
click at [502, 455] on button "Check" at bounding box center [638, 463] width 536 height 37
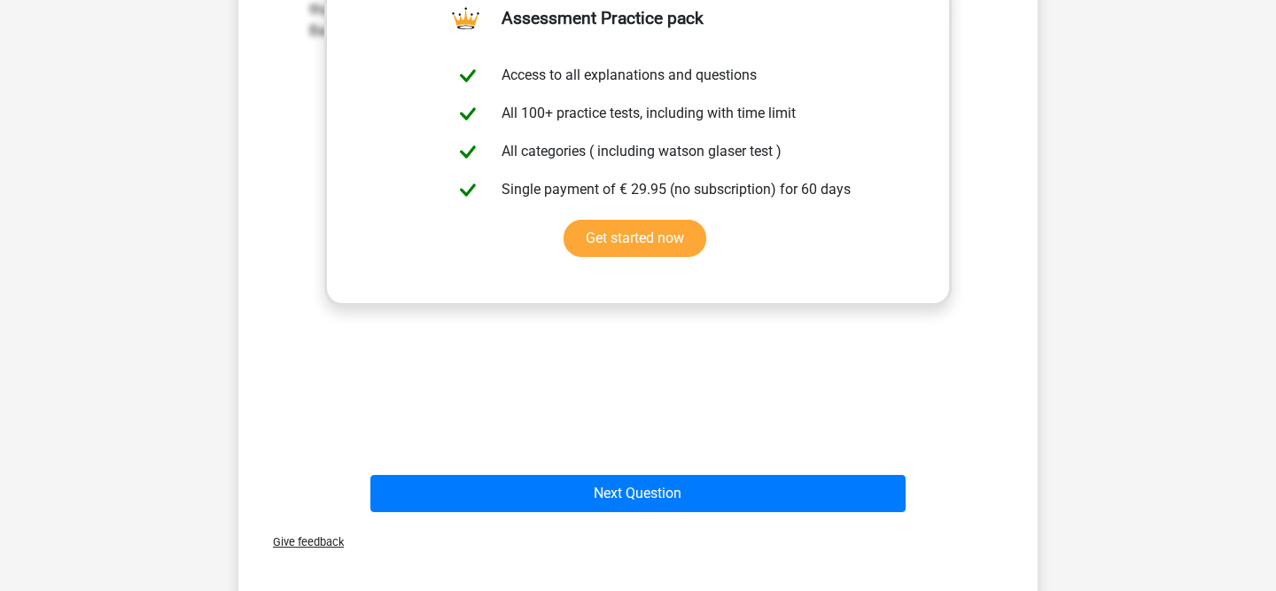
scroll to position [611, 0]
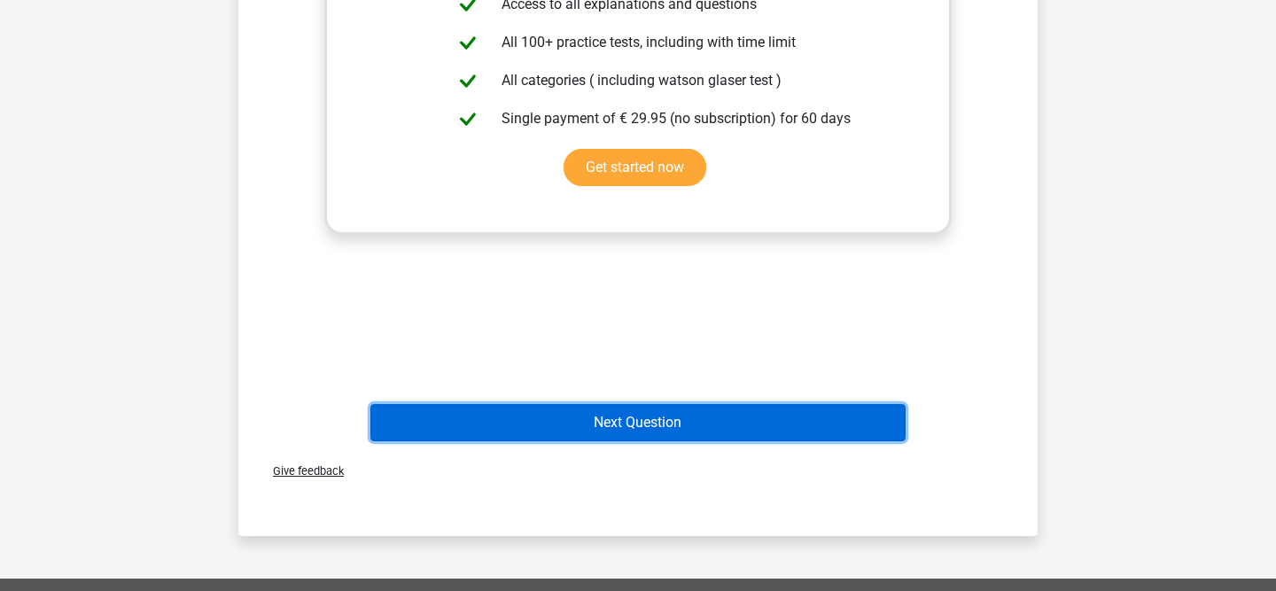
click at [532, 439] on button "Next Question" at bounding box center [638, 422] width 536 height 37
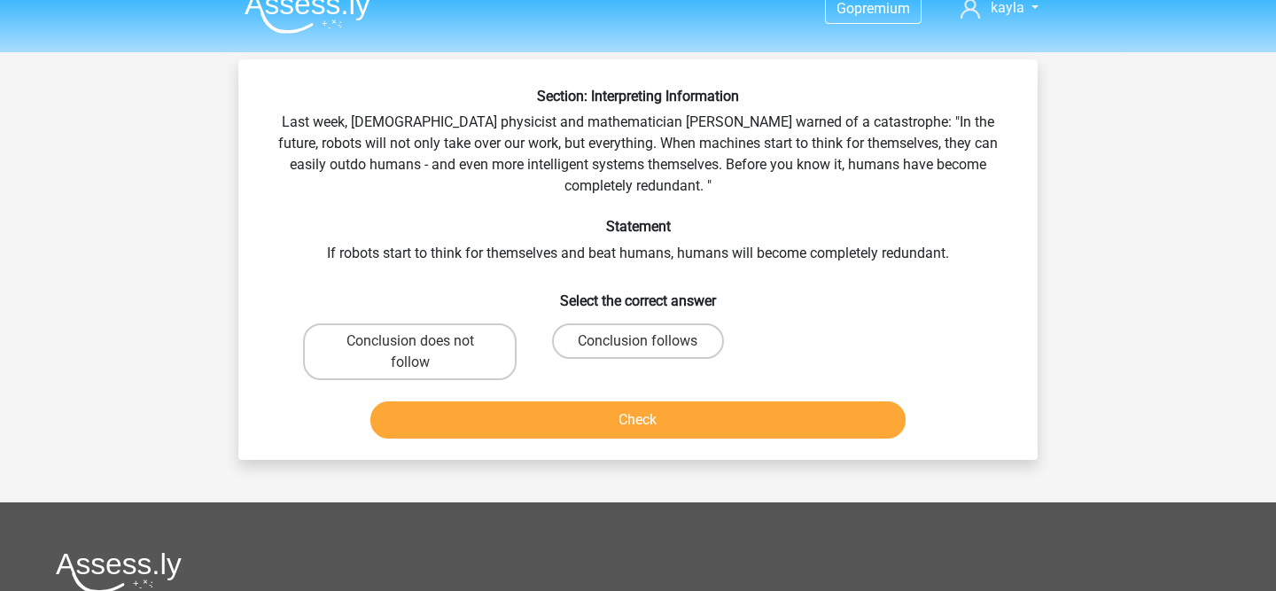
scroll to position [0, 0]
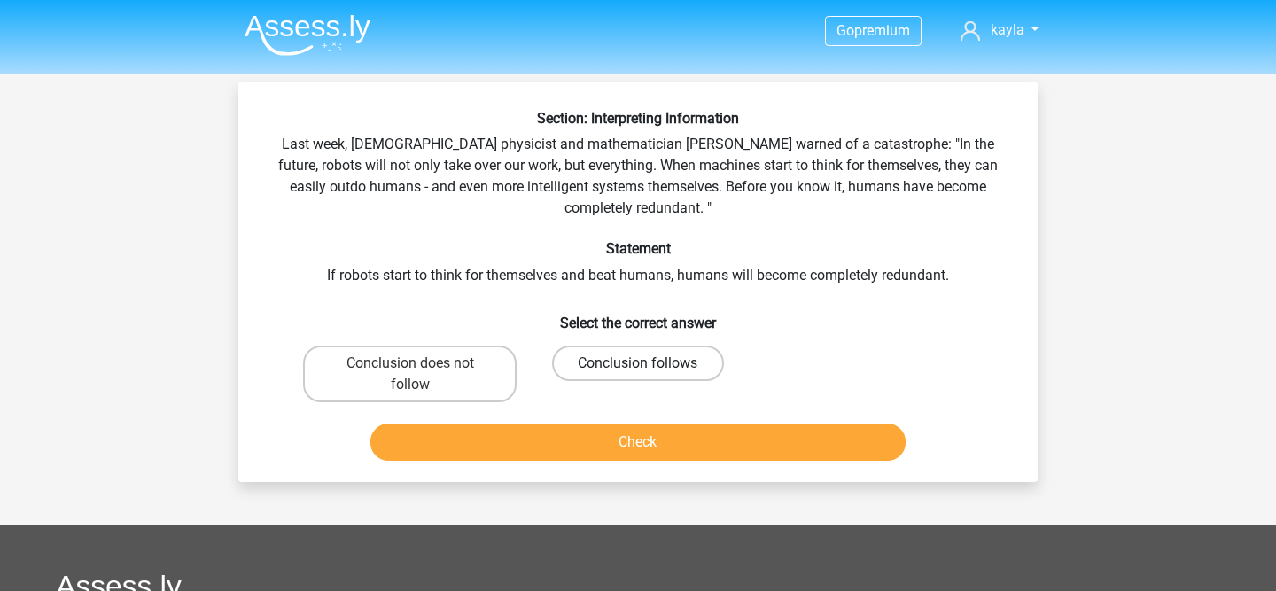
click at [691, 350] on label "Conclusion follows" at bounding box center [637, 363] width 171 height 35
click at [649, 363] on input "Conclusion follows" at bounding box center [644, 369] width 12 height 12
radio input "true"
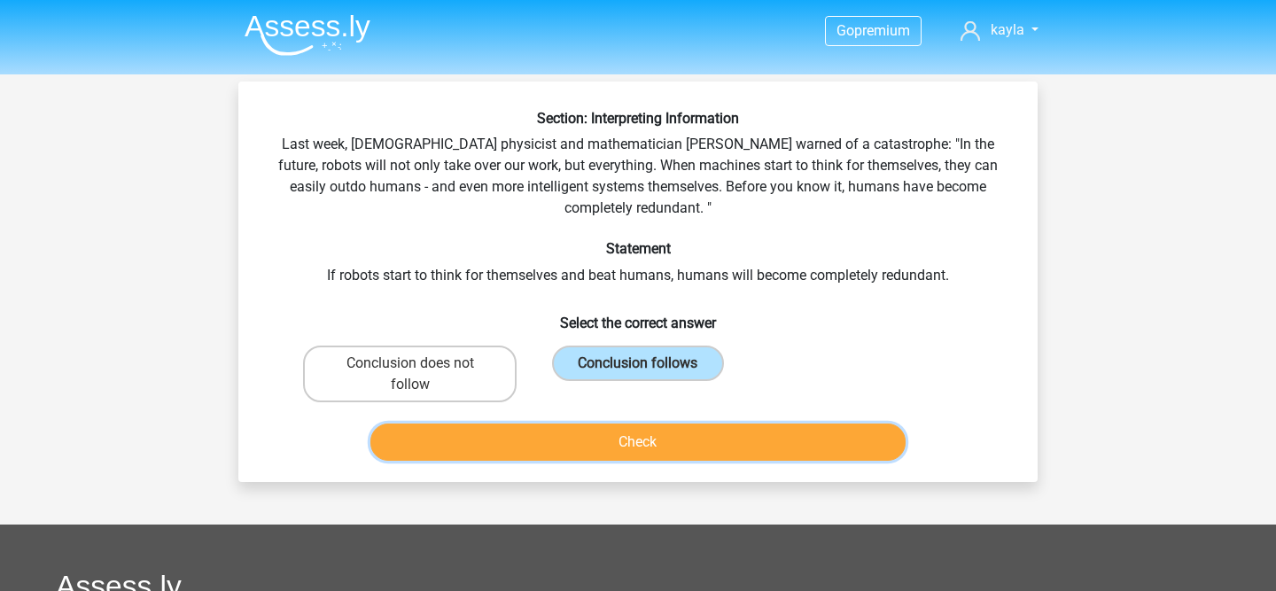
click at [657, 460] on button "Check" at bounding box center [638, 441] width 536 height 37
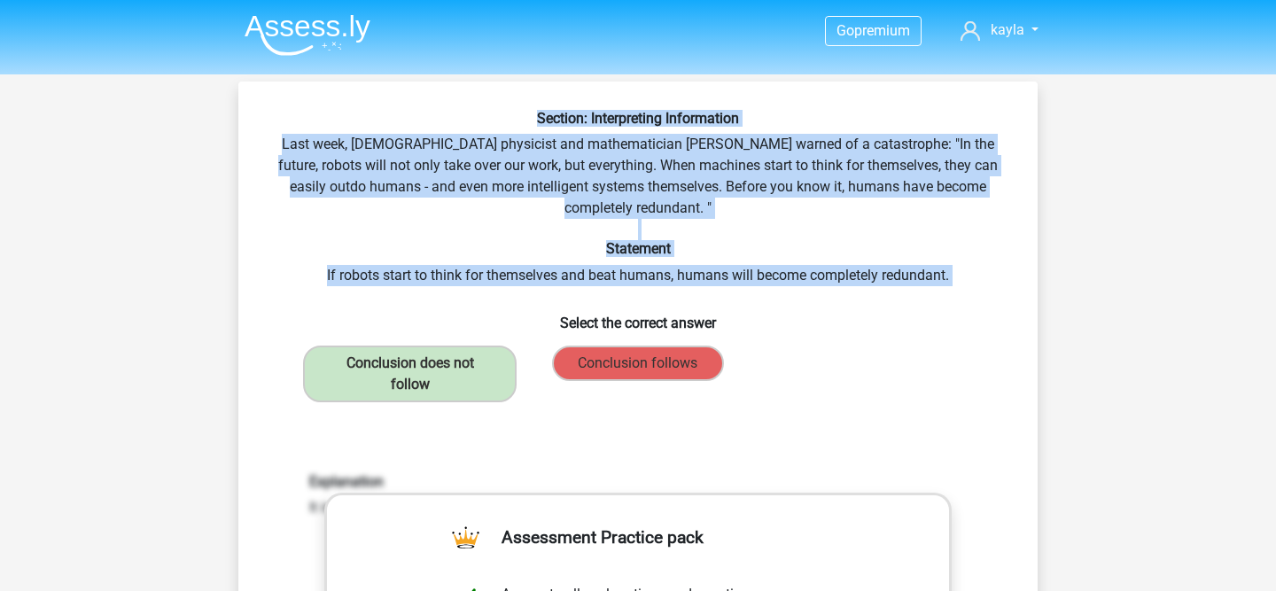
drag, startPoint x: 1004, startPoint y: 287, endPoint x: 330, endPoint y: 114, distance: 696.0
click at [330, 114] on div "Section: Interpreting Information Last week, British physicist and mathematicia…" at bounding box center [637, 574] width 785 height 928
copy div "Section: Interpreting Information Last week, British physicist and mathematicia…"
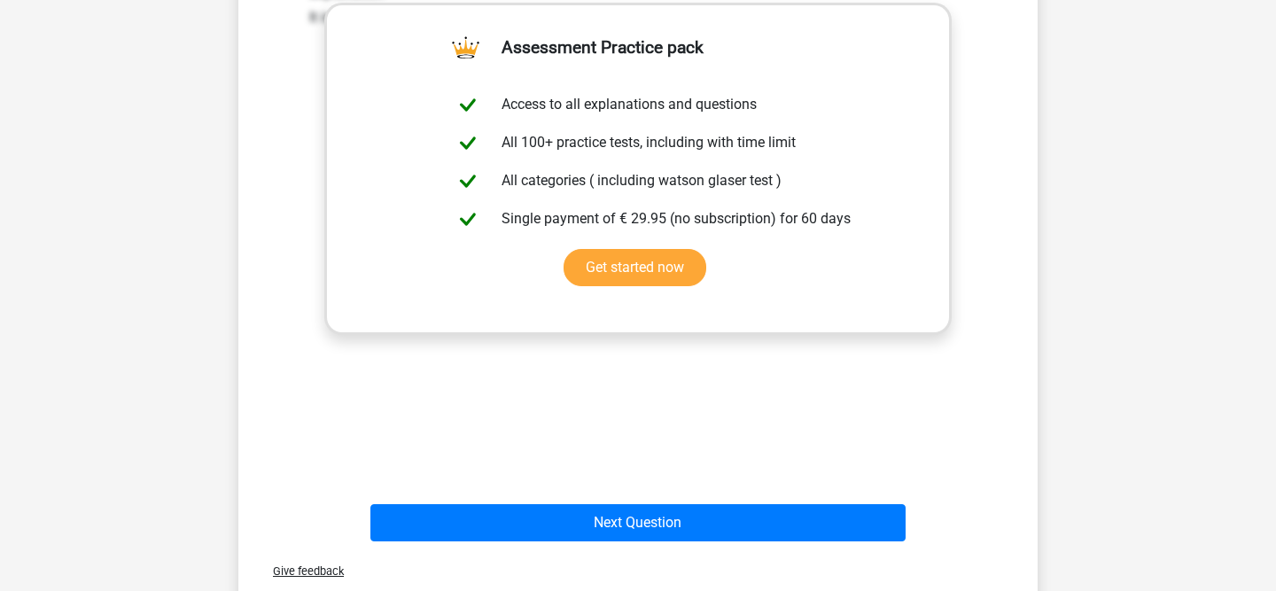
scroll to position [501, 0]
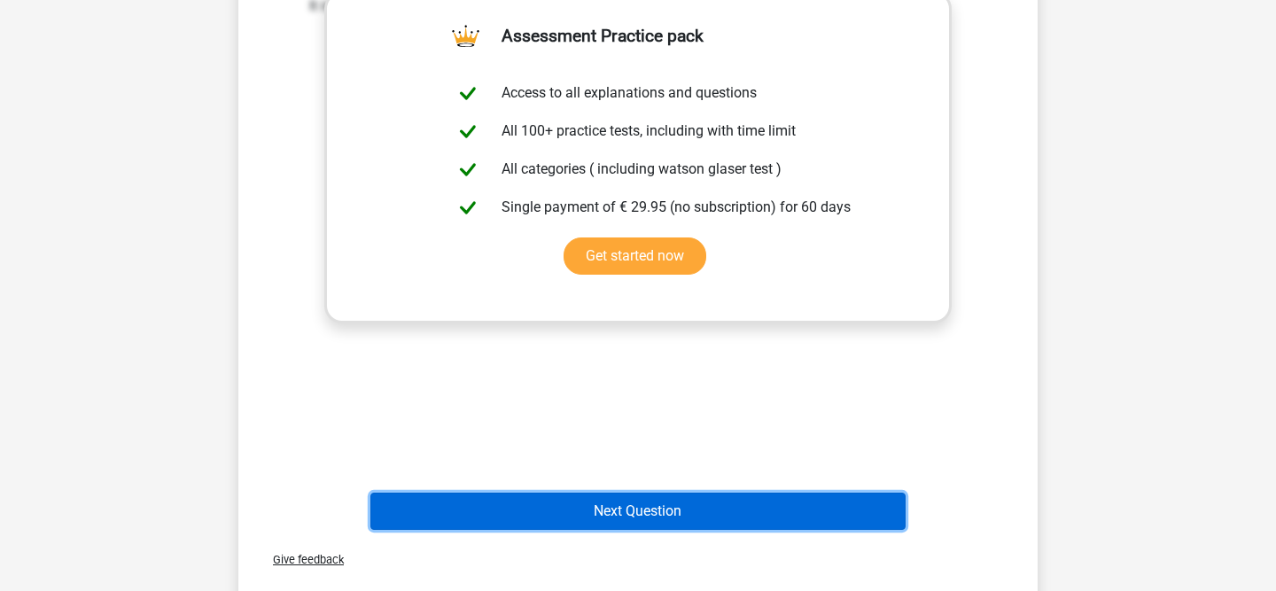
click at [642, 496] on button "Next Question" at bounding box center [638, 511] width 536 height 37
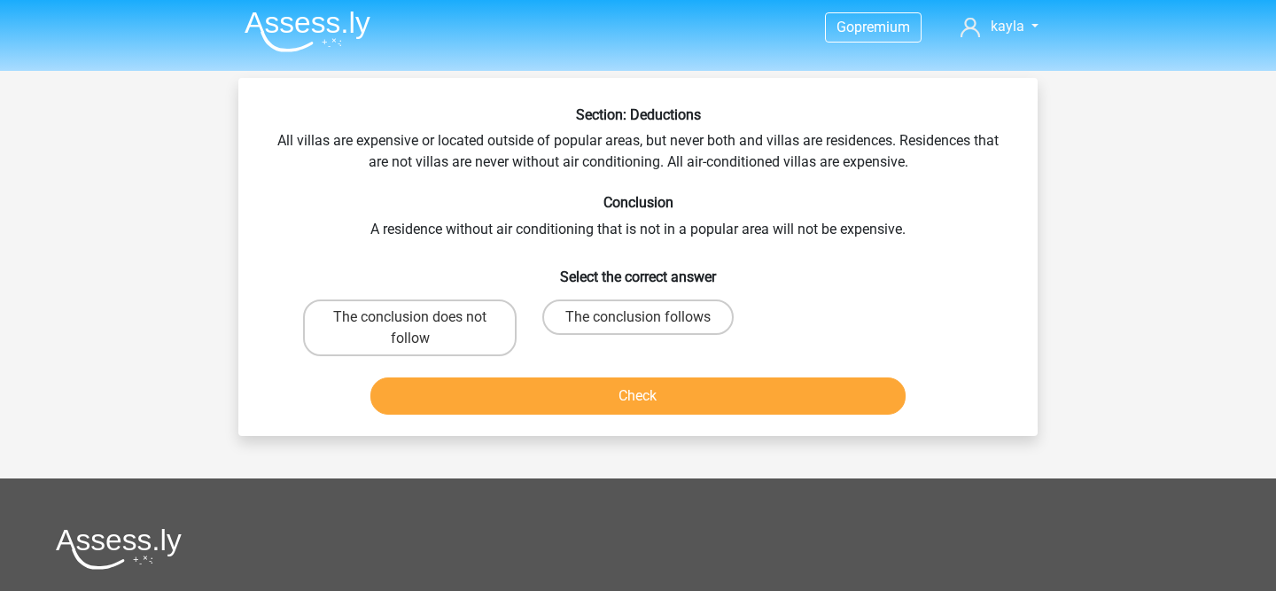
scroll to position [0, 0]
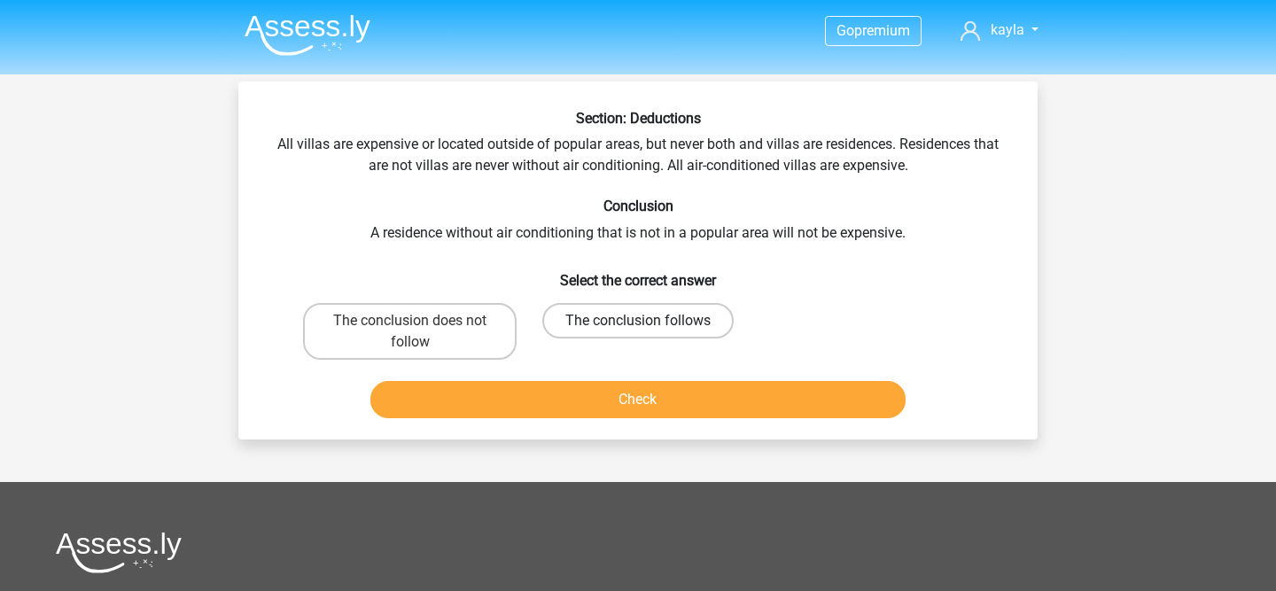
click at [599, 315] on label "The conclusion follows" at bounding box center [637, 320] width 191 height 35
click at [638, 321] on input "The conclusion follows" at bounding box center [644, 327] width 12 height 12
radio input "true"
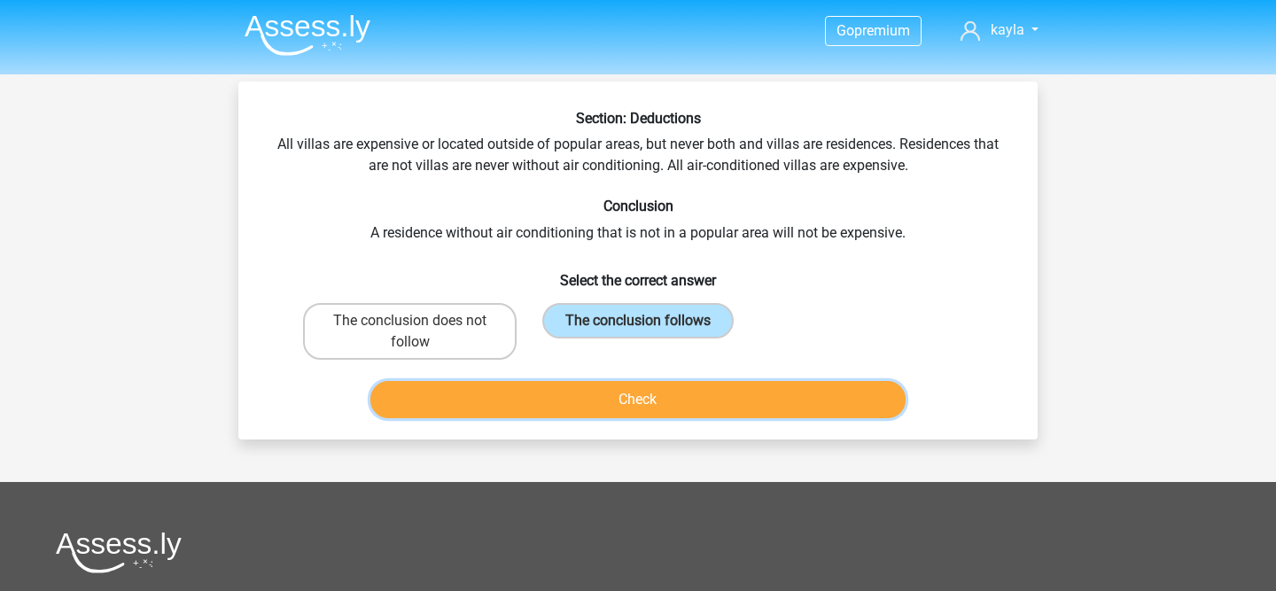
click at [566, 412] on button "Check" at bounding box center [638, 399] width 536 height 37
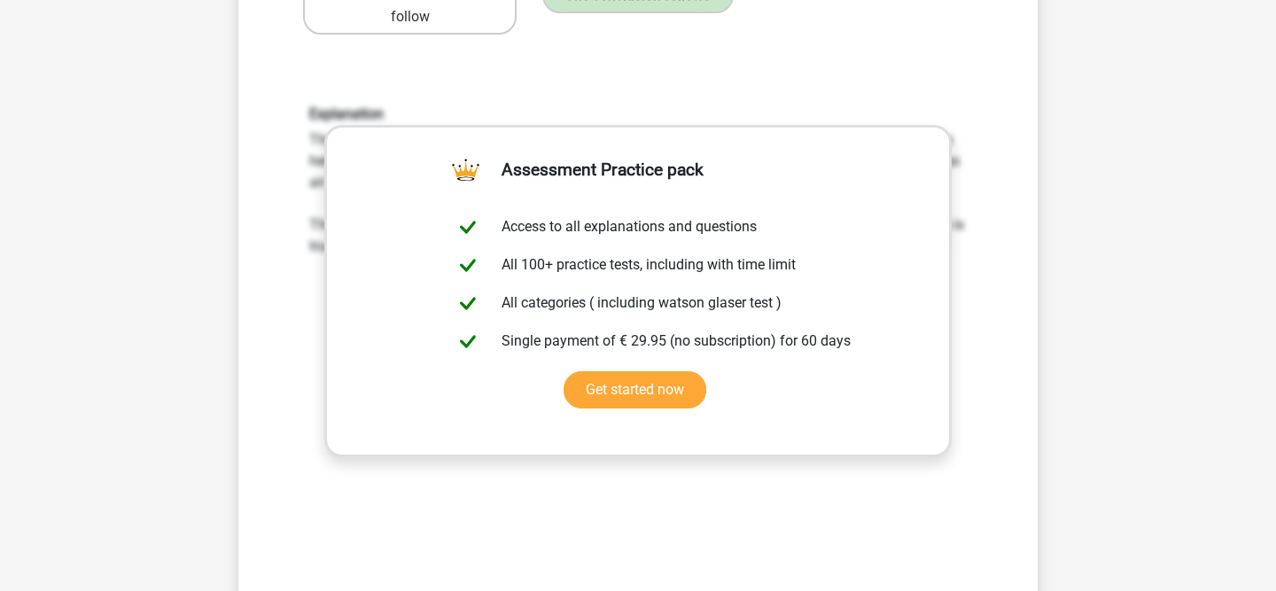
scroll to position [742, 0]
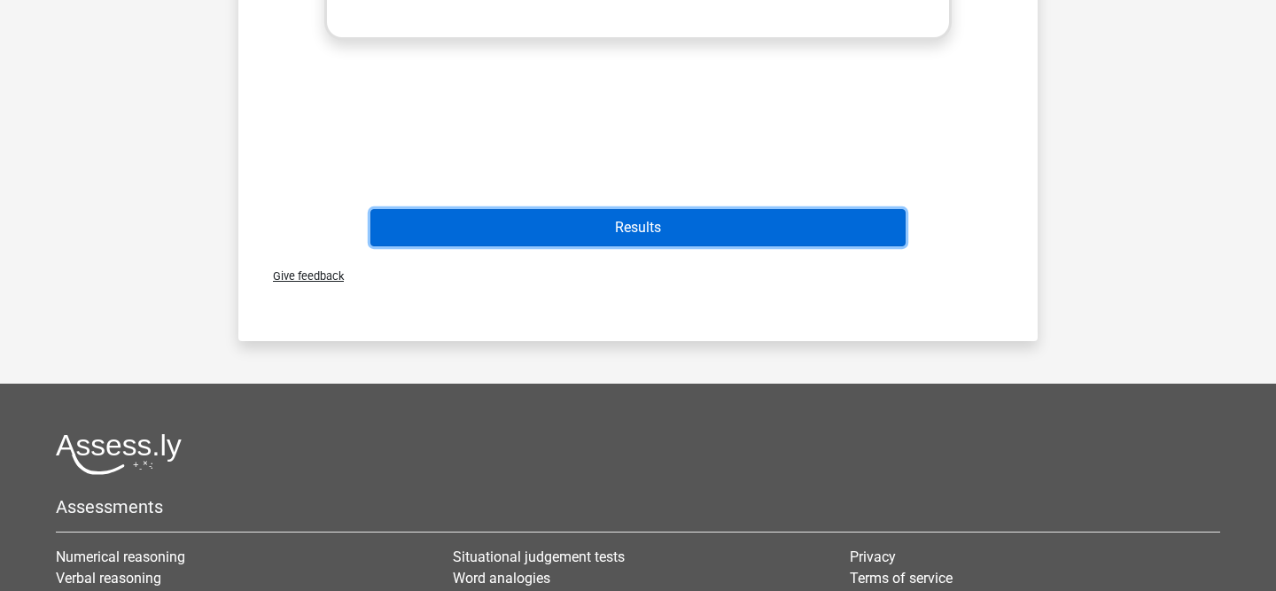
click at [573, 216] on button "Results" at bounding box center [638, 227] width 536 height 37
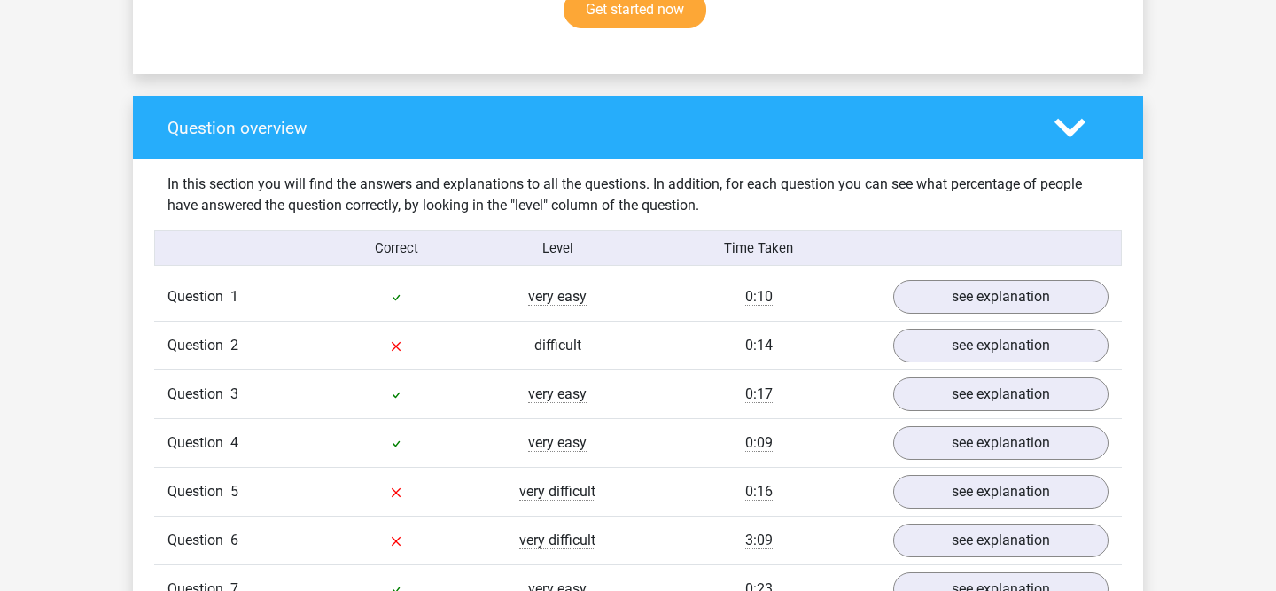
scroll to position [1300, 0]
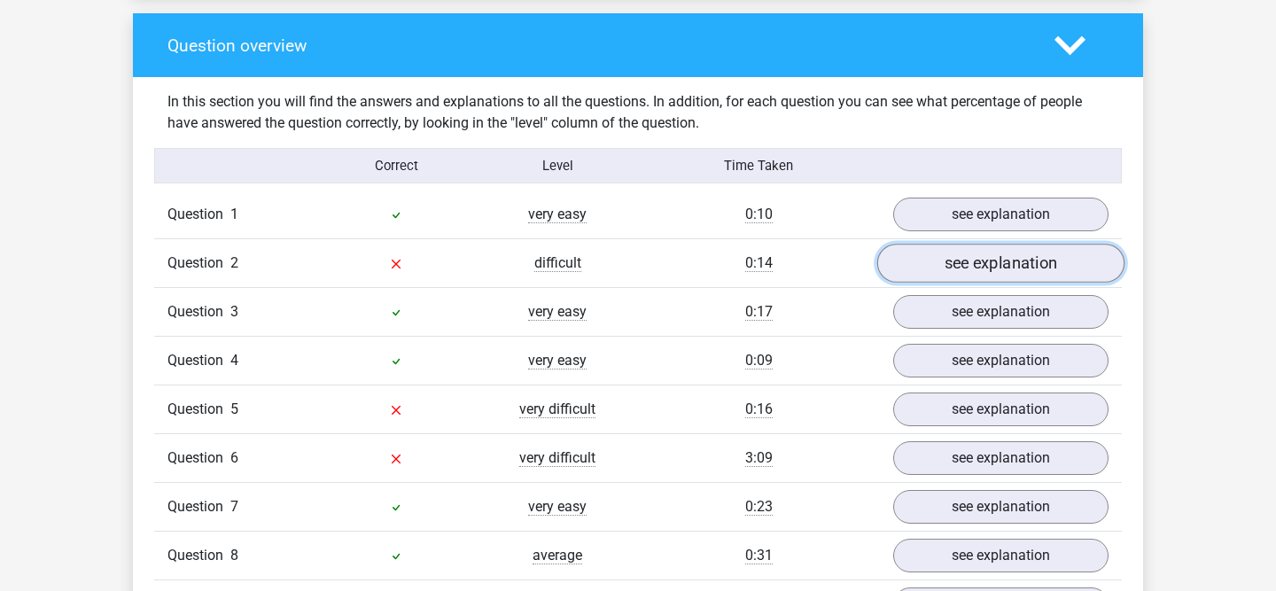
click at [1013, 255] on link "see explanation" at bounding box center [1000, 264] width 247 height 39
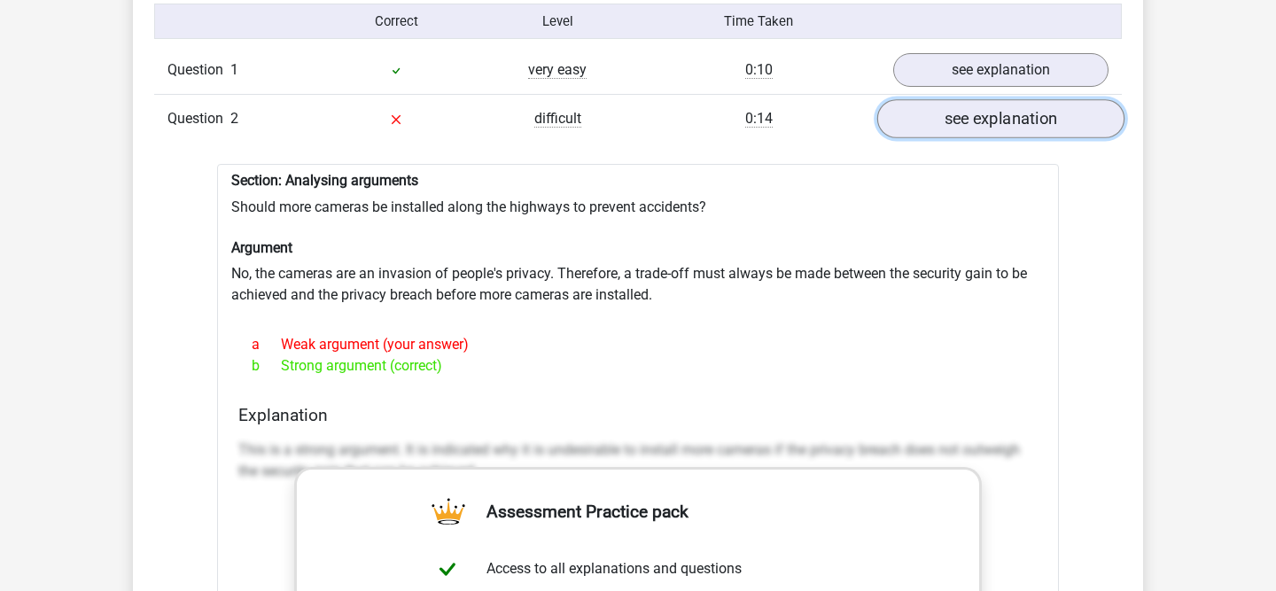
scroll to position [1447, 0]
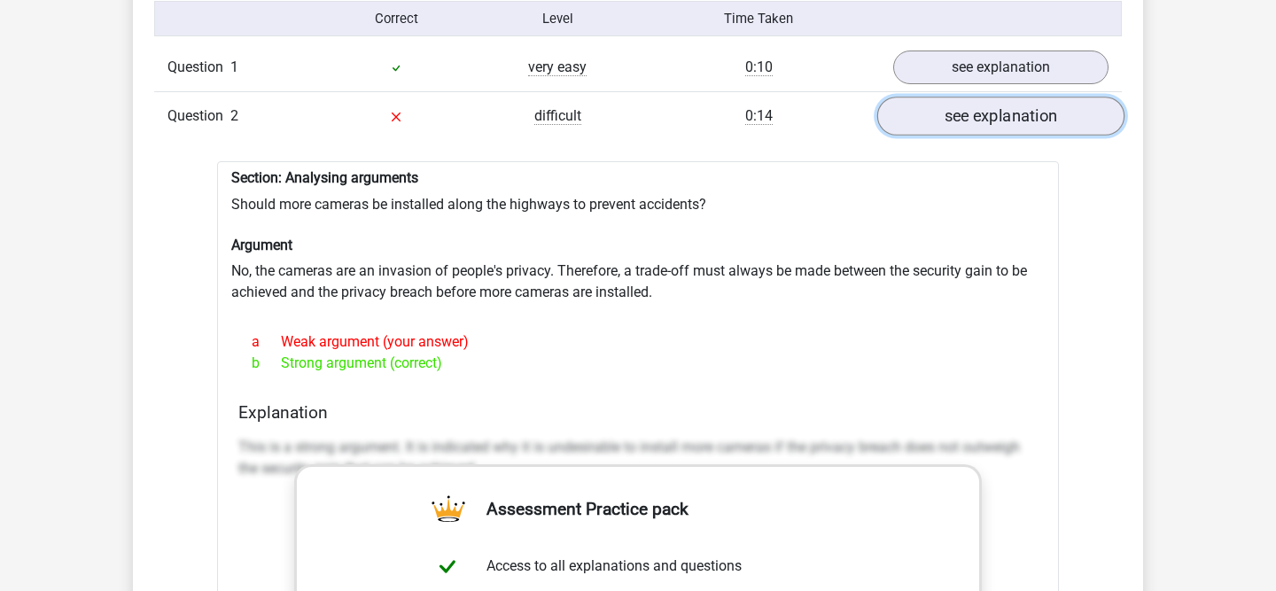
click at [988, 105] on link "see explanation" at bounding box center [1000, 116] width 247 height 39
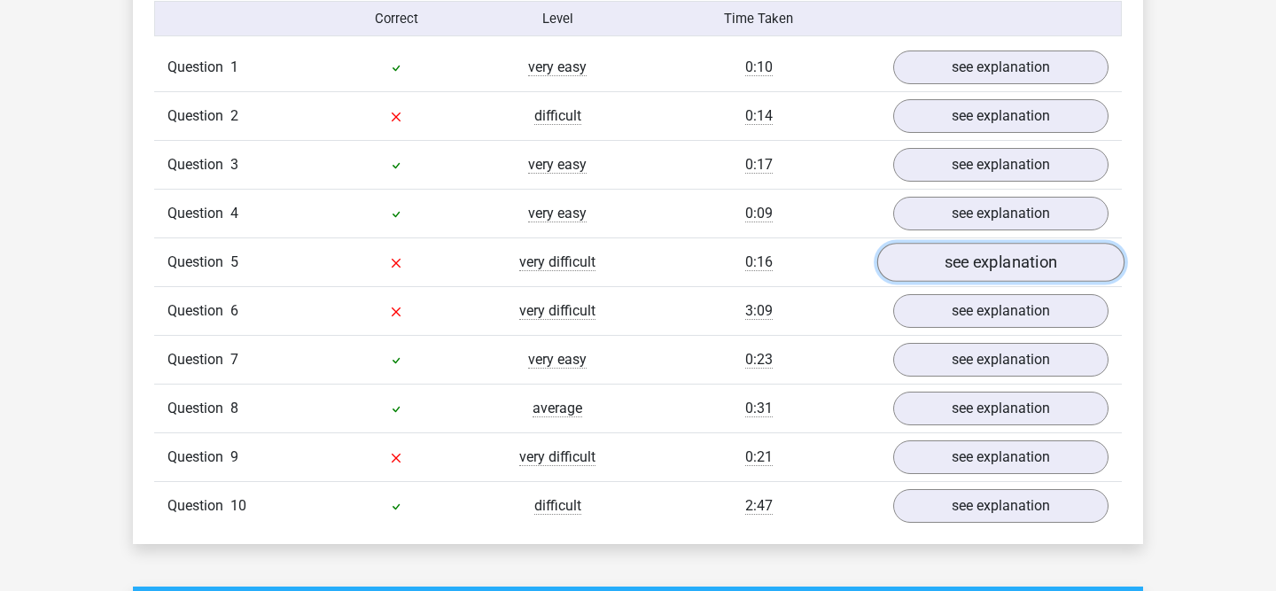
click at [949, 260] on link "see explanation" at bounding box center [1000, 263] width 247 height 39
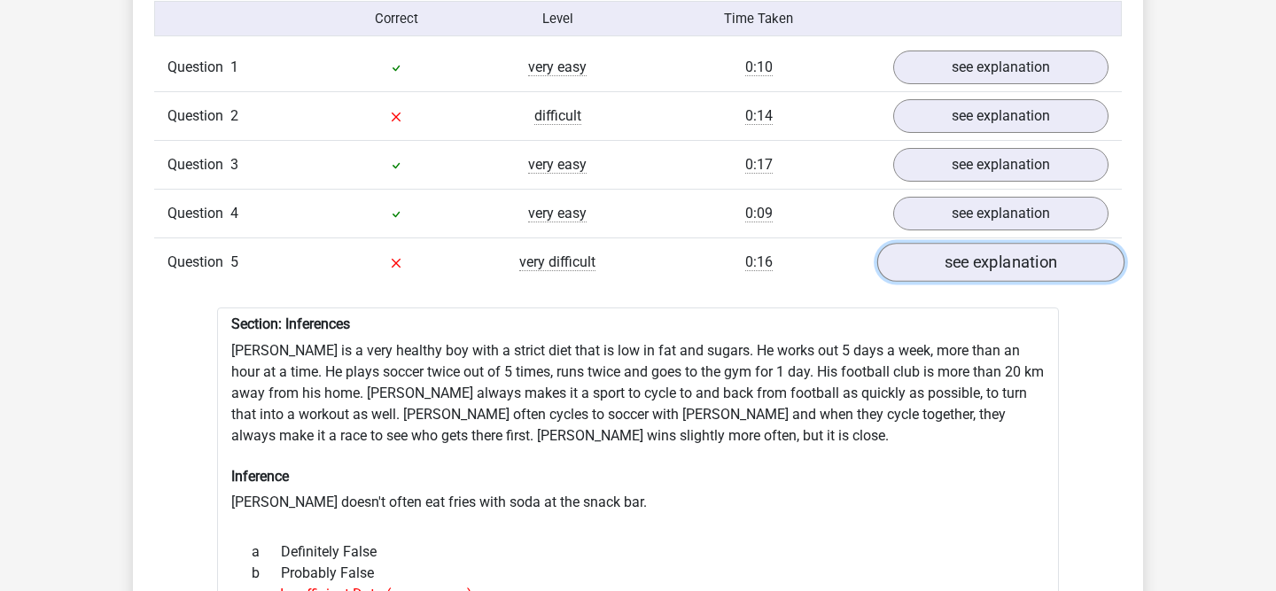
click at [949, 260] on link "see explanation" at bounding box center [1000, 263] width 247 height 39
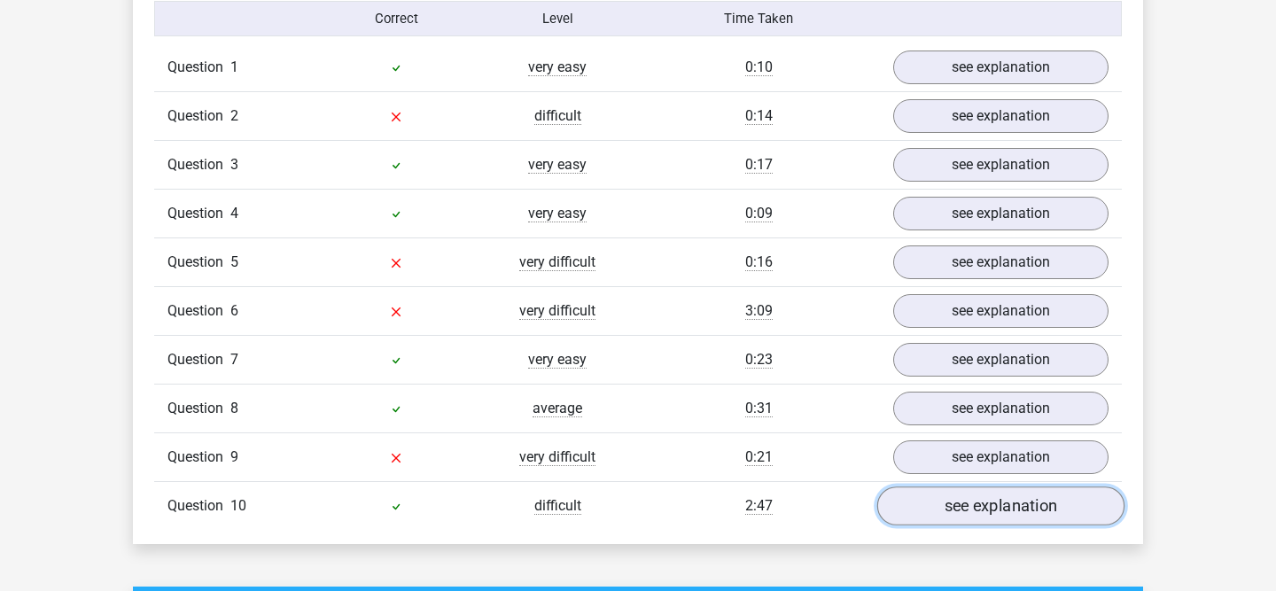
click at [937, 517] on link "see explanation" at bounding box center [1000, 506] width 247 height 39
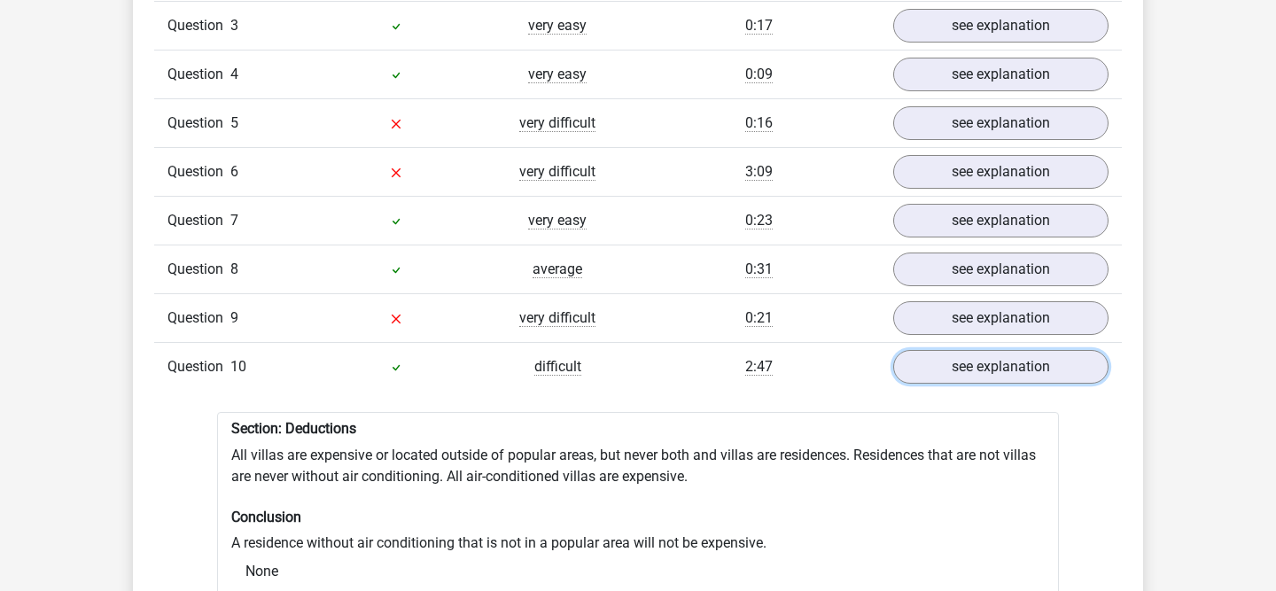
scroll to position [1480, 0]
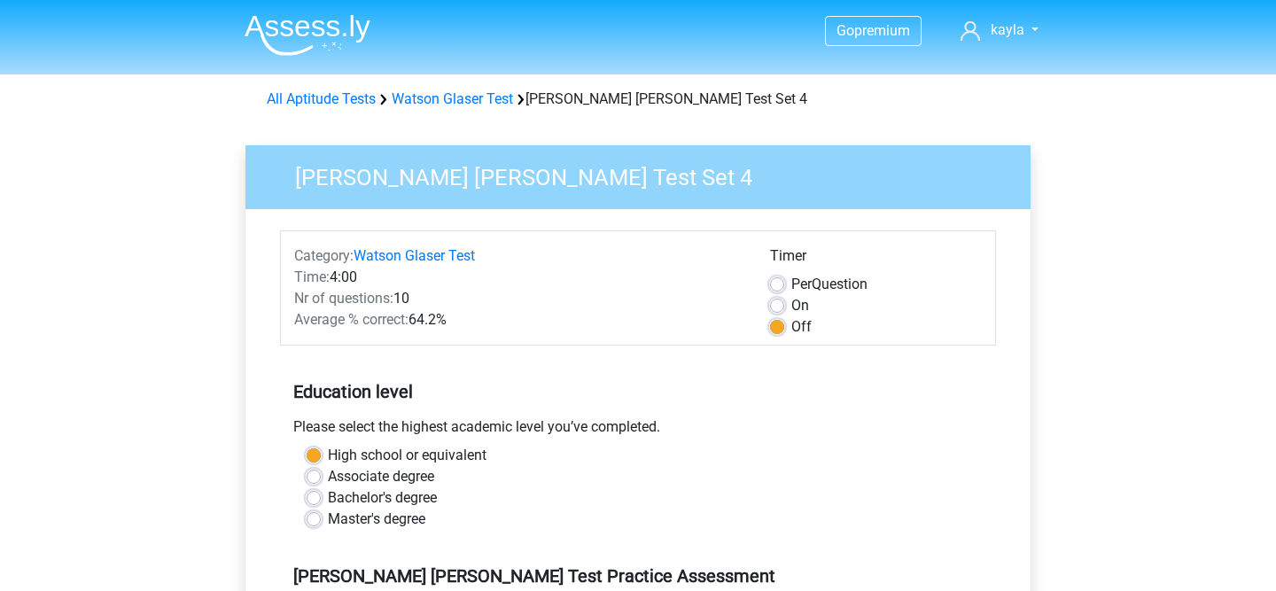
scroll to position [345, 0]
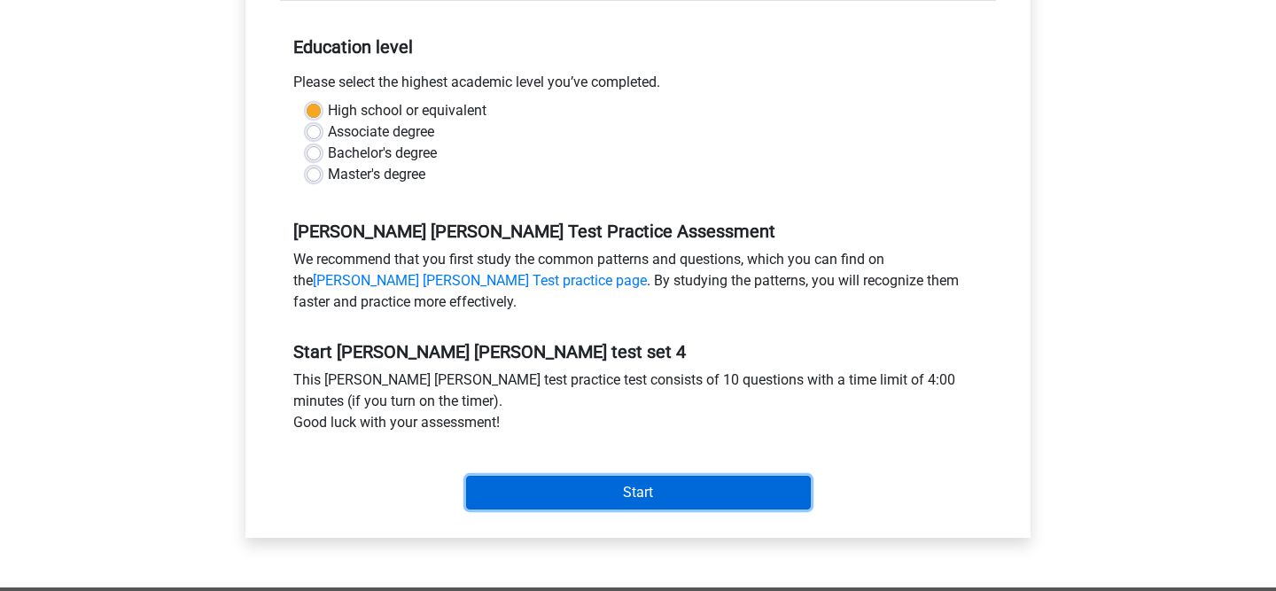
click at [600, 501] on input "Start" at bounding box center [638, 493] width 345 height 34
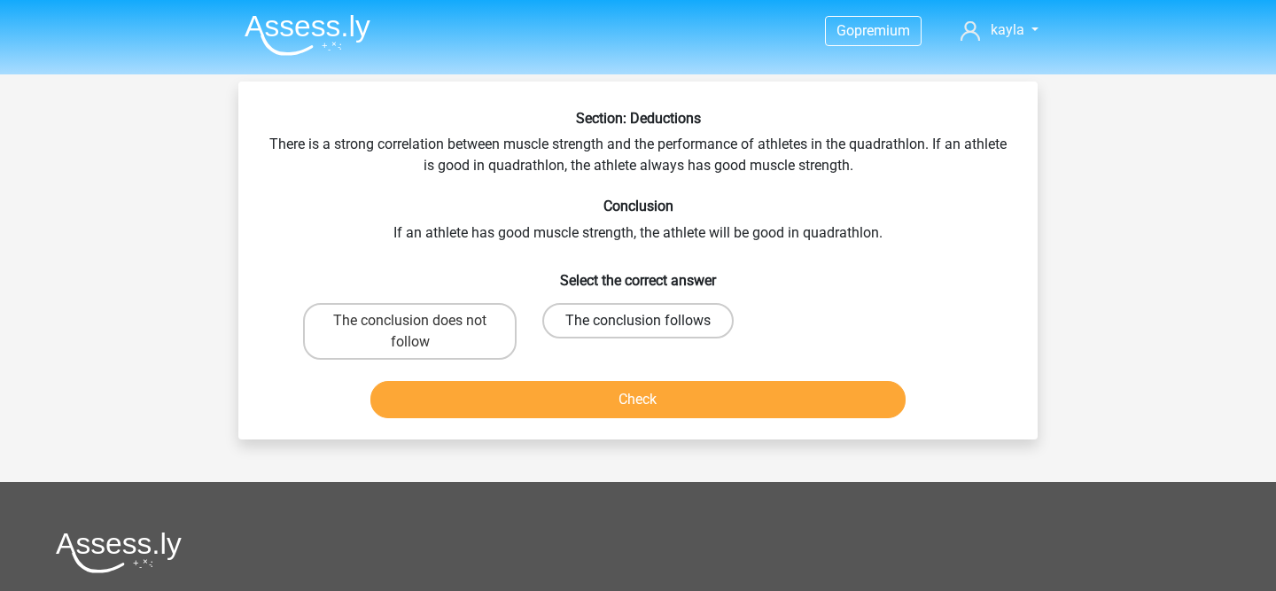
click at [608, 304] on label "The conclusion follows" at bounding box center [637, 320] width 191 height 35
click at [638, 321] on input "The conclusion follows" at bounding box center [644, 327] width 12 height 12
radio input "true"
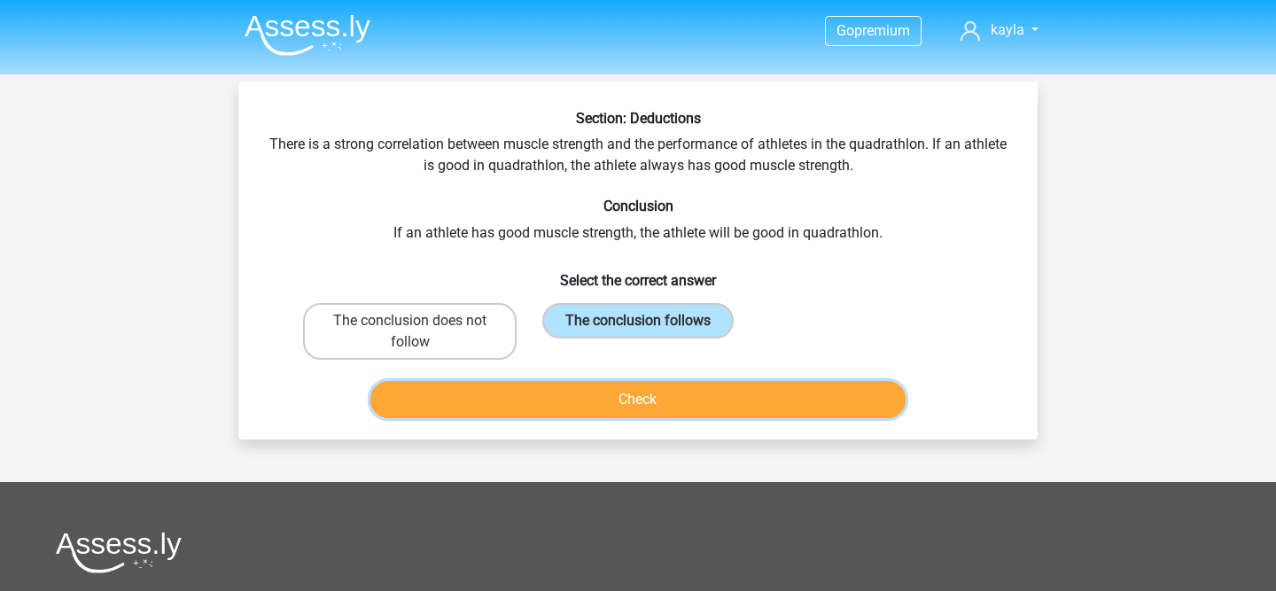
click at [614, 391] on button "Check" at bounding box center [638, 399] width 536 height 37
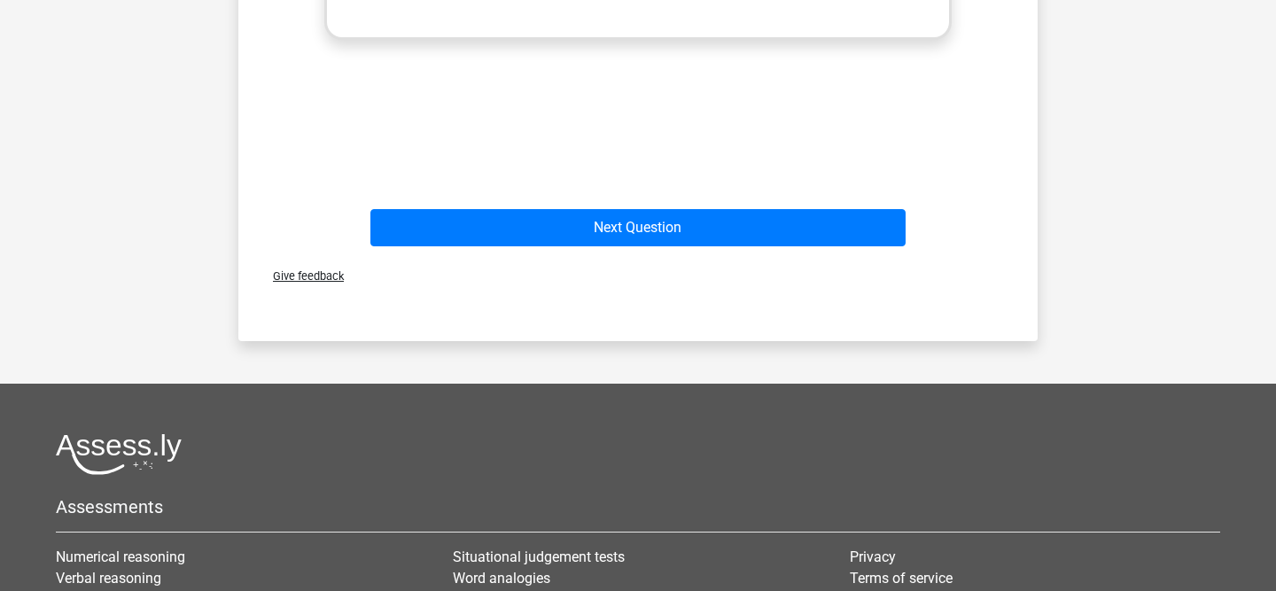
scroll to position [770, 0]
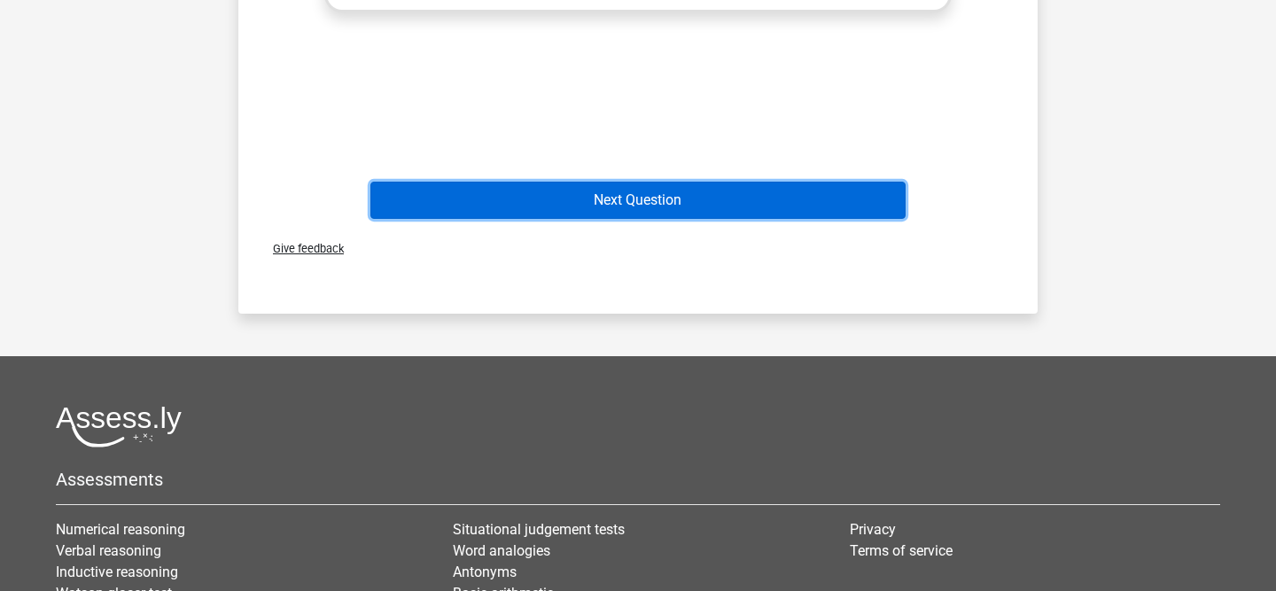
click at [613, 202] on button "Next Question" at bounding box center [638, 200] width 536 height 37
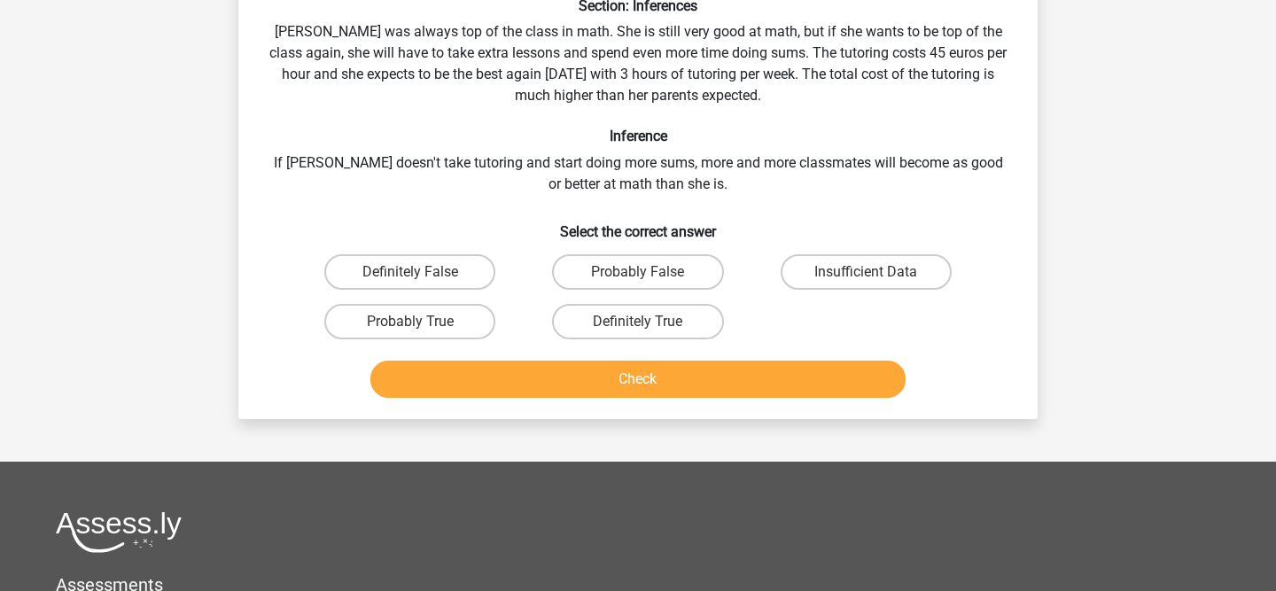
scroll to position [82, 0]
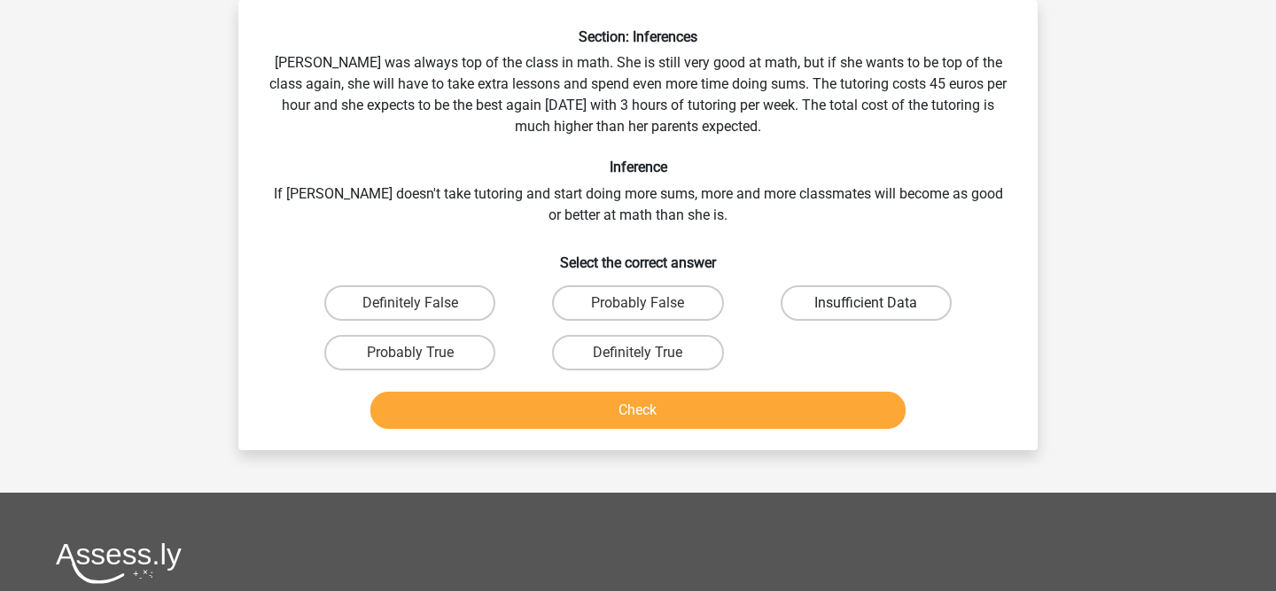
click at [811, 294] on label "Insufficient Data" at bounding box center [866, 302] width 171 height 35
click at [866, 303] on input "Insufficient Data" at bounding box center [872, 309] width 12 height 12
radio input "true"
click at [756, 392] on button "Check" at bounding box center [638, 410] width 536 height 37
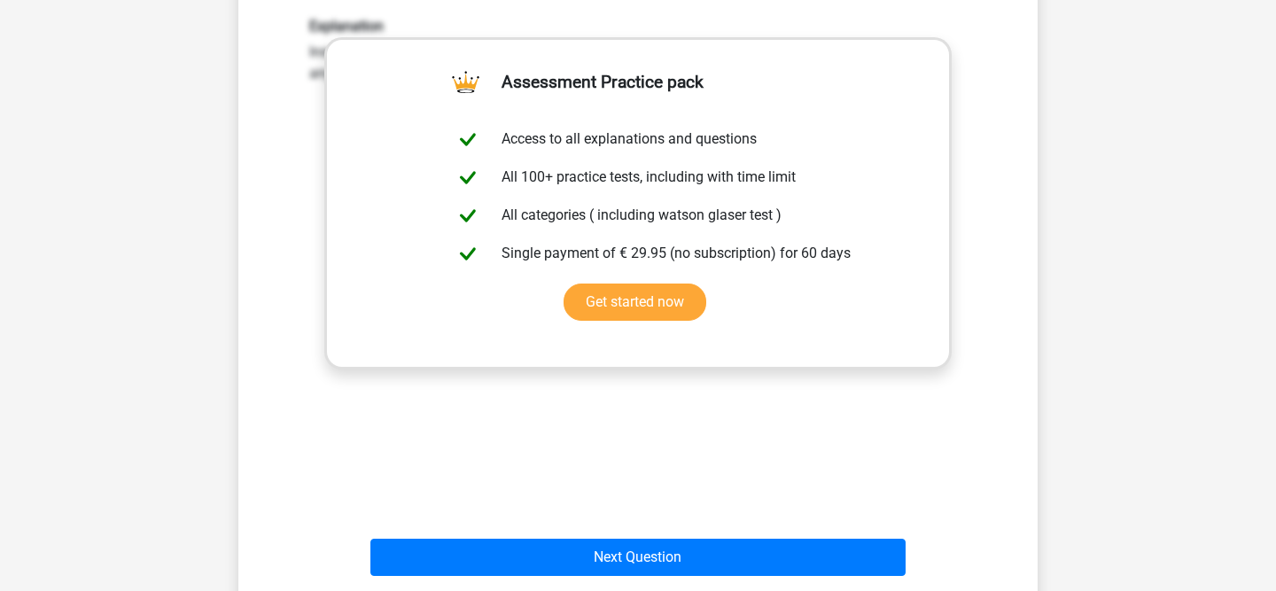
scroll to position [983, 0]
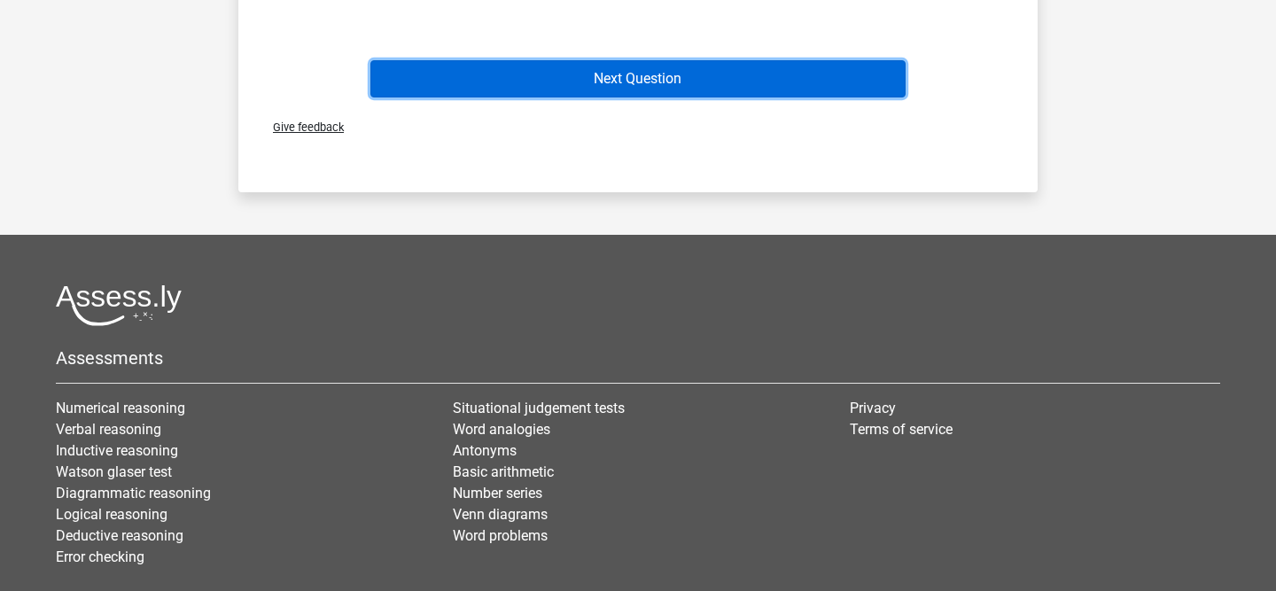
click at [696, 60] on button "Next Question" at bounding box center [638, 78] width 536 height 37
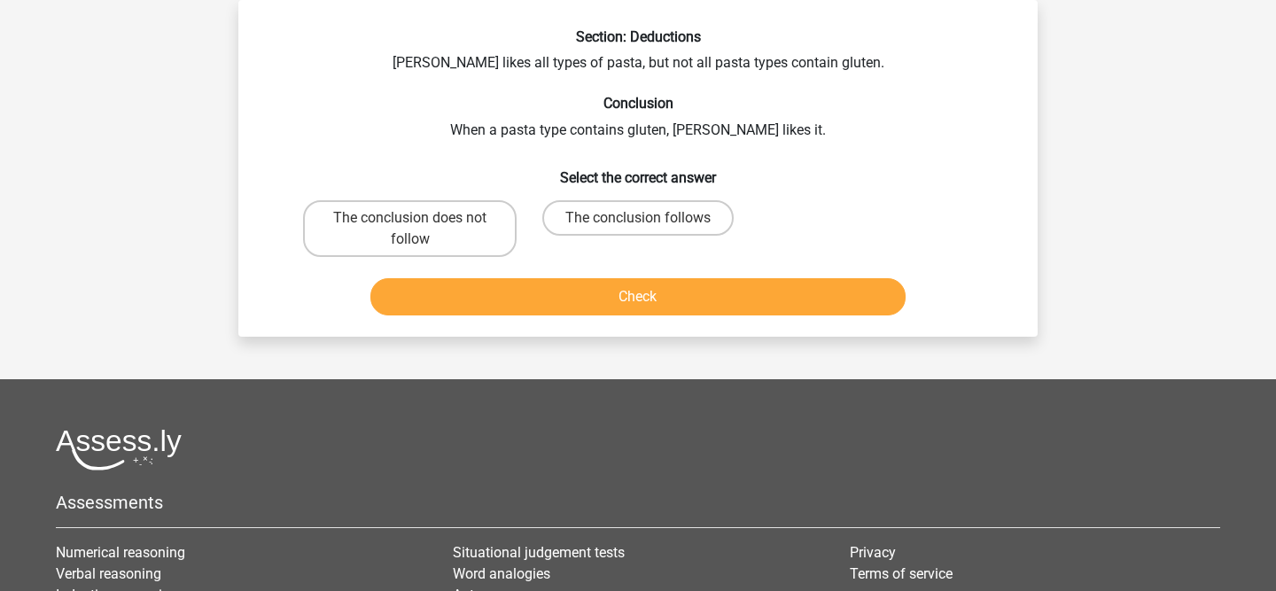
scroll to position [0, 0]
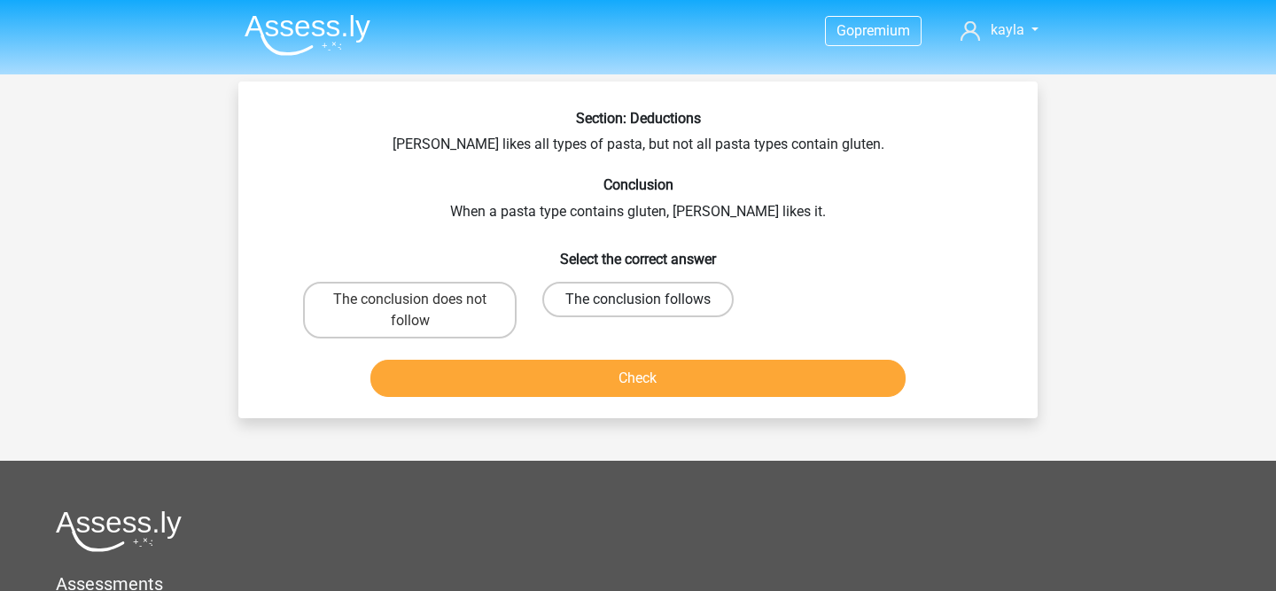
click at [715, 305] on label "The conclusion follows" at bounding box center [637, 299] width 191 height 35
click at [649, 305] on input "The conclusion follows" at bounding box center [644, 305] width 12 height 12
radio input "true"
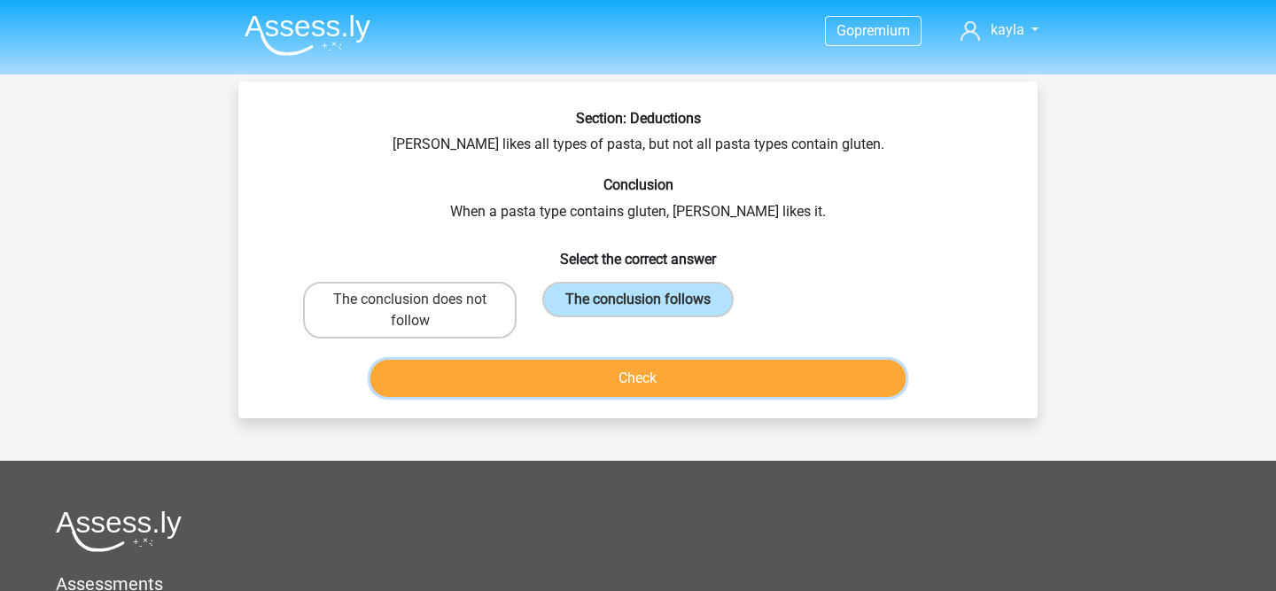
click at [715, 362] on button "Check" at bounding box center [638, 378] width 536 height 37
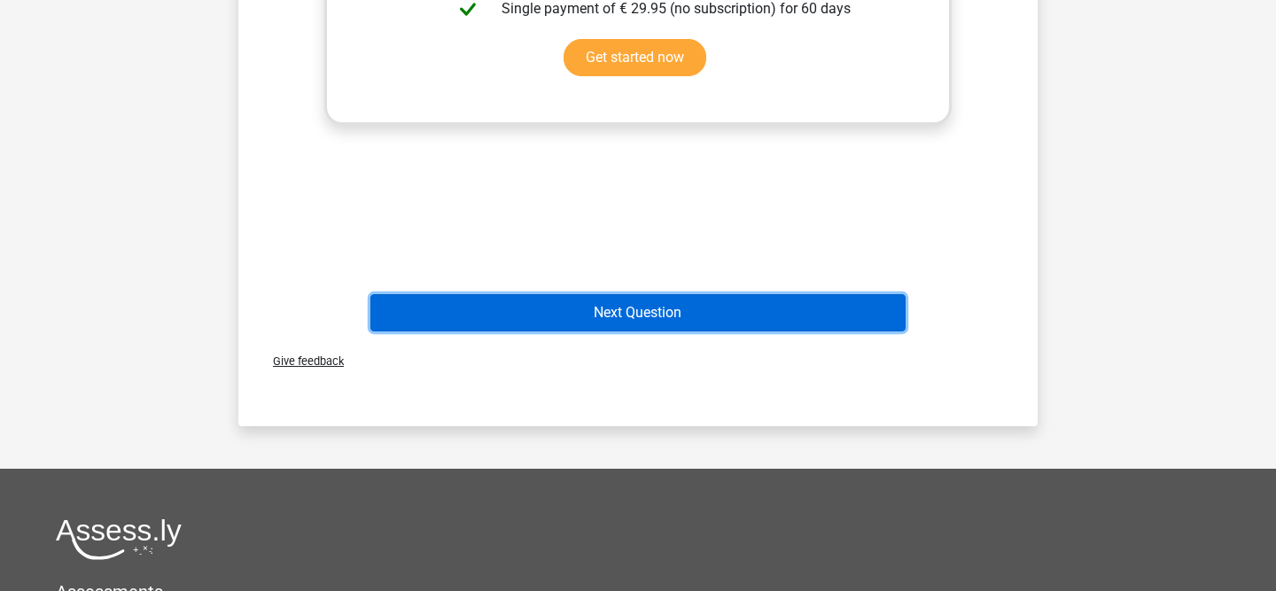
click at [659, 306] on button "Next Question" at bounding box center [638, 312] width 536 height 37
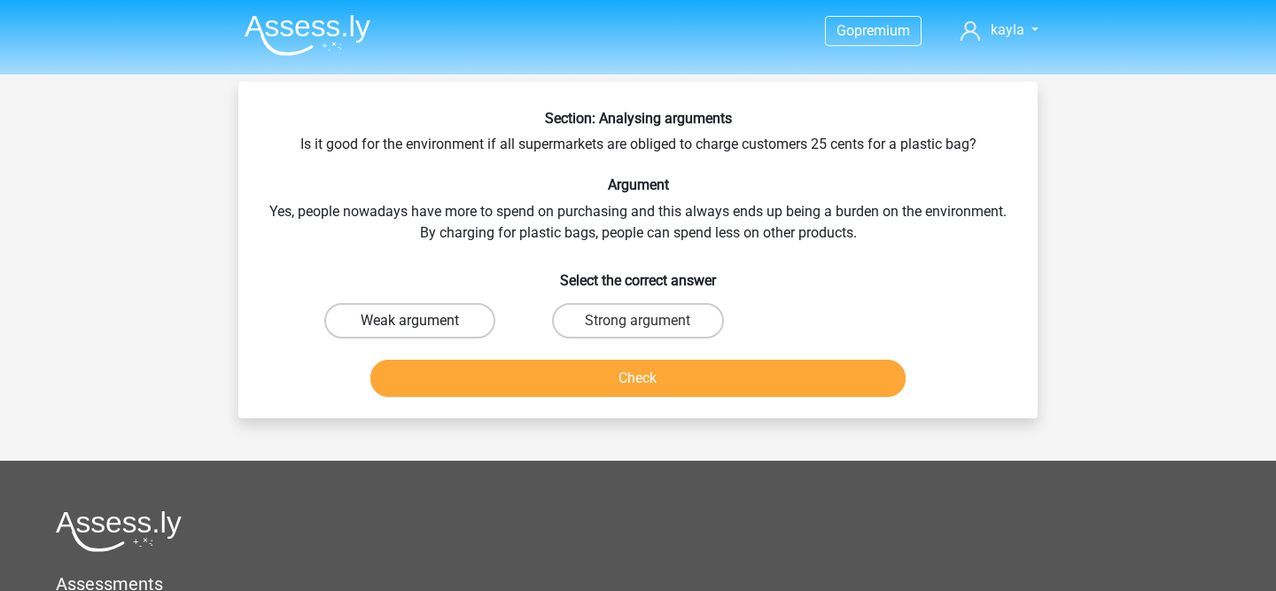
click at [431, 324] on label "Weak argument" at bounding box center [409, 320] width 171 height 35
click at [422, 324] on input "Weak argument" at bounding box center [416, 327] width 12 height 12
radio input "true"
click at [449, 353] on div "Check" at bounding box center [638, 375] width 742 height 58
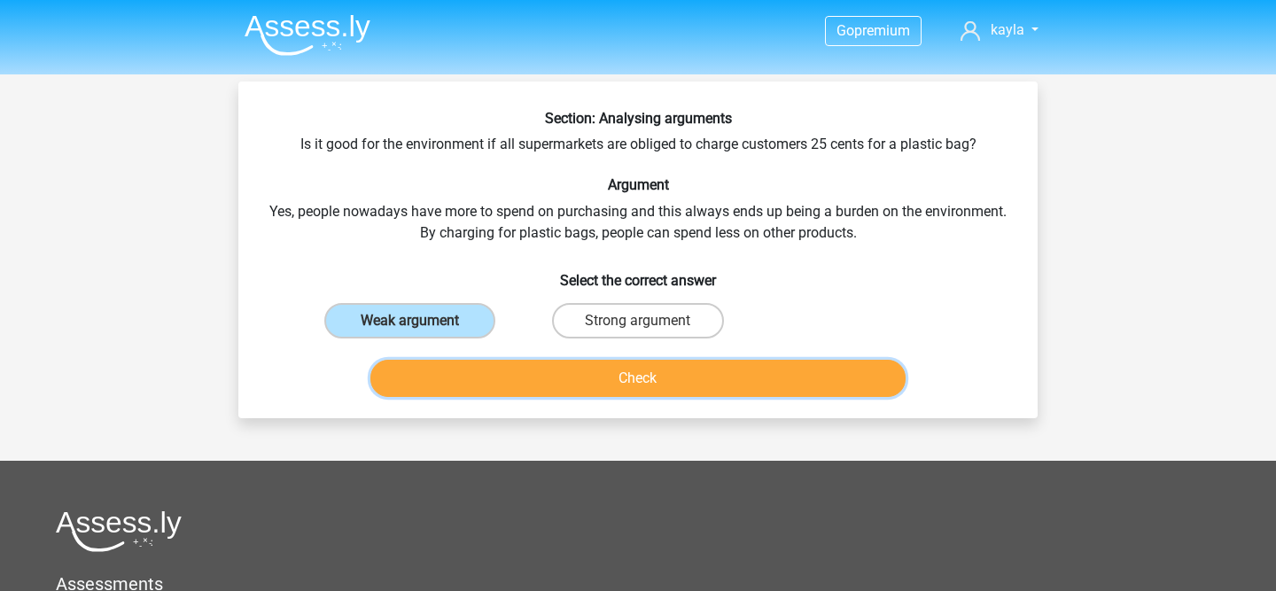
click at [454, 375] on button "Check" at bounding box center [638, 378] width 536 height 37
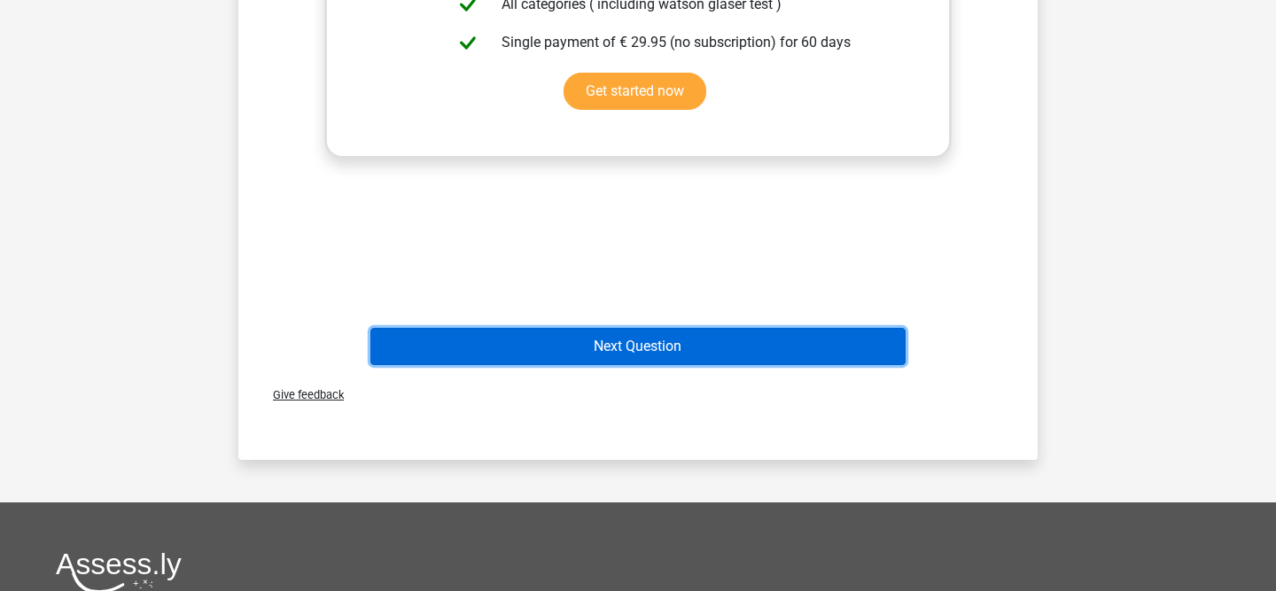
click at [586, 354] on button "Next Question" at bounding box center [638, 346] width 536 height 37
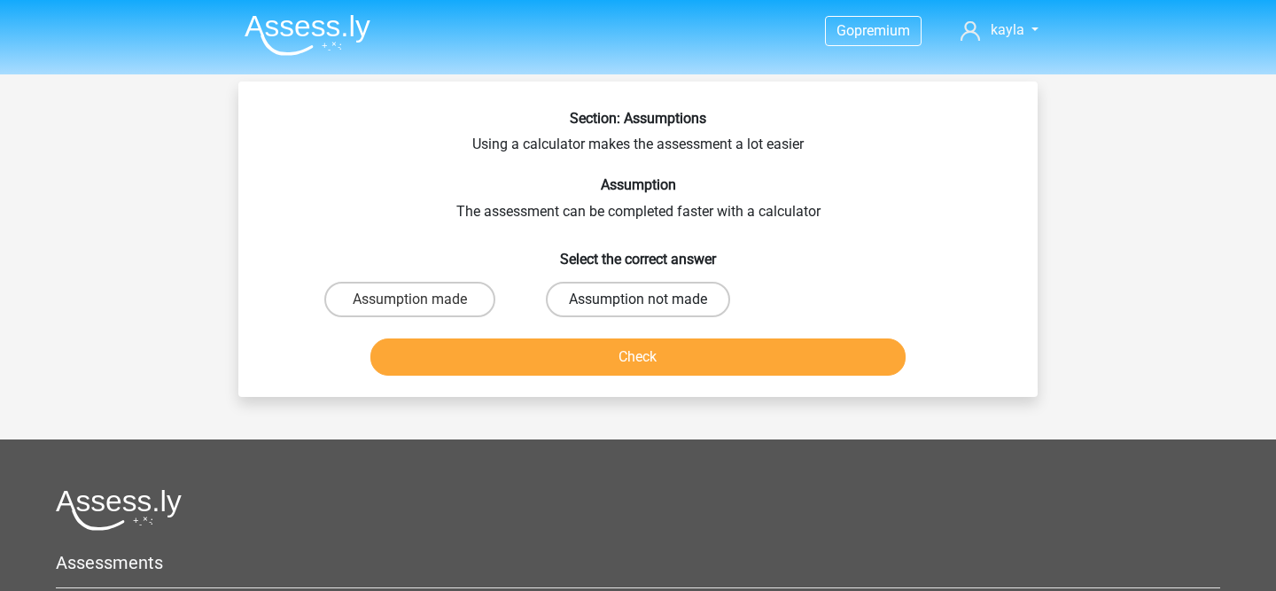
click at [575, 310] on label "Assumption not made" at bounding box center [638, 299] width 184 height 35
click at [638, 310] on input "Assumption not made" at bounding box center [644, 305] width 12 height 12
radio input "true"
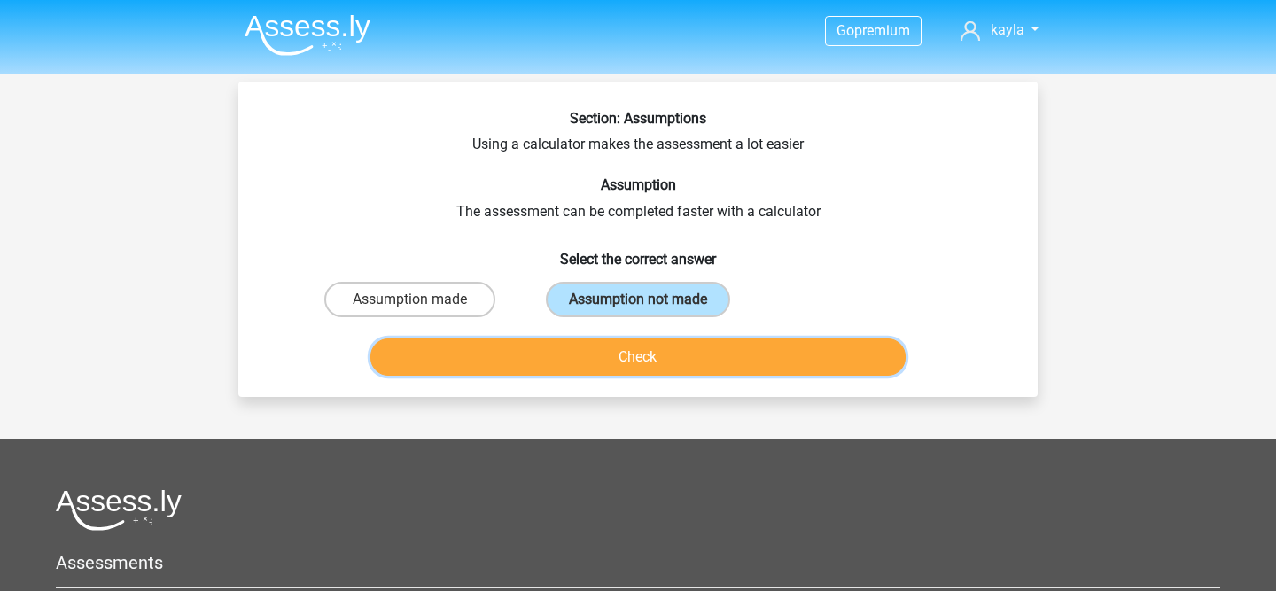
click at [575, 368] on button "Check" at bounding box center [638, 356] width 536 height 37
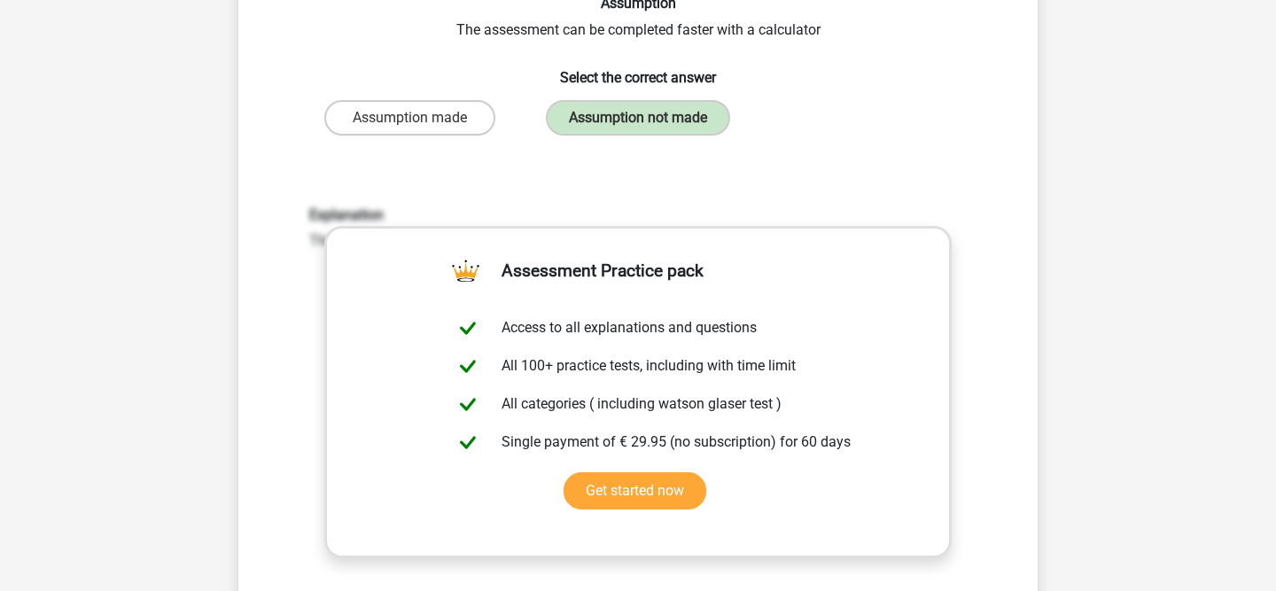
scroll to position [679, 0]
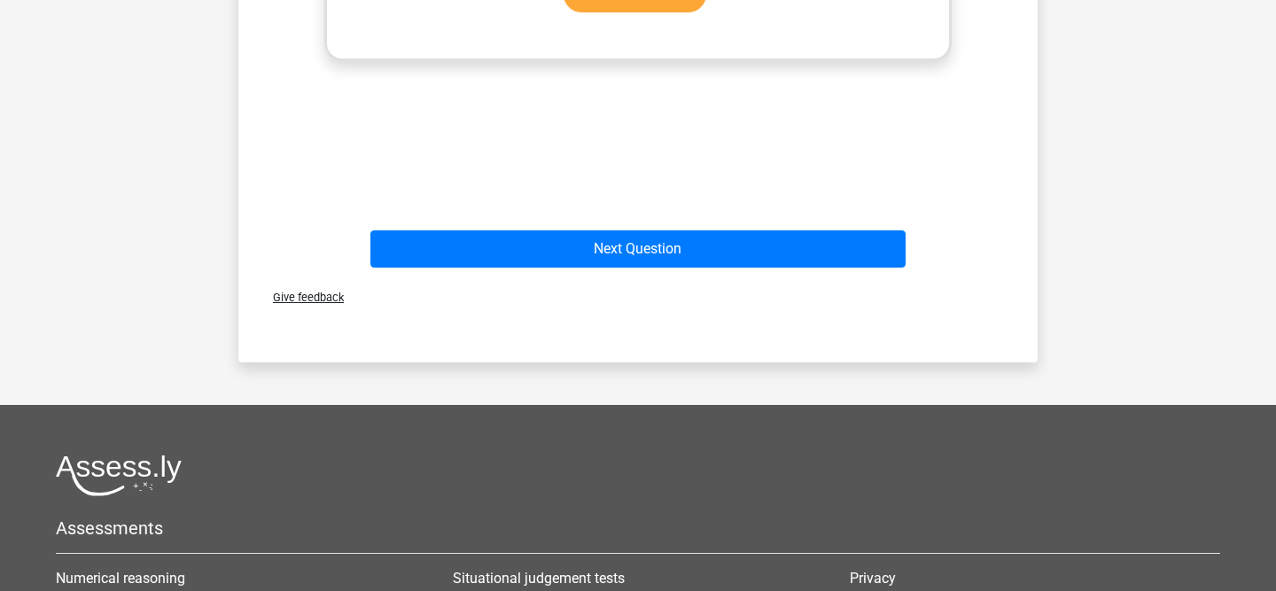
click at [563, 271] on div "Next Question" at bounding box center [638, 252] width 684 height 44
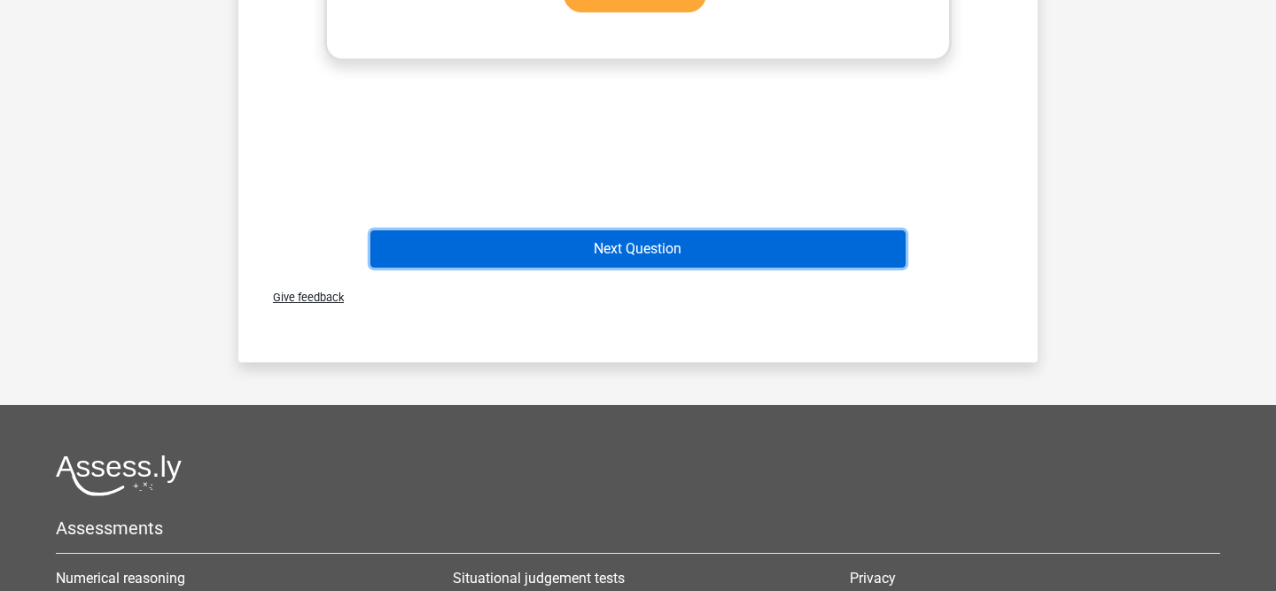
click at [549, 249] on button "Next Question" at bounding box center [638, 248] width 536 height 37
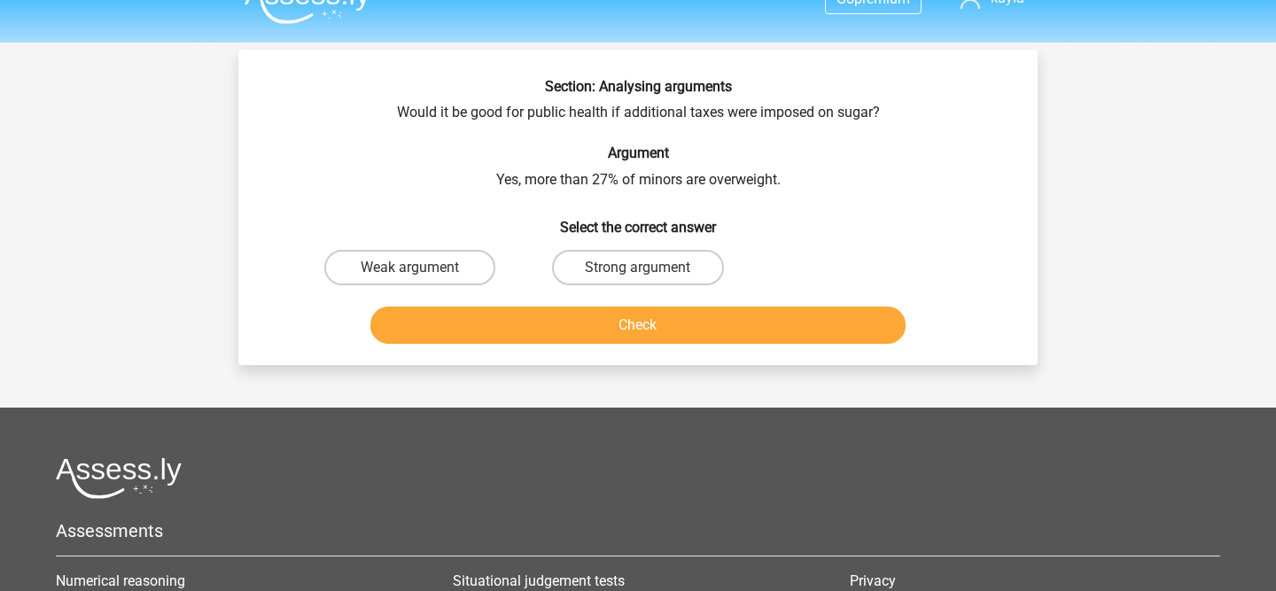
scroll to position [14, 0]
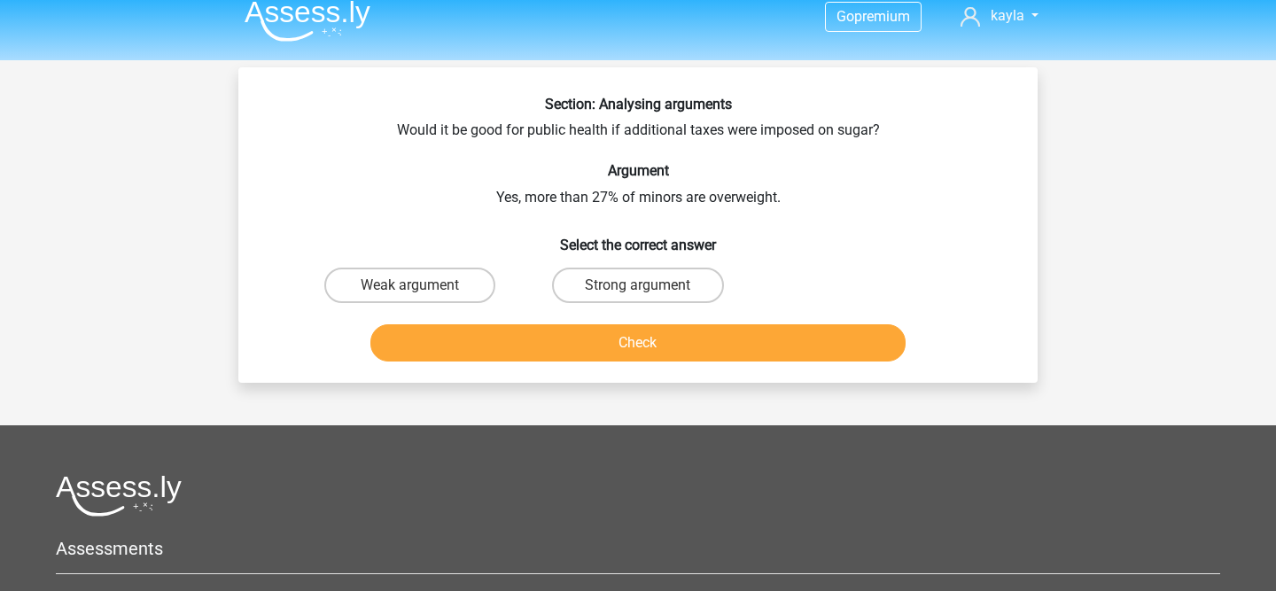
click at [415, 287] on input "Weak argument" at bounding box center [416, 291] width 12 height 12
radio input "true"
click at [470, 342] on button "Check" at bounding box center [638, 342] width 536 height 37
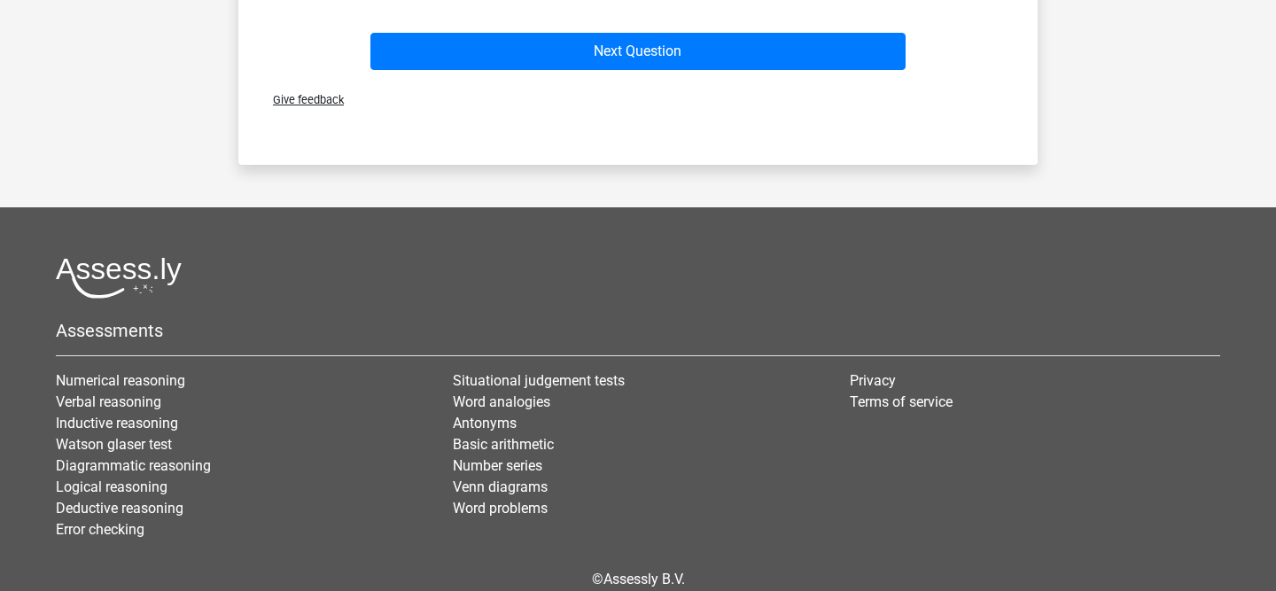
scroll to position [857, 0]
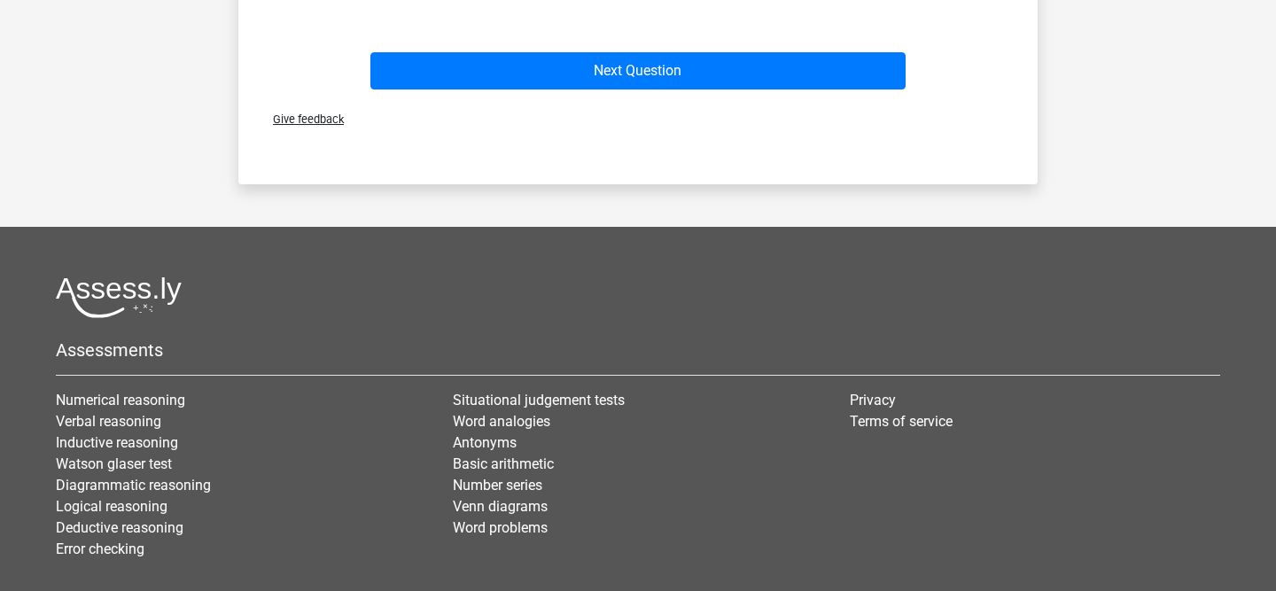
click at [555, 94] on div "Next Question" at bounding box center [638, 74] width 684 height 44
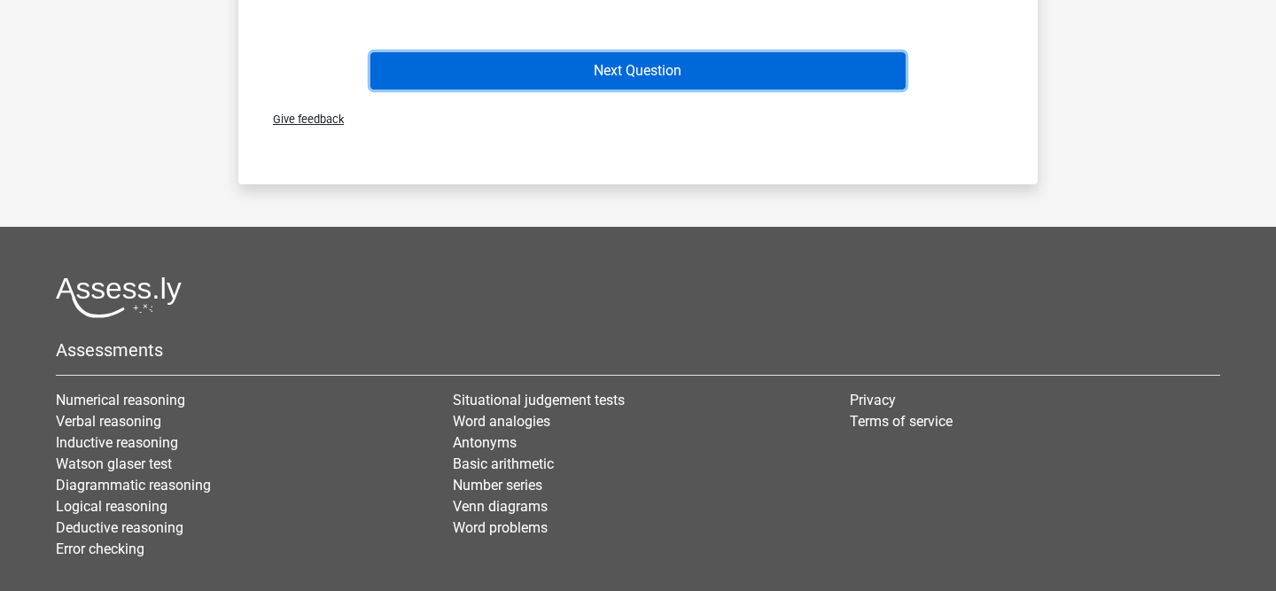
click at [555, 71] on button "Next Question" at bounding box center [638, 70] width 536 height 37
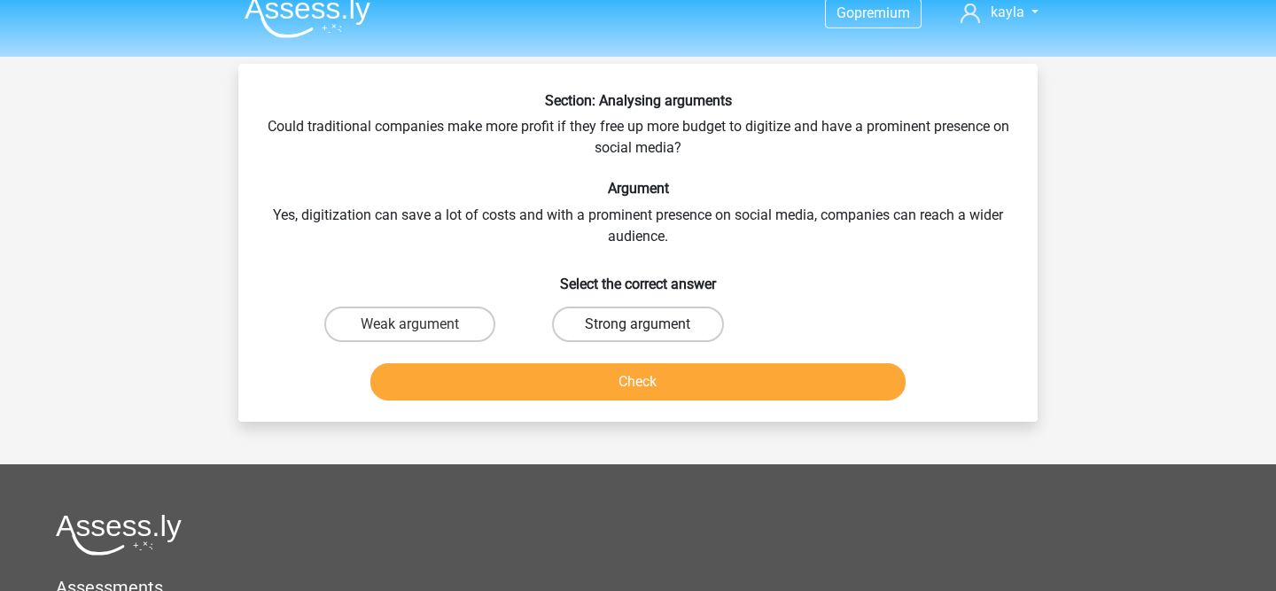
scroll to position [11, 0]
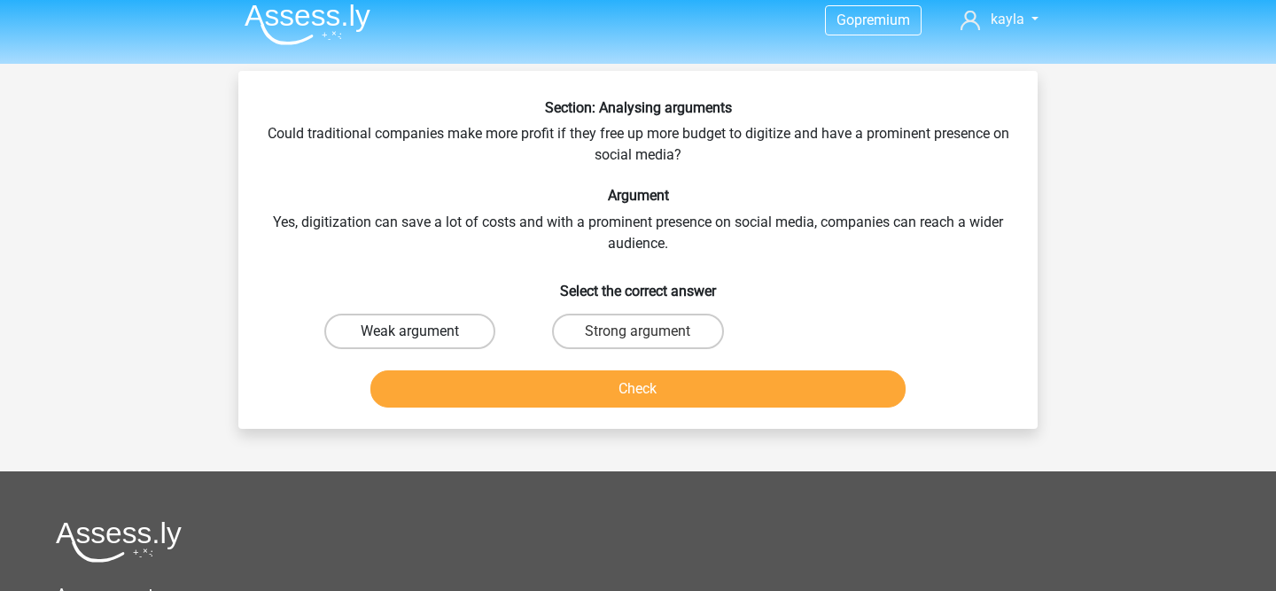
click at [446, 334] on label "Weak argument" at bounding box center [409, 331] width 171 height 35
click at [422, 334] on input "Weak argument" at bounding box center [416, 337] width 12 height 12
radio input "true"
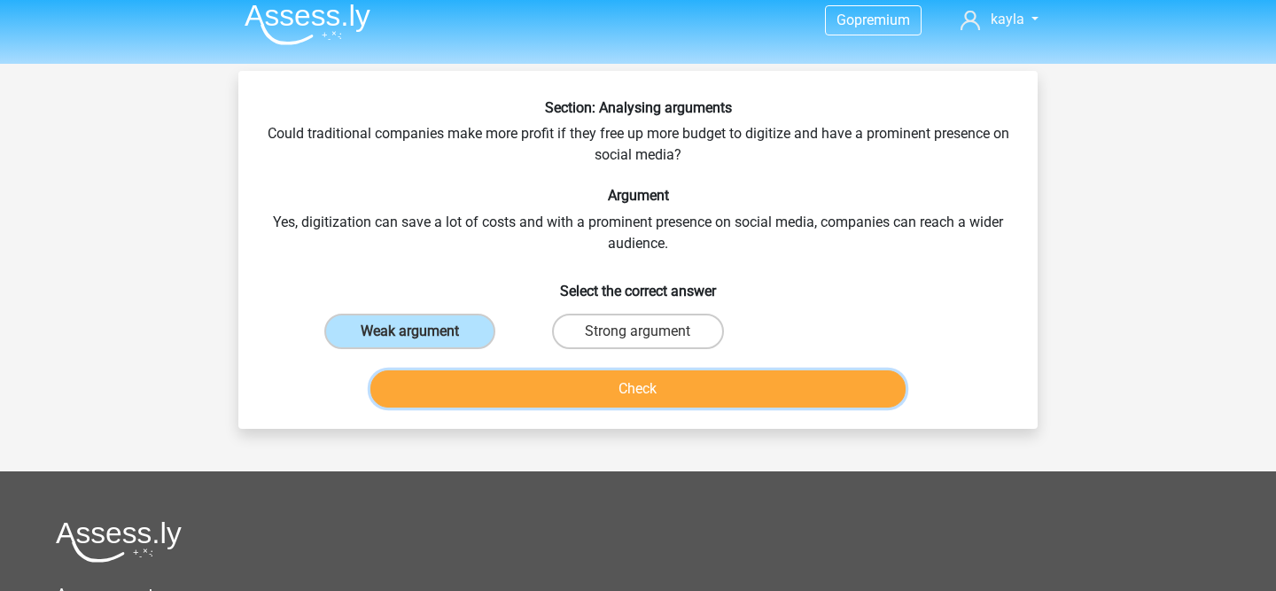
click at [594, 392] on button "Check" at bounding box center [638, 388] width 536 height 37
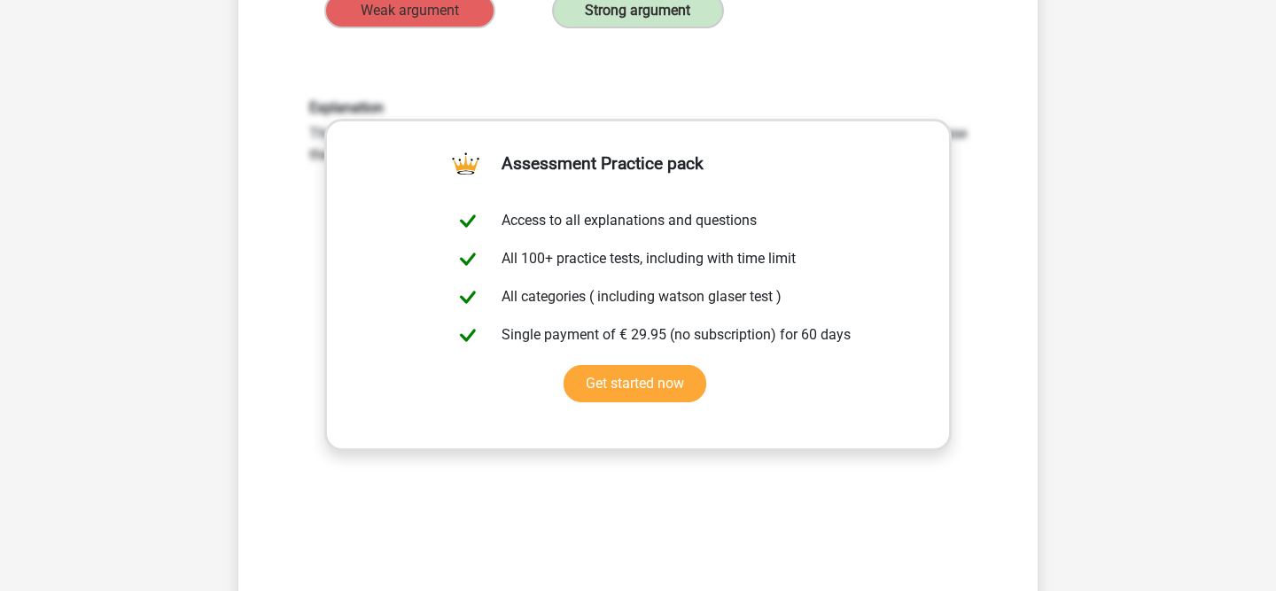
scroll to position [505, 0]
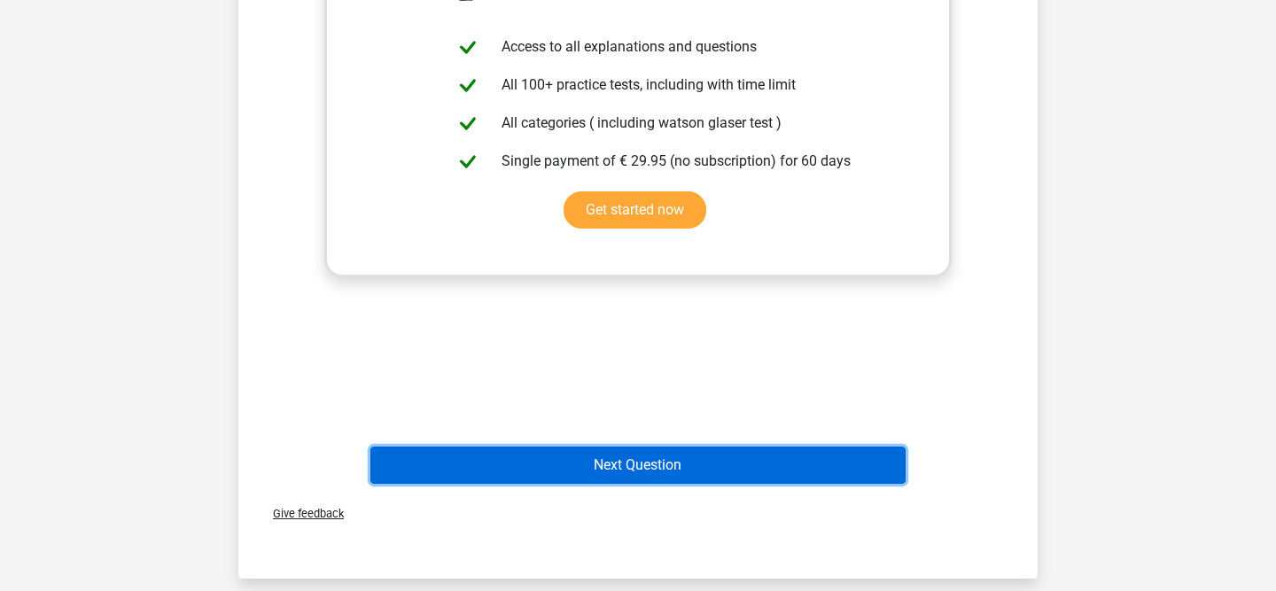
click at [608, 455] on button "Next Question" at bounding box center [638, 465] width 536 height 37
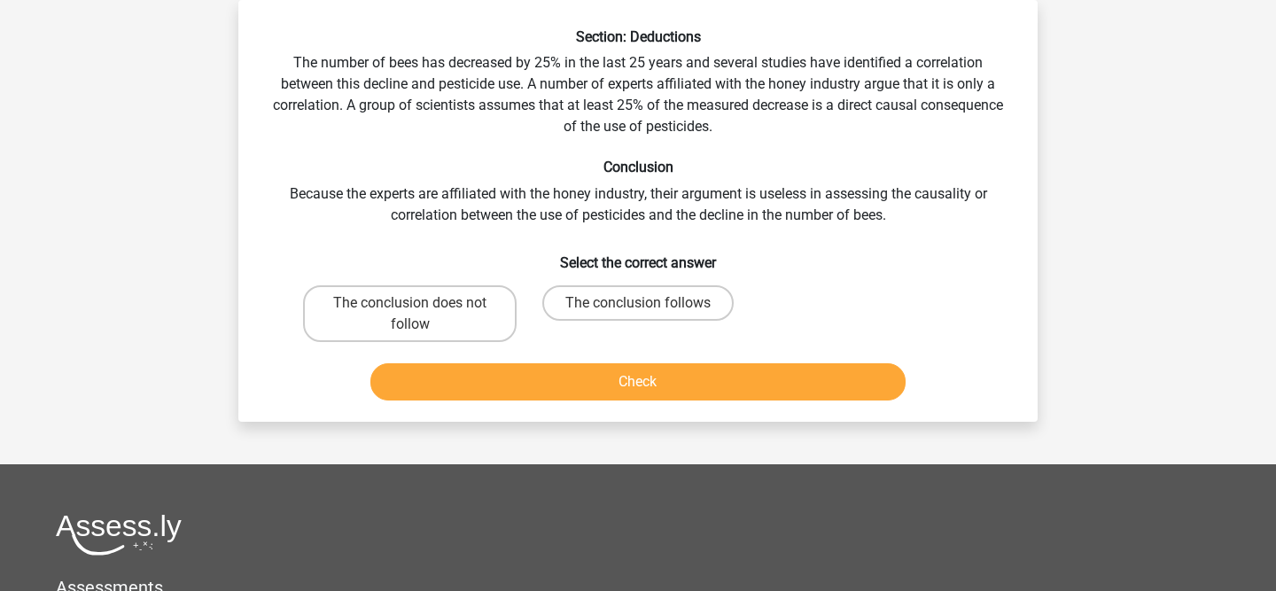
scroll to position [0, 0]
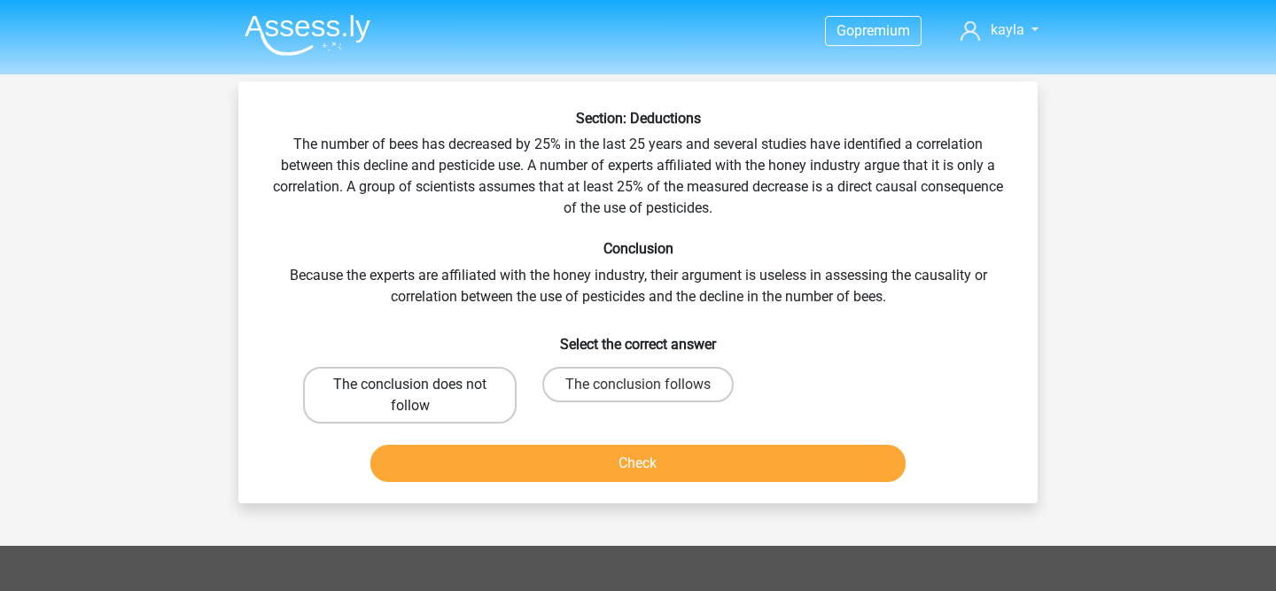
click at [447, 394] on label "The conclusion does not follow" at bounding box center [410, 395] width 214 height 57
click at [422, 394] on input "The conclusion does not follow" at bounding box center [416, 390] width 12 height 12
radio input "true"
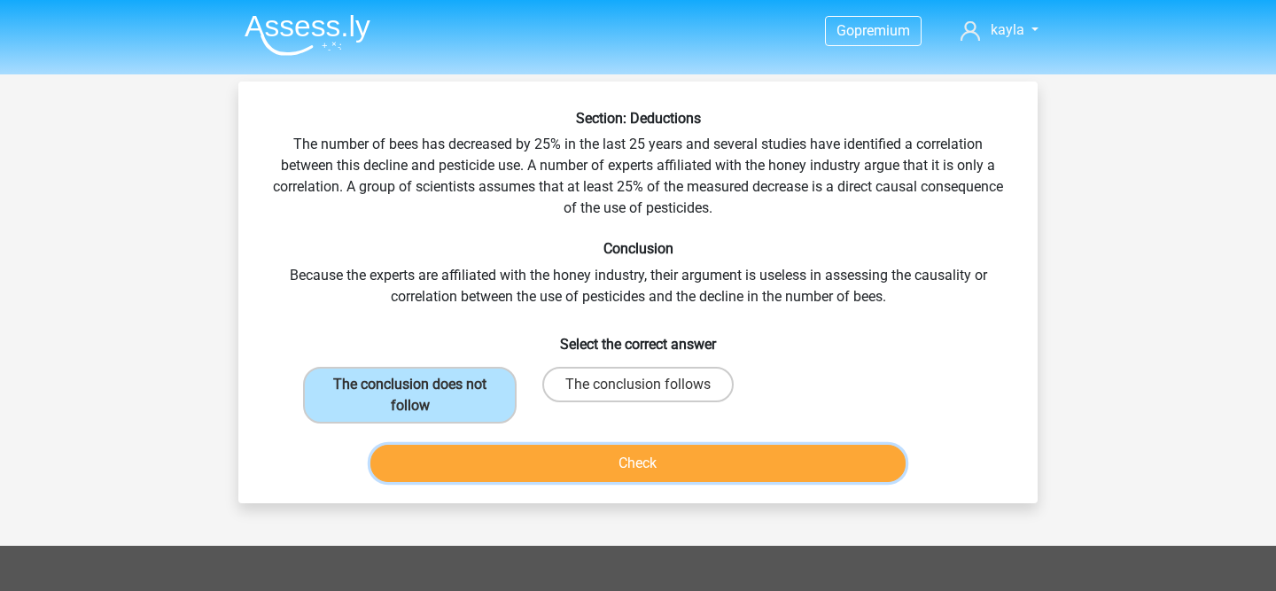
click at [498, 460] on button "Check" at bounding box center [638, 463] width 536 height 37
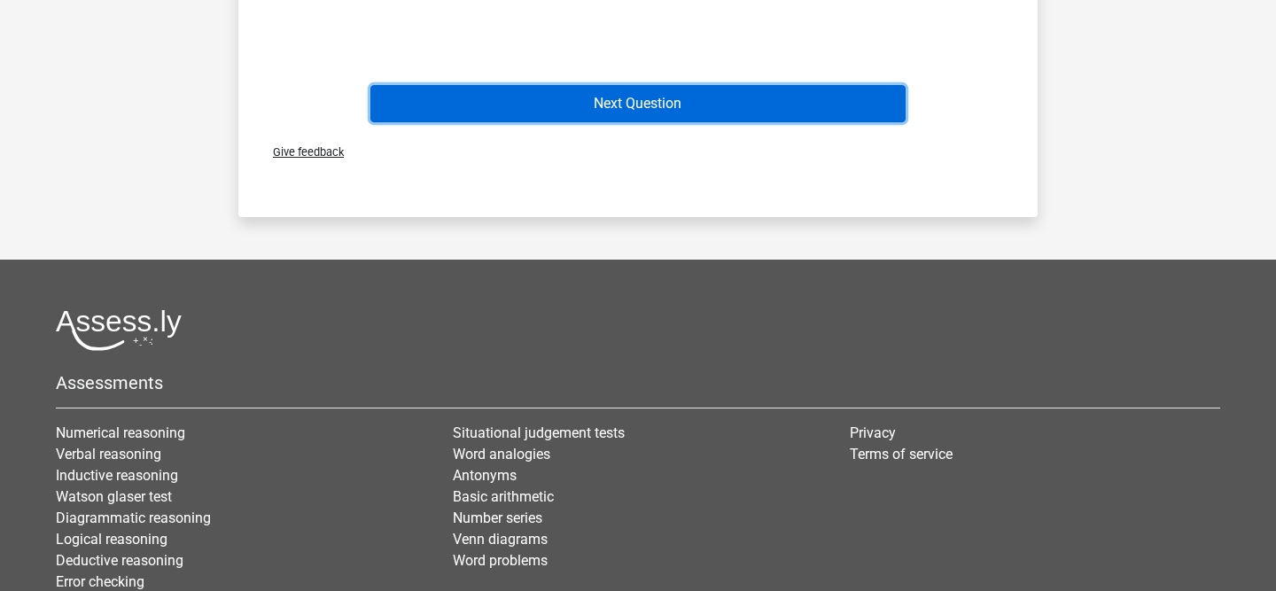
click at [605, 103] on button "Next Question" at bounding box center [638, 103] width 536 height 37
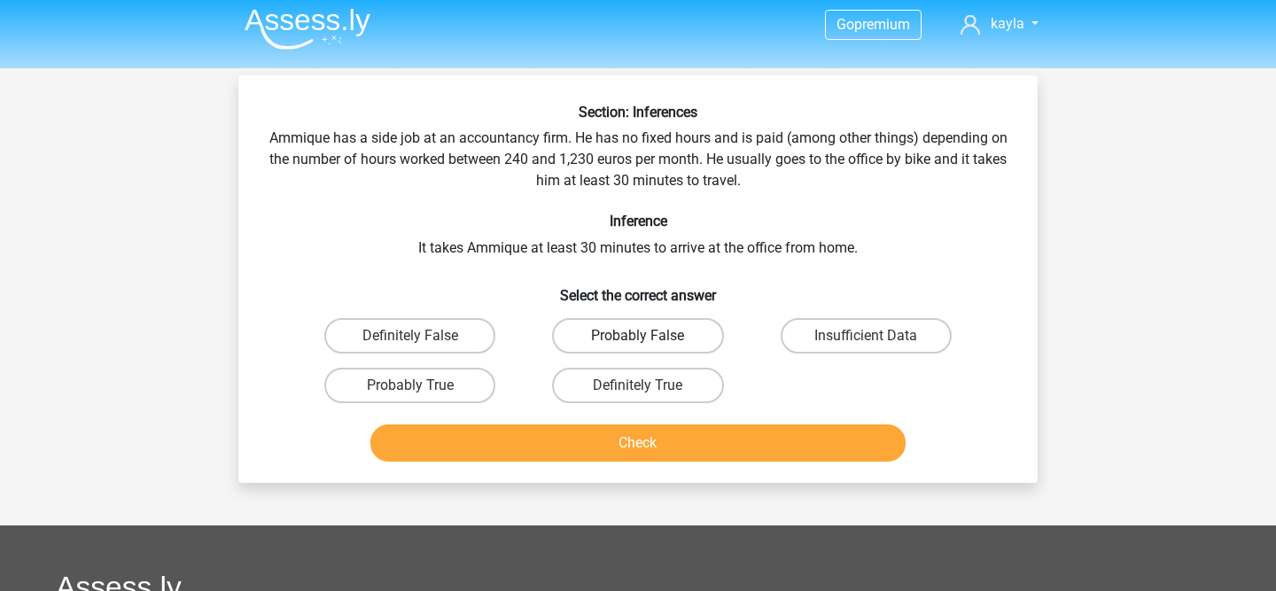
scroll to position [1, 0]
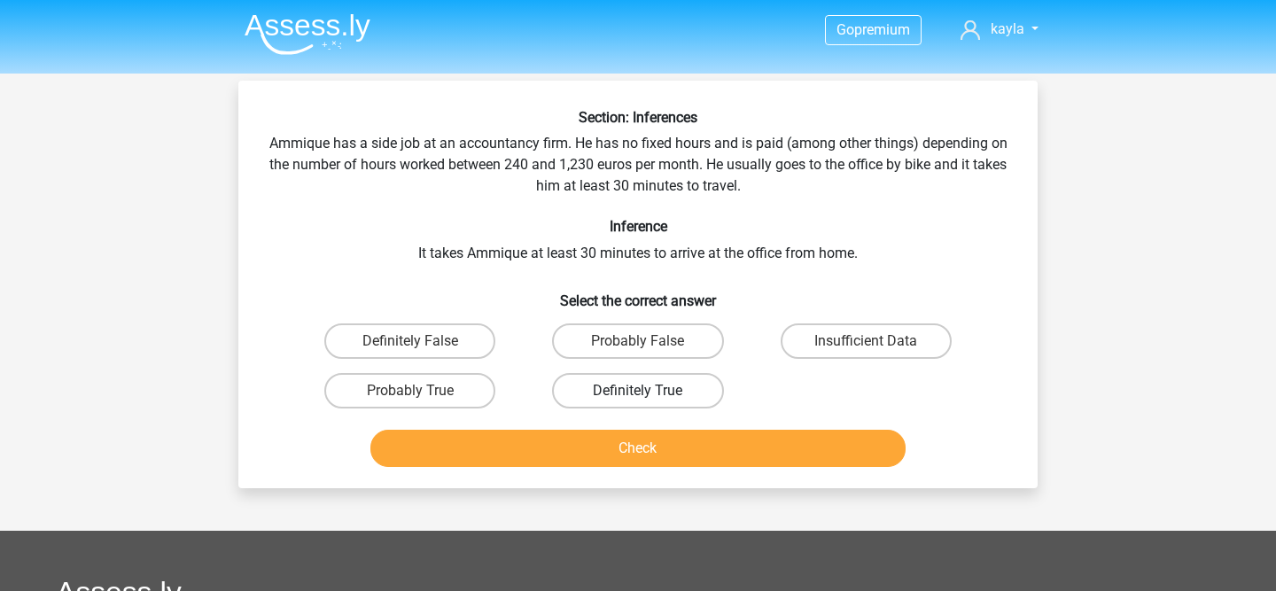
click at [701, 383] on label "Definitely True" at bounding box center [637, 390] width 171 height 35
click at [649, 391] on input "Definitely True" at bounding box center [644, 397] width 12 height 12
radio input "true"
click at [667, 454] on button "Check" at bounding box center [638, 448] width 536 height 37
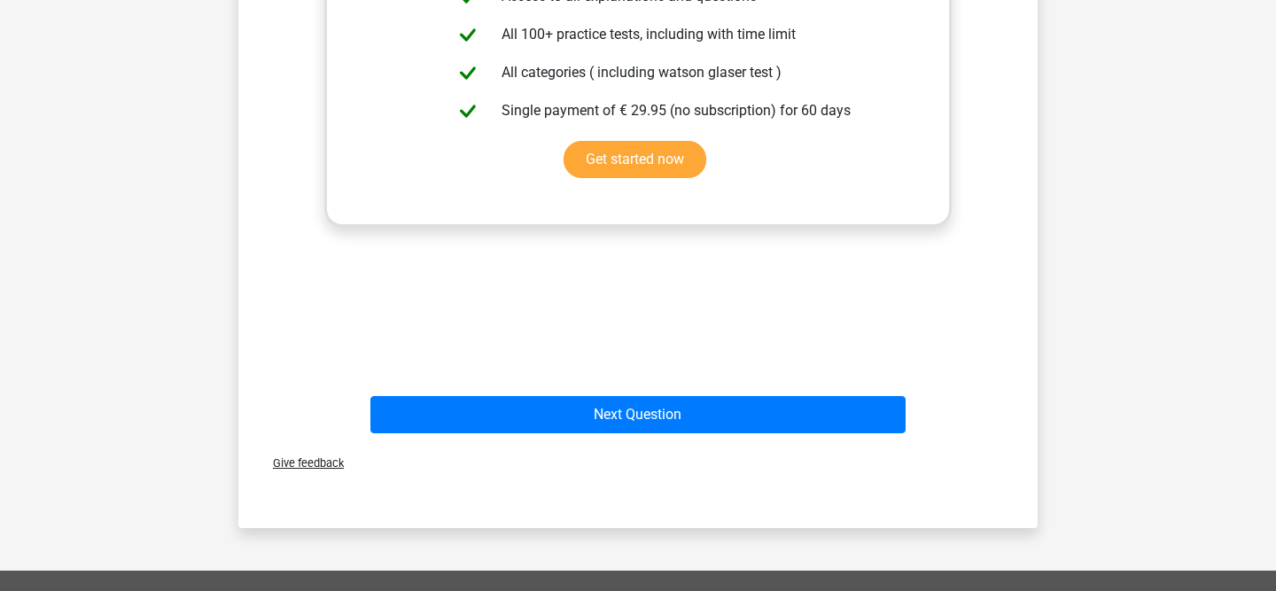
scroll to position [636, 0]
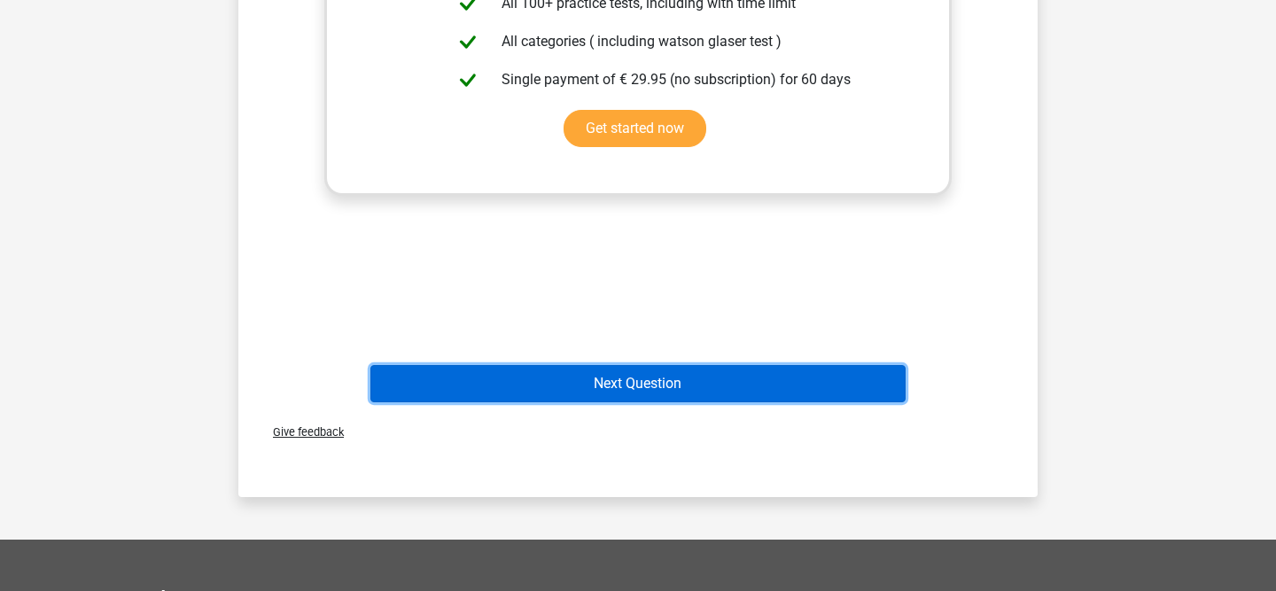
click at [702, 371] on button "Next Question" at bounding box center [638, 383] width 536 height 37
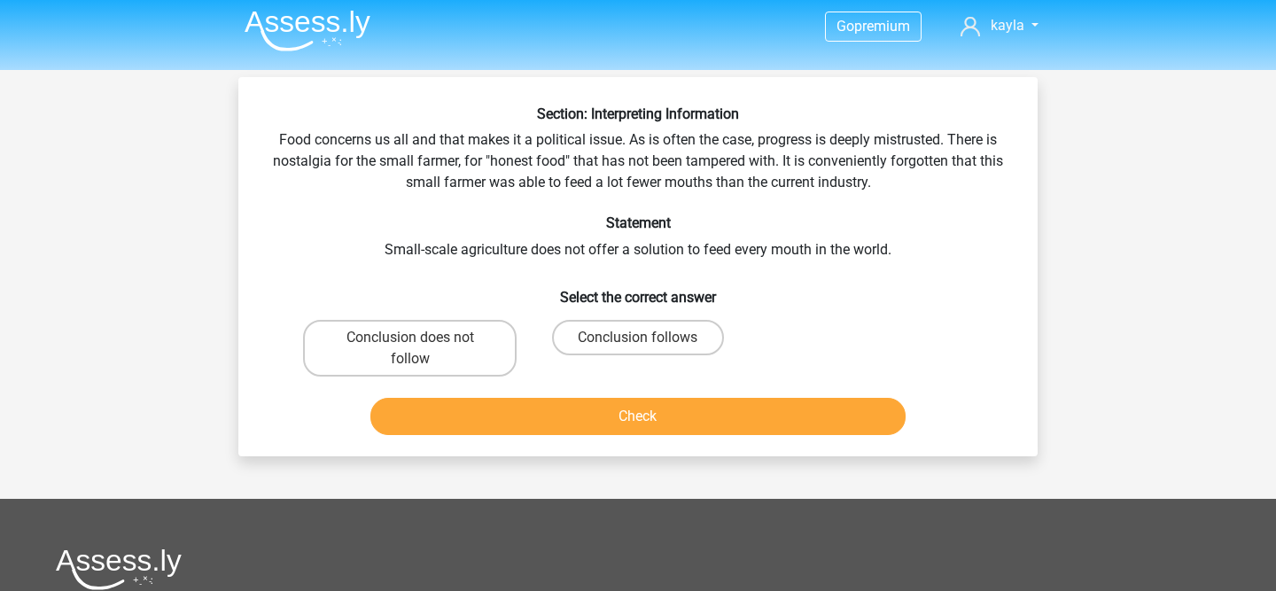
scroll to position [0, 0]
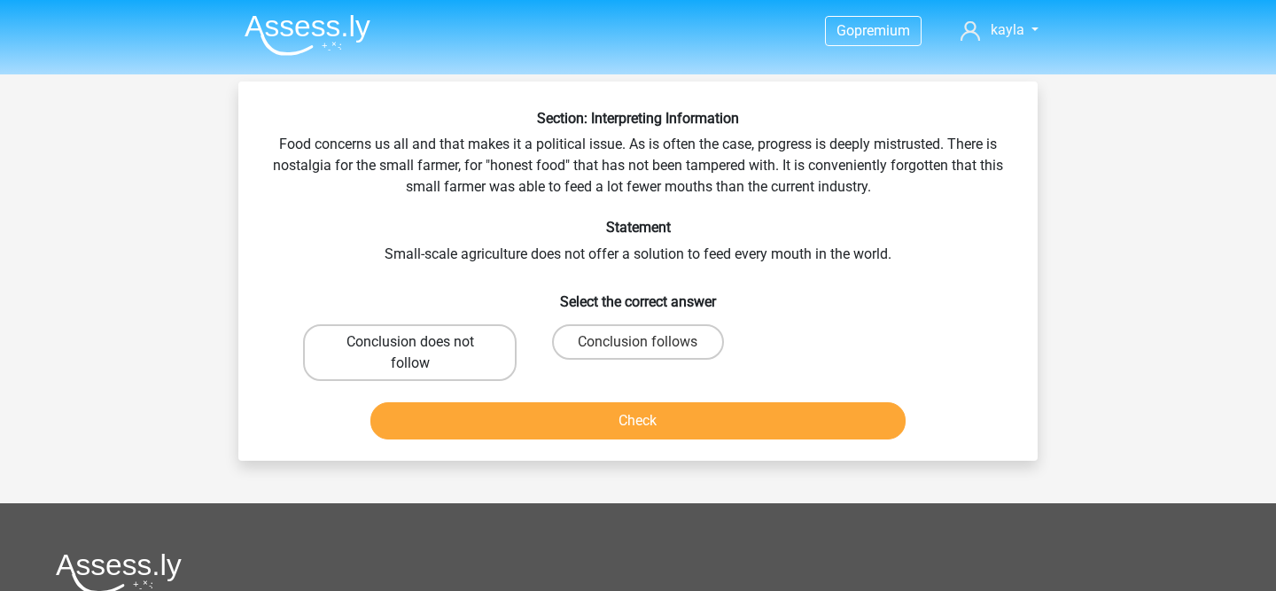
click at [421, 336] on label "Conclusion does not follow" at bounding box center [410, 352] width 214 height 57
click at [421, 342] on input "Conclusion does not follow" at bounding box center [416, 348] width 12 height 12
radio input "true"
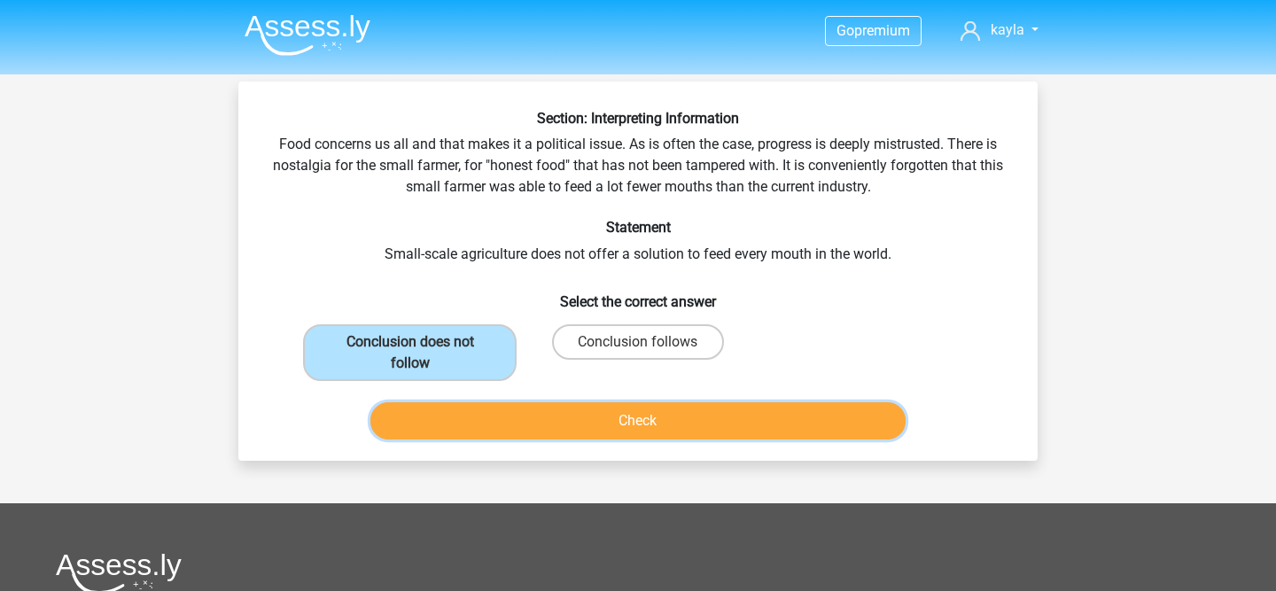
click at [462, 402] on button "Check" at bounding box center [638, 420] width 536 height 37
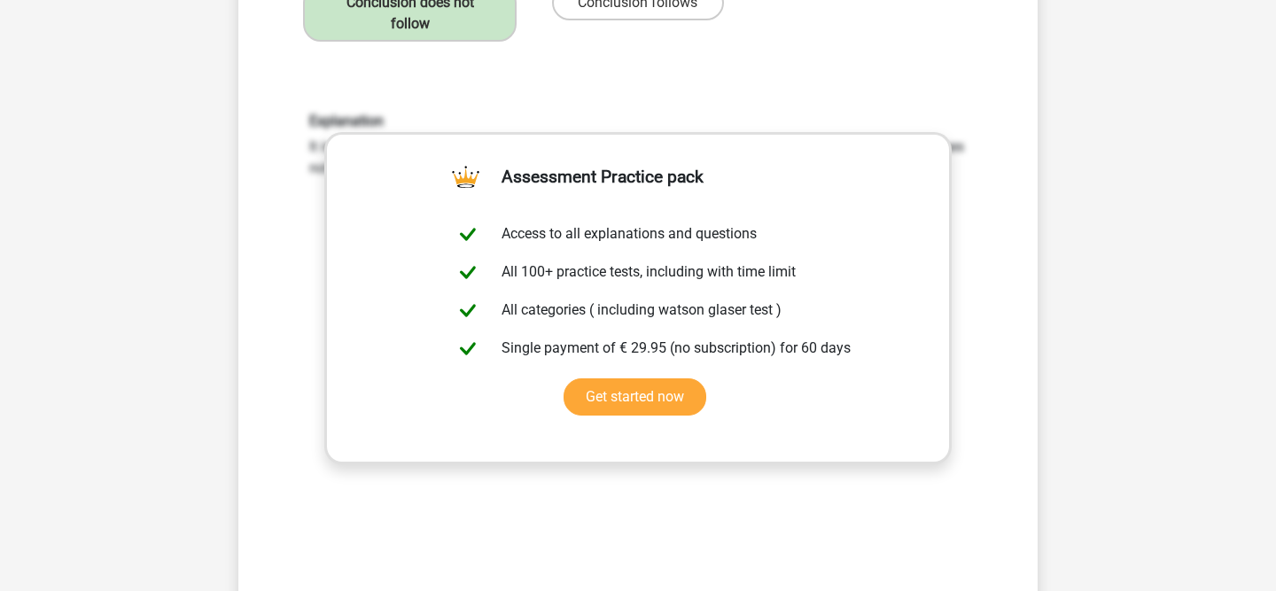
scroll to position [552, 0]
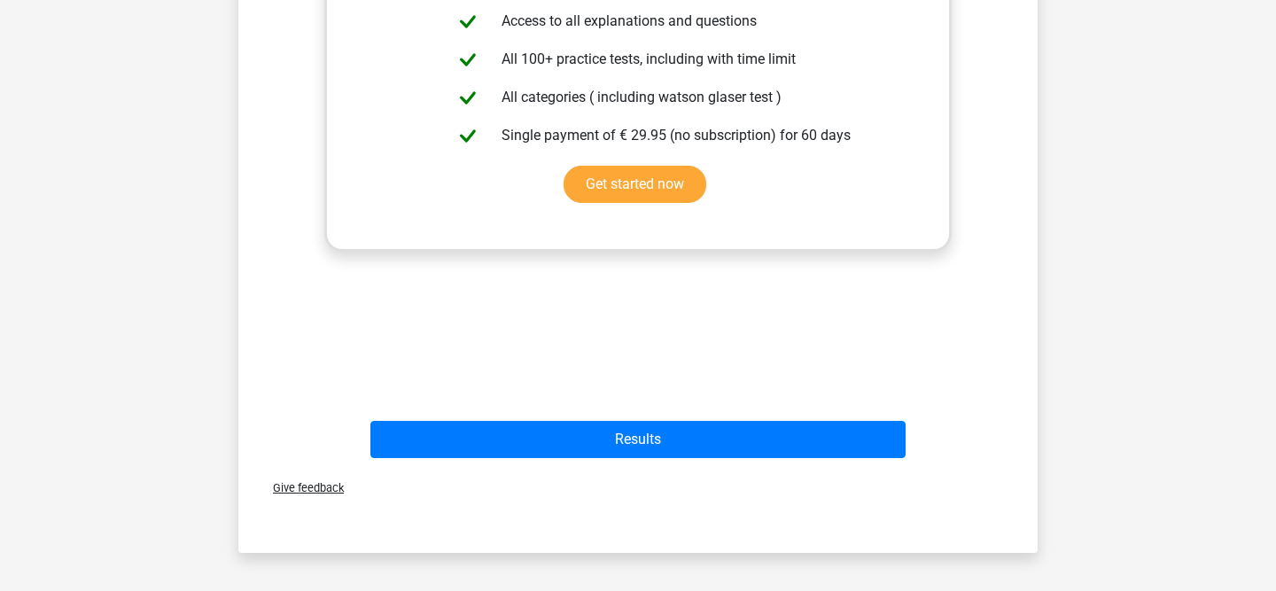
click at [624, 417] on div "Results" at bounding box center [638, 436] width 742 height 58
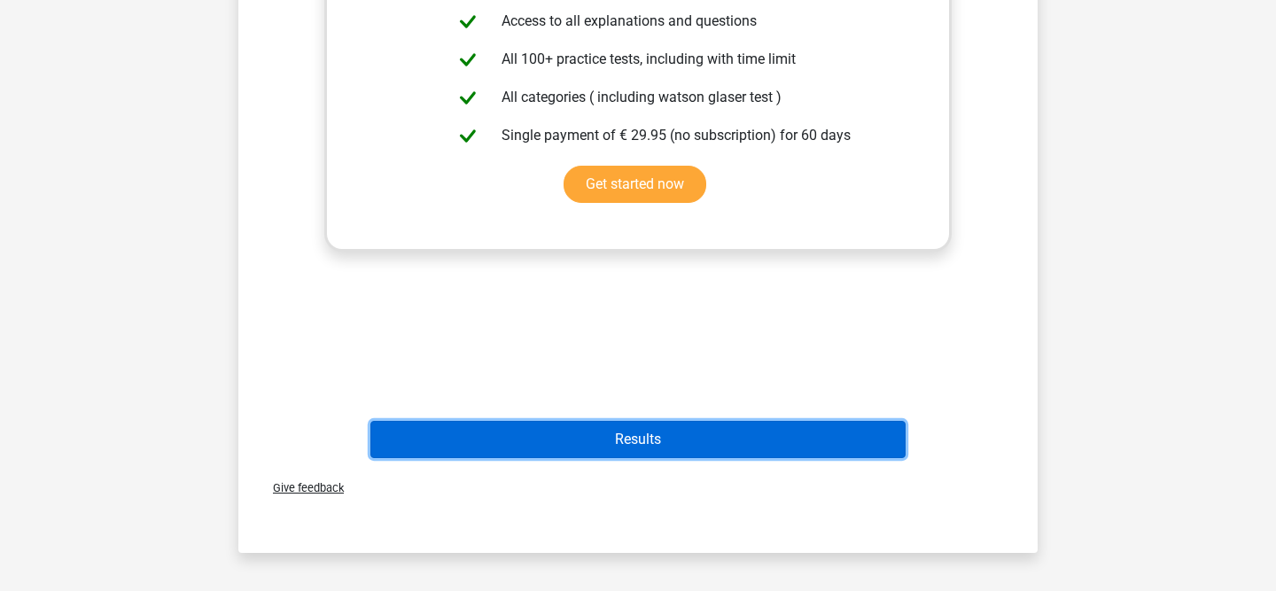
click at [594, 445] on button "Results" at bounding box center [638, 439] width 536 height 37
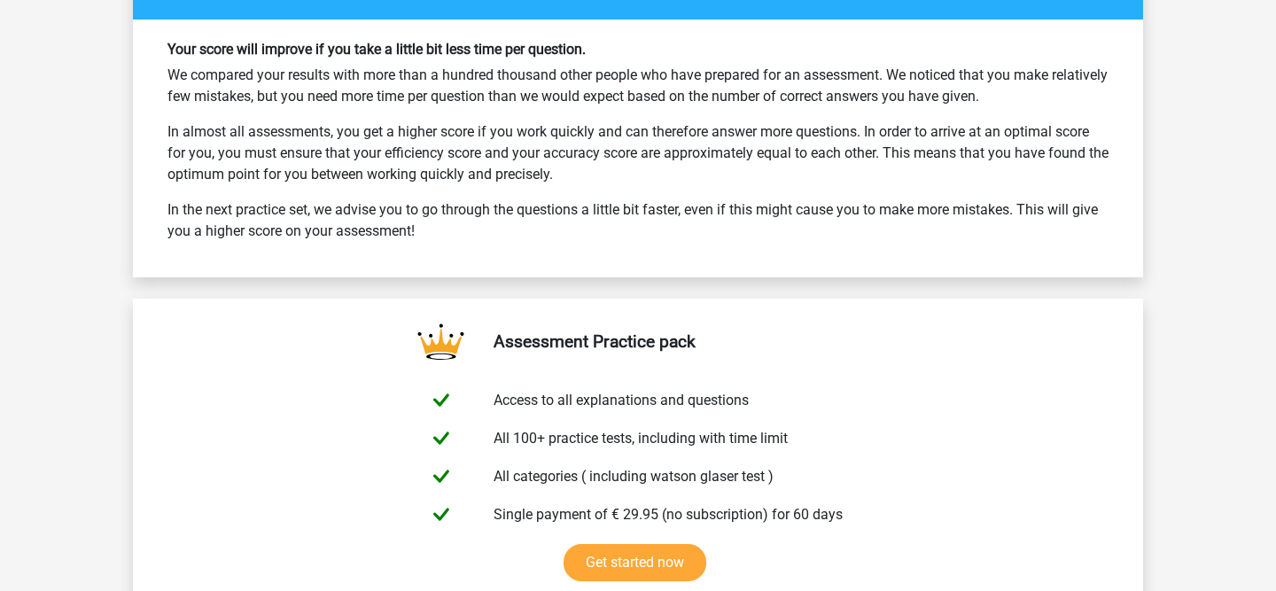
scroll to position [2806, 0]
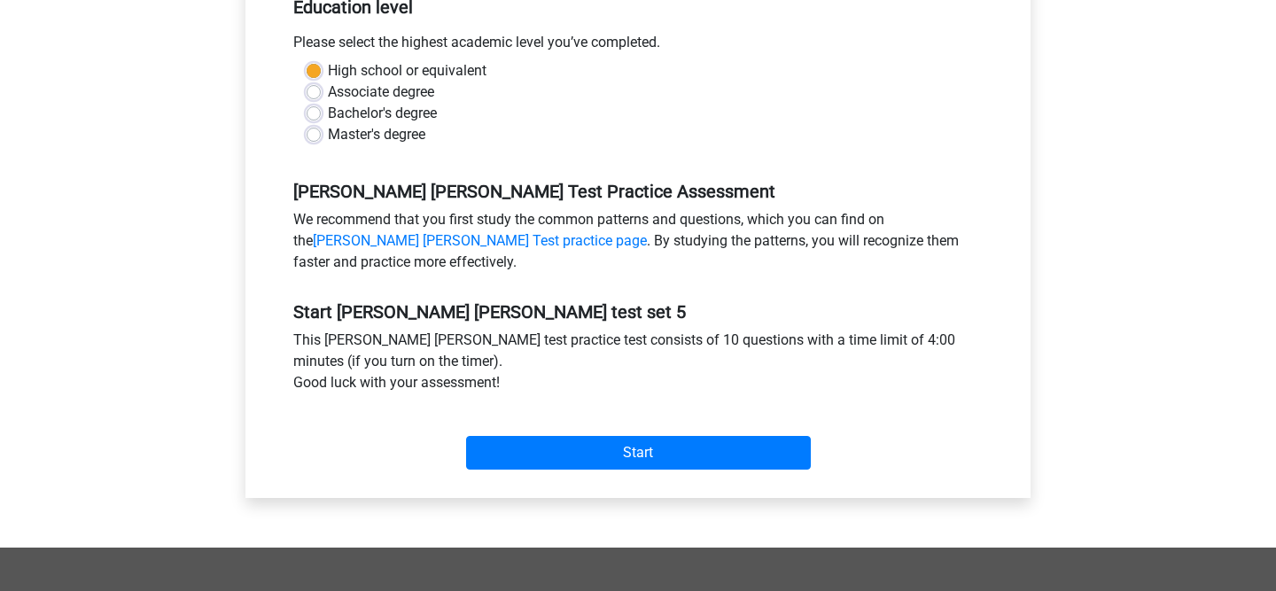
scroll to position [439, 0]
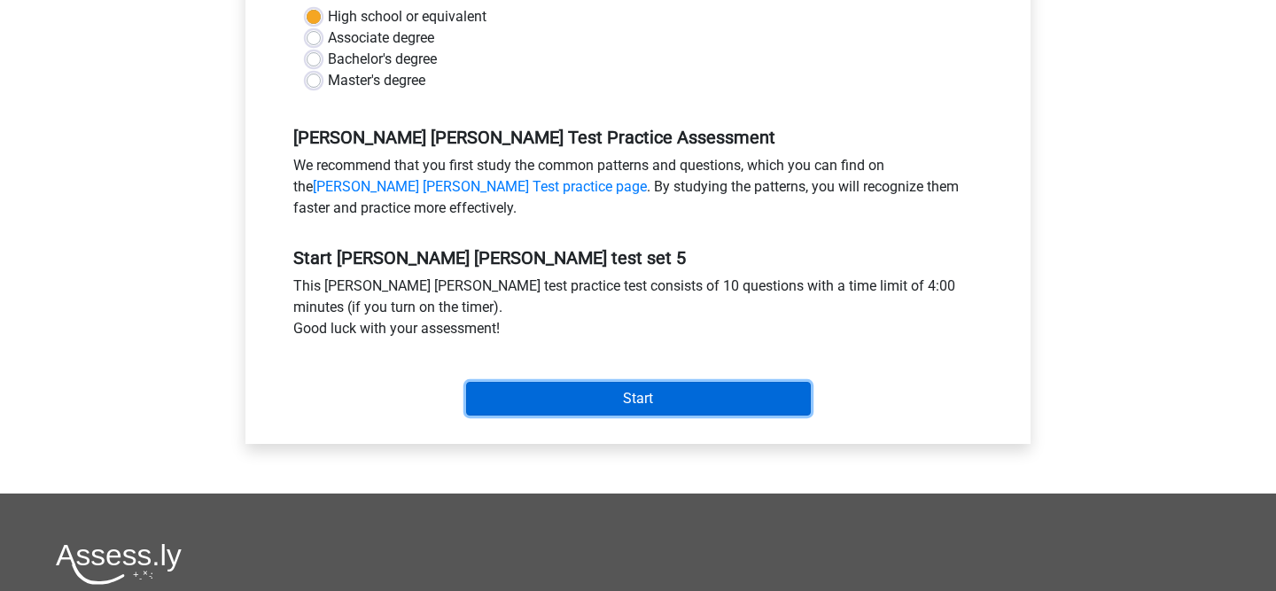
click at [572, 396] on input "Start" at bounding box center [638, 399] width 345 height 34
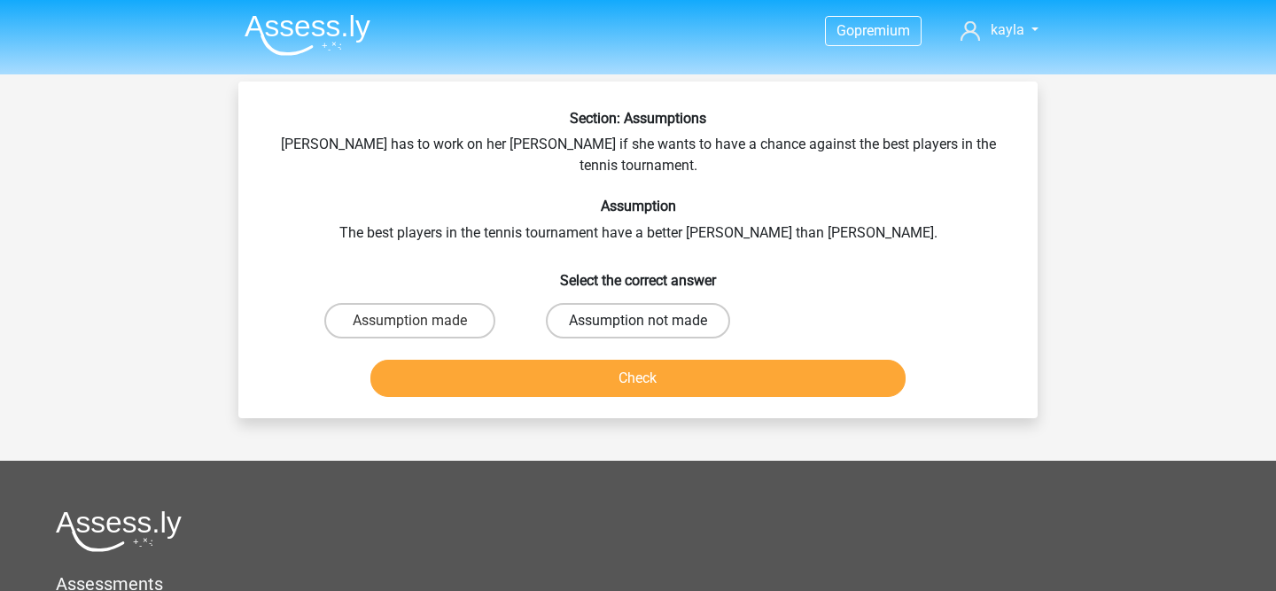
click at [631, 303] on label "Assumption not made" at bounding box center [638, 320] width 184 height 35
click at [638, 321] on input "Assumption not made" at bounding box center [644, 327] width 12 height 12
radio input "true"
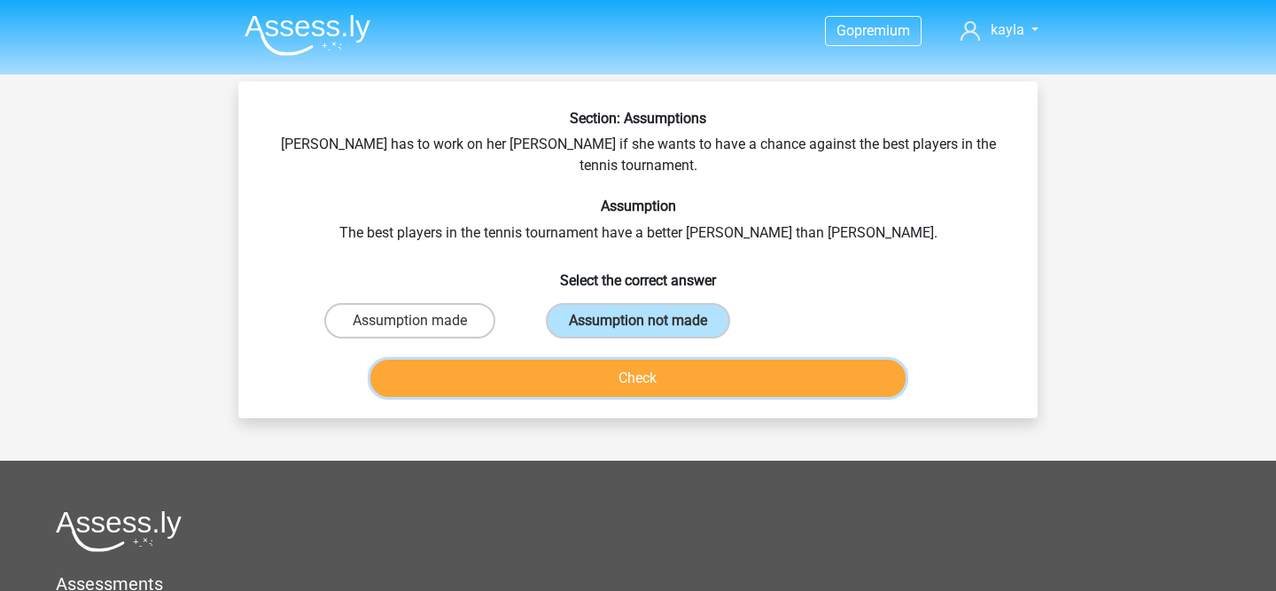
click at [610, 360] on button "Check" at bounding box center [638, 378] width 536 height 37
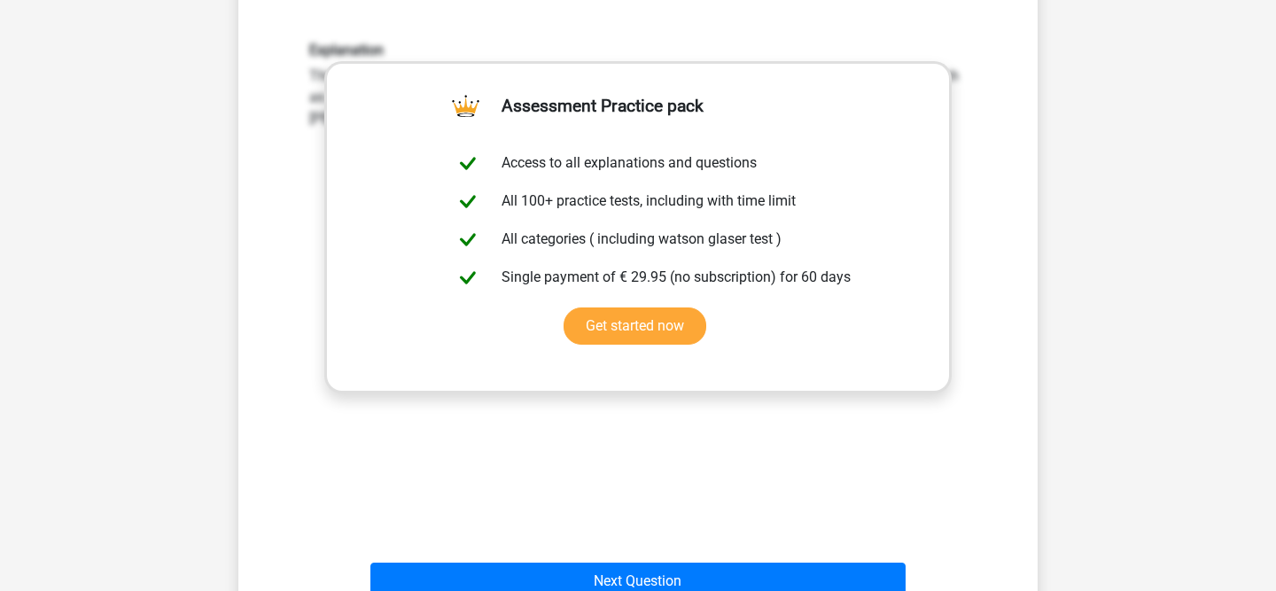
scroll to position [411, 0]
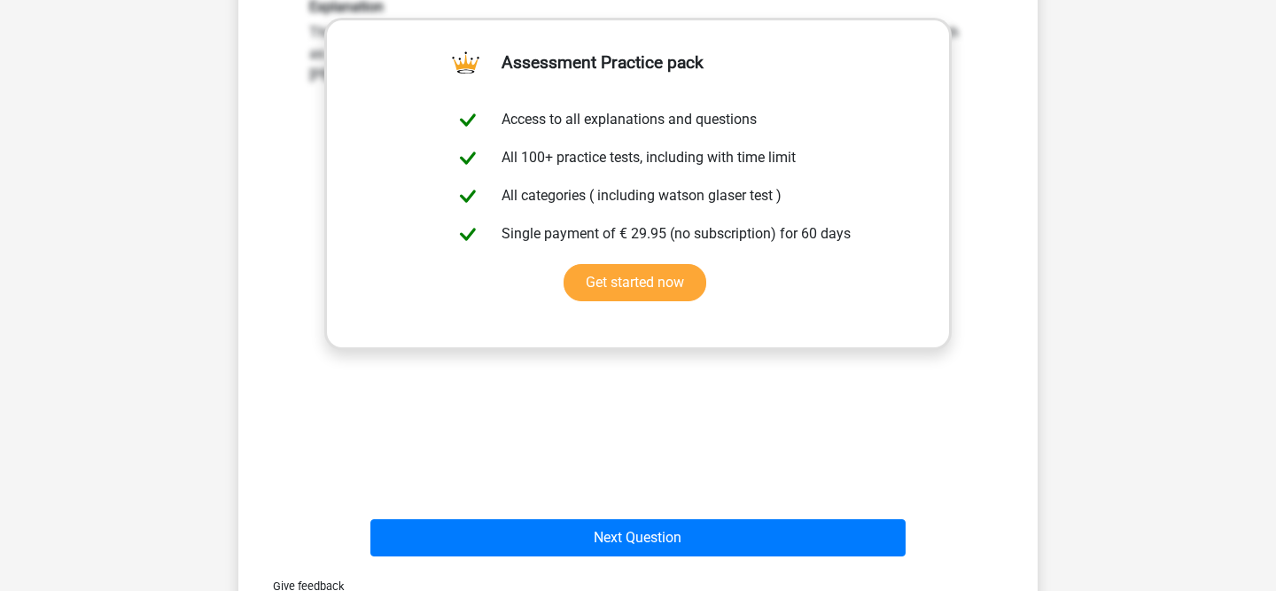
click at [609, 563] on div "Give feedback" at bounding box center [637, 585] width 785 height 45
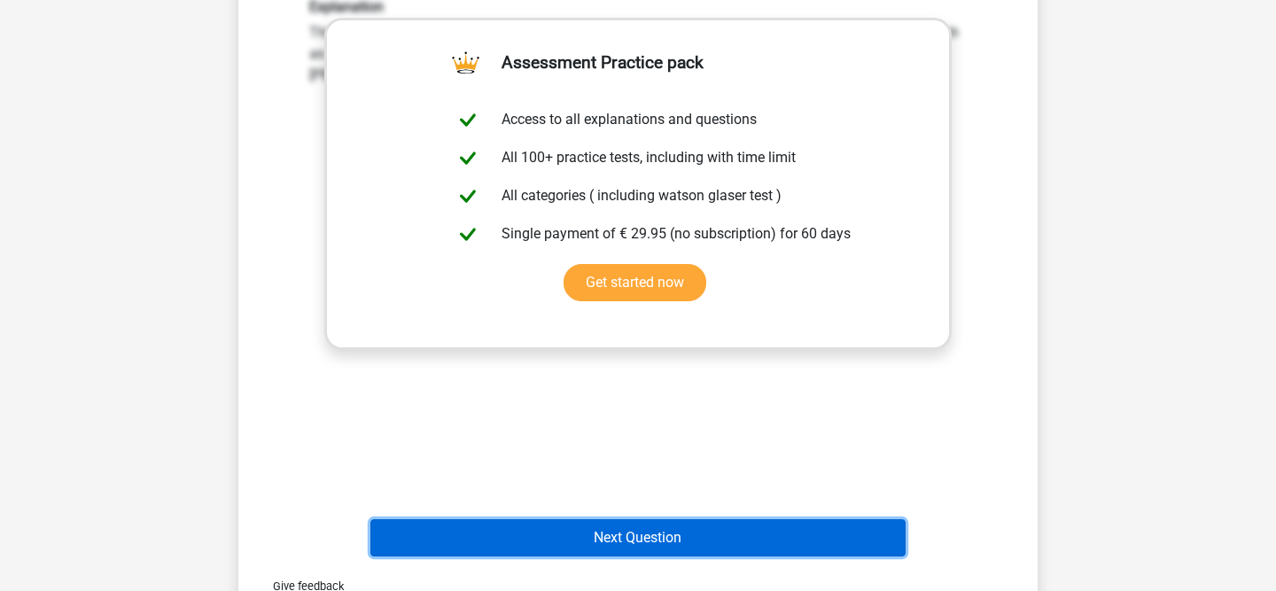
click at [609, 529] on button "Next Question" at bounding box center [638, 537] width 536 height 37
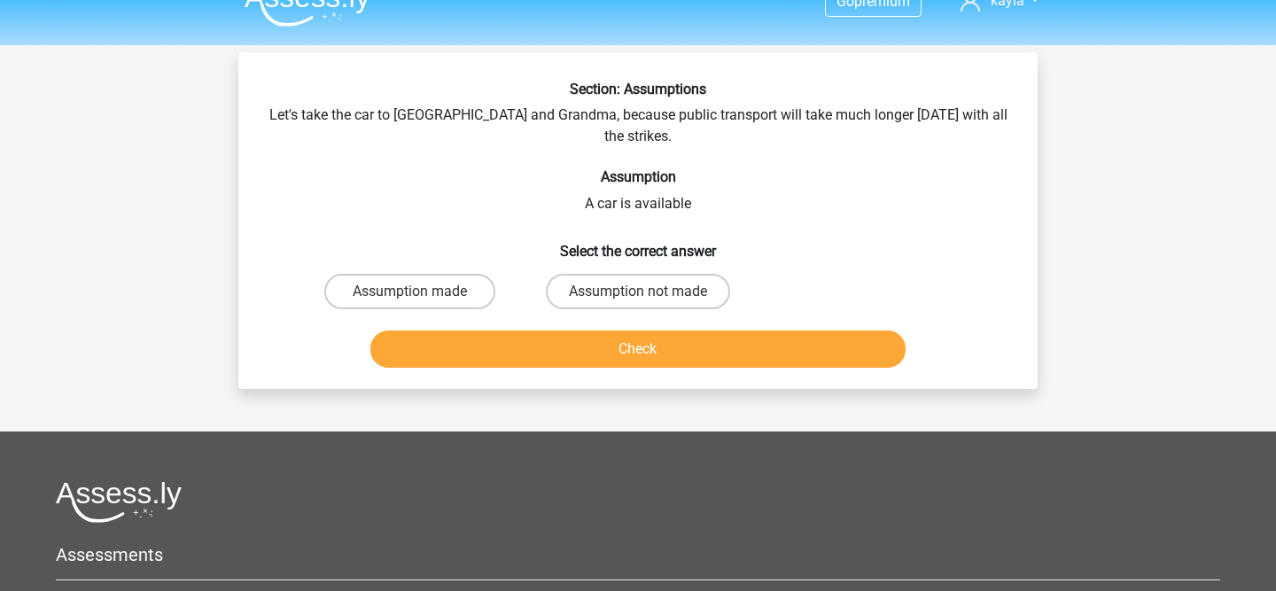
scroll to position [28, 0]
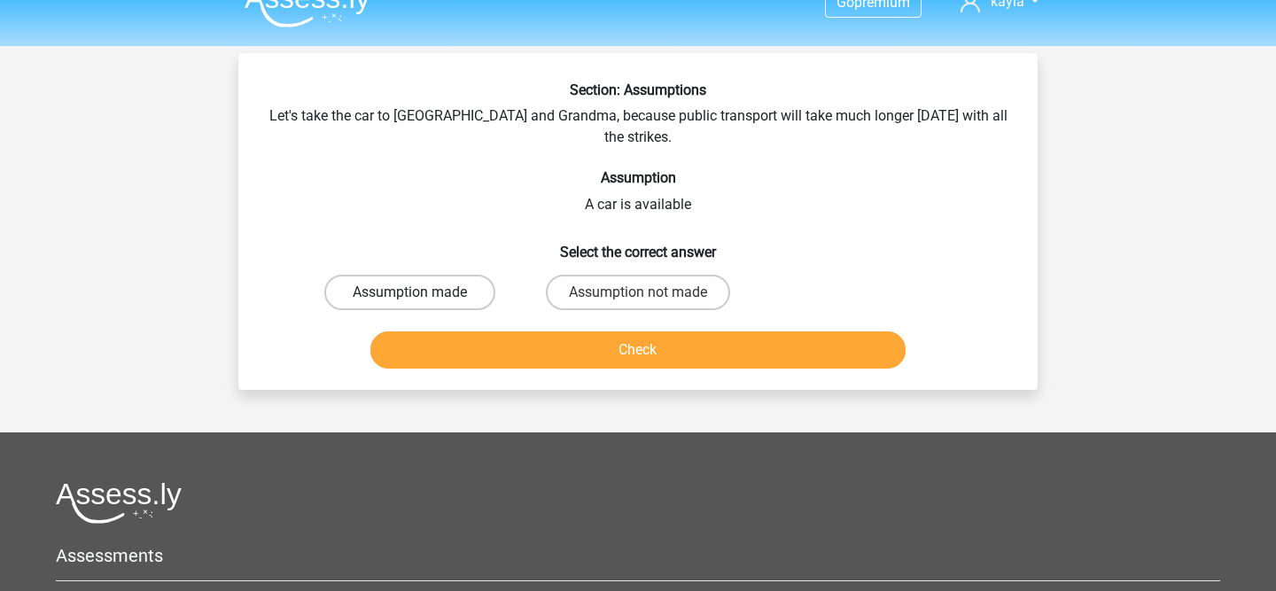
click at [424, 275] on label "Assumption made" at bounding box center [409, 292] width 171 height 35
click at [422, 292] on input "Assumption made" at bounding box center [416, 298] width 12 height 12
radio input "true"
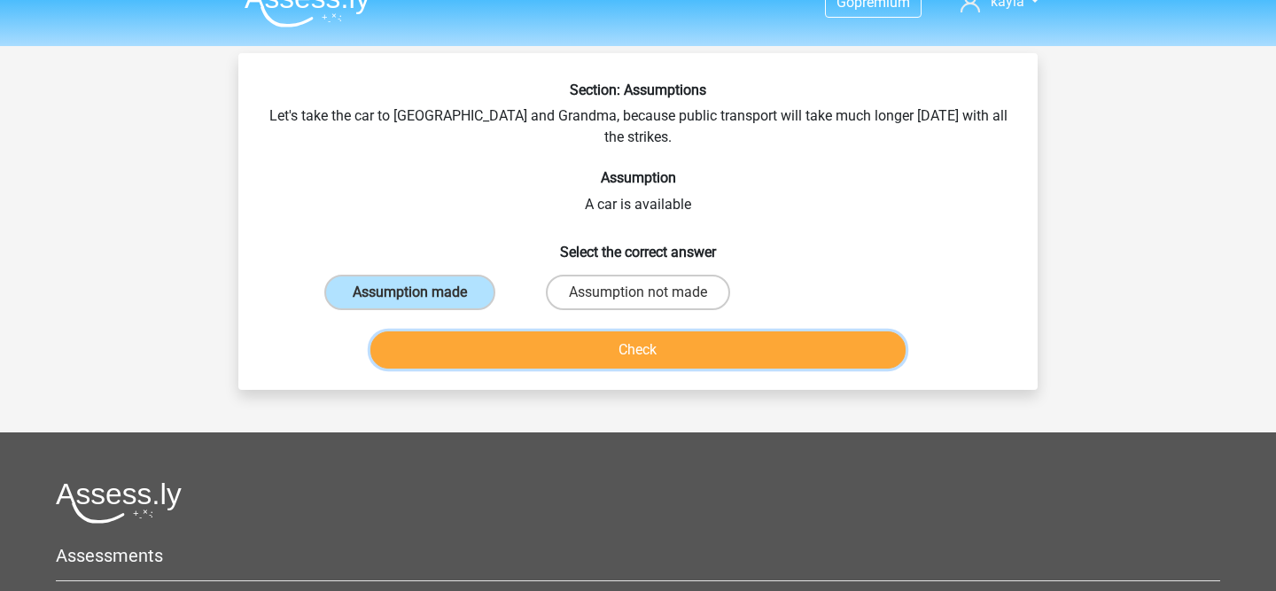
click at [430, 331] on button "Check" at bounding box center [638, 349] width 536 height 37
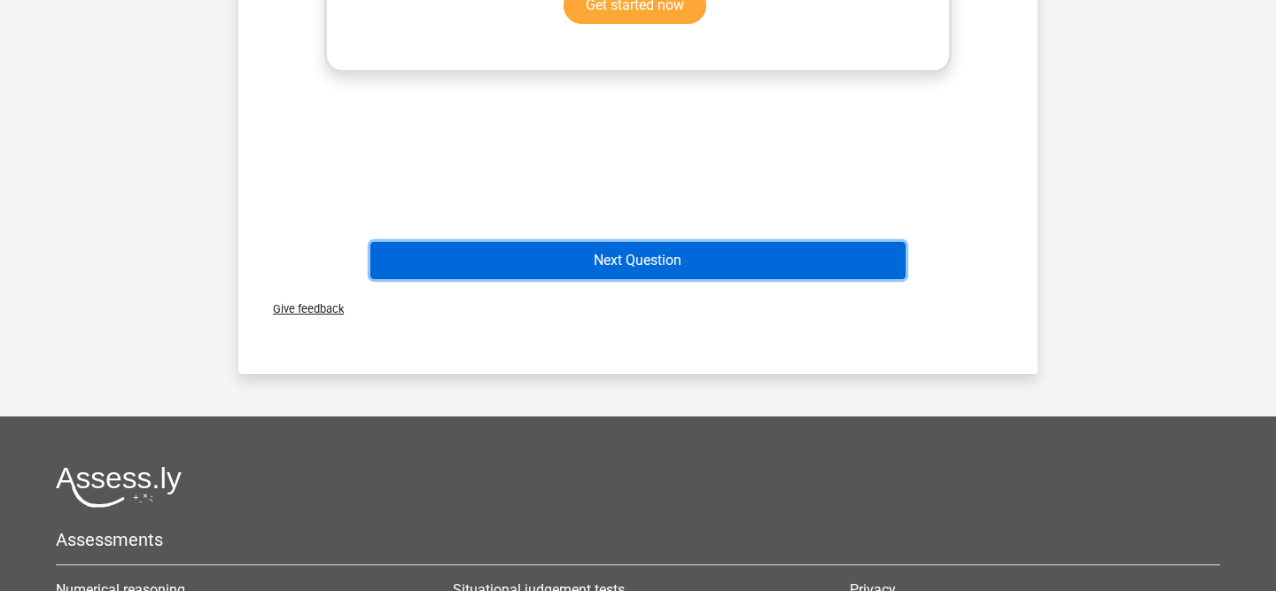
click at [569, 242] on button "Next Question" at bounding box center [638, 260] width 536 height 37
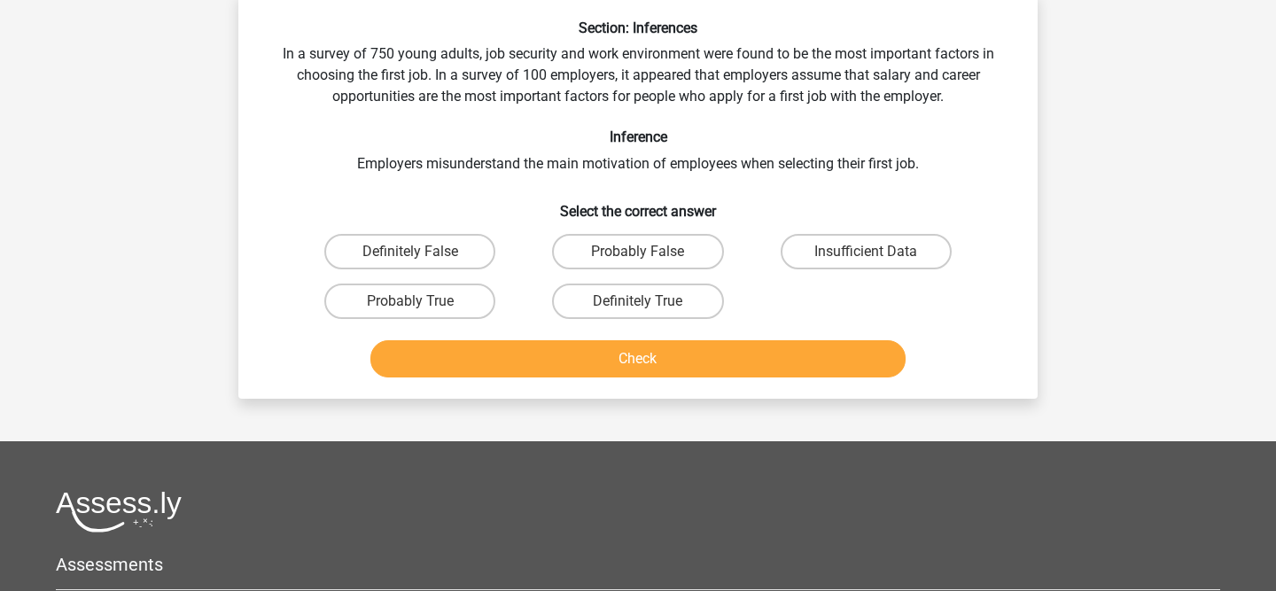
scroll to position [82, 0]
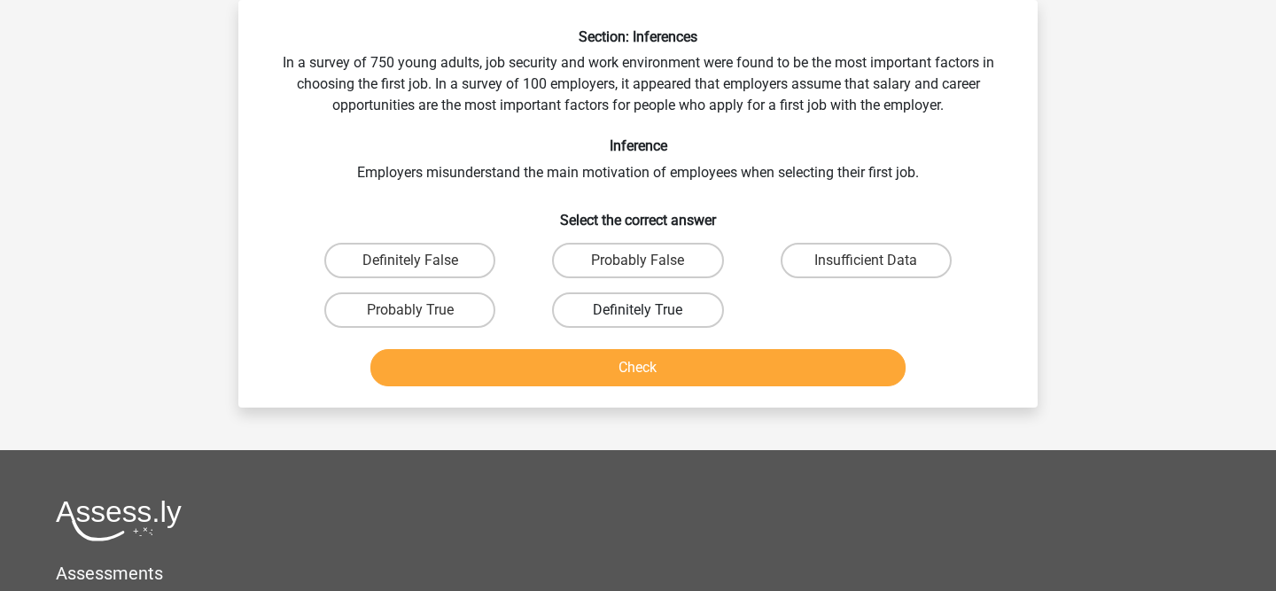
click at [703, 298] on label "Definitely True" at bounding box center [637, 309] width 171 height 35
click at [649, 310] on input "Definitely True" at bounding box center [644, 316] width 12 height 12
radio input "true"
click at [687, 372] on button "Check" at bounding box center [638, 367] width 536 height 37
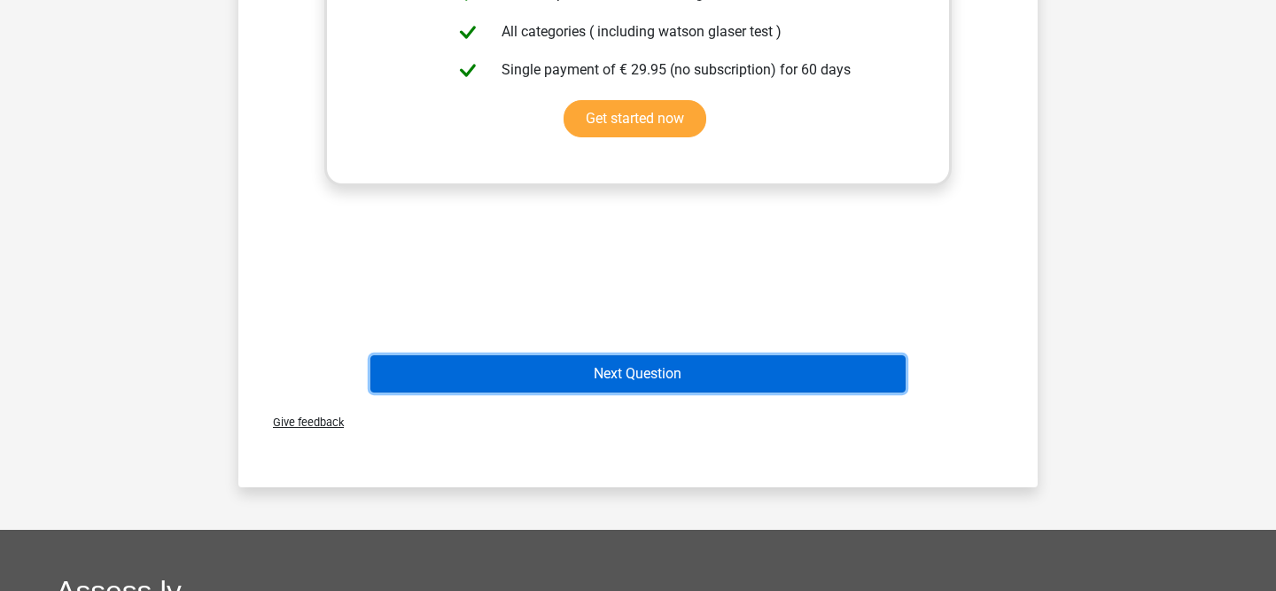
click at [642, 369] on button "Next Question" at bounding box center [638, 373] width 536 height 37
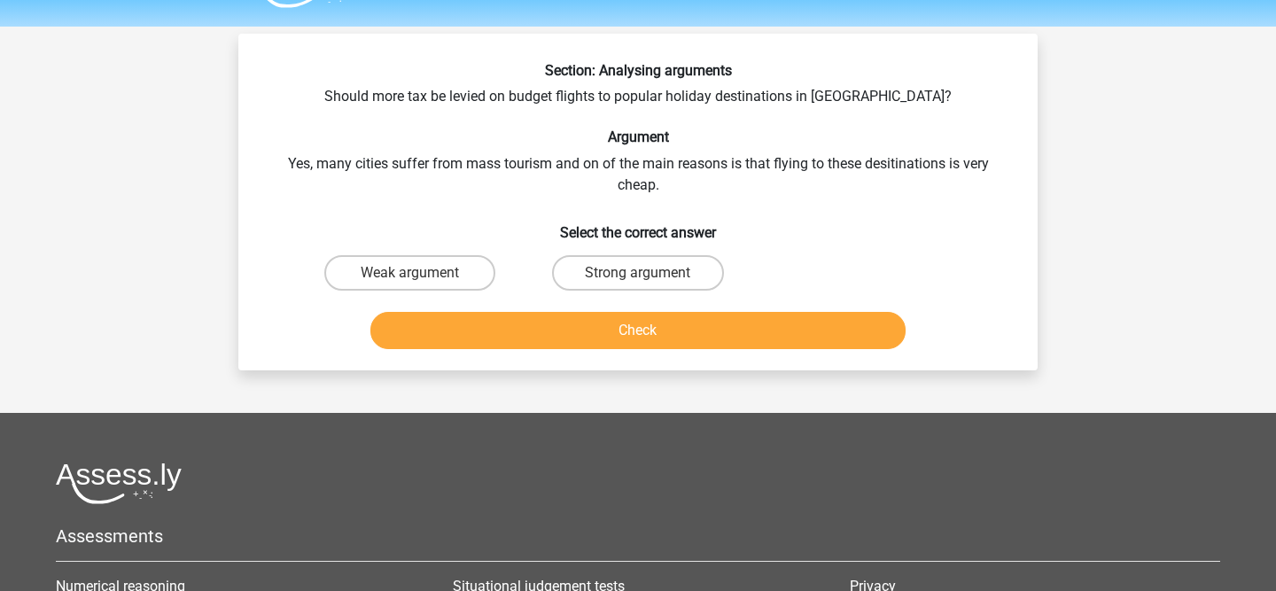
scroll to position [47, 0]
click at [630, 265] on label "Strong argument" at bounding box center [637, 273] width 171 height 35
click at [638, 274] on input "Strong argument" at bounding box center [644, 280] width 12 height 12
radio input "true"
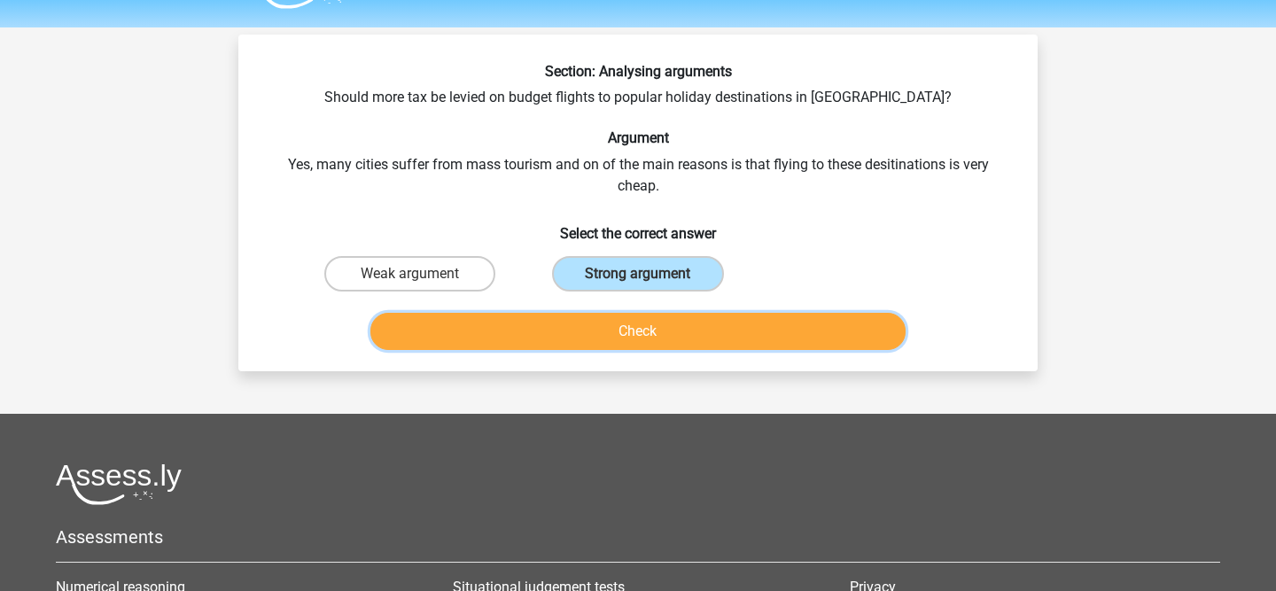
click at [631, 338] on button "Check" at bounding box center [638, 331] width 536 height 37
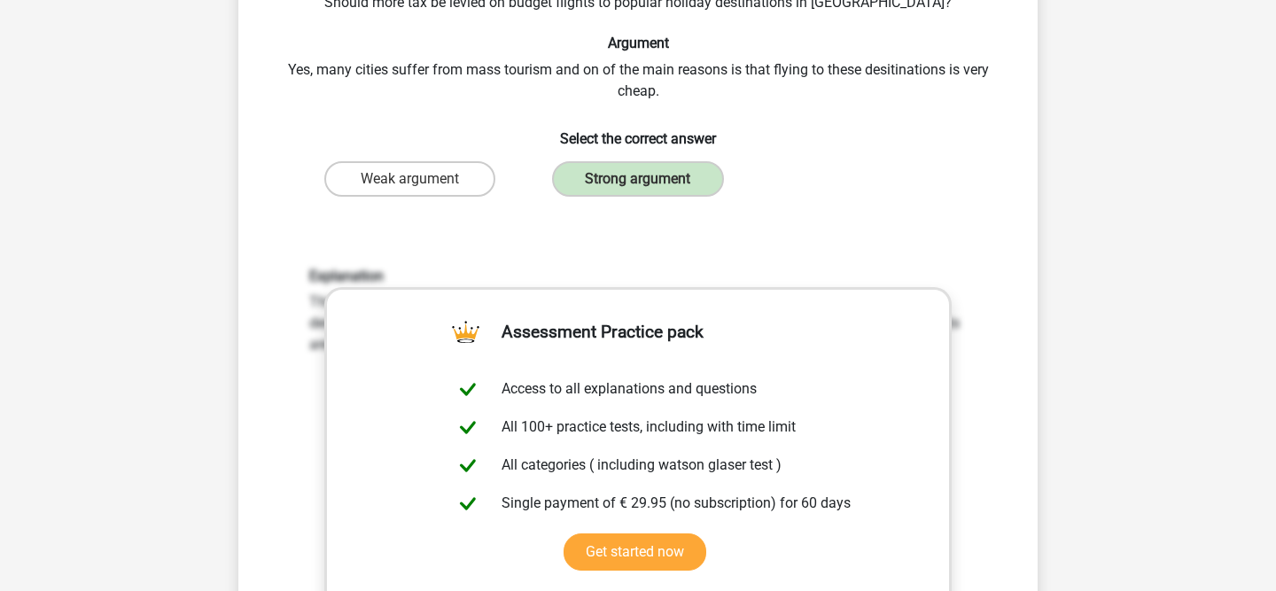
scroll to position [537, 0]
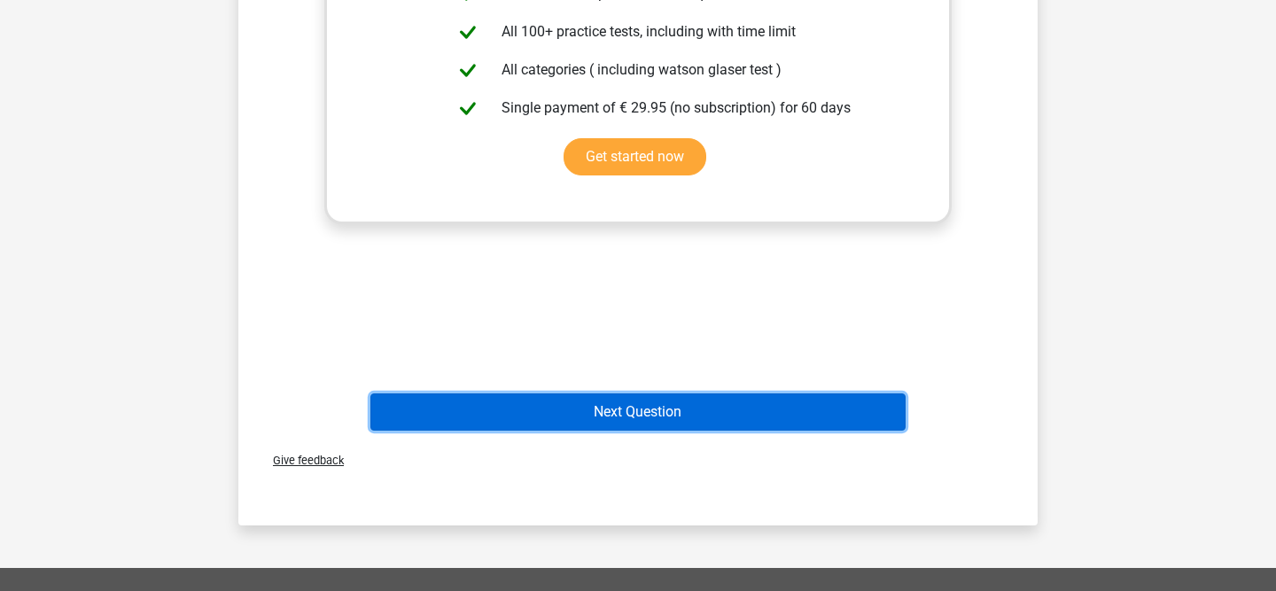
click at [633, 425] on button "Next Question" at bounding box center [638, 411] width 536 height 37
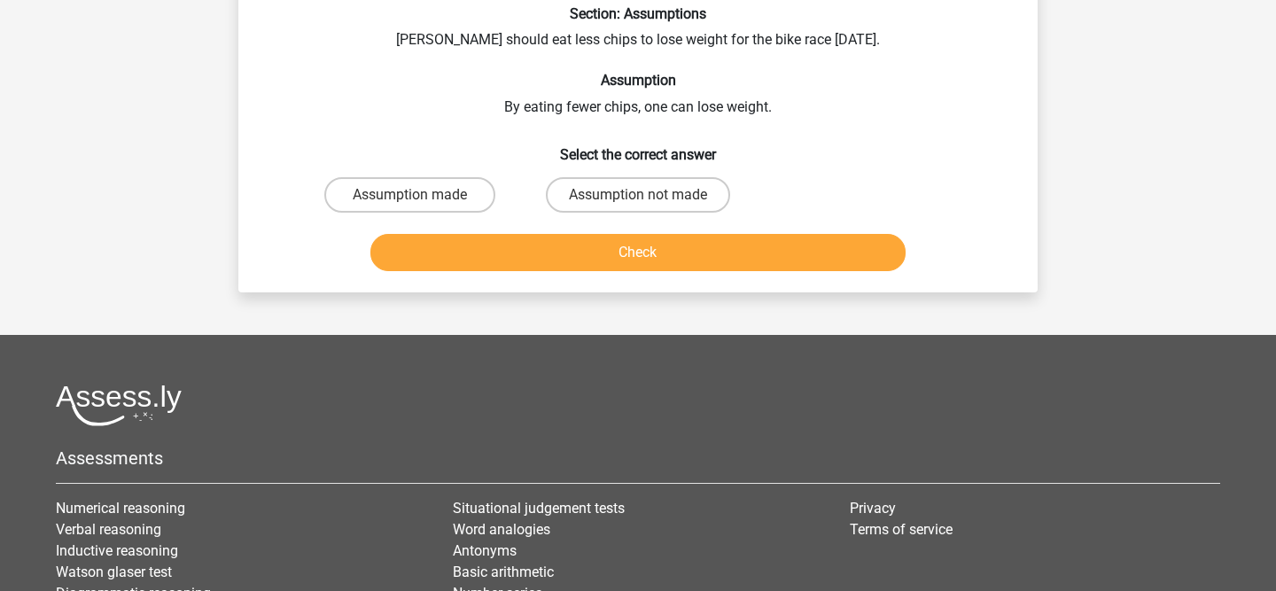
scroll to position [82, 0]
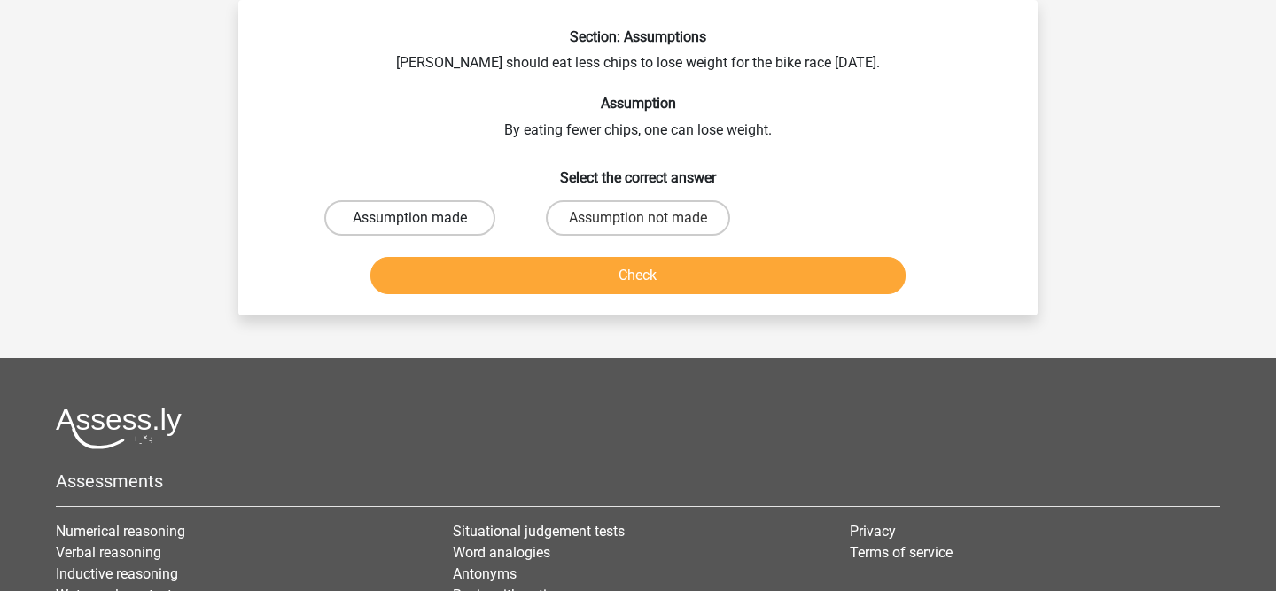
click at [392, 227] on label "Assumption made" at bounding box center [409, 217] width 171 height 35
click at [410, 227] on input "Assumption made" at bounding box center [416, 224] width 12 height 12
radio input "true"
click at [463, 291] on button "Check" at bounding box center [638, 275] width 536 height 37
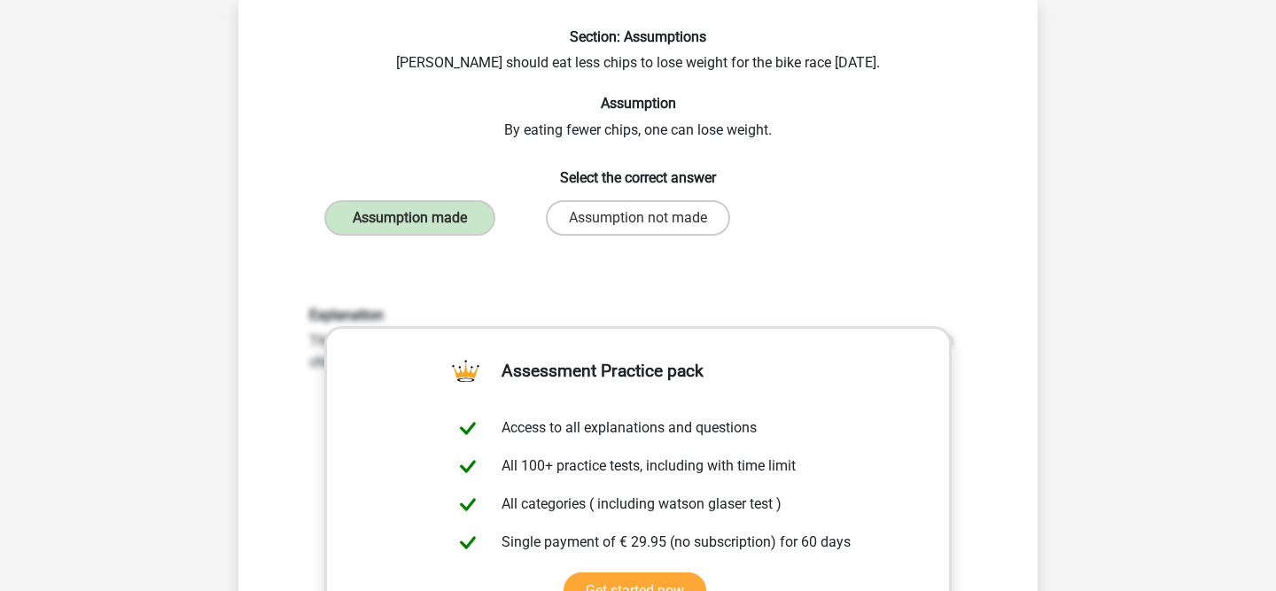
scroll to position [488, 0]
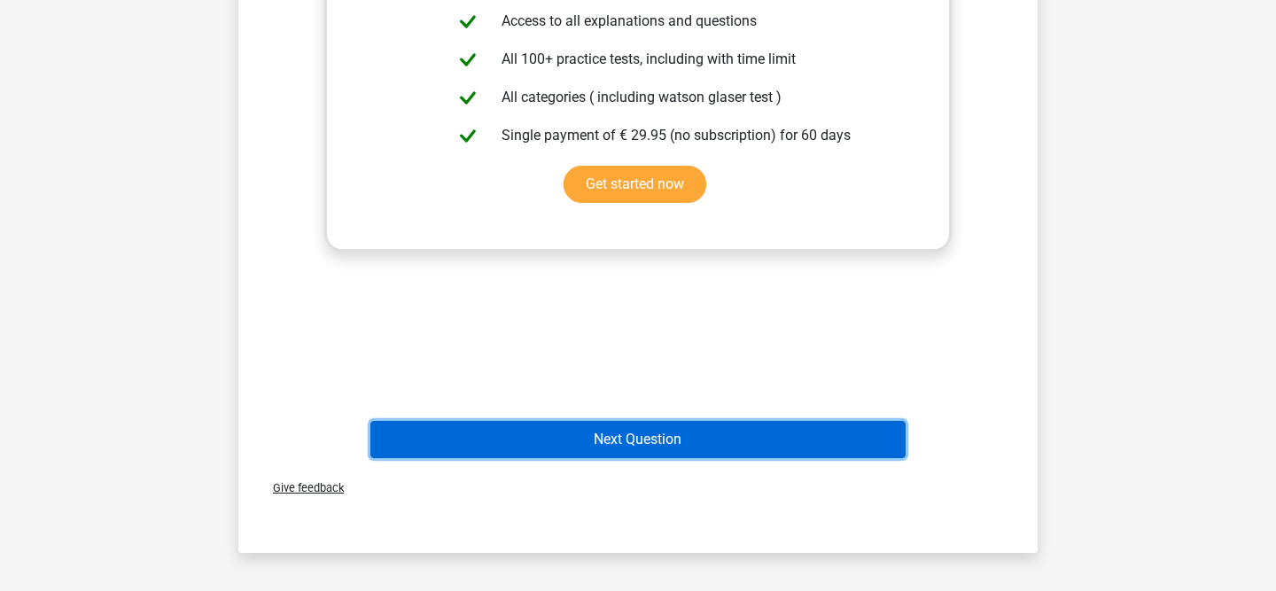
click at [493, 427] on button "Next Question" at bounding box center [638, 439] width 536 height 37
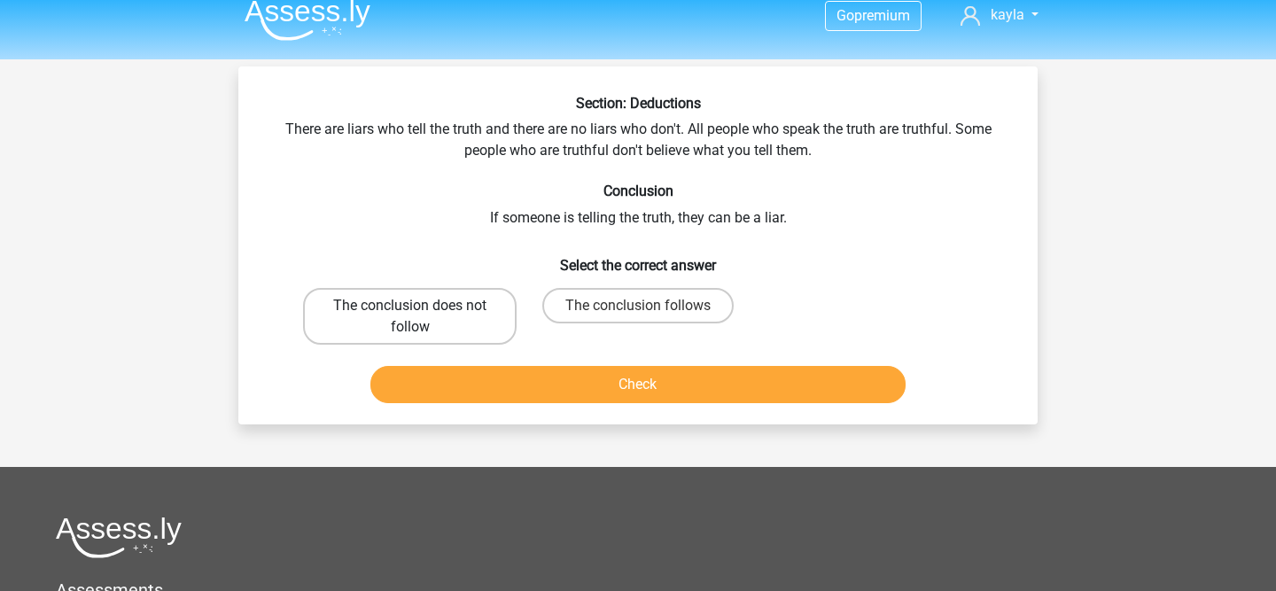
scroll to position [11, 0]
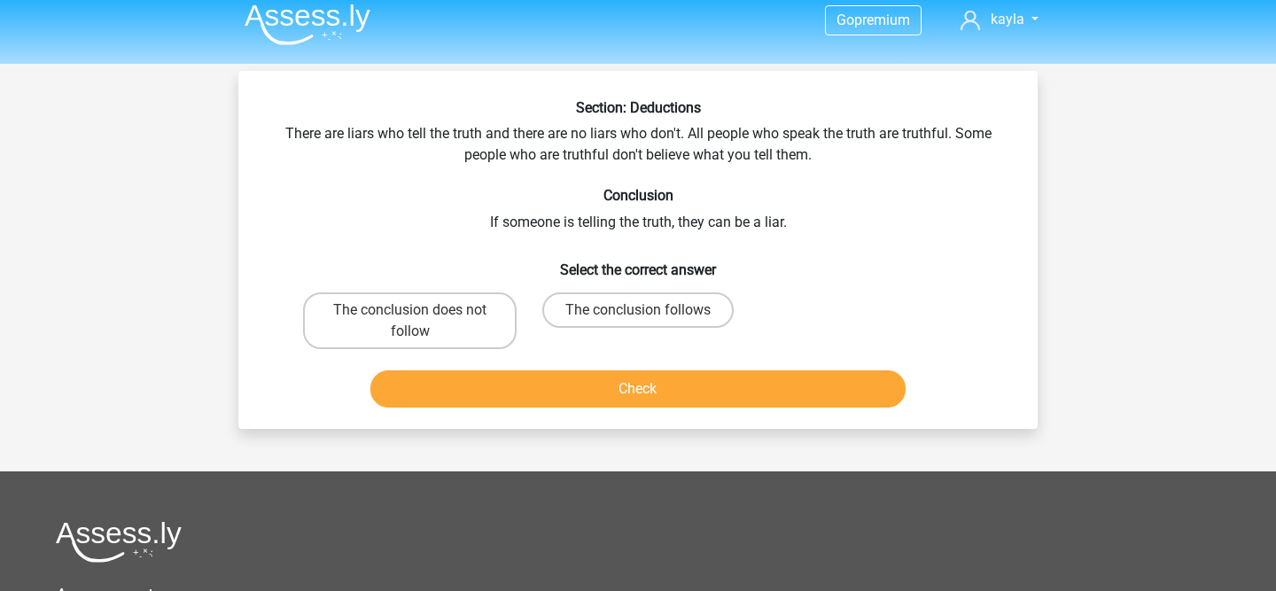
click at [651, 338] on div "The conclusion follows" at bounding box center [638, 320] width 214 height 57
click at [649, 333] on div "The conclusion follows" at bounding box center [638, 320] width 214 height 57
click at [649, 322] on label "The conclusion follows" at bounding box center [637, 309] width 191 height 35
click at [649, 322] on input "The conclusion follows" at bounding box center [644, 316] width 12 height 12
radio input "true"
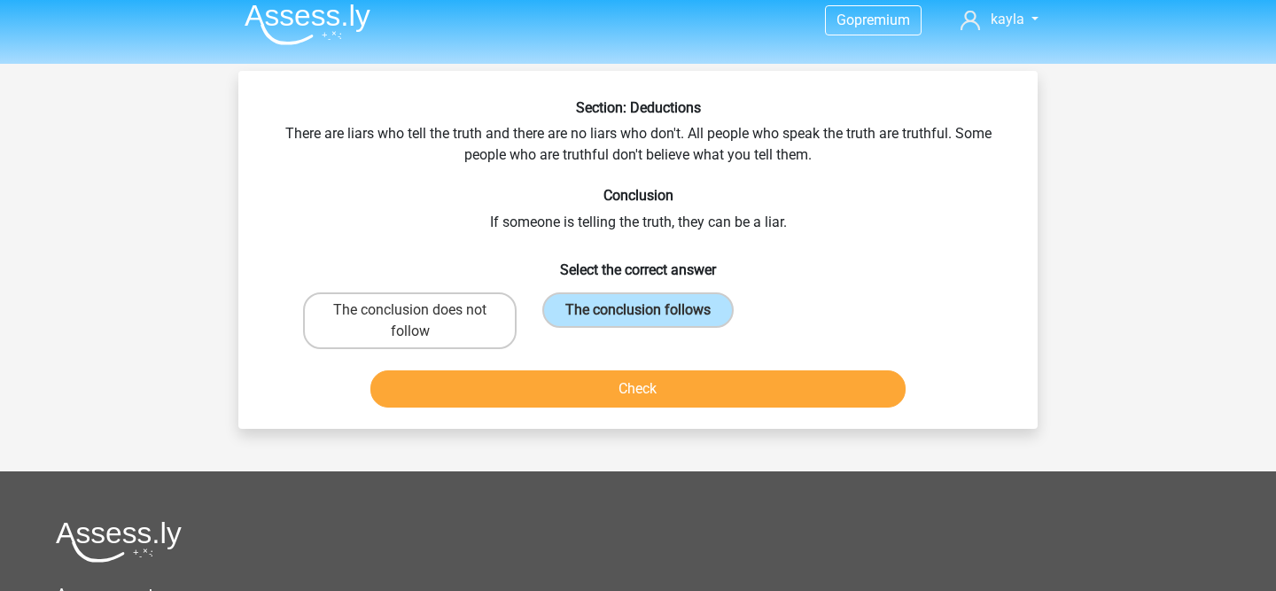
click at [649, 415] on div "Section: Deductions There are liars who tell the truth and there are no liars w…" at bounding box center [637, 250] width 799 height 358
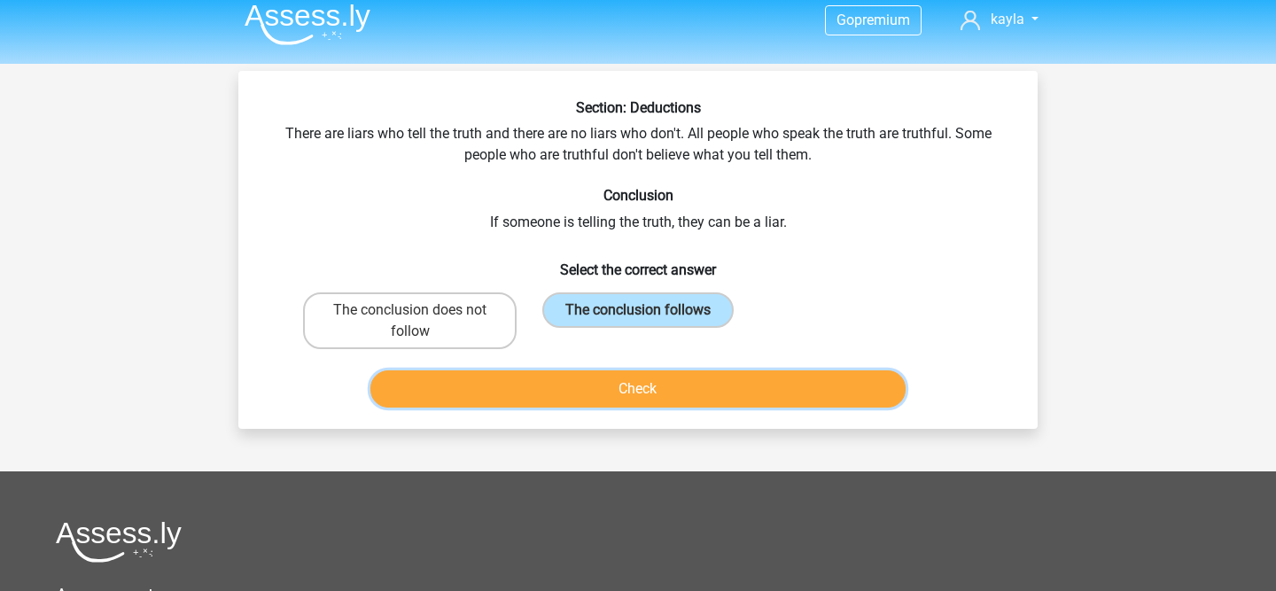
click at [649, 400] on button "Check" at bounding box center [638, 388] width 536 height 37
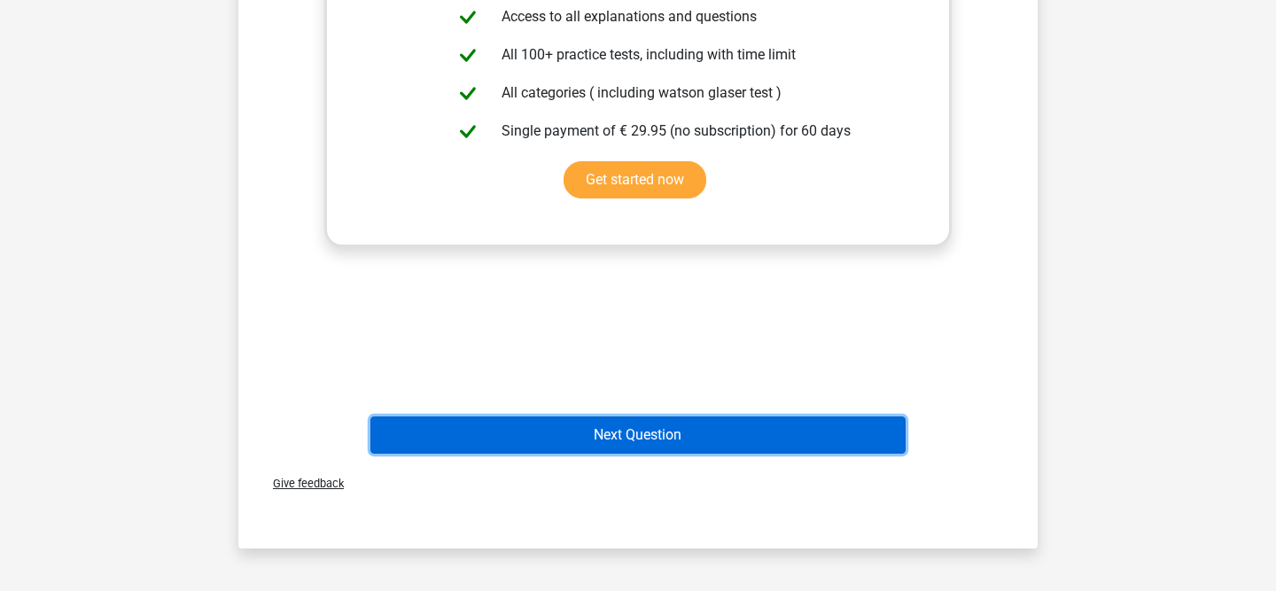
click at [652, 419] on button "Next Question" at bounding box center [638, 434] width 536 height 37
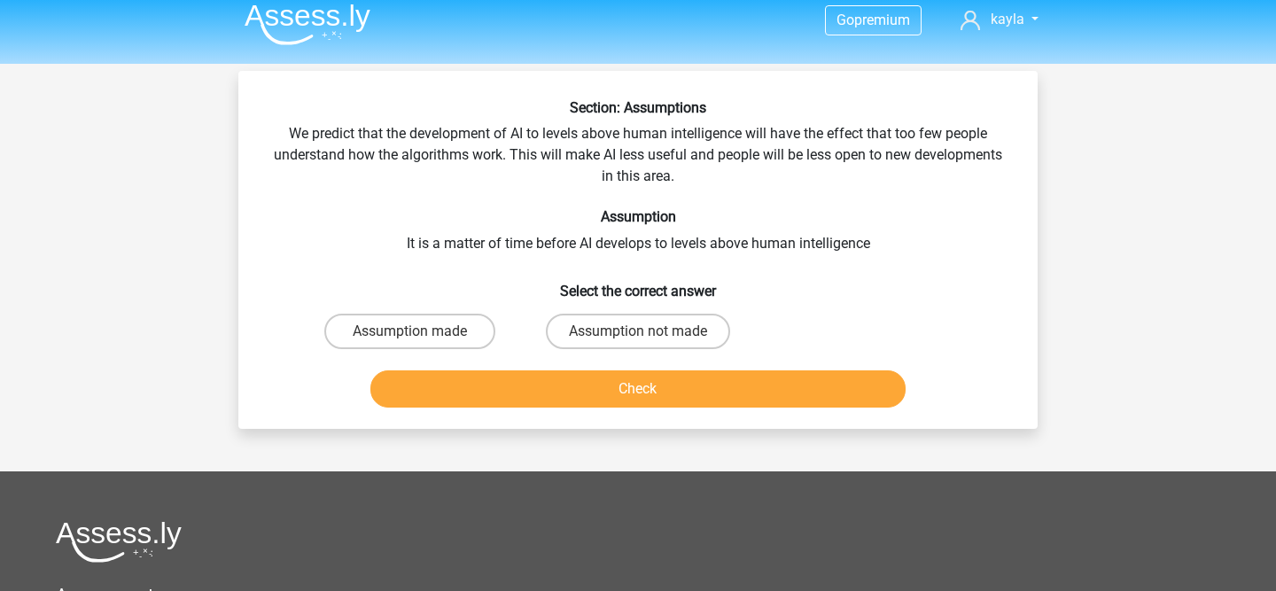
scroll to position [0, 0]
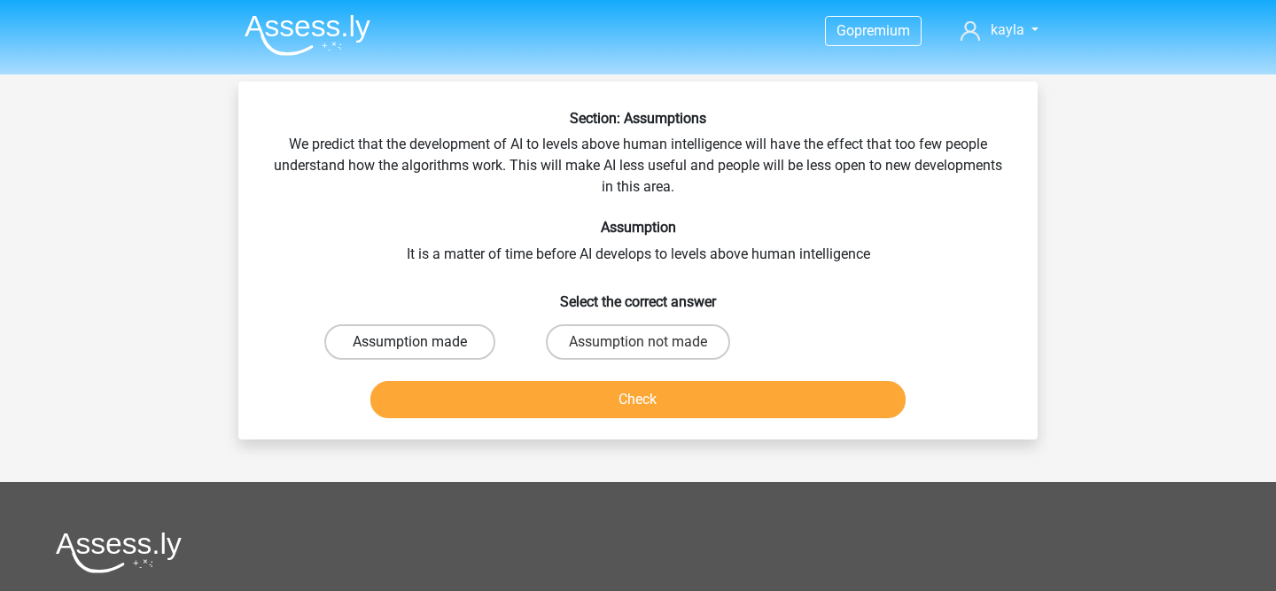
click at [462, 345] on label "Assumption made" at bounding box center [409, 341] width 171 height 35
click at [422, 345] on input "Assumption made" at bounding box center [416, 348] width 12 height 12
radio input "true"
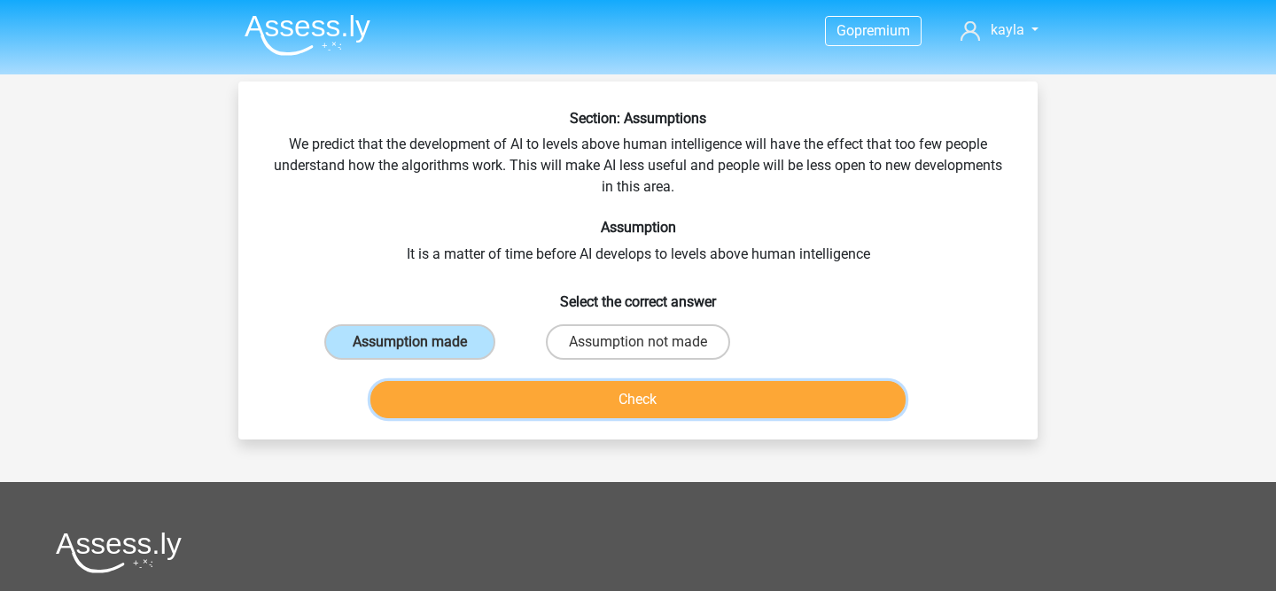
click at [462, 381] on button "Check" at bounding box center [638, 399] width 536 height 37
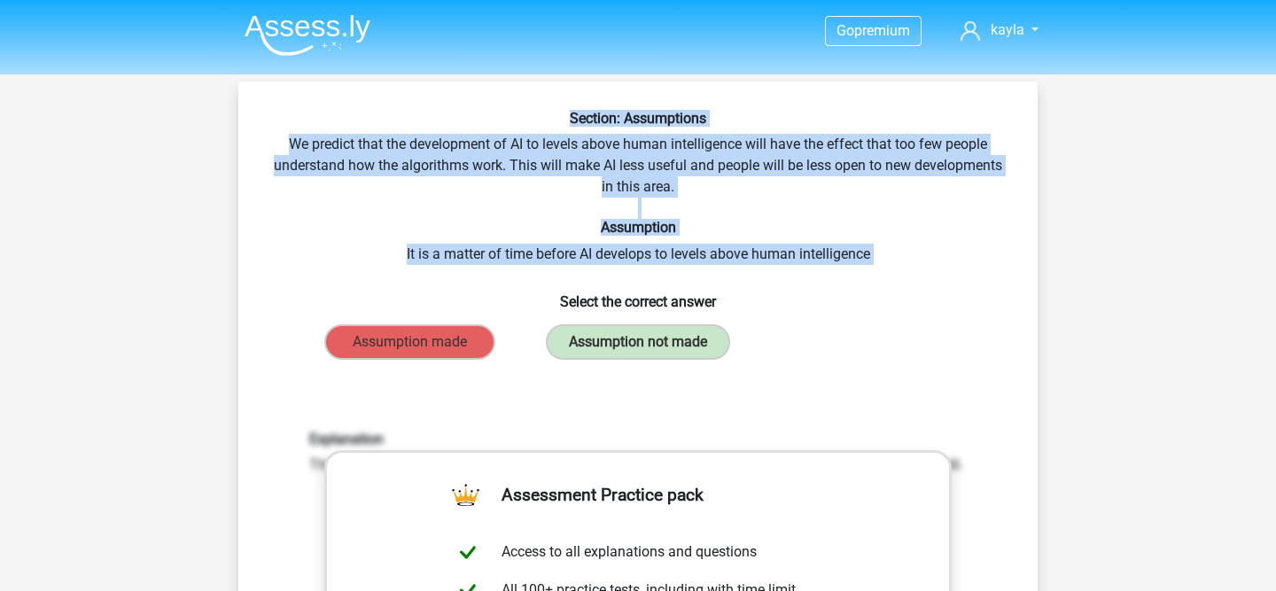
drag, startPoint x: 879, startPoint y: 276, endPoint x: 457, endPoint y: 99, distance: 457.1
click at [457, 99] on div "Section: Assumptions We predict that the development of AI to levels above huma…" at bounding box center [637, 583] width 799 height 1002
copy div "Section: Assumptions We predict that the development of AI to levels above huma…"
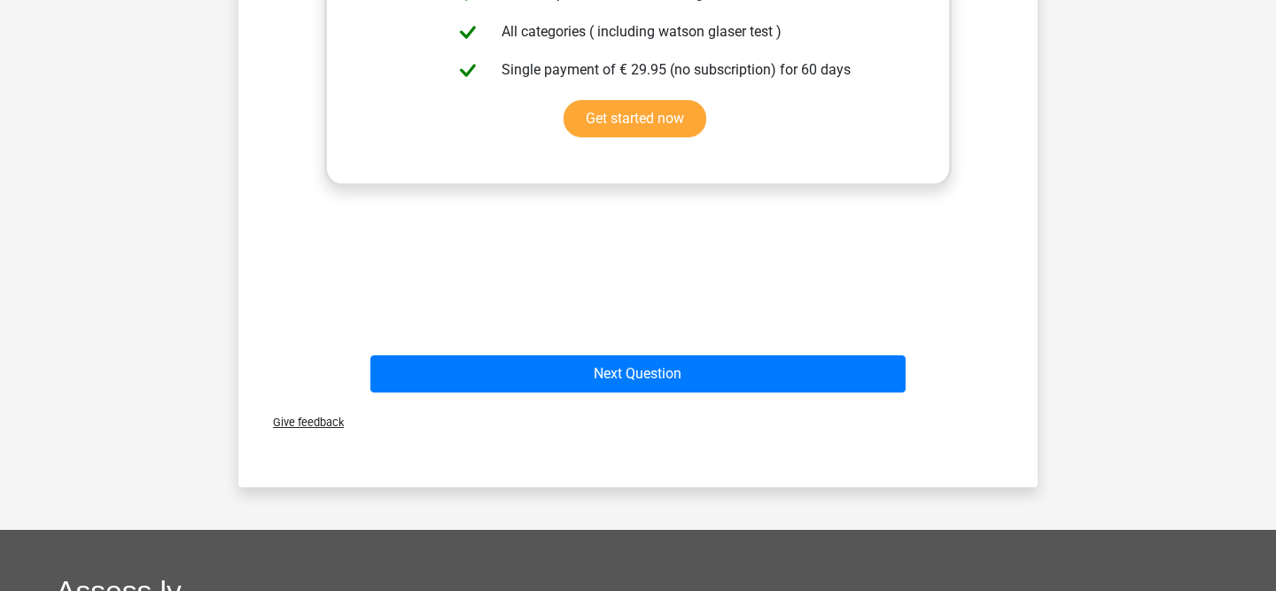
scroll to position [642, 0]
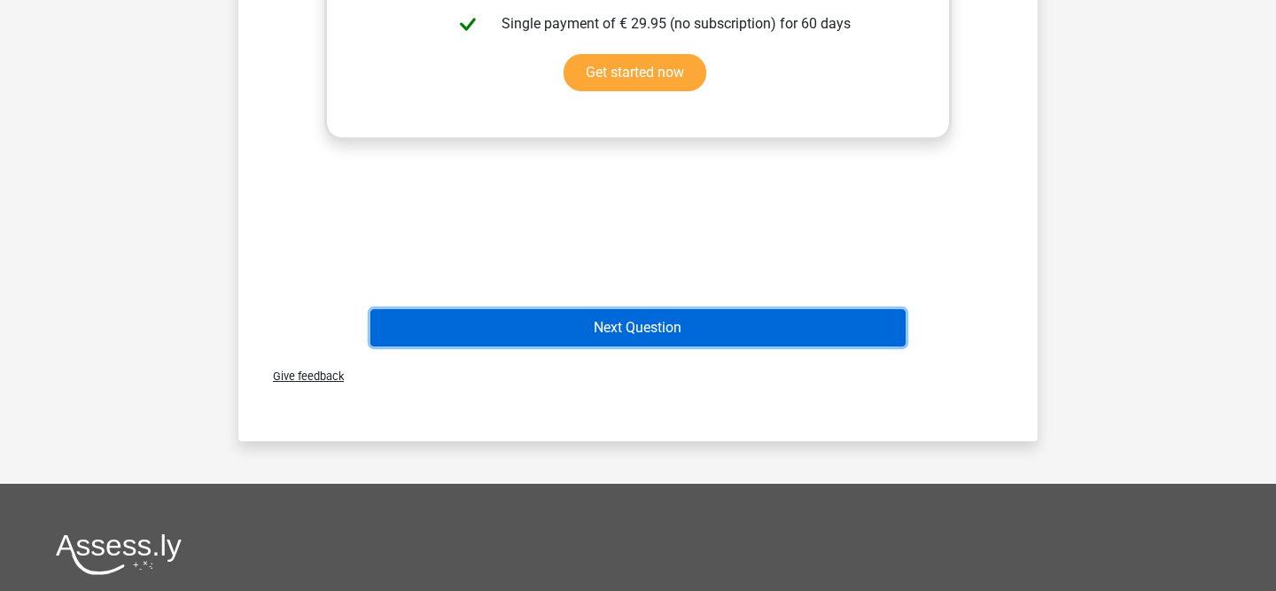
click at [656, 332] on button "Next Question" at bounding box center [638, 327] width 536 height 37
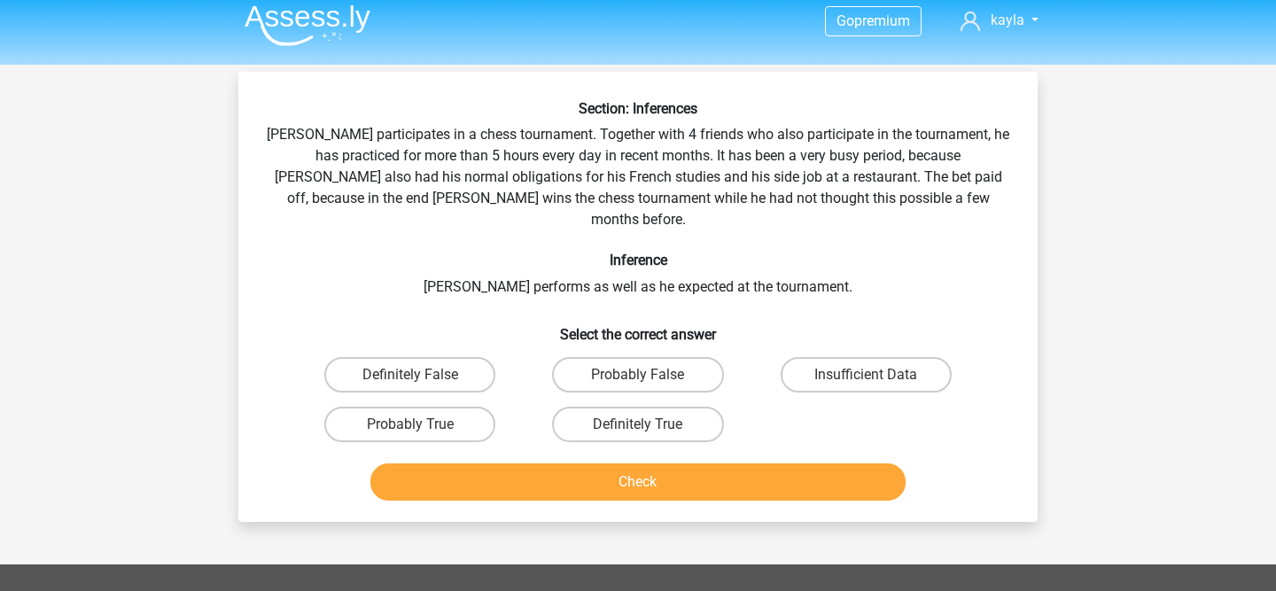
scroll to position [0, 0]
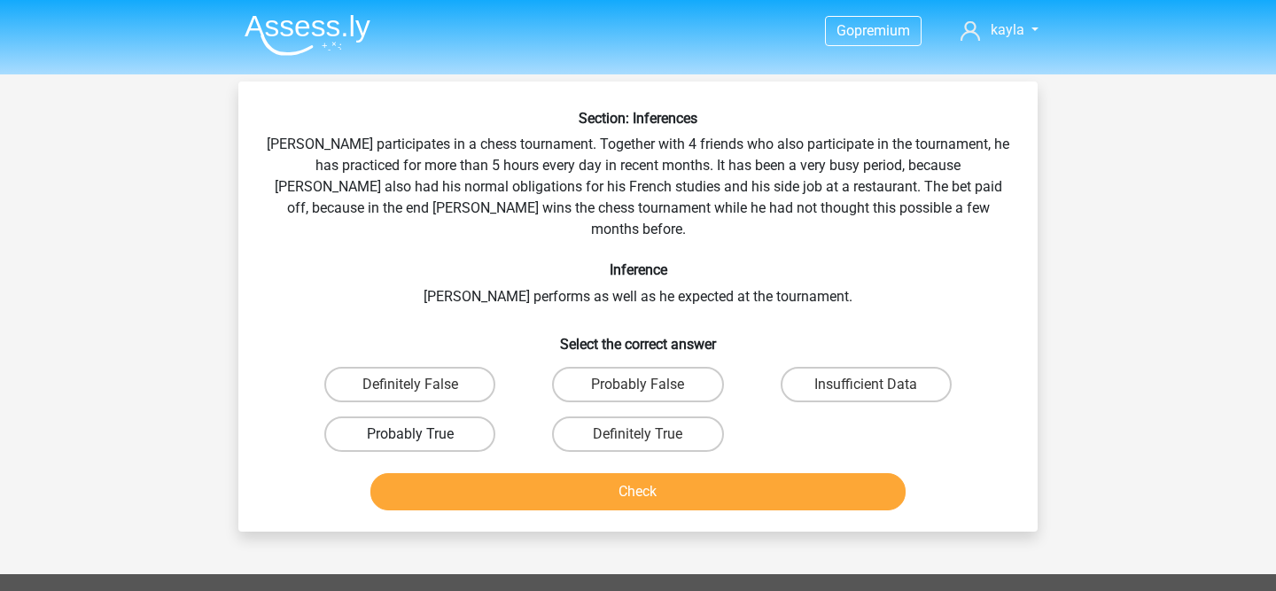
click at [483, 416] on label "Probably True" at bounding box center [409, 433] width 171 height 35
click at [422, 434] on input "Probably True" at bounding box center [416, 440] width 12 height 12
radio input "true"
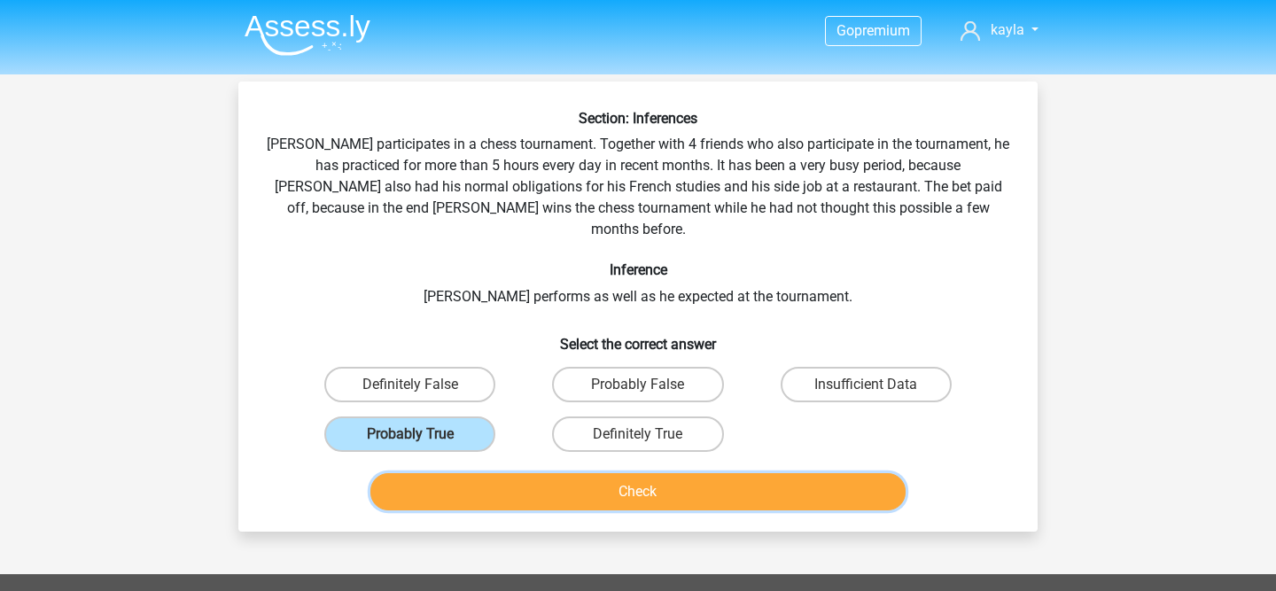
click at [542, 473] on button "Check" at bounding box center [638, 491] width 536 height 37
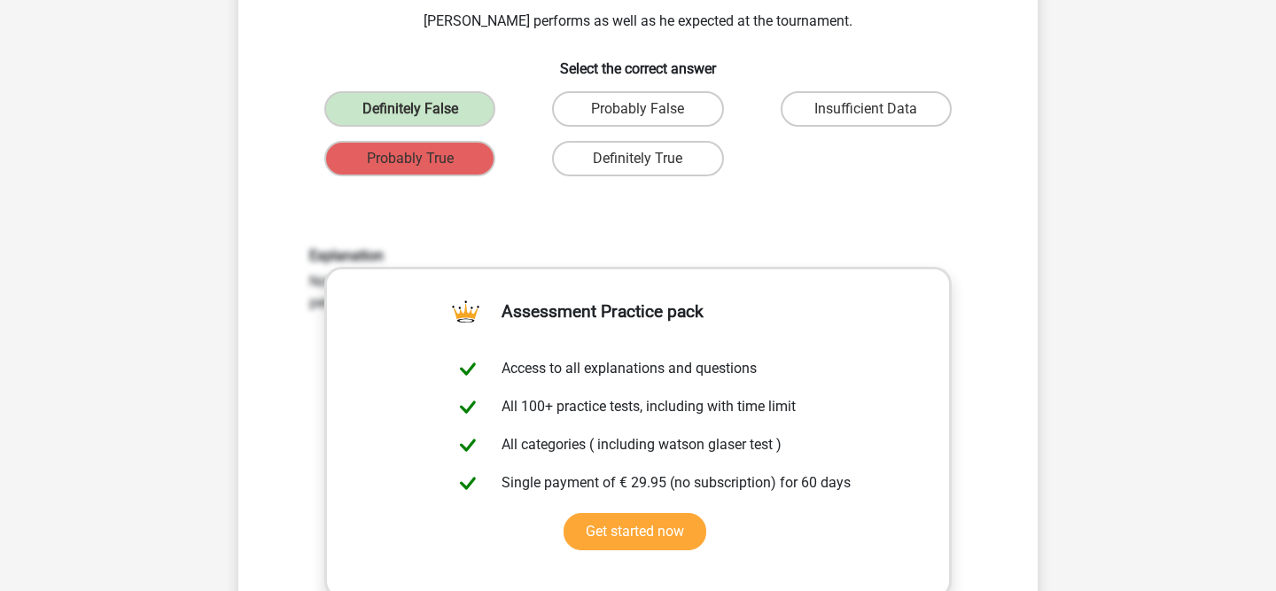
scroll to position [483, 0]
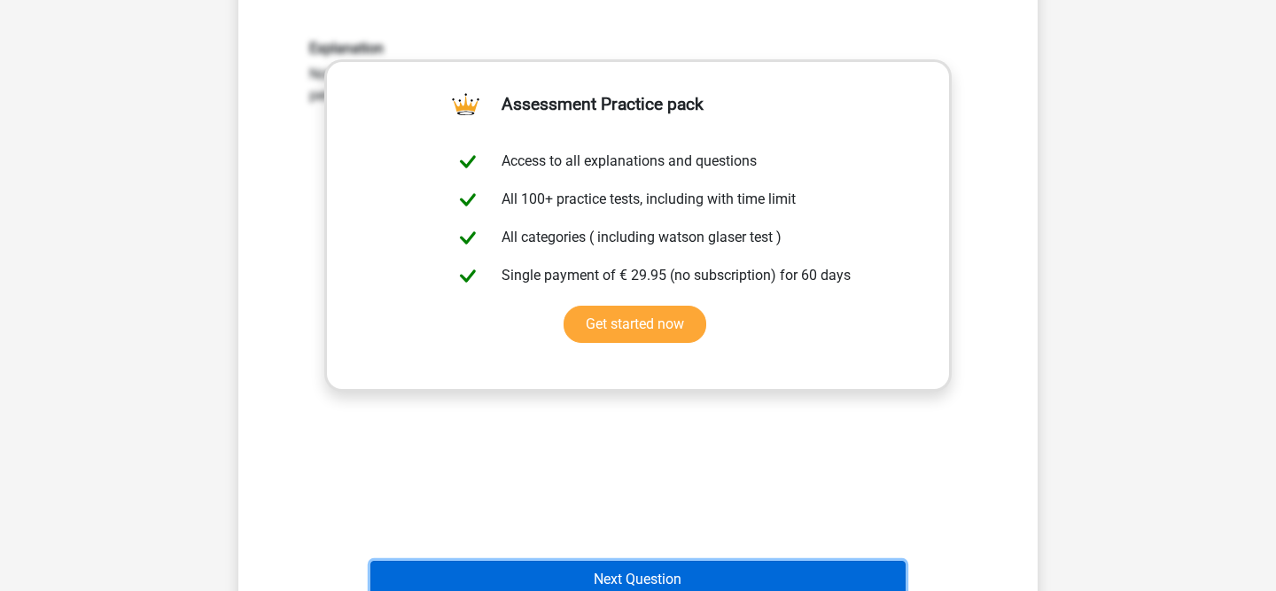
click at [534, 561] on button "Next Question" at bounding box center [638, 579] width 536 height 37
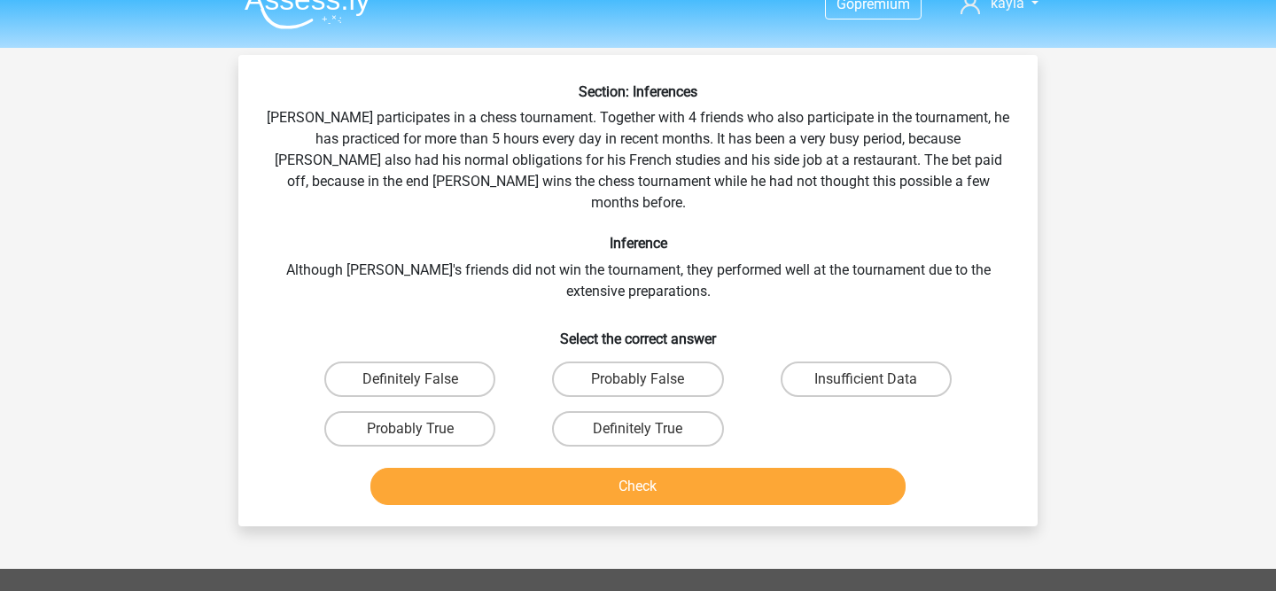
scroll to position [0, 0]
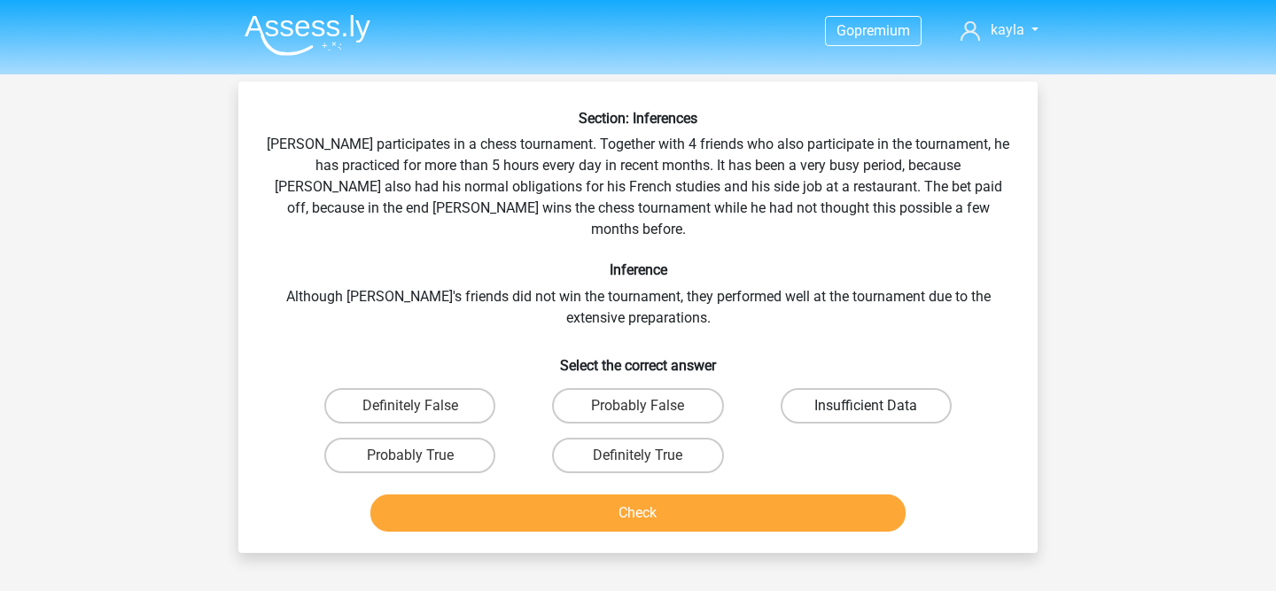
click at [830, 393] on label "Insufficient Data" at bounding box center [866, 405] width 171 height 35
click at [866, 406] on input "Insufficient Data" at bounding box center [872, 412] width 12 height 12
radio input "true"
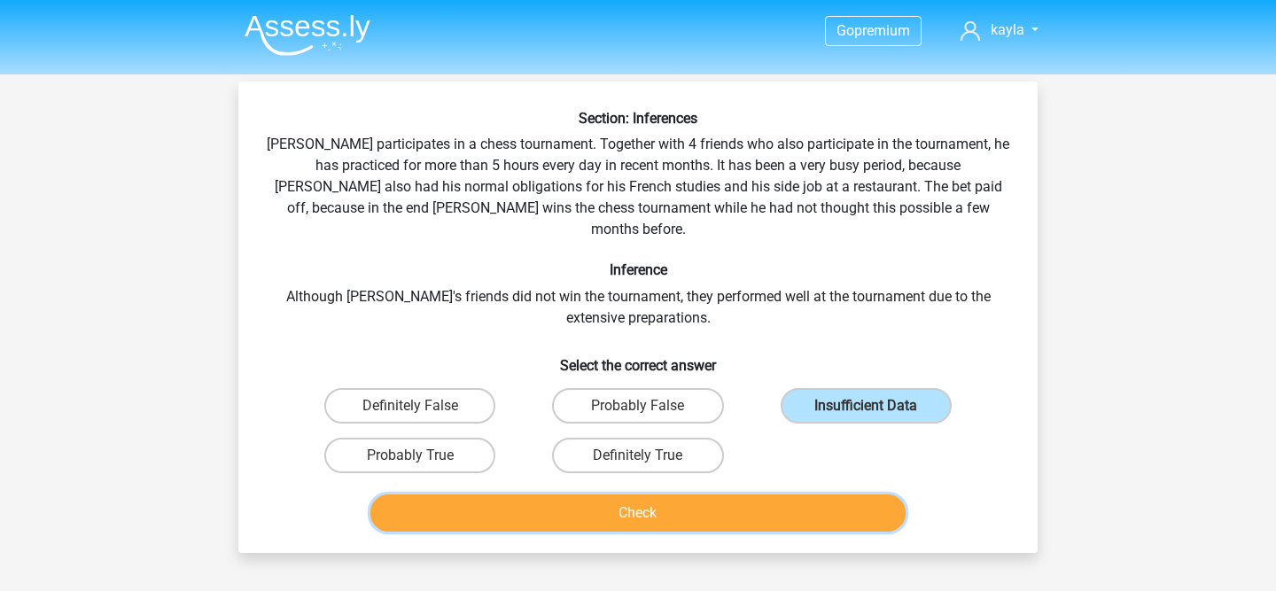
click at [775, 500] on button "Check" at bounding box center [638, 512] width 536 height 37
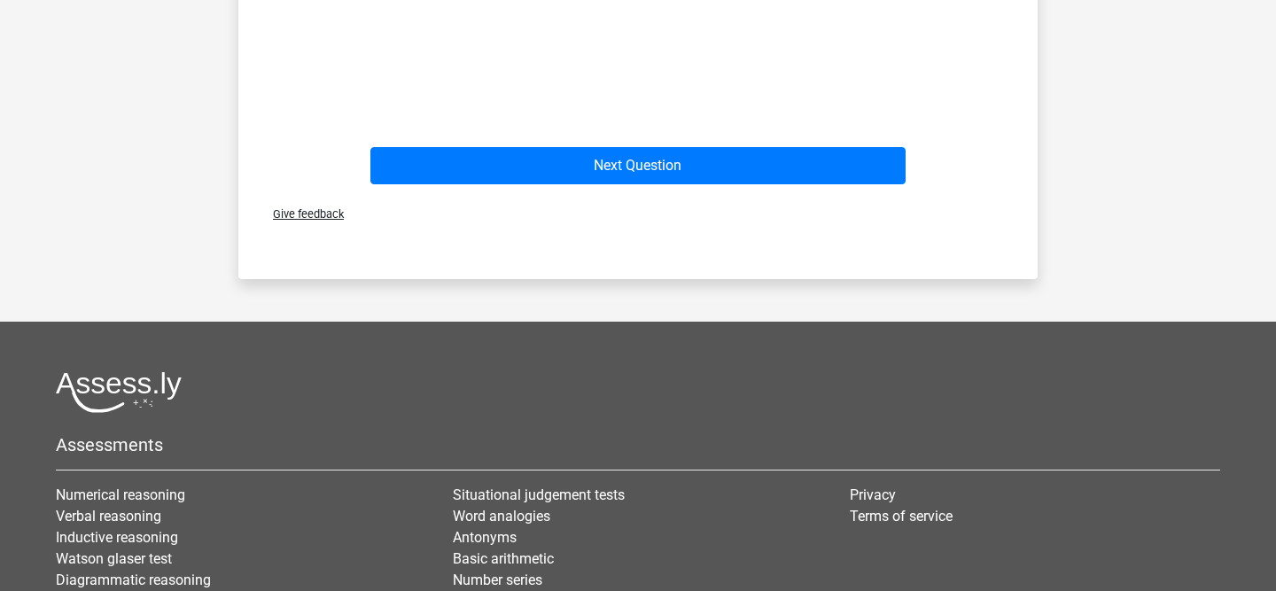
scroll to position [1019, 0]
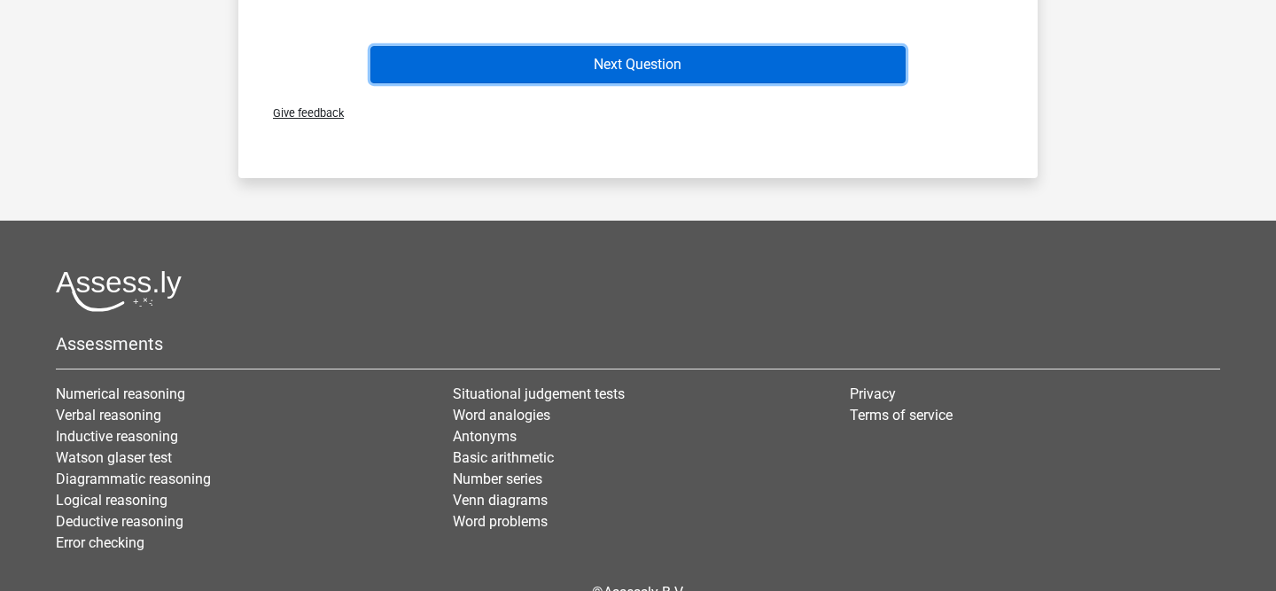
click at [651, 50] on button "Next Question" at bounding box center [638, 64] width 536 height 37
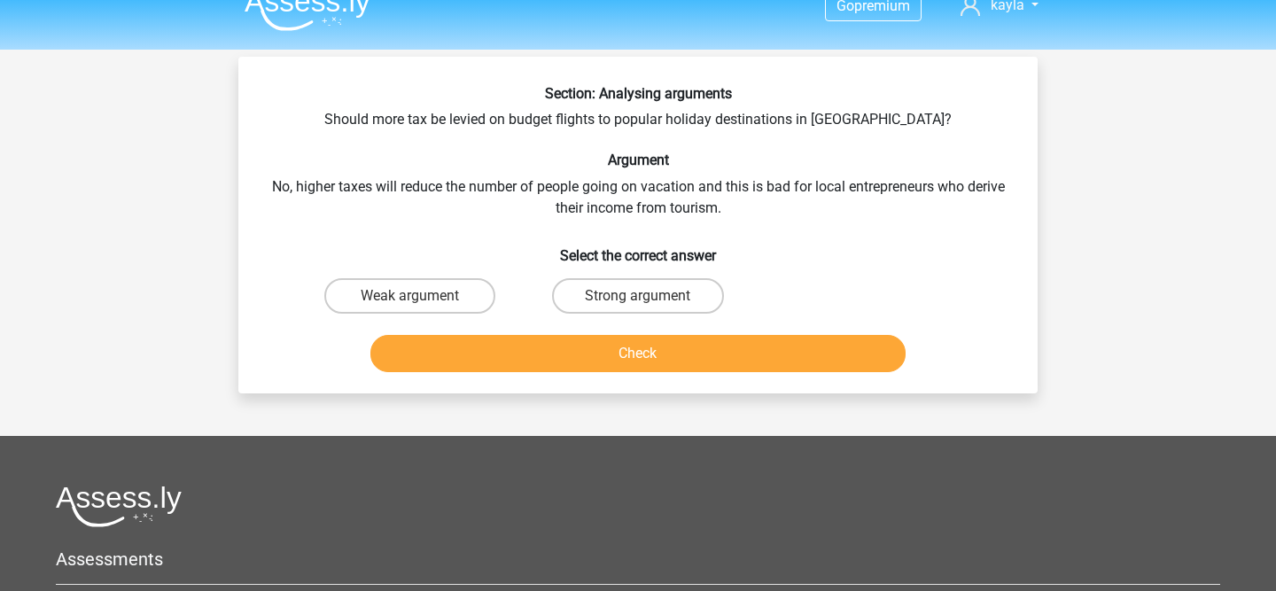
scroll to position [0, 0]
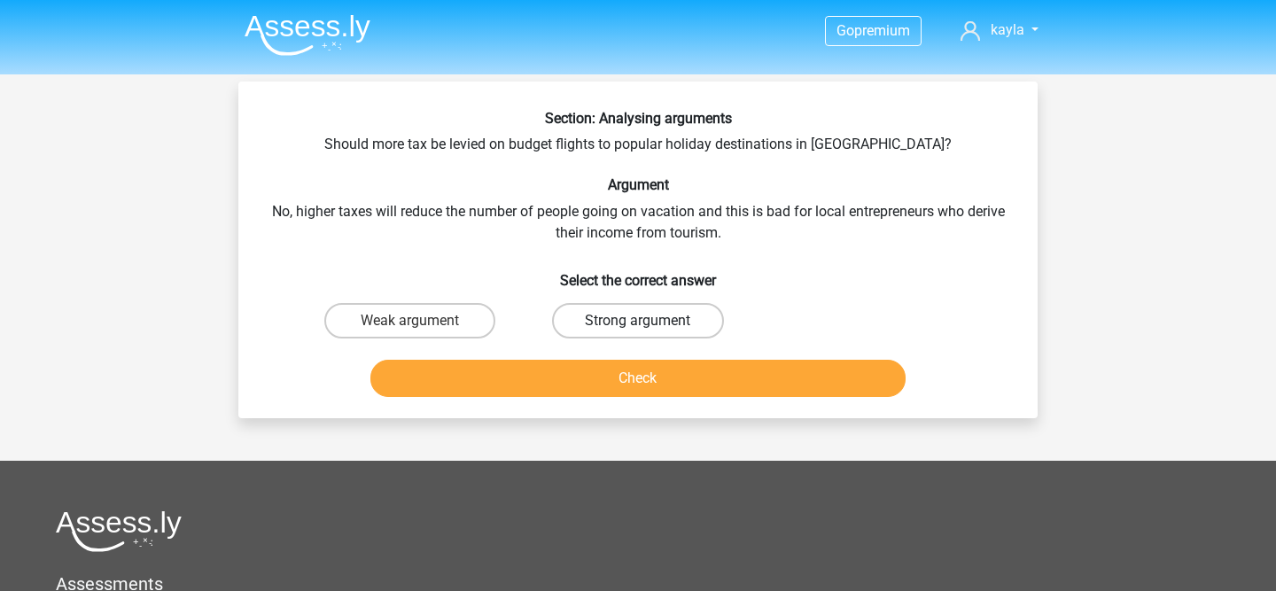
click at [674, 326] on label "Strong argument" at bounding box center [637, 320] width 171 height 35
click at [649, 326] on input "Strong argument" at bounding box center [644, 327] width 12 height 12
radio input "true"
click at [660, 353] on div "Check" at bounding box center [638, 375] width 742 height 58
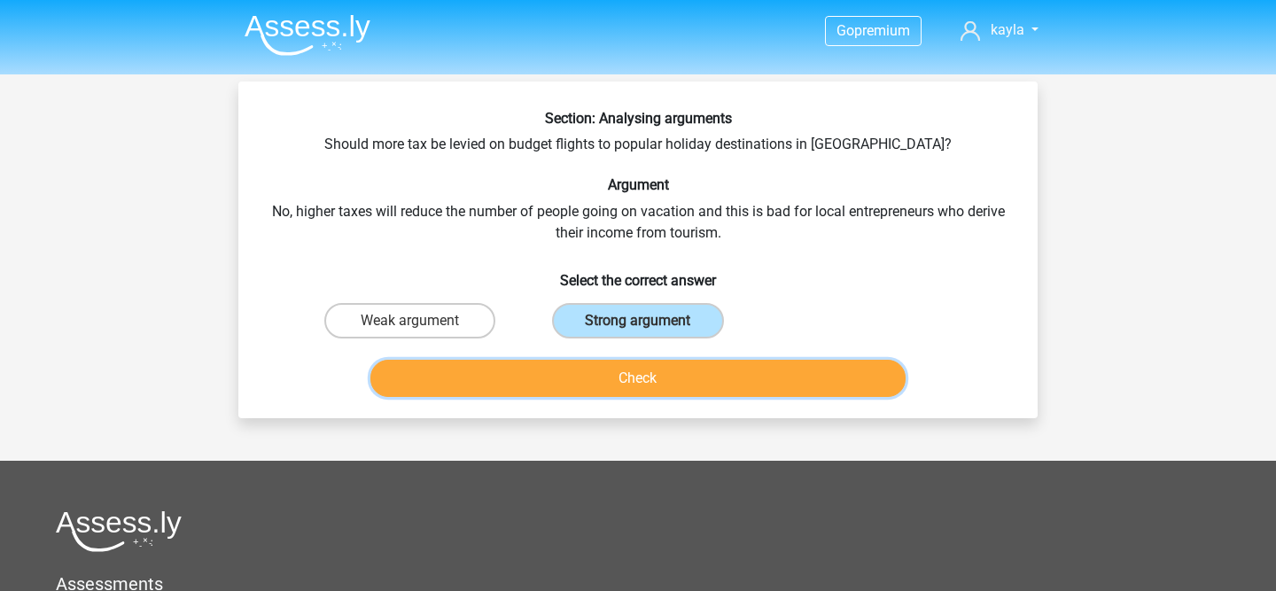
click at [660, 365] on button "Check" at bounding box center [638, 378] width 536 height 37
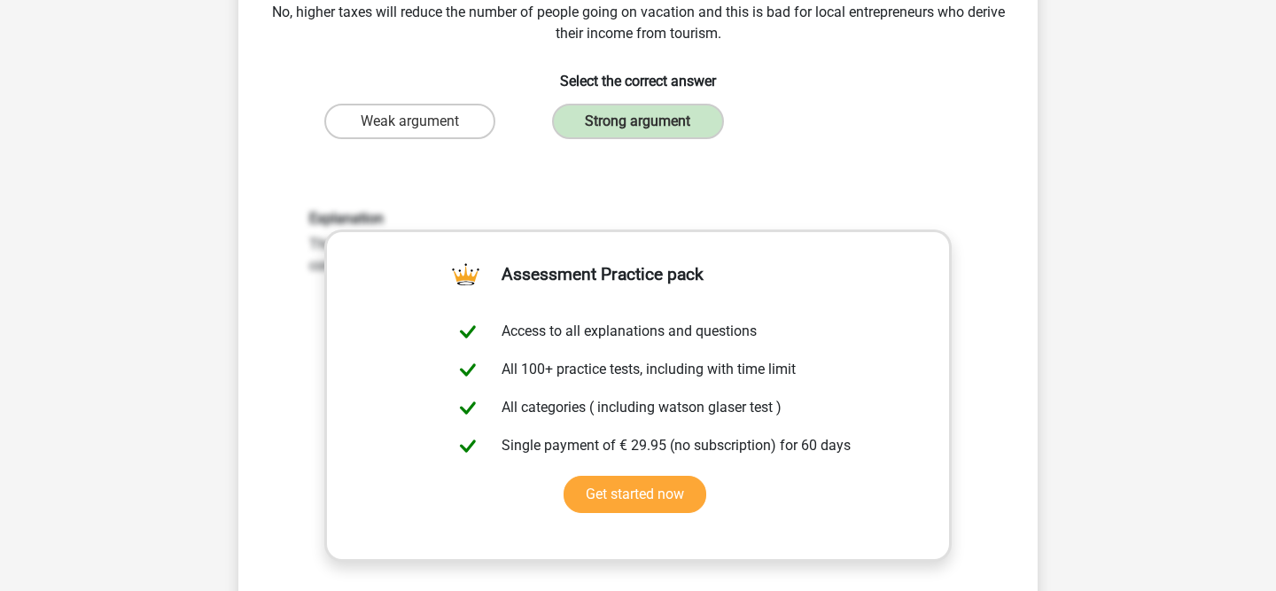
scroll to position [572, 0]
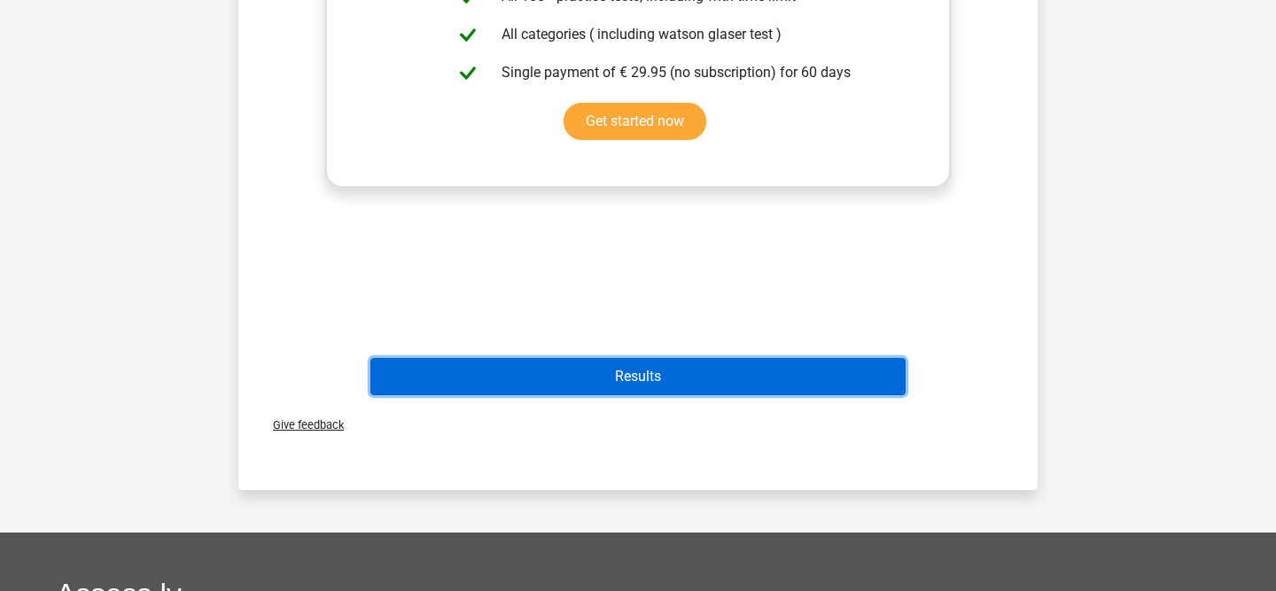
click at [660, 366] on button "Results" at bounding box center [638, 376] width 536 height 37
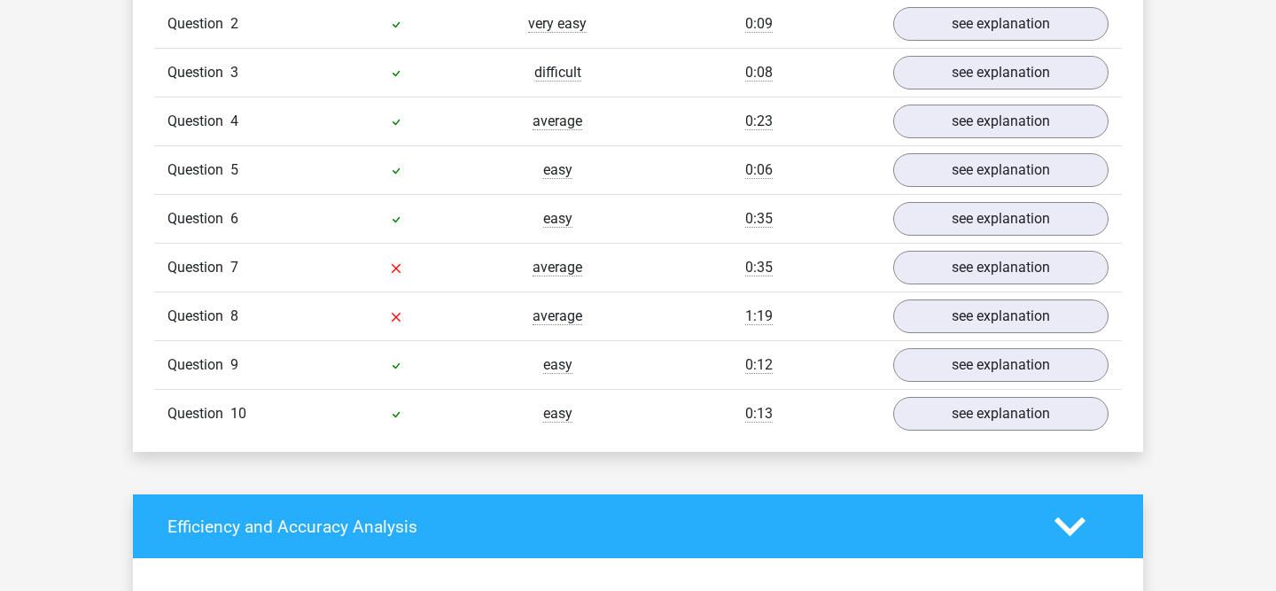
scroll to position [1430, 0]
